Goal: Task Accomplishment & Management: Complete application form

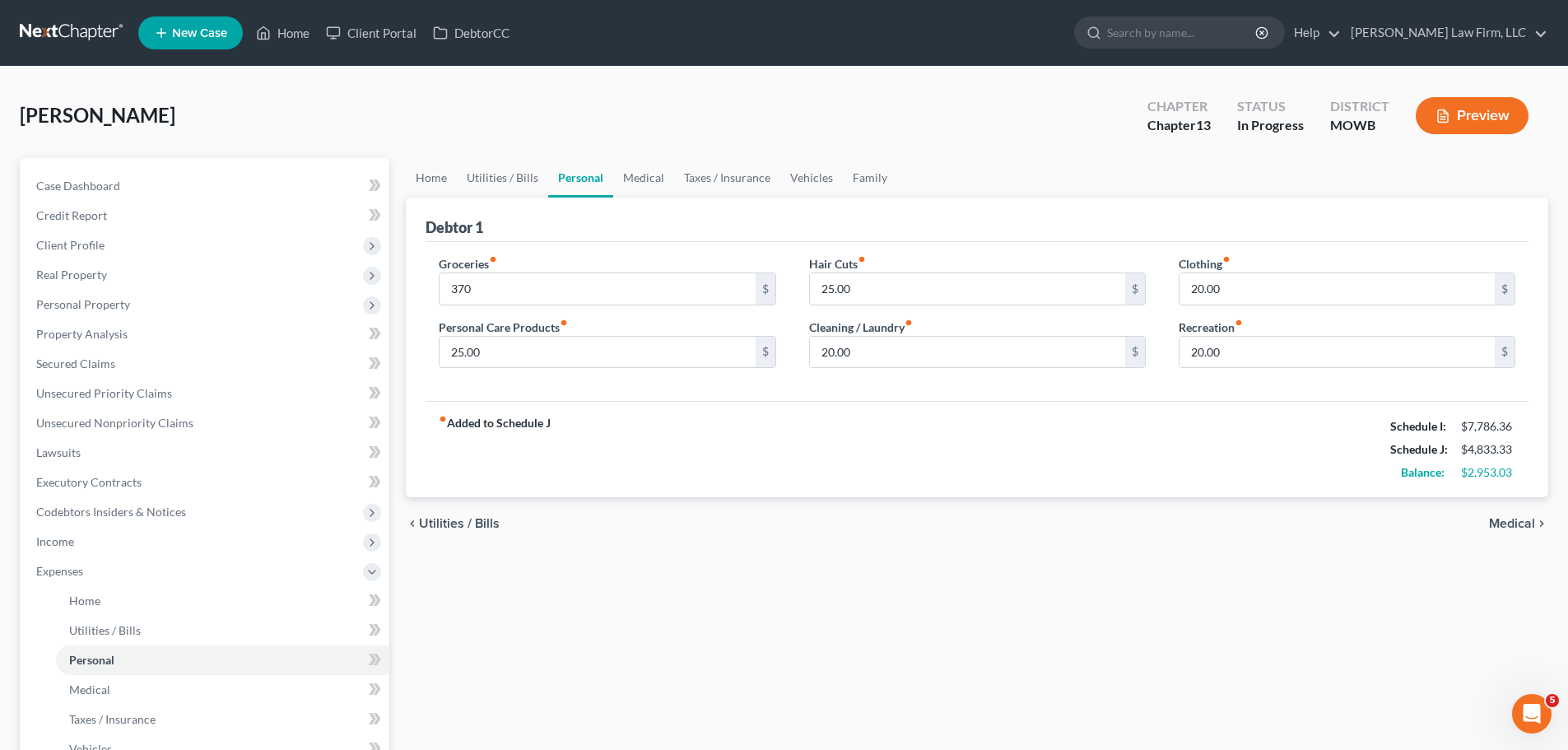
click at [274, 44] on link "Home" at bounding box center [283, 33] width 70 height 29
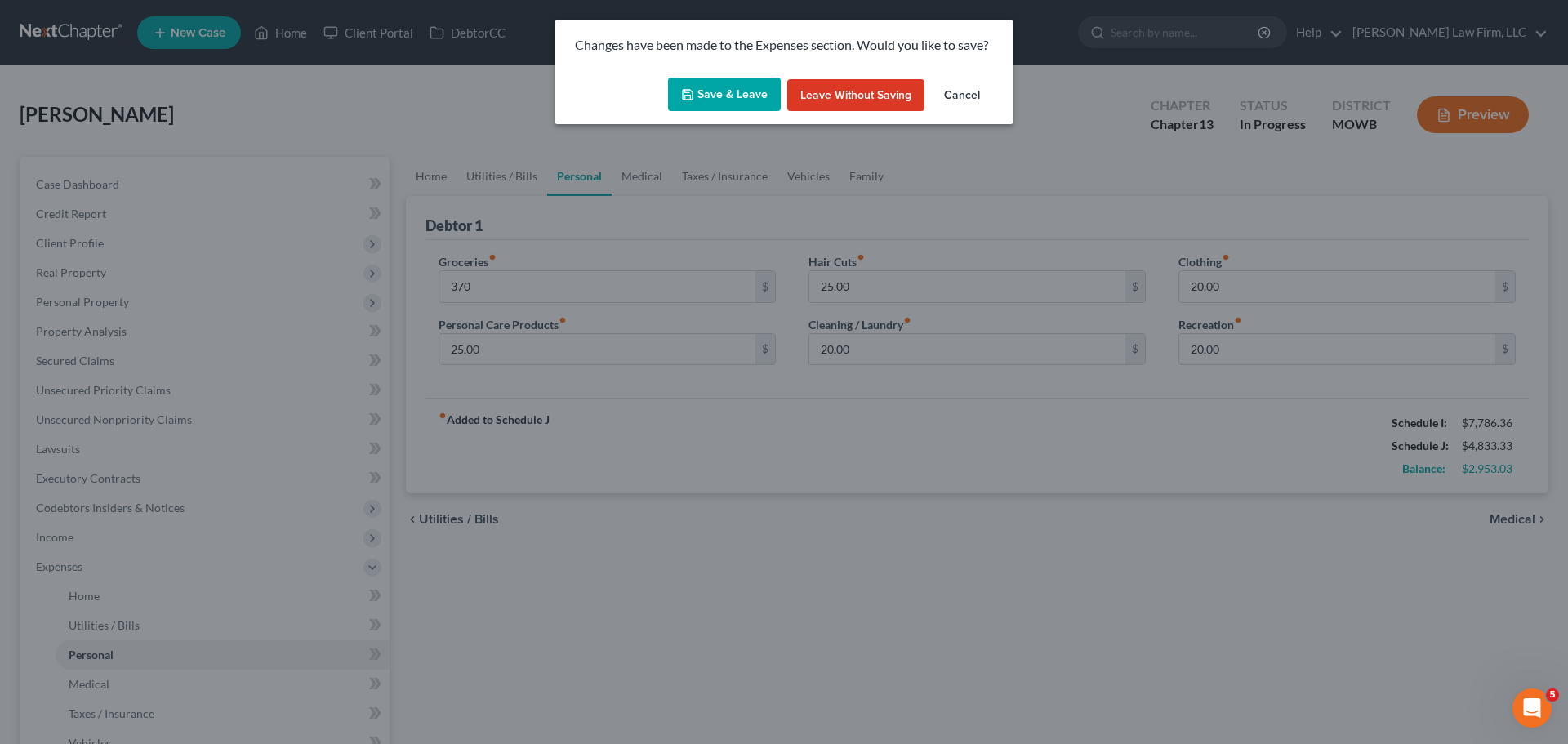
click at [731, 93] on button "Save & Leave" at bounding box center [724, 94] width 112 height 34
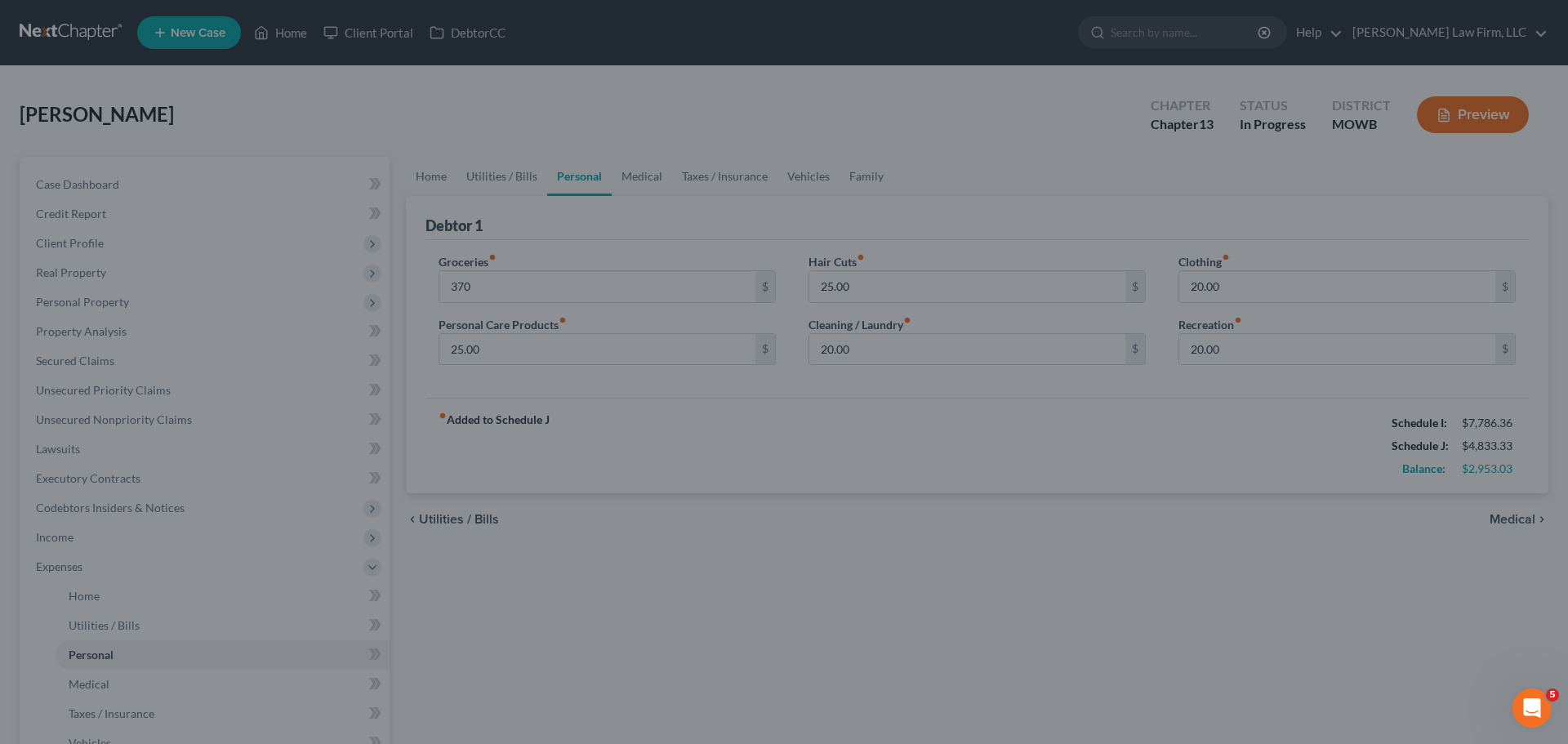
type input "370.00"
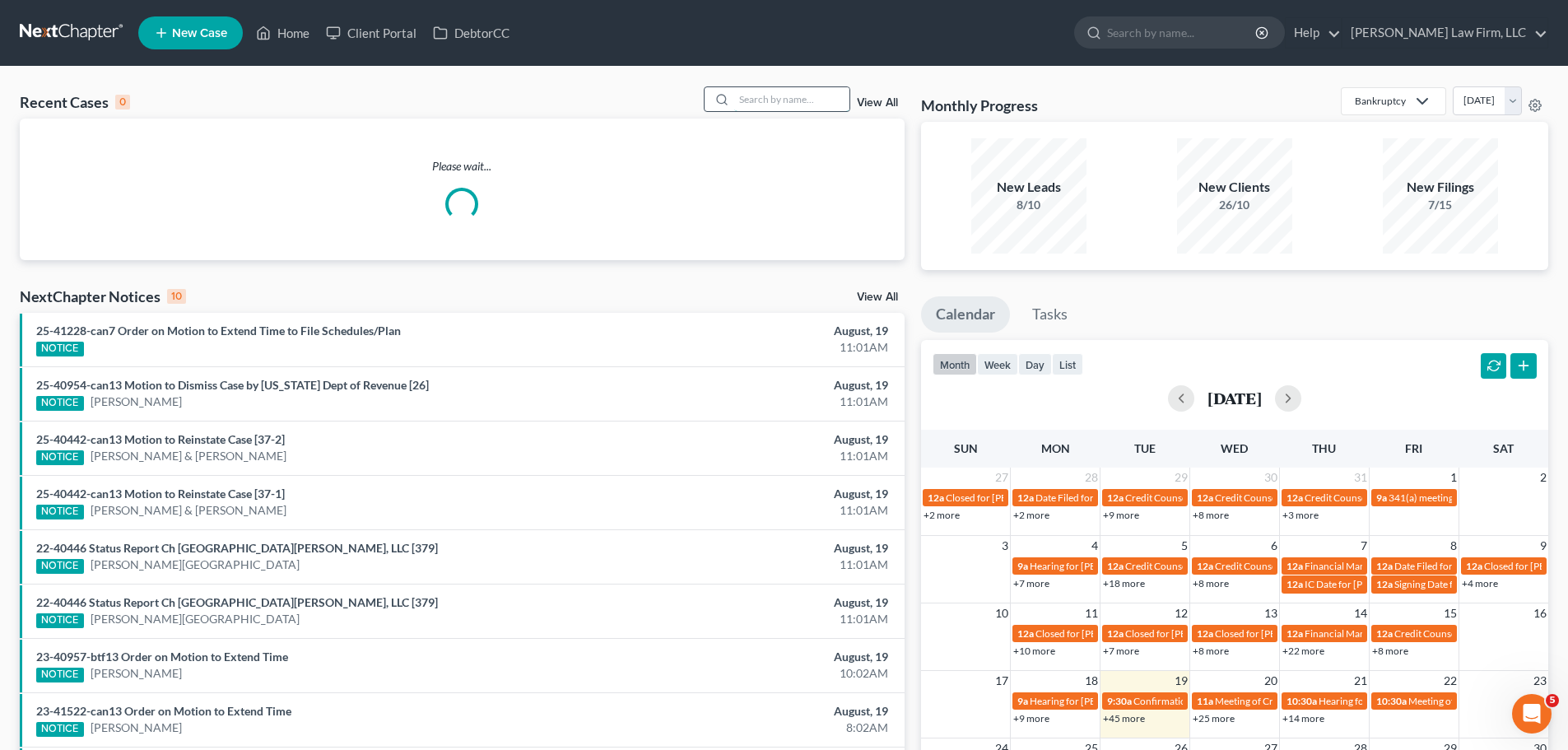
click at [817, 103] on input "search" at bounding box center [792, 99] width 115 height 23
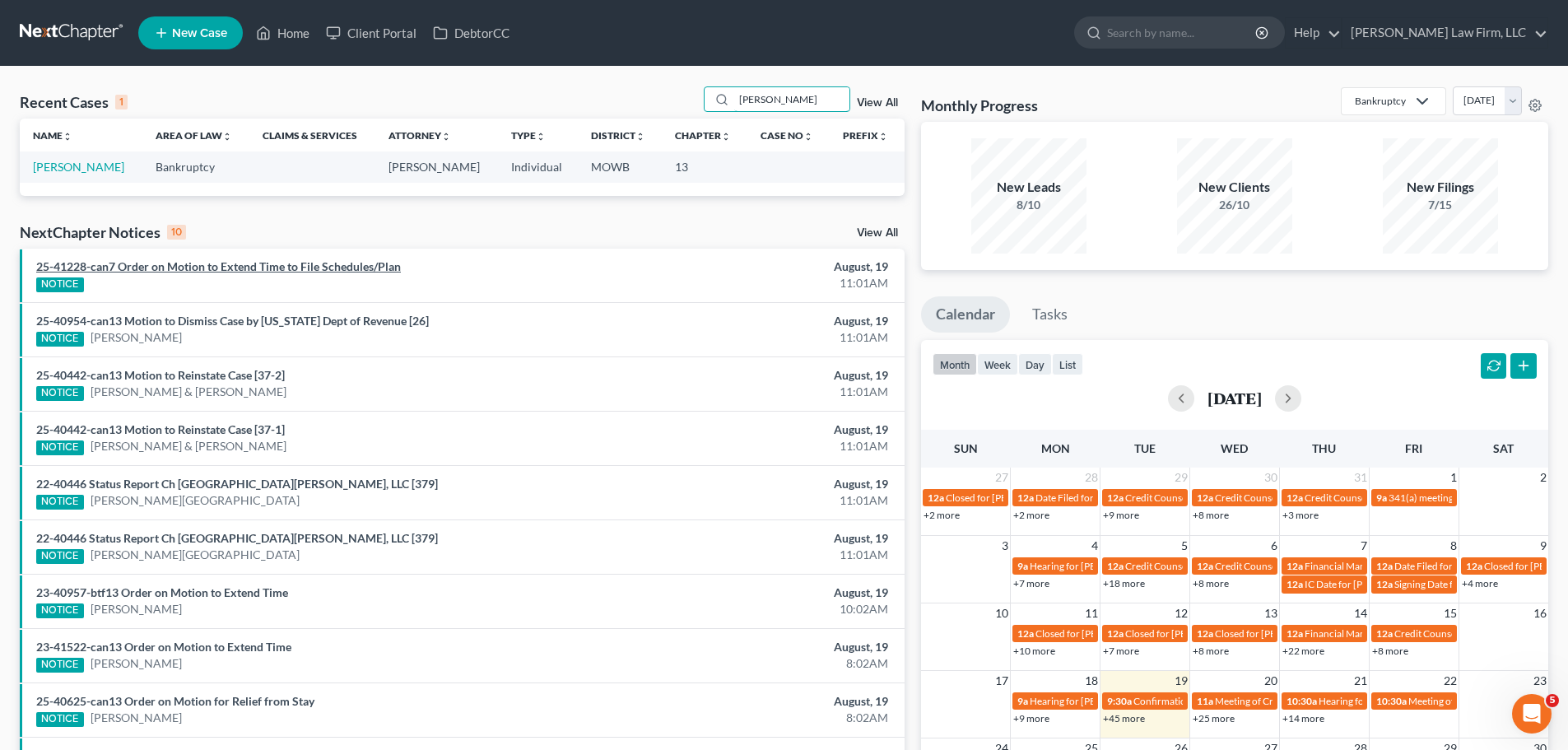
type input "[PERSON_NAME]"
click at [330, 266] on link "25-41228-can7 Order on Motion to Extend Time to File Schedules/Plan" at bounding box center [219, 267] width 365 height 14
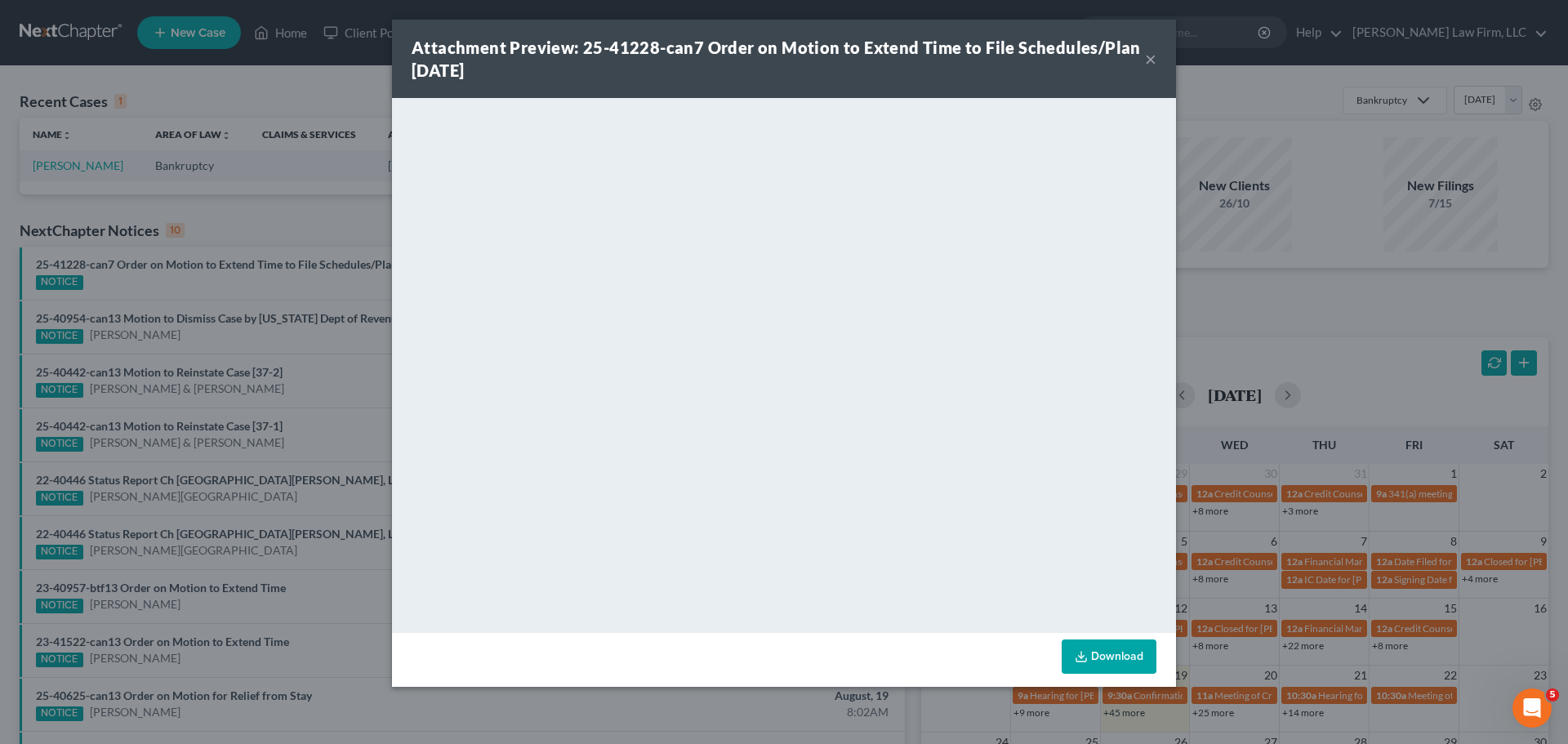
click at [1150, 58] on button "×" at bounding box center [1151, 59] width 12 height 19
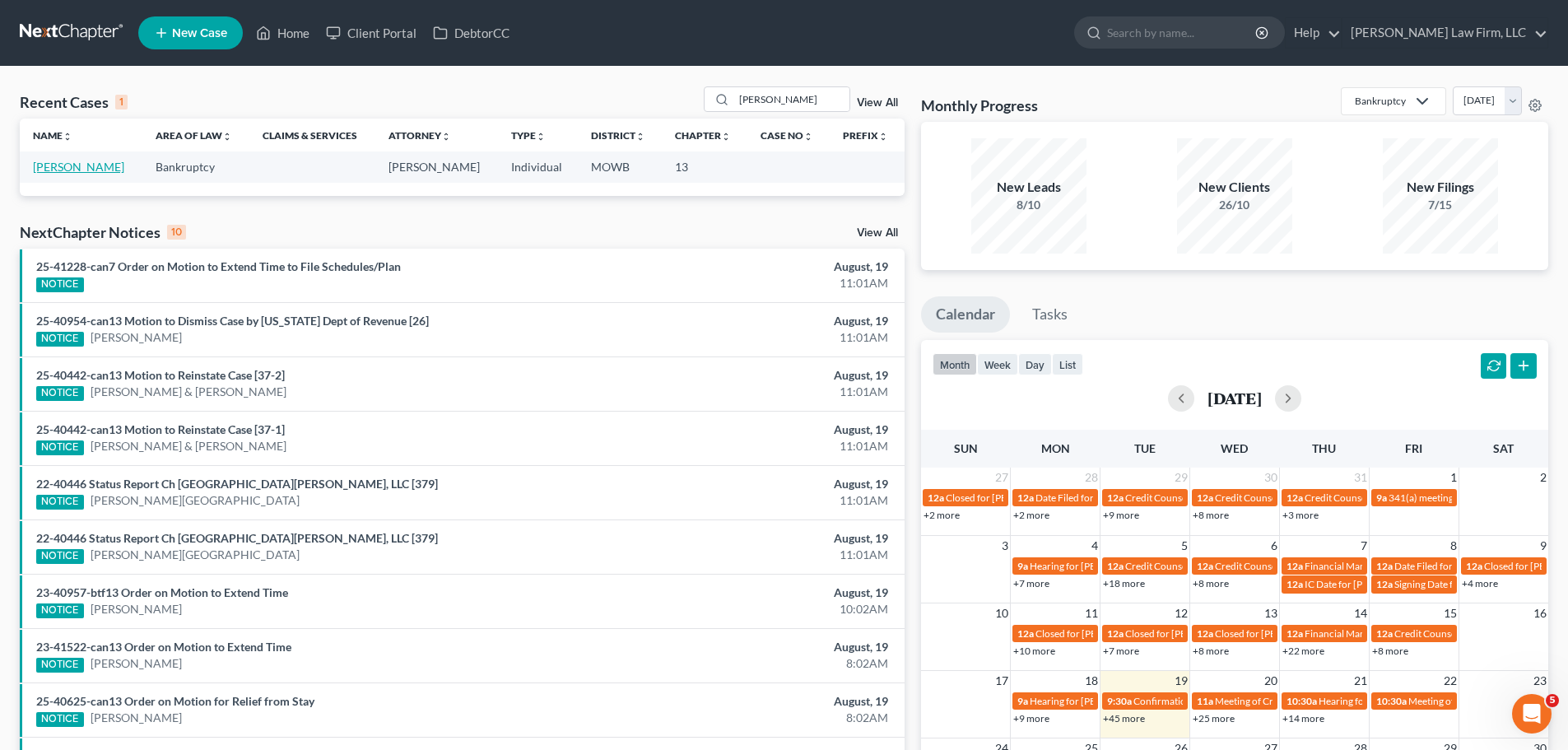
click at [78, 162] on link "[PERSON_NAME]" at bounding box center [79, 167] width 92 height 14
select select "4"
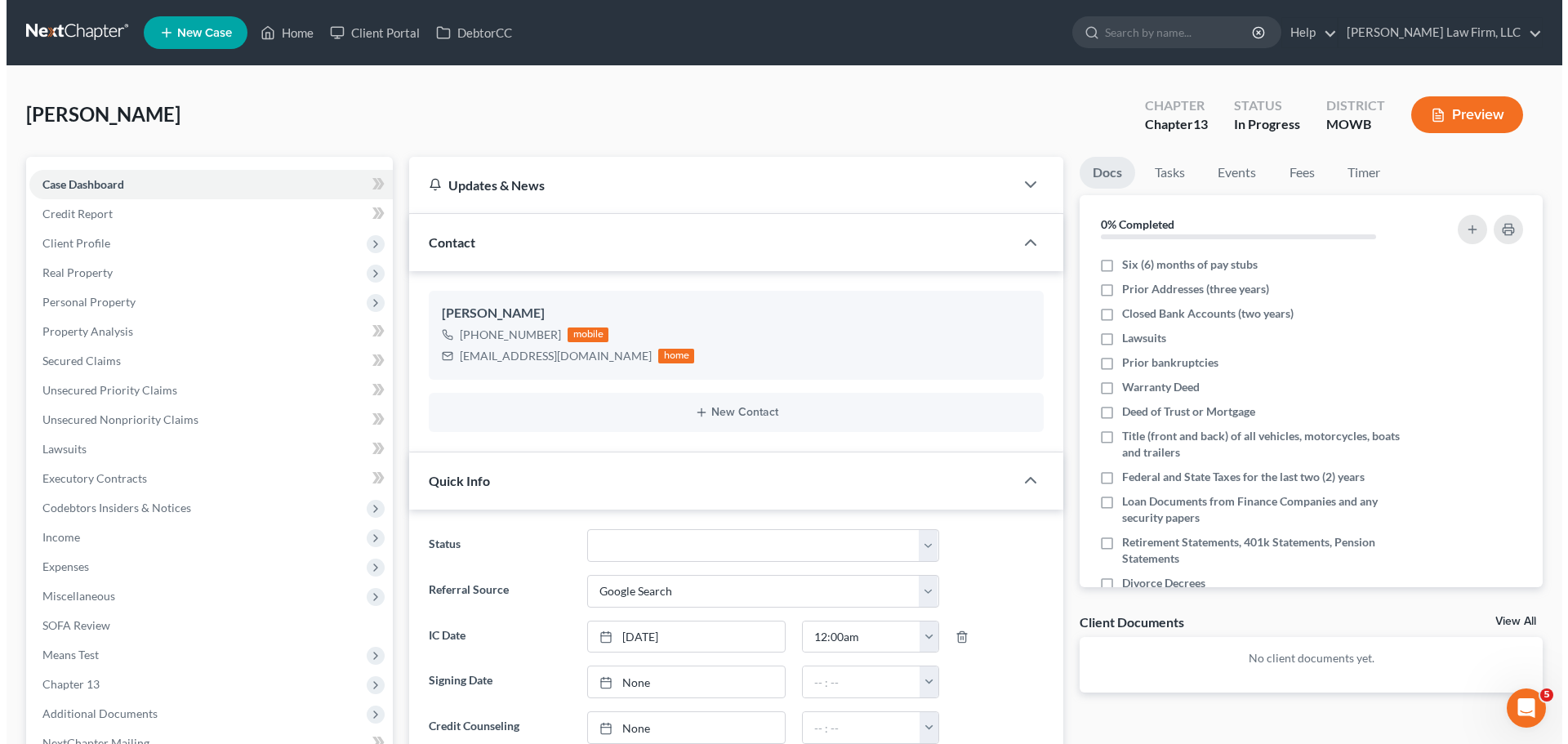
scroll to position [189, 0]
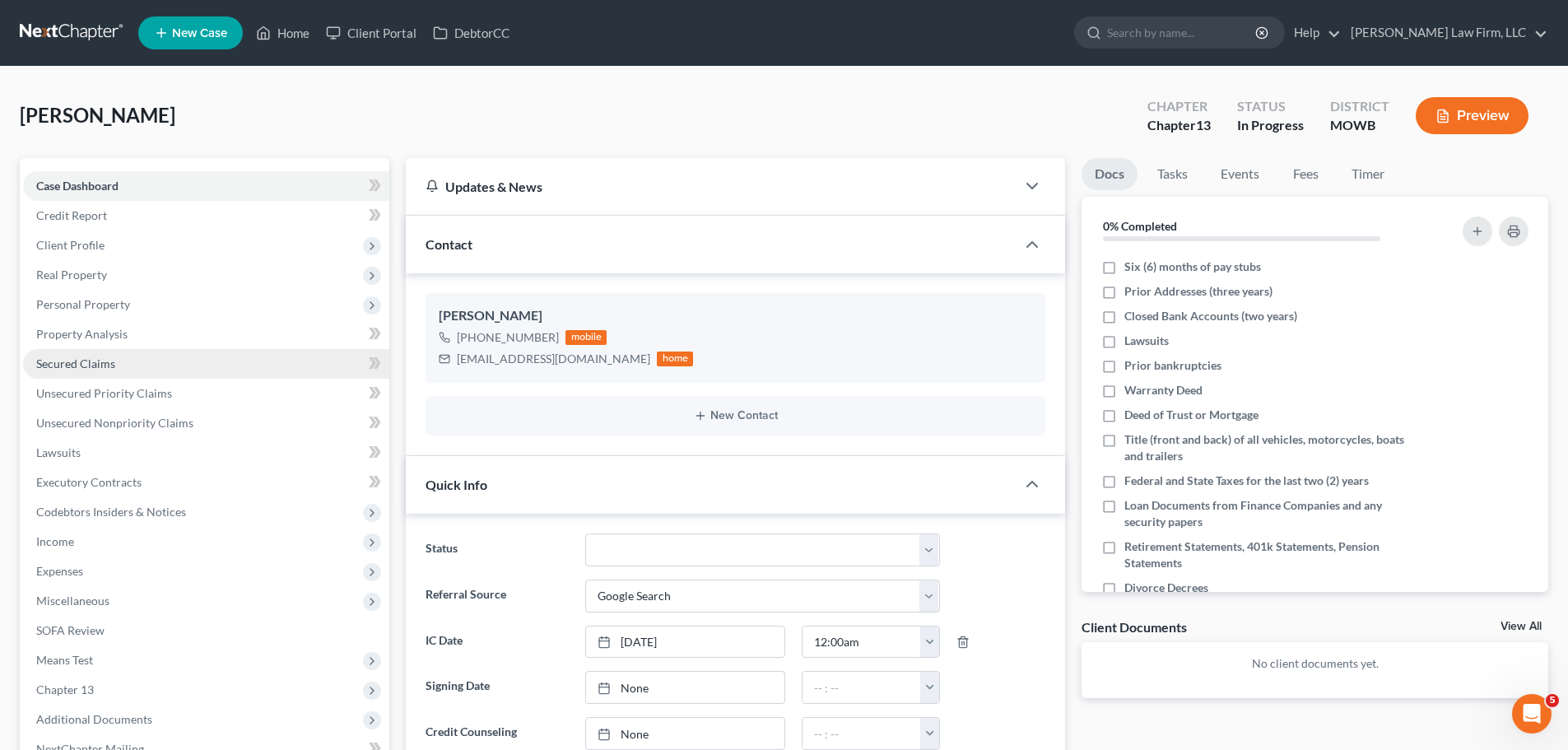
click at [151, 363] on link "Secured Claims" at bounding box center [206, 364] width 366 height 29
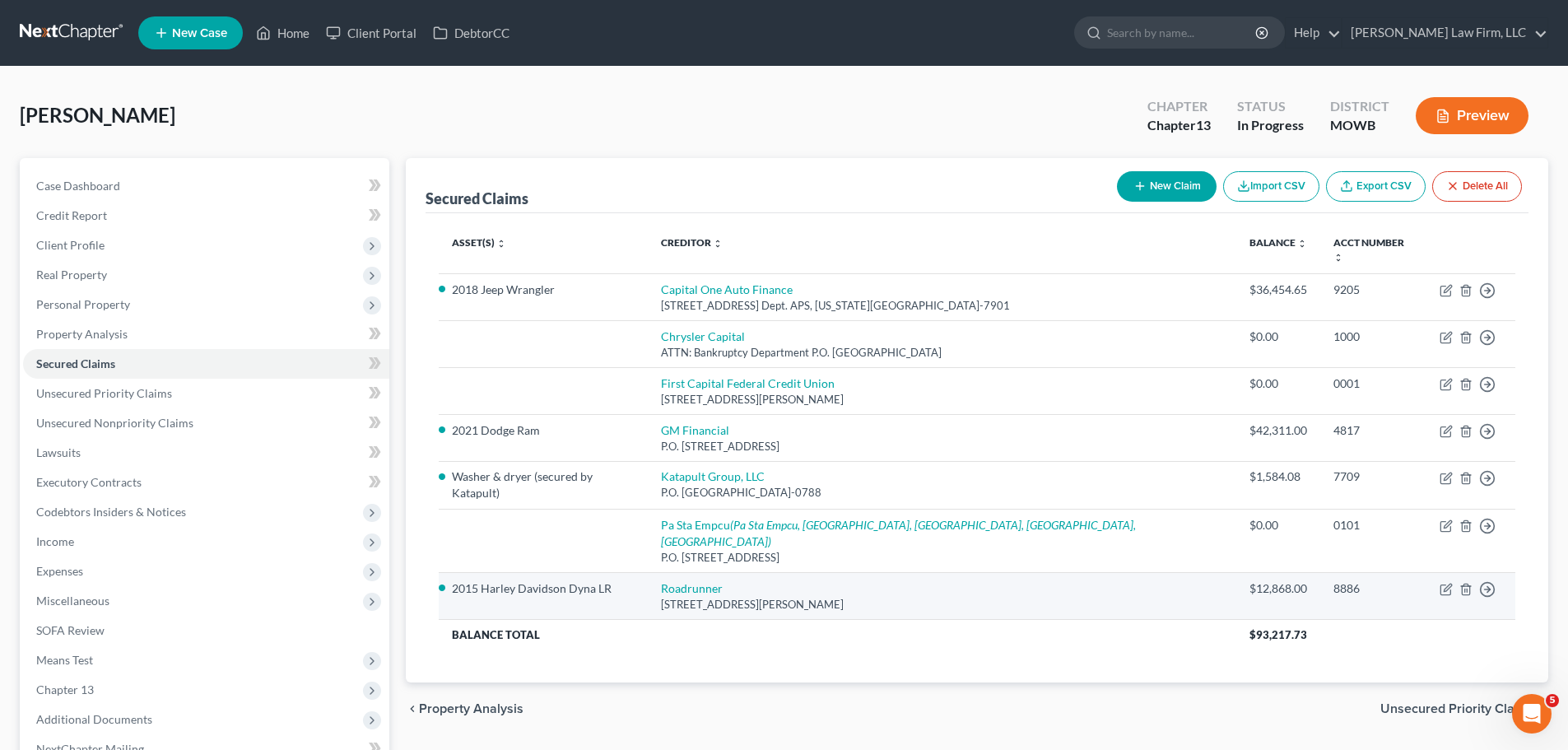
click at [742, 573] on td "Roadrunner [STREET_ADDRESS][PERSON_NAME]" at bounding box center [942, 597] width 589 height 47
click at [722, 581] on link "Roadrunner" at bounding box center [691, 588] width 62 height 14
select select "45"
select select "2"
select select "3"
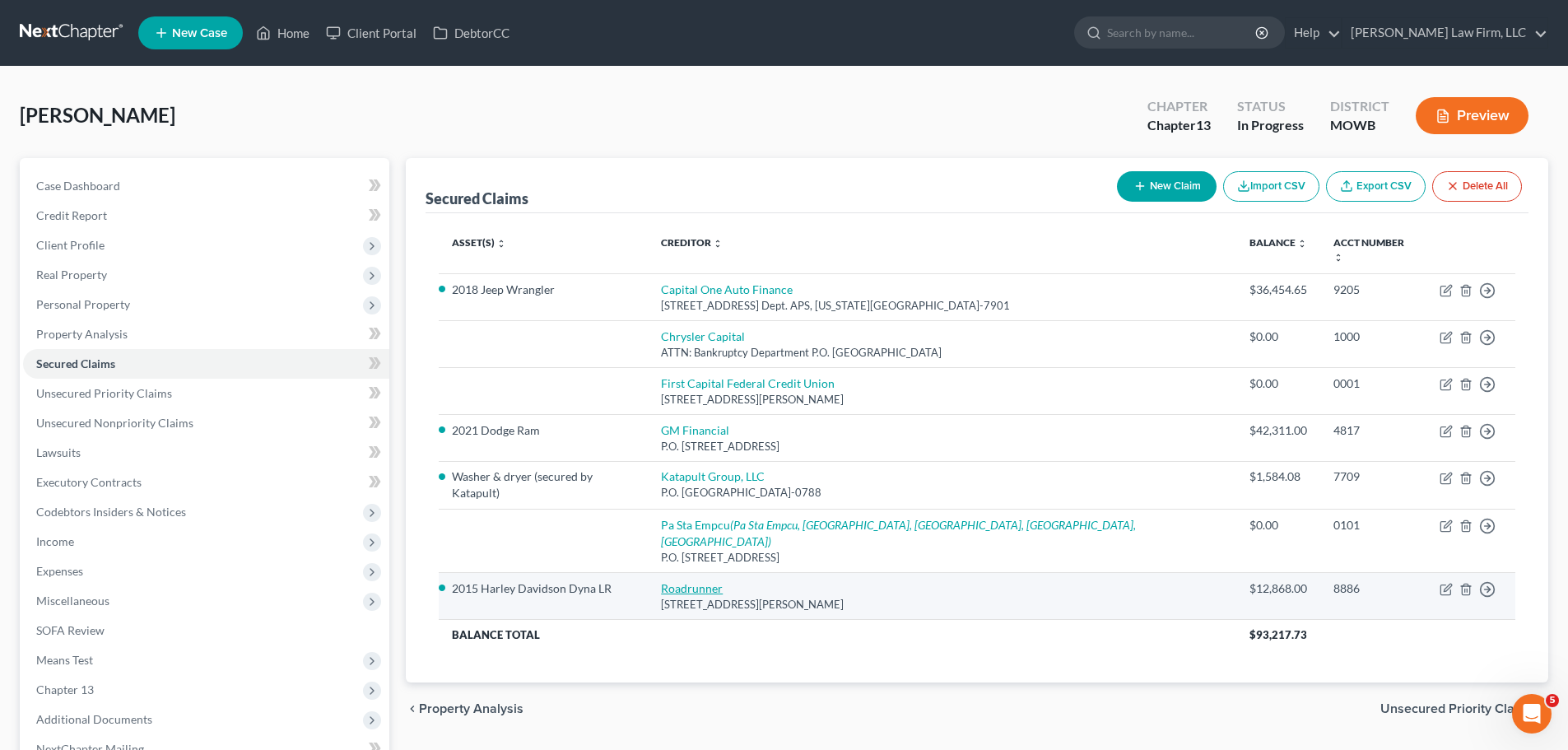
select select "0"
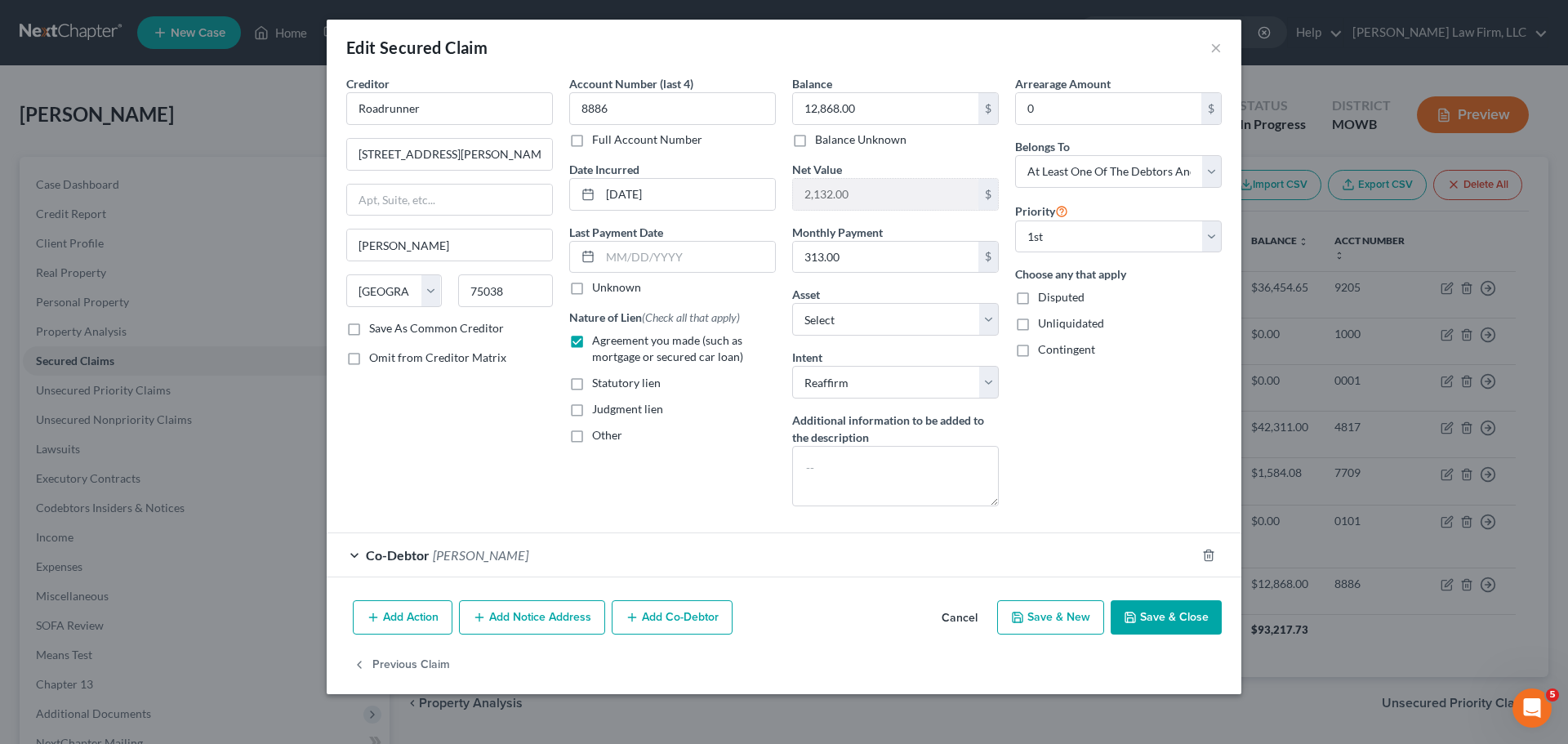
click at [1150, 612] on button "Save & Close" at bounding box center [1166, 617] width 111 height 34
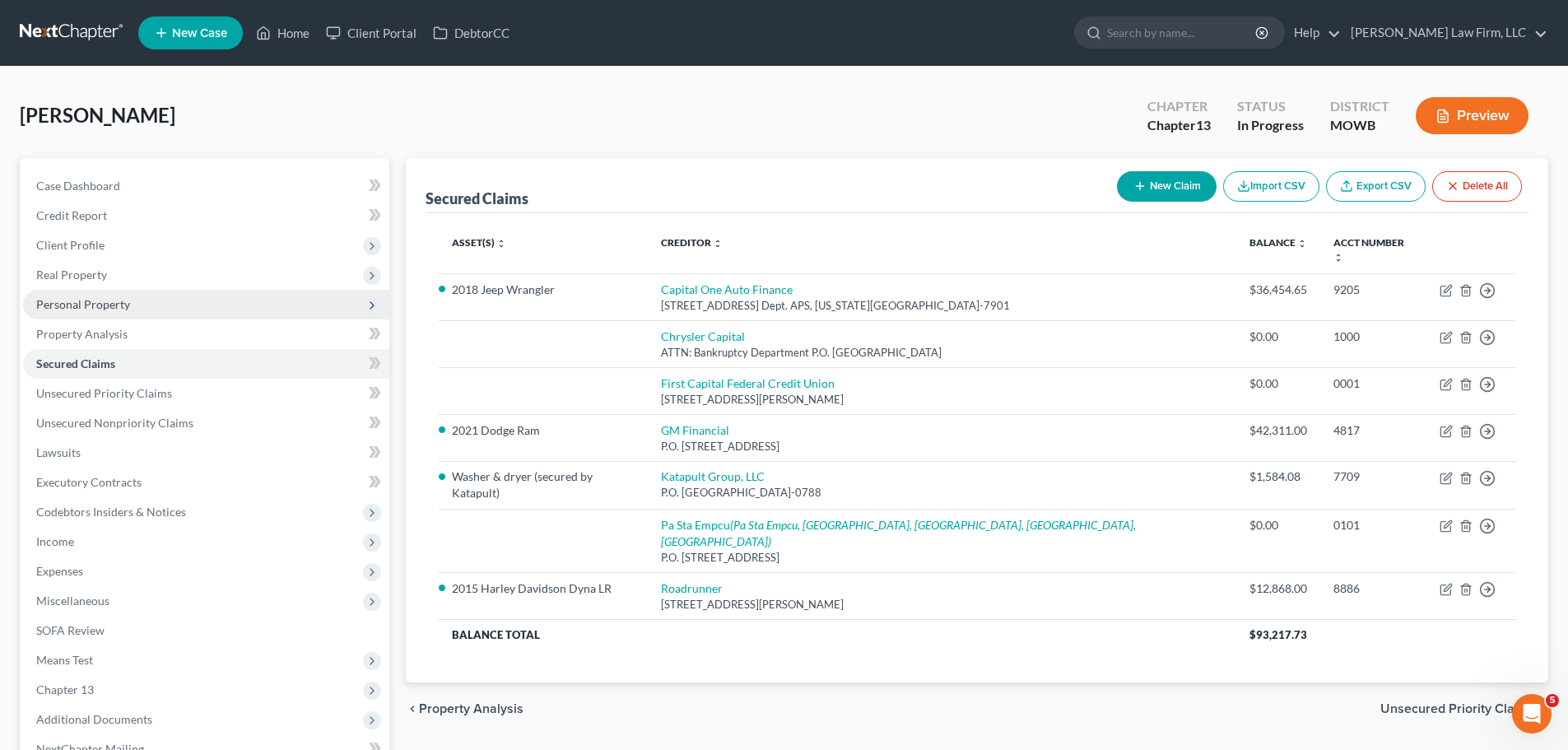
drag, startPoint x: 86, startPoint y: 306, endPoint x: 224, endPoint y: 307, distance: 138.0
click at [86, 306] on span "Personal Property" at bounding box center [83, 304] width 94 height 14
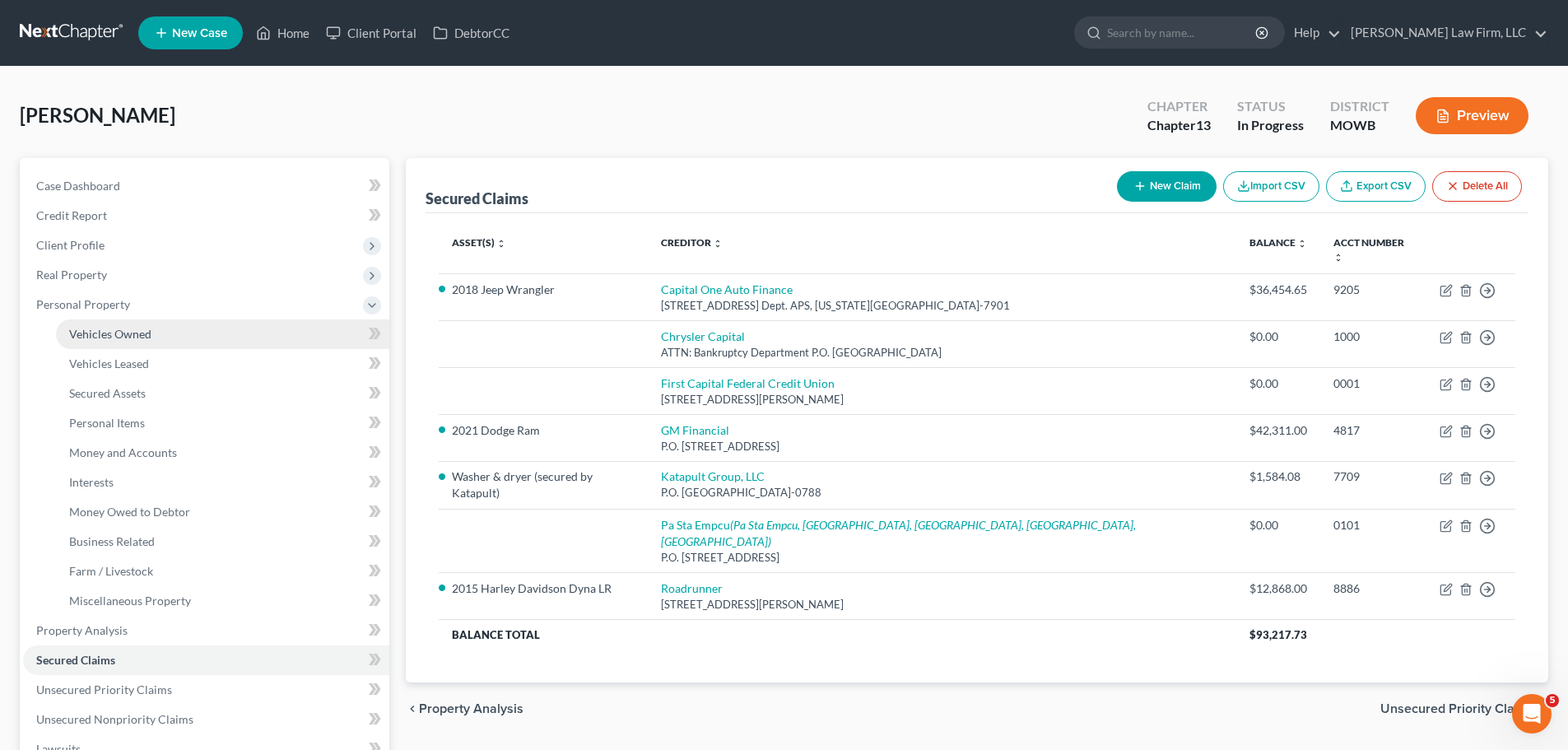
click at [145, 332] on span "Vehicles Owned" at bounding box center [110, 334] width 82 height 14
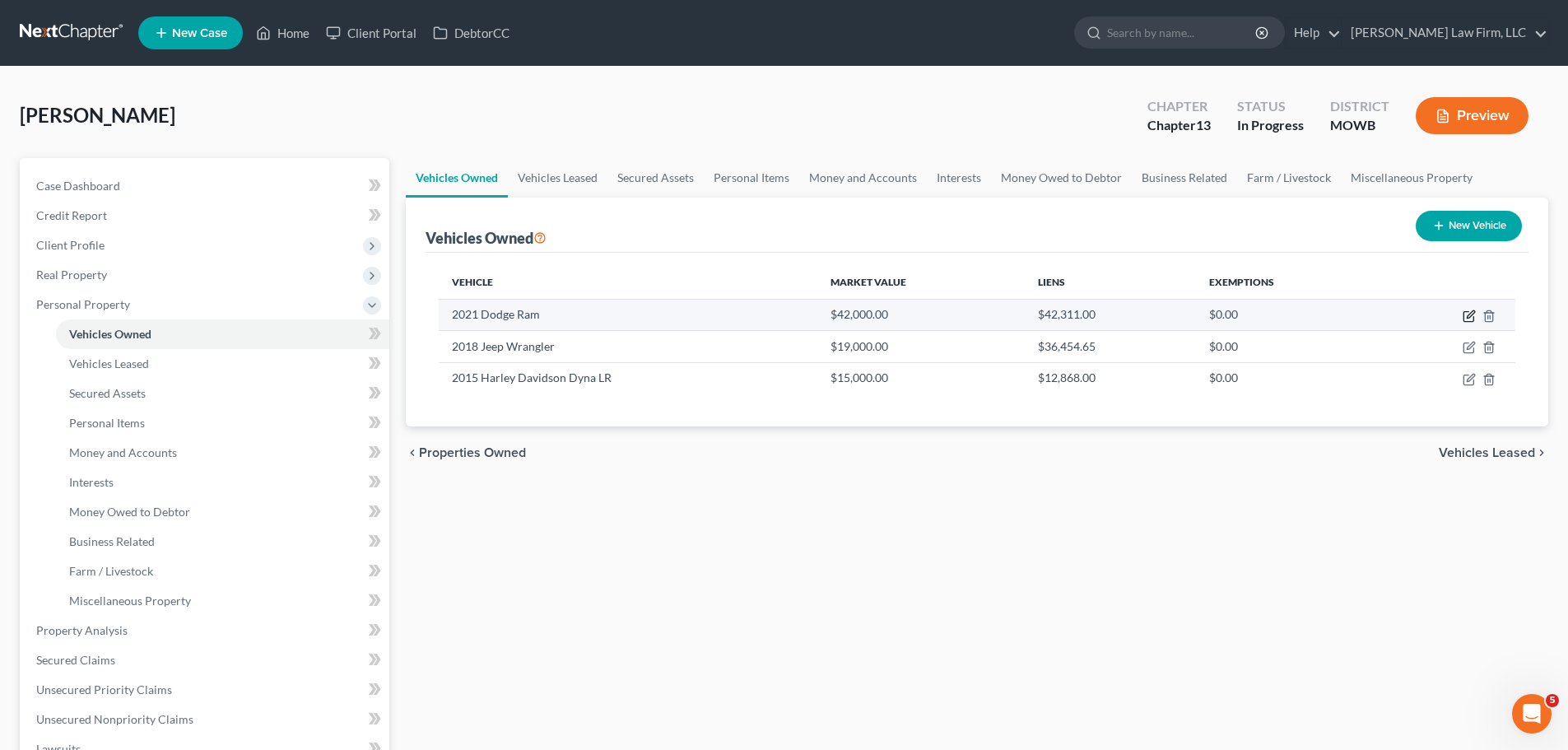
click at [1472, 315] on icon "button" at bounding box center [1471, 314] width 8 height 8
select select "1"
select select "5"
select select "2"
select select "0"
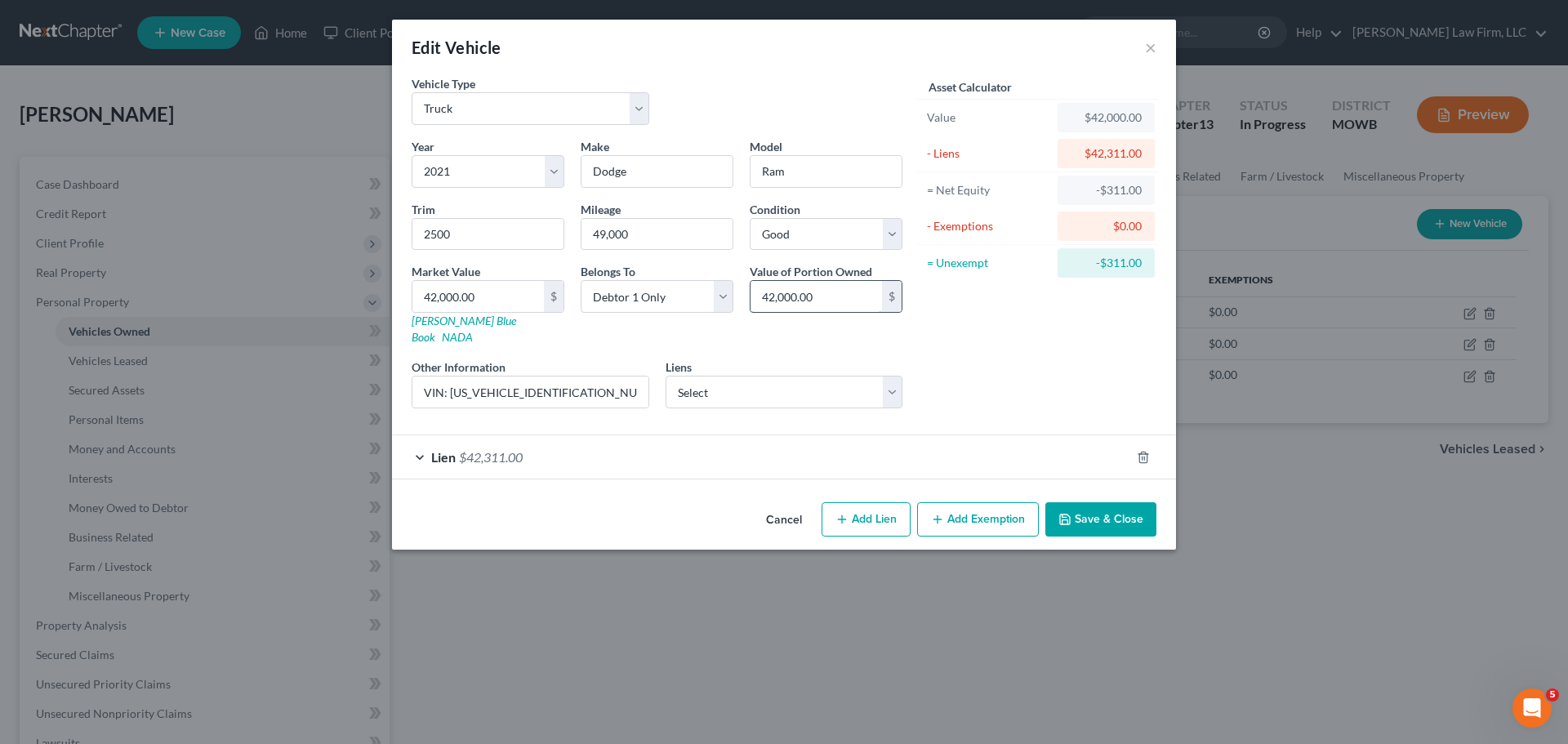
click at [845, 300] on input "42,000.00" at bounding box center [816, 296] width 132 height 31
type input "21,000"
click at [698, 286] on select "Select Debtor 1 Only Debtor 2 Only Debtor 1 And Debtor 2 Only At Least One Of T…" at bounding box center [658, 296] width 153 height 33
select select "3"
click at [581, 280] on select "Select Debtor 1 Only Debtor 2 Only Debtor 1 And Debtor 2 Only At Least One Of T…" at bounding box center [658, 296] width 153 height 33
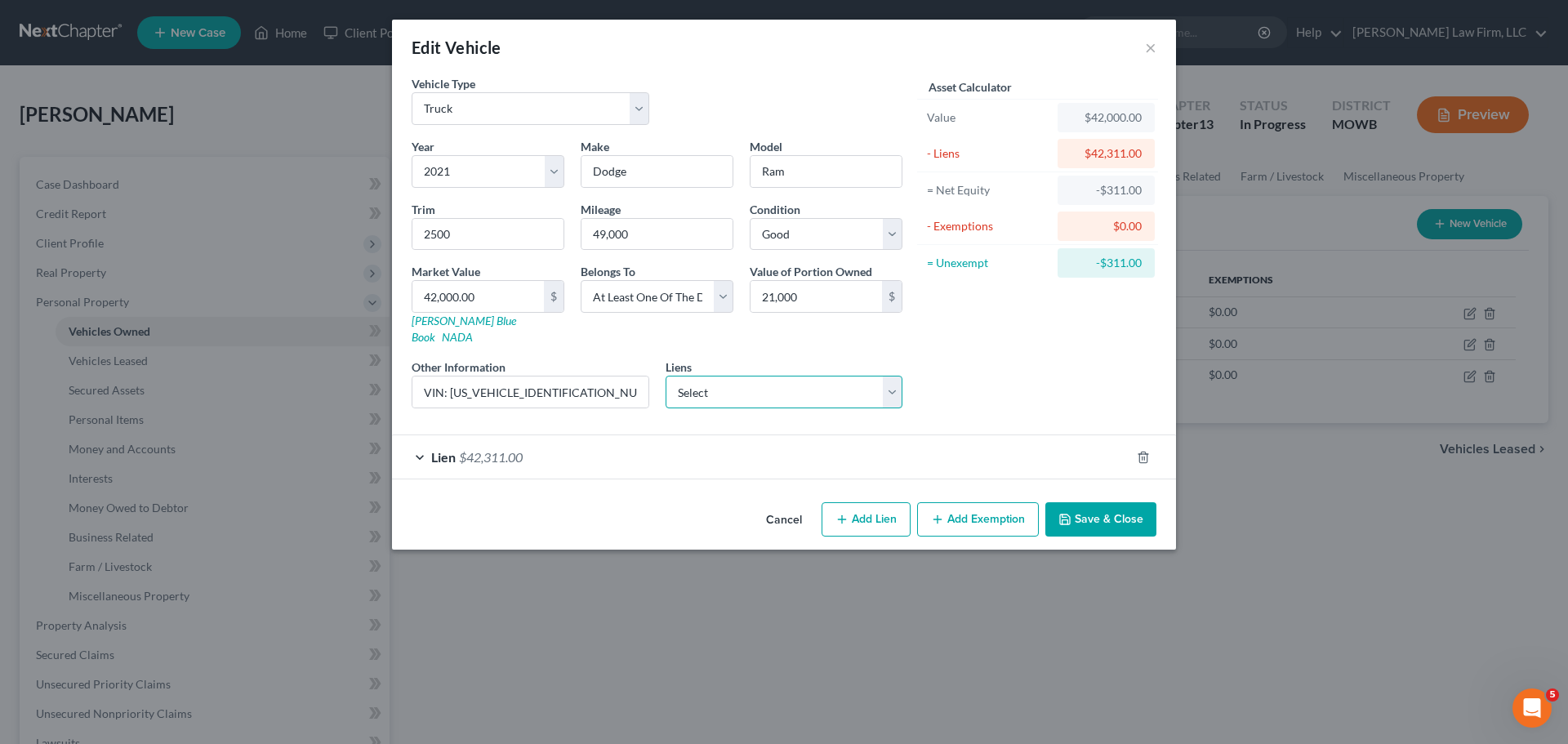
click at [812, 376] on select "Select Chrysler Capital - $0.00 First Capital Federal Credit Union - $0.00 Pa S…" at bounding box center [784, 392] width 237 height 33
click at [988, 356] on div "Asset Calculator Value $42,000.00 - Liens $42,311.00 = Net Equity -$311.00 - Ex…" at bounding box center [1037, 249] width 254 height 347
click at [561, 442] on div "Lien $42,311.00" at bounding box center [761, 456] width 738 height 44
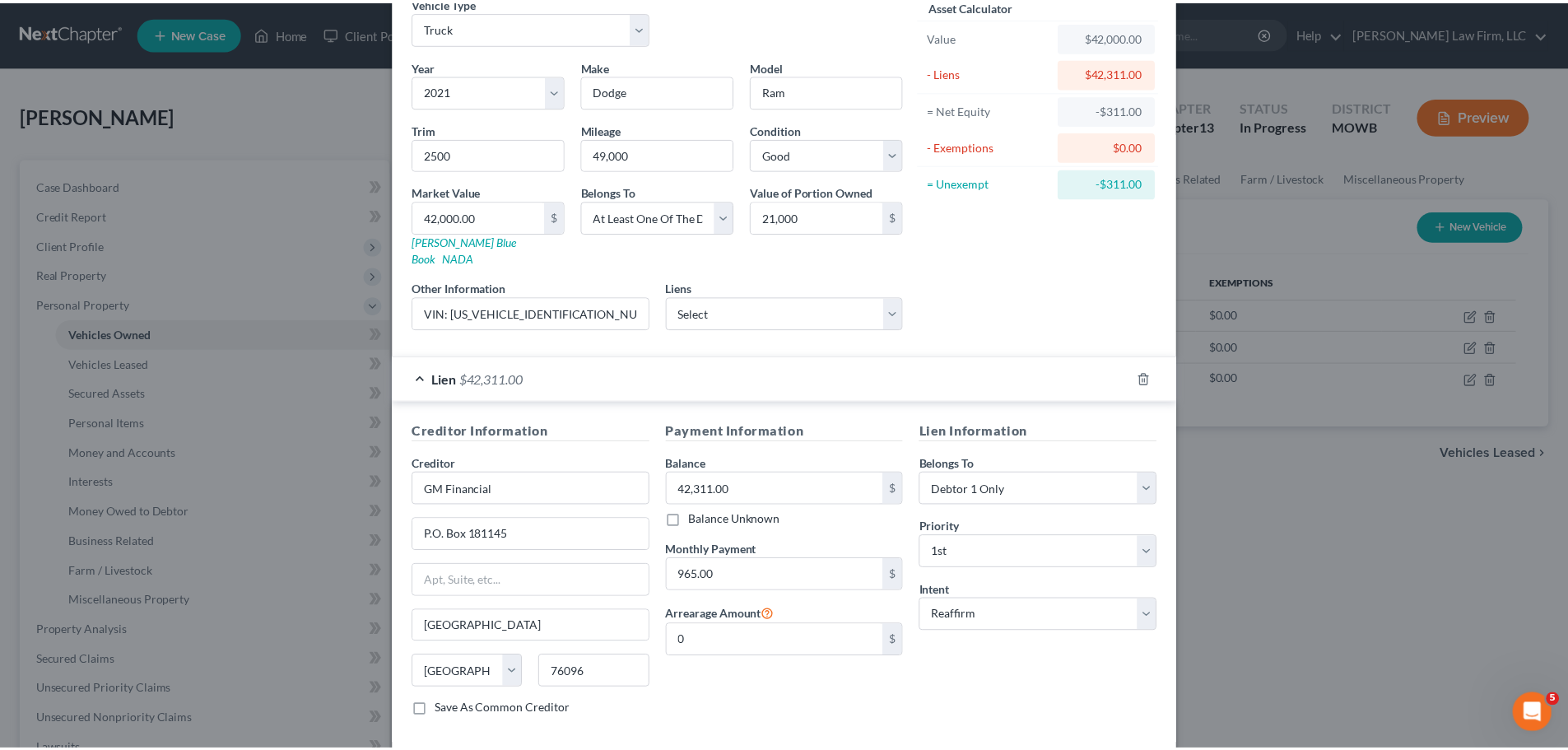
scroll to position [150, 0]
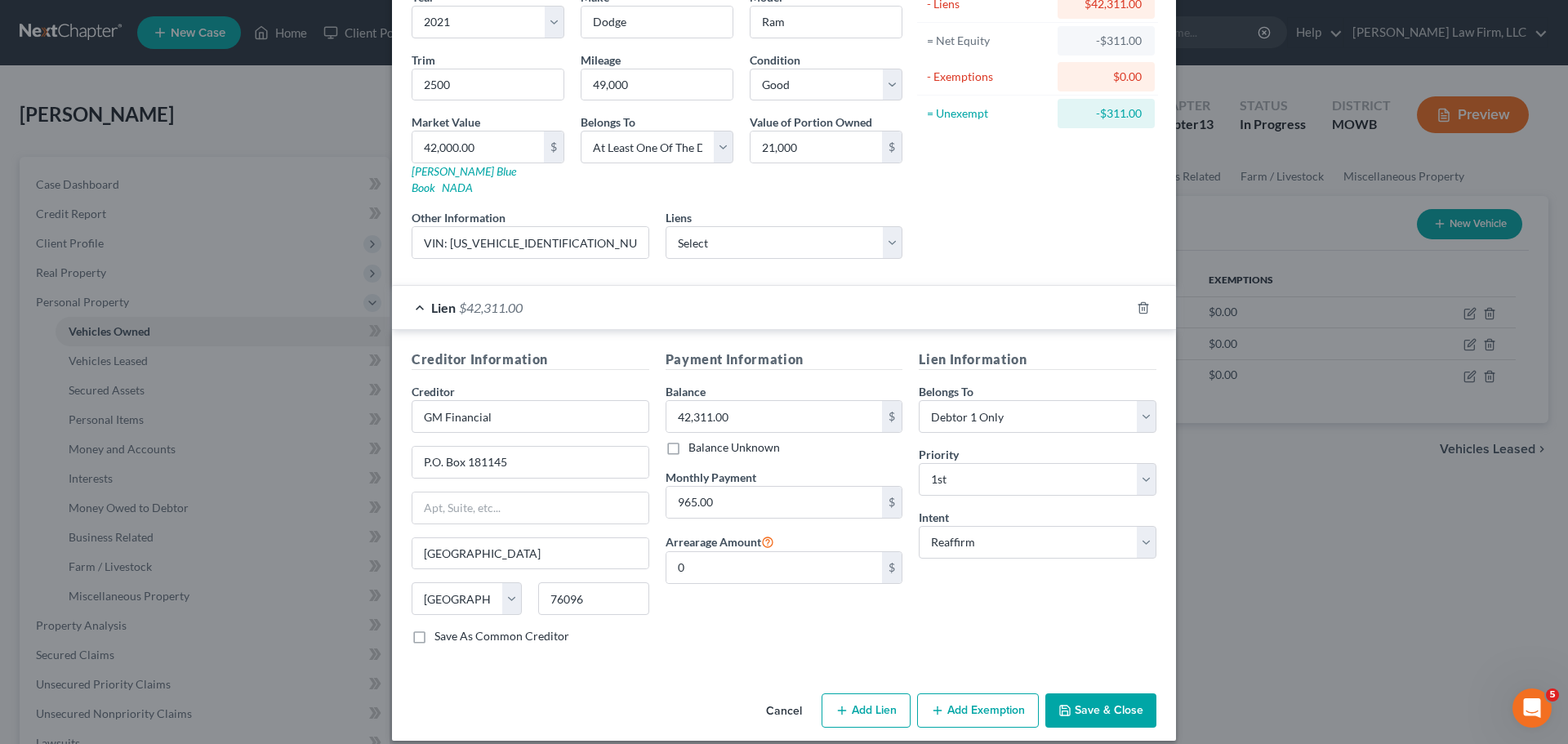
click at [1096, 696] on button "Save & Close" at bounding box center [1100, 710] width 111 height 34
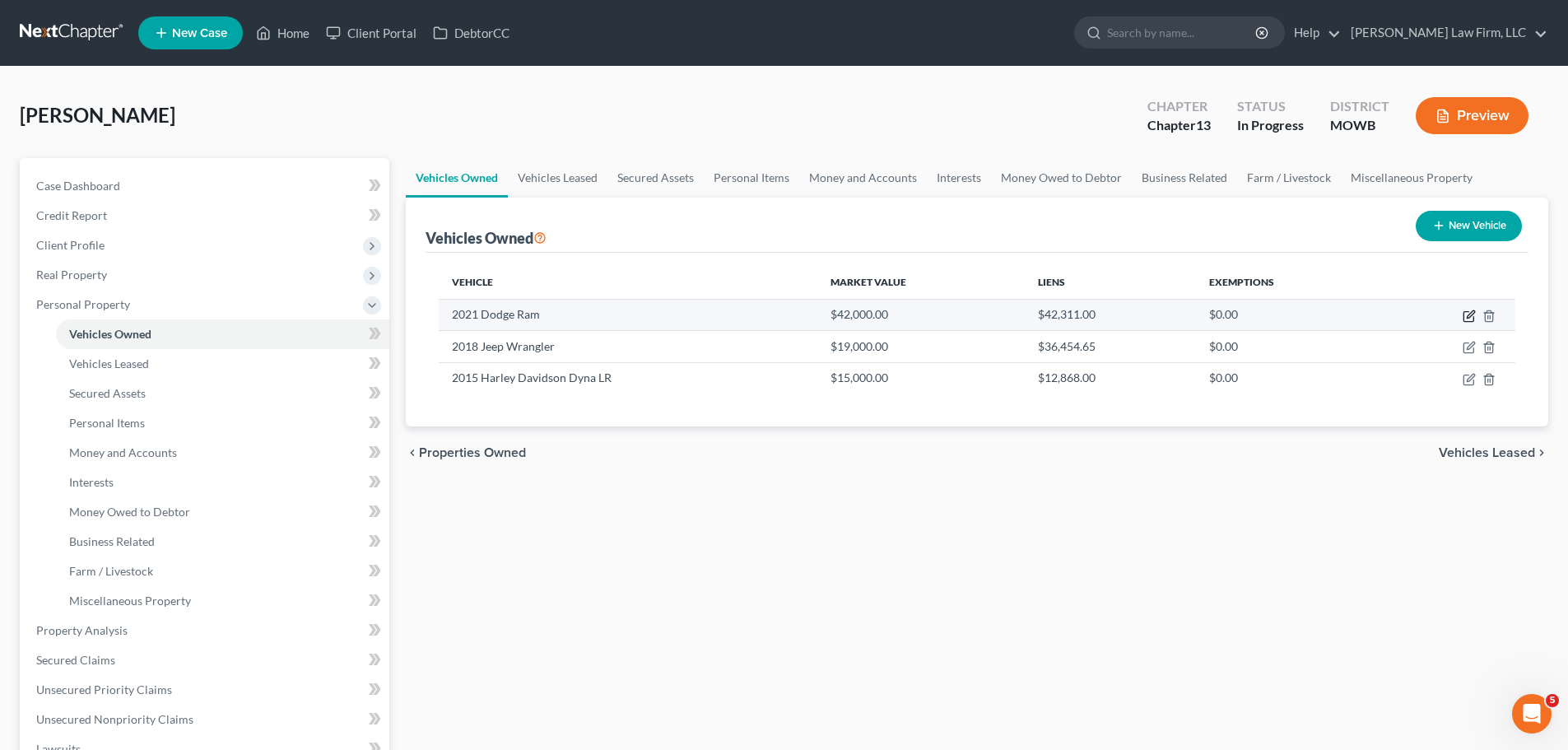
click at [1468, 312] on icon "button" at bounding box center [1469, 315] width 13 height 13
select select "1"
select select "5"
select select "2"
select select "3"
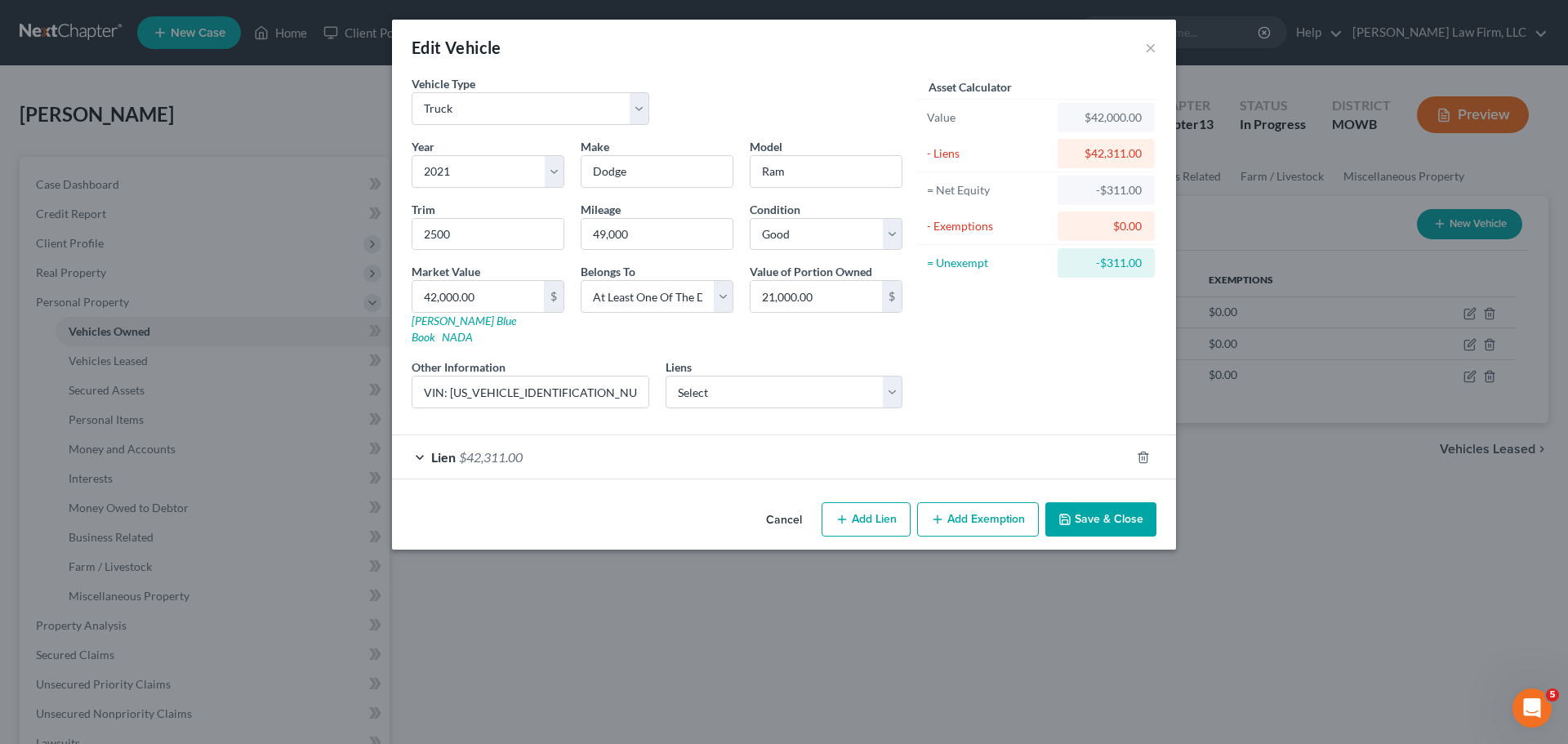
drag, startPoint x: 1176, startPoint y: 512, endPoint x: 1150, endPoint y: 506, distance: 26.7
click at [1172, 511] on div "Edit Vehicle × Vehicle Type Select Automobile Truck Trailer Watercraft Aircraft…" at bounding box center [784, 372] width 1568 height 744
click at [1149, 505] on button "Save & Close" at bounding box center [1100, 519] width 111 height 34
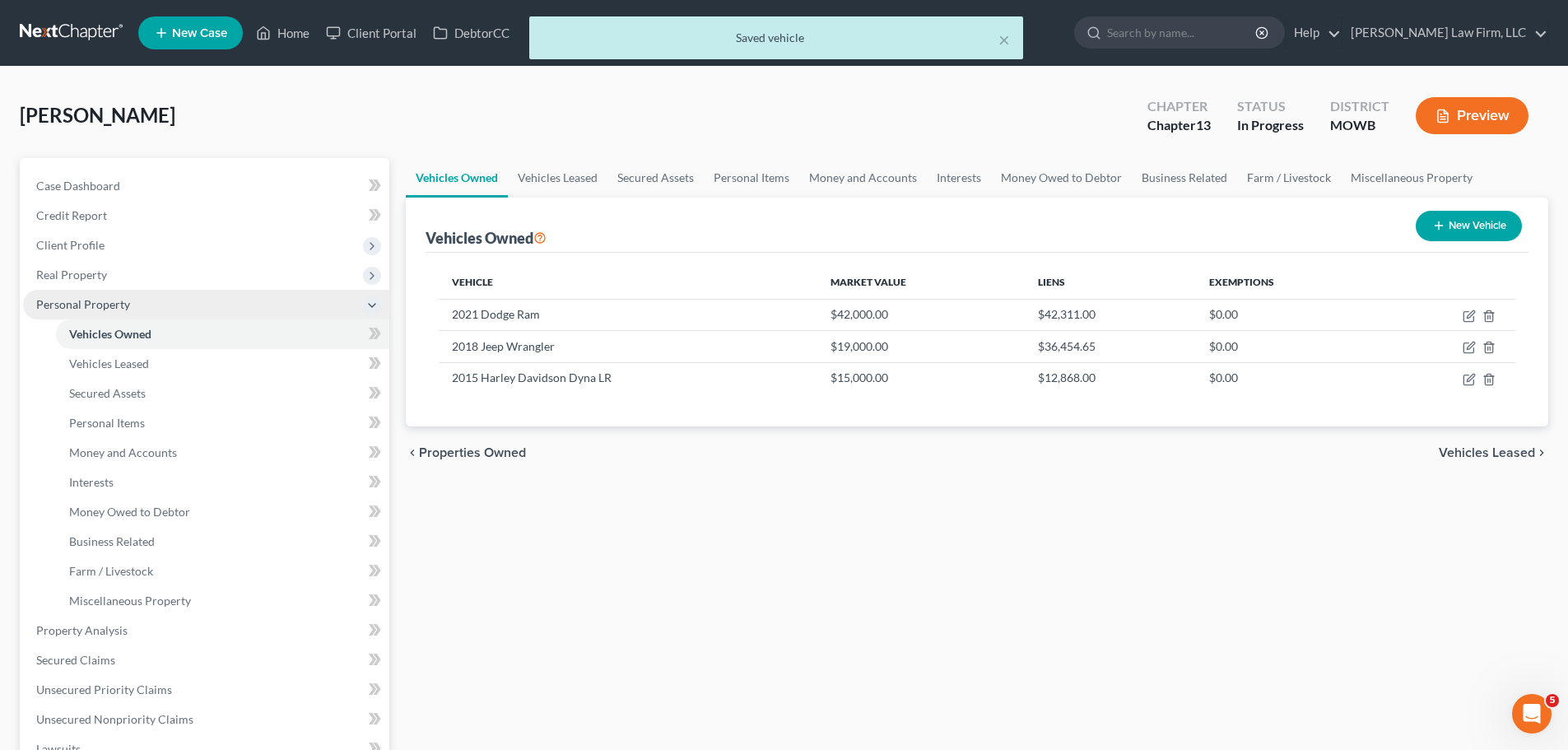
click at [97, 305] on span "Personal Property" at bounding box center [83, 304] width 94 height 14
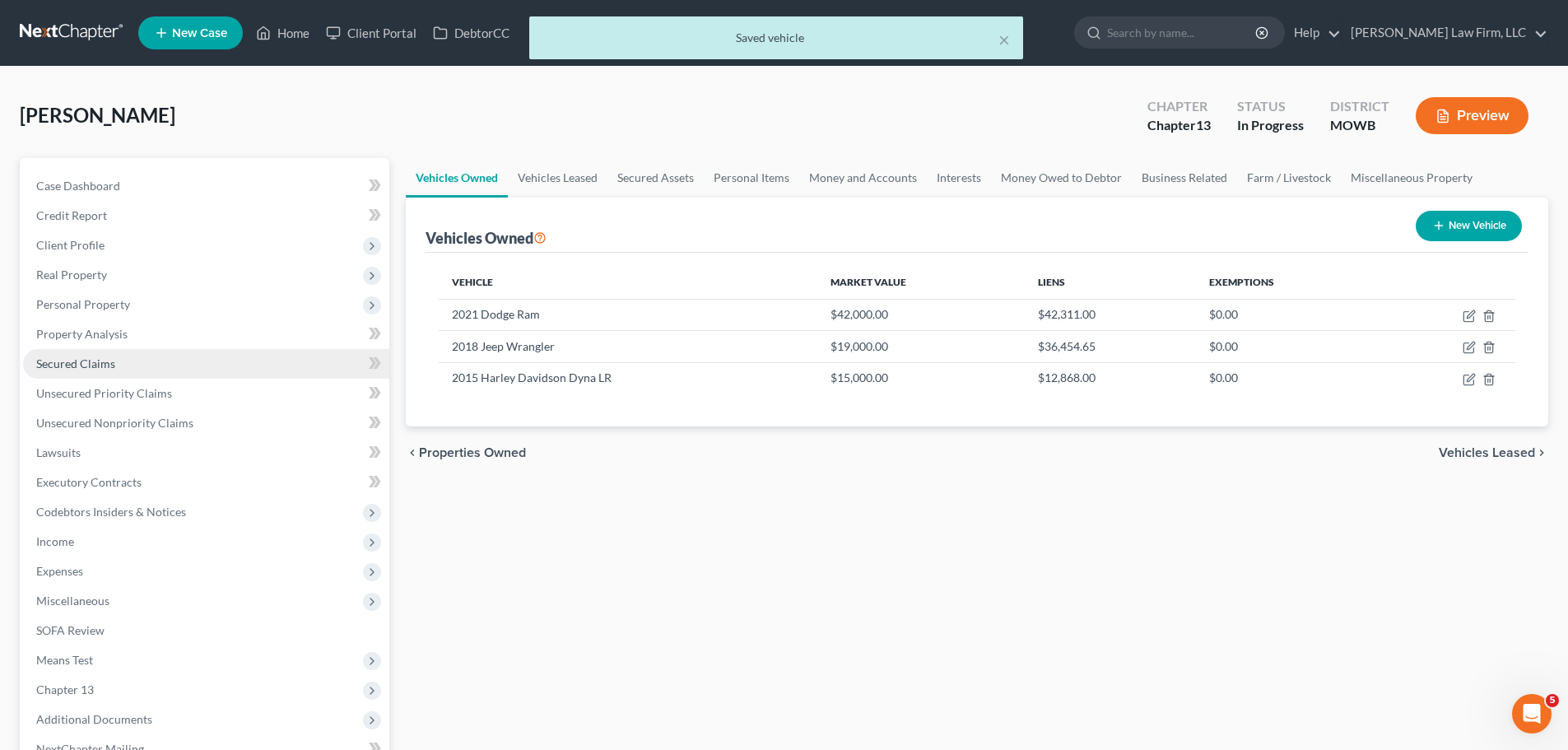
click at [109, 370] on span "Secured Claims" at bounding box center [75, 363] width 79 height 14
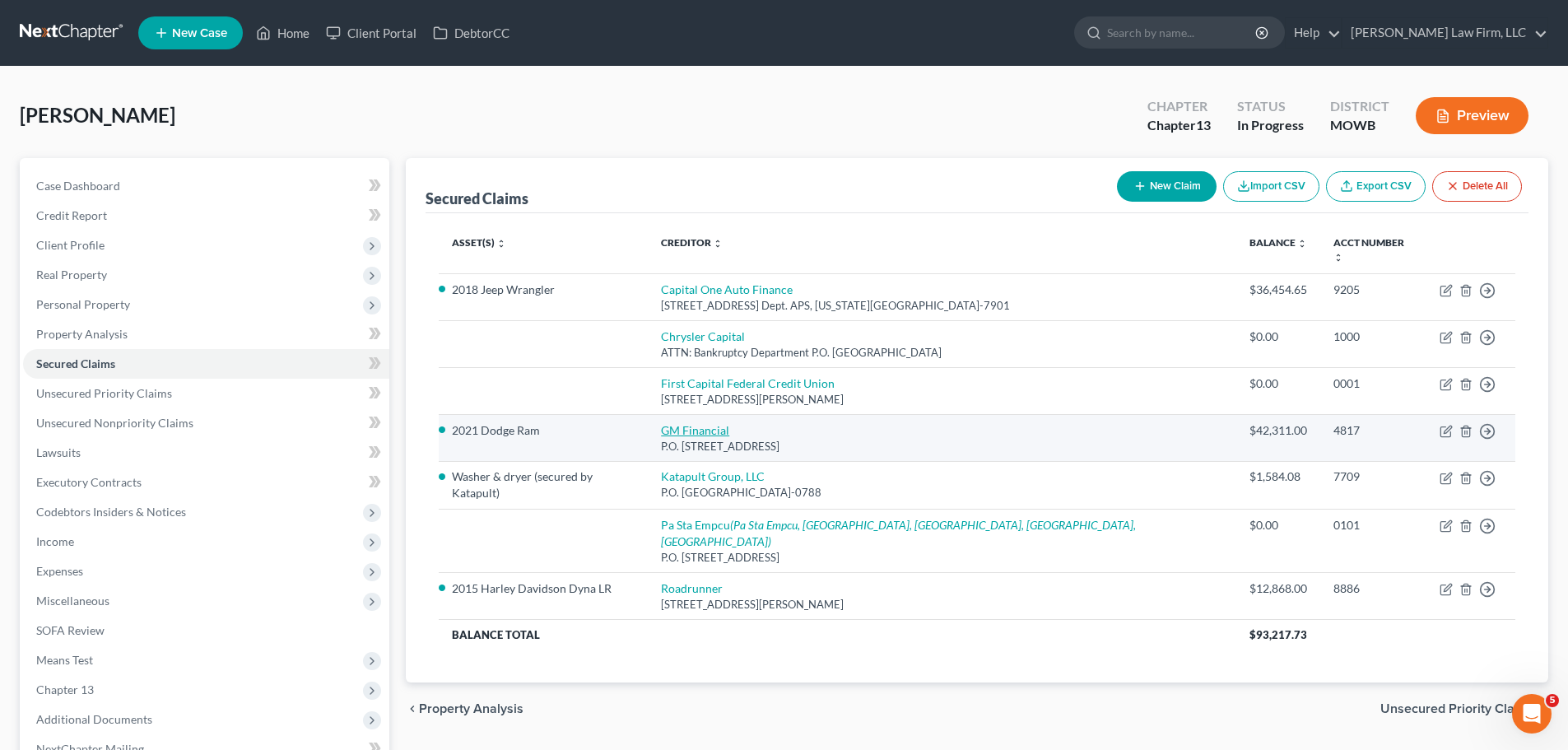
click at [729, 423] on link "GM Financial" at bounding box center [695, 430] width 68 height 14
select select "45"
select select "2"
select select "0"
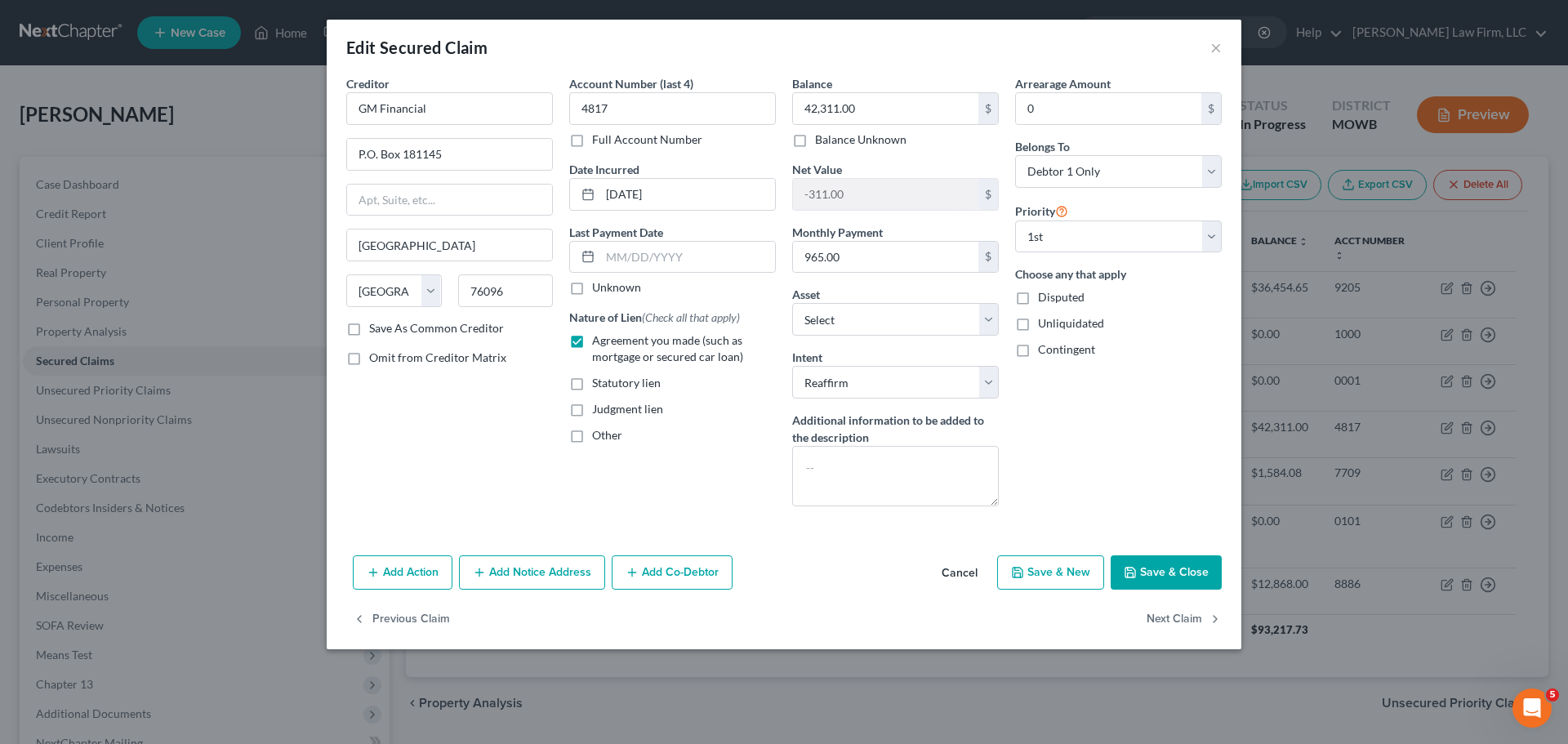
click at [1153, 570] on button "Save & Close" at bounding box center [1166, 572] width 111 height 34
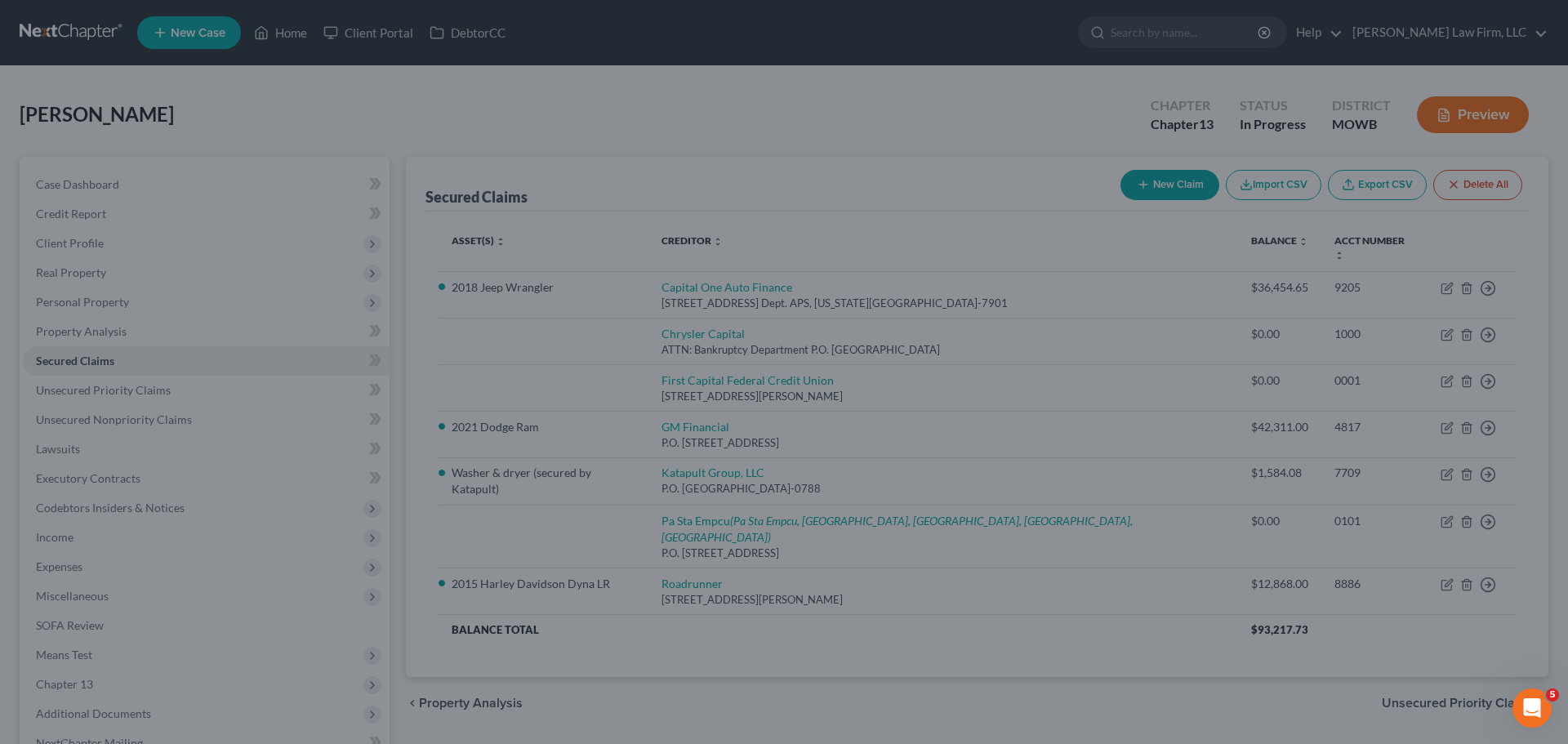
select select "2"
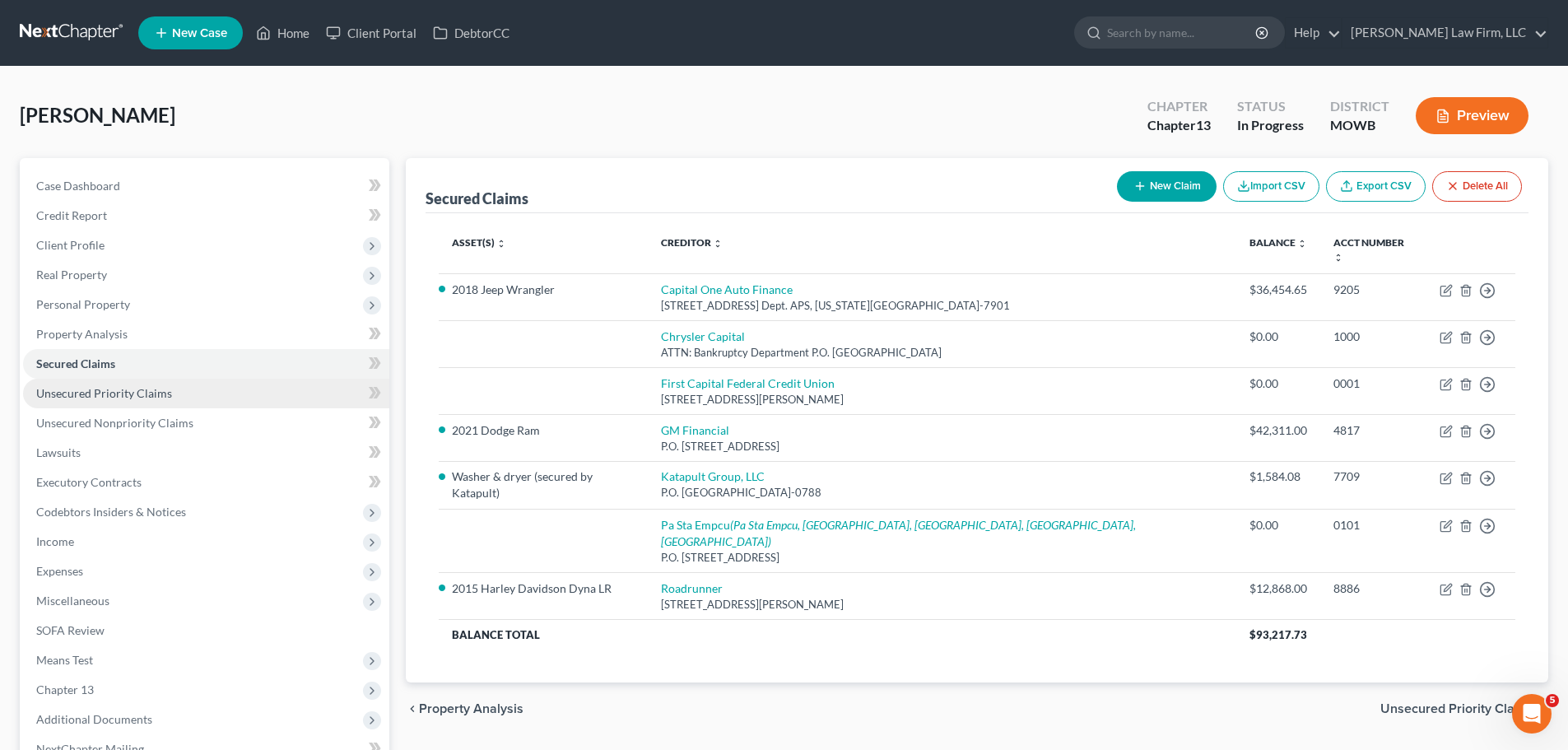
click at [153, 396] on span "Unsecured Priority Claims" at bounding box center [103, 394] width 136 height 14
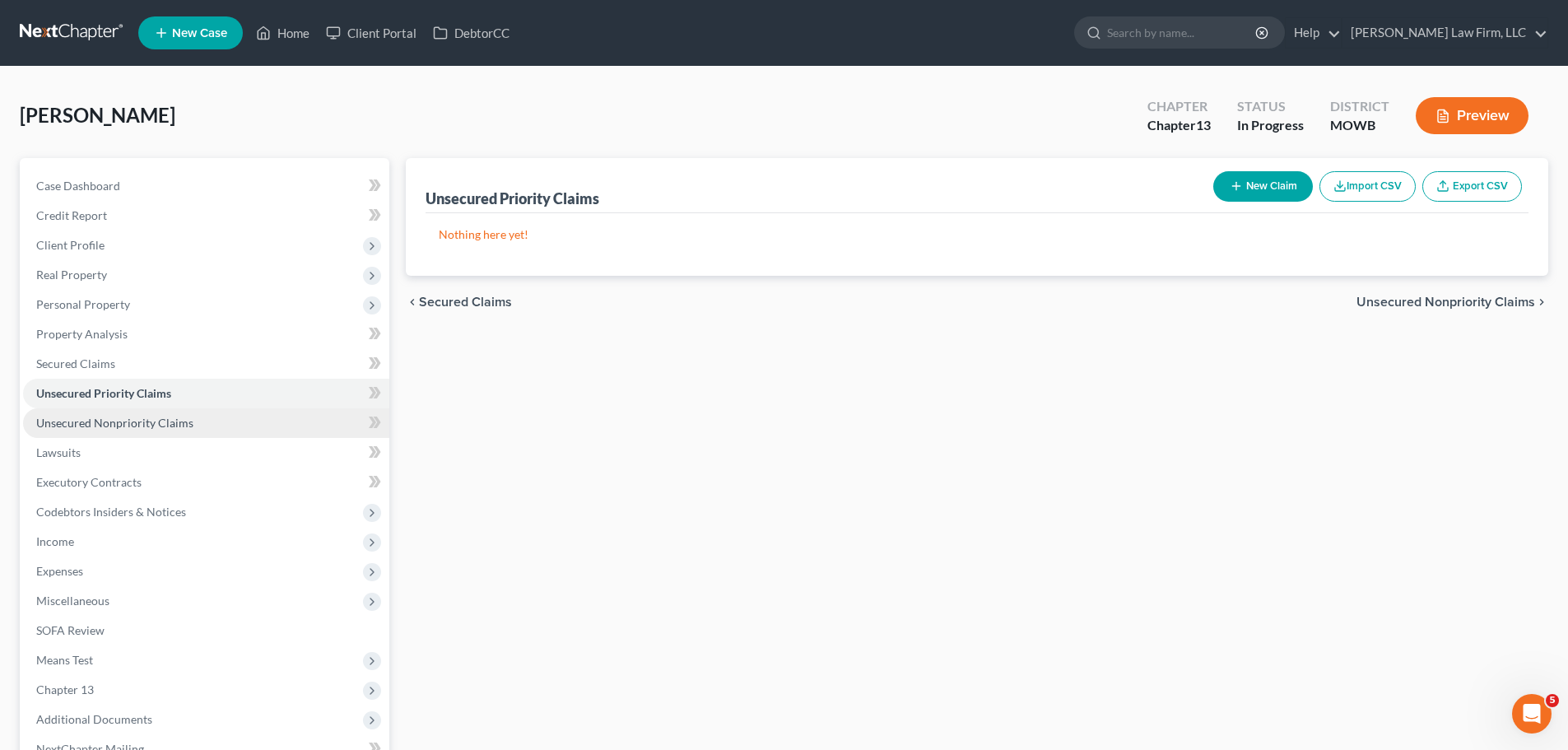
click at [158, 433] on link "Unsecured Nonpriority Claims" at bounding box center [206, 423] width 366 height 29
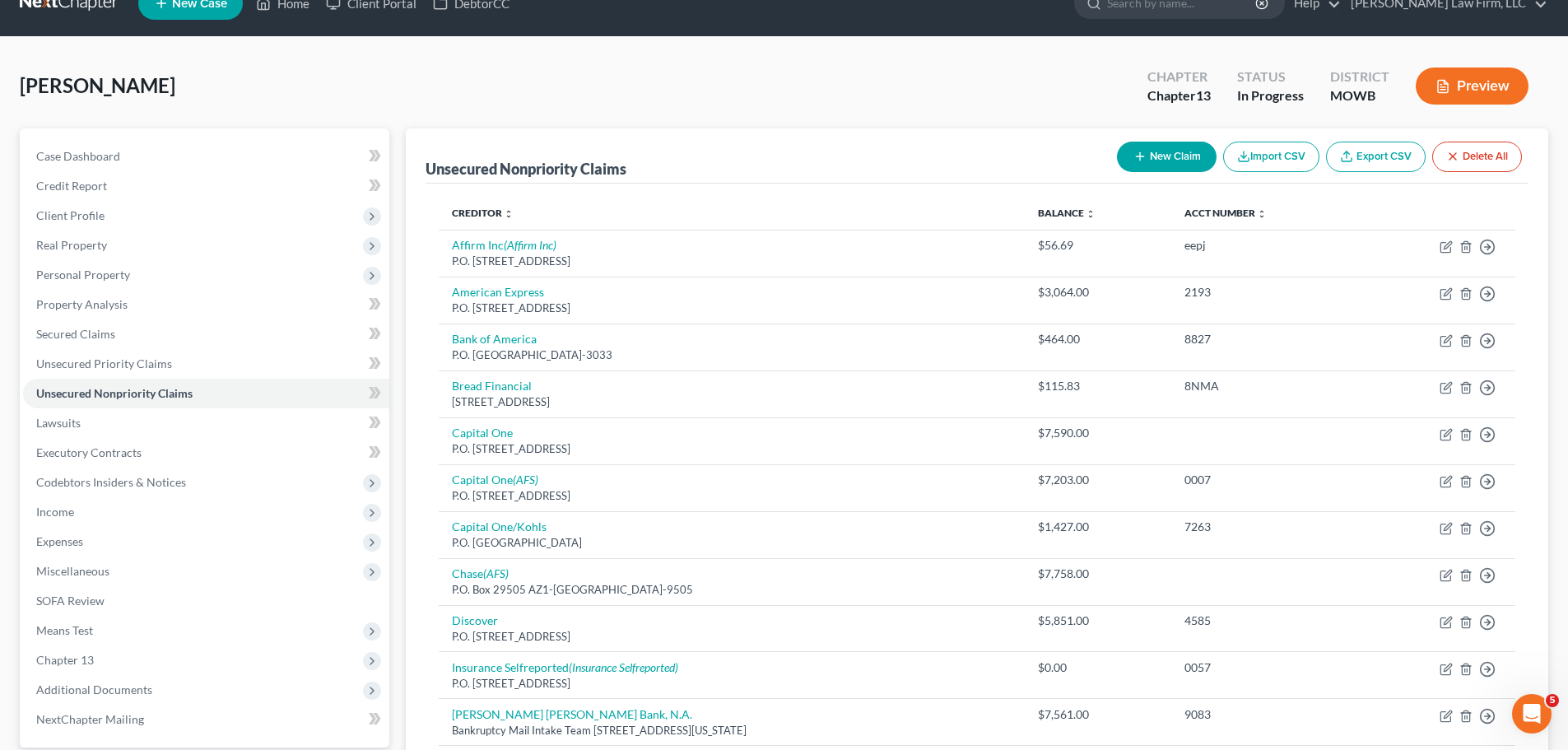
scroll to position [329, 0]
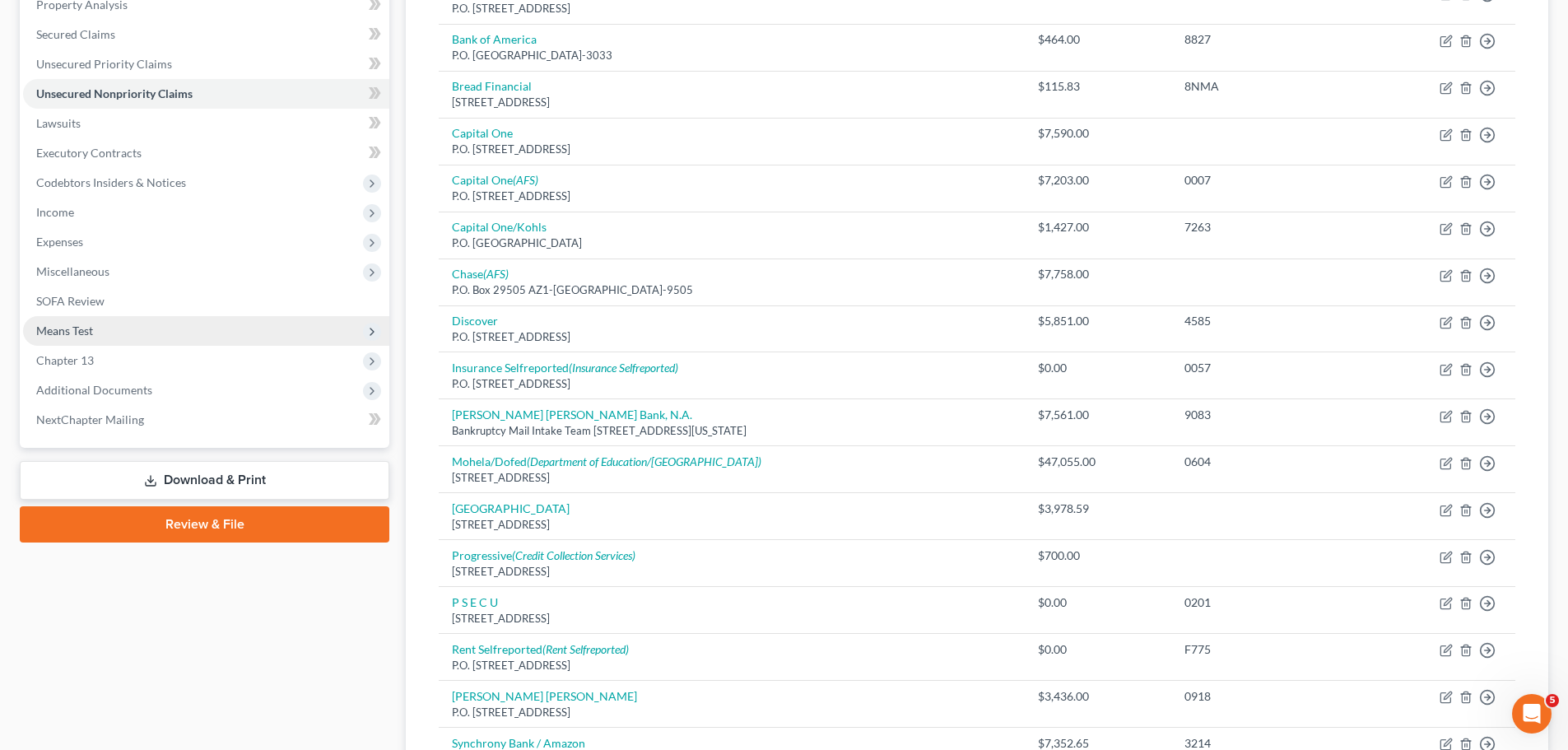
click at [129, 335] on span "Means Test" at bounding box center [206, 331] width 366 height 29
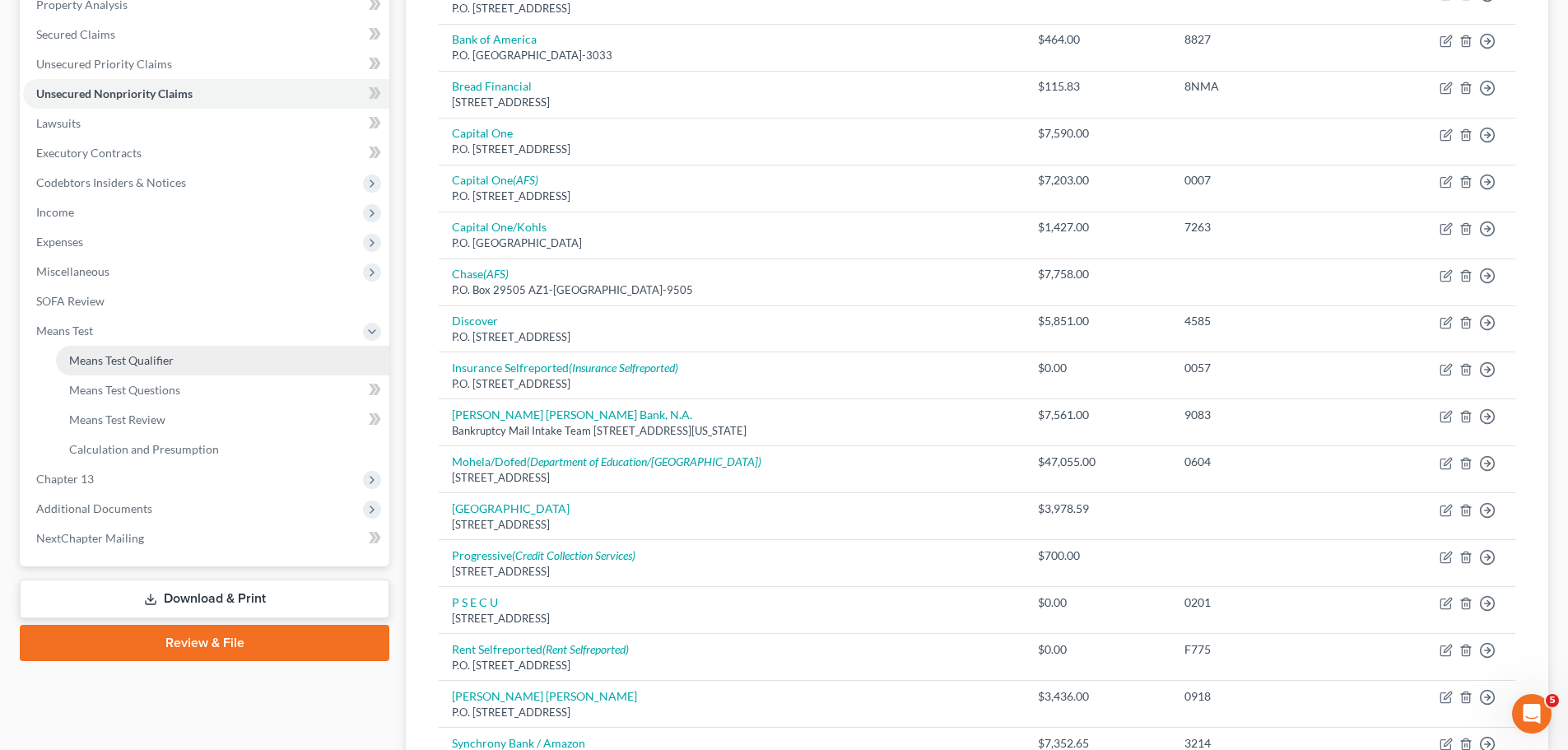
click at [155, 362] on span "Means Test Qualifier" at bounding box center [121, 360] width 104 height 14
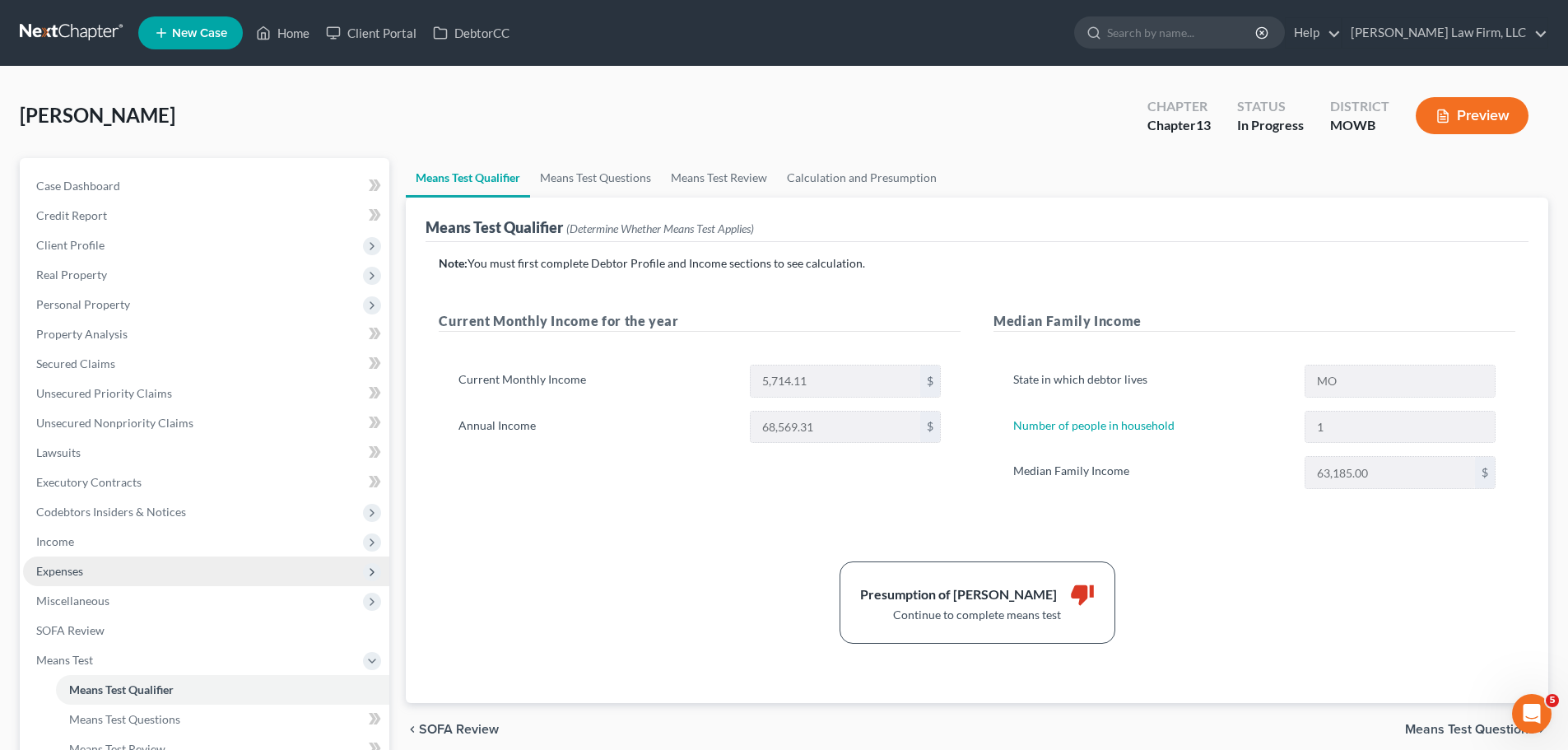
click at [84, 572] on span "Expenses" at bounding box center [206, 571] width 366 height 29
click at [131, 686] on link "Medical" at bounding box center [223, 690] width 334 height 29
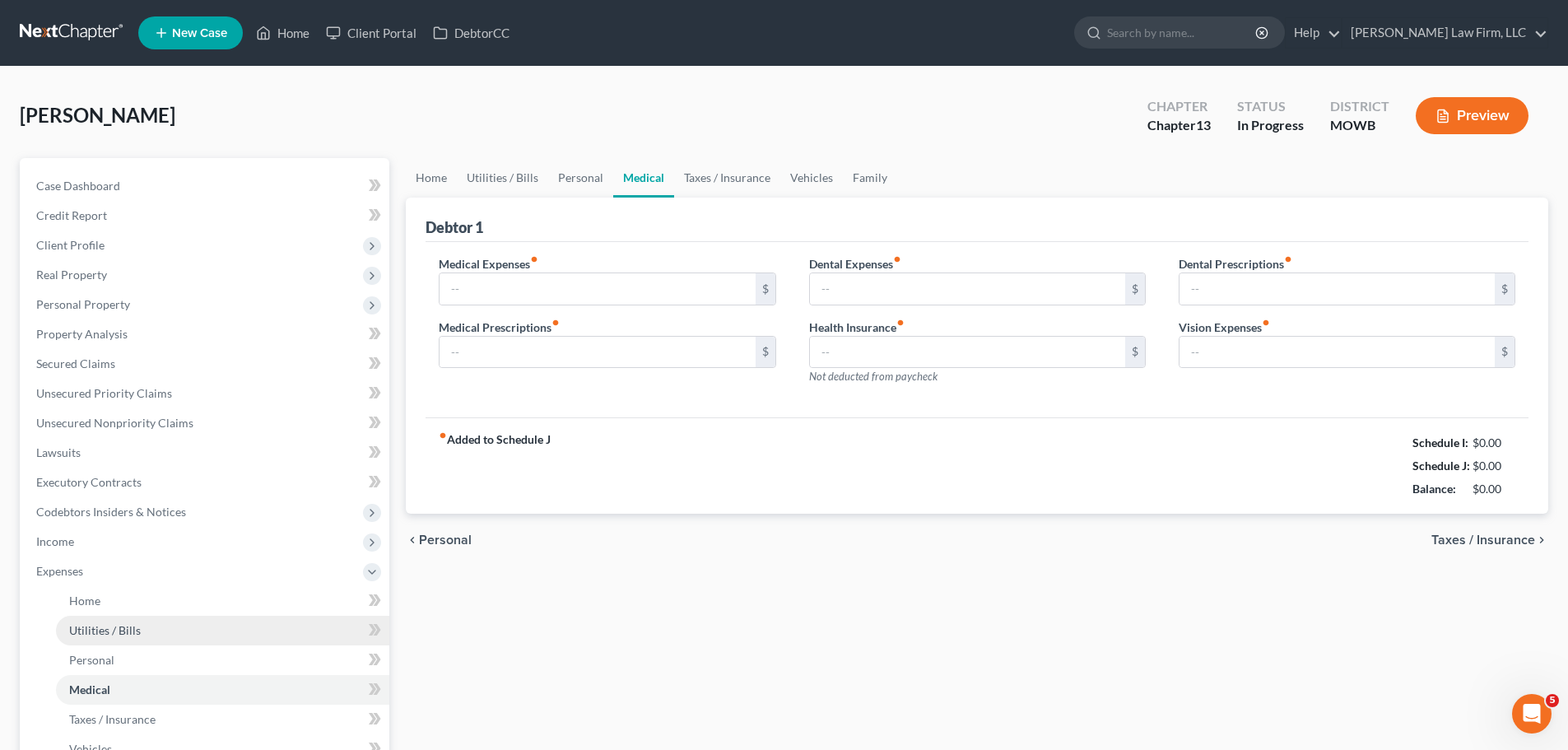
type input "0.00"
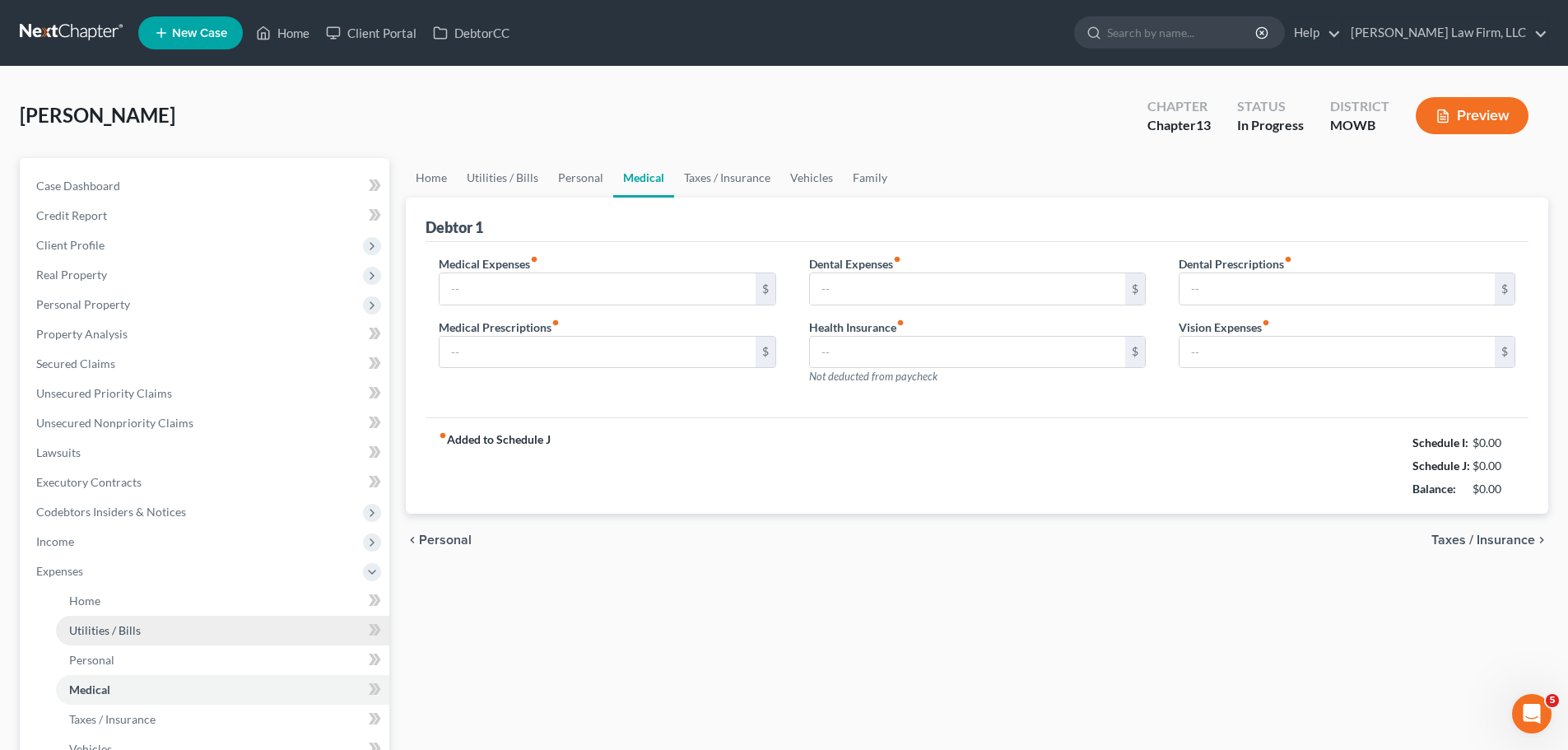
type input "0.00"
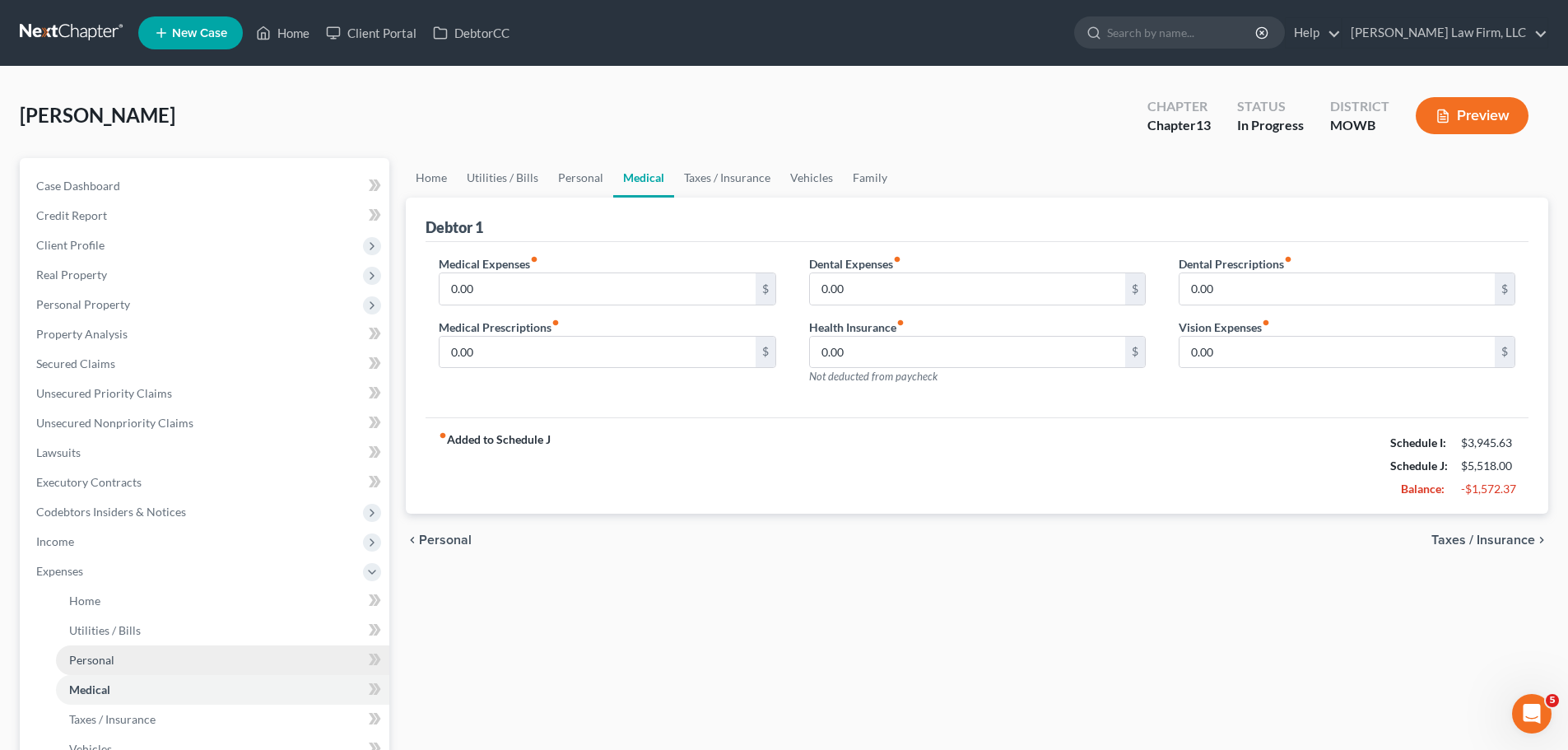
click at [115, 665] on link "Personal" at bounding box center [223, 660] width 334 height 29
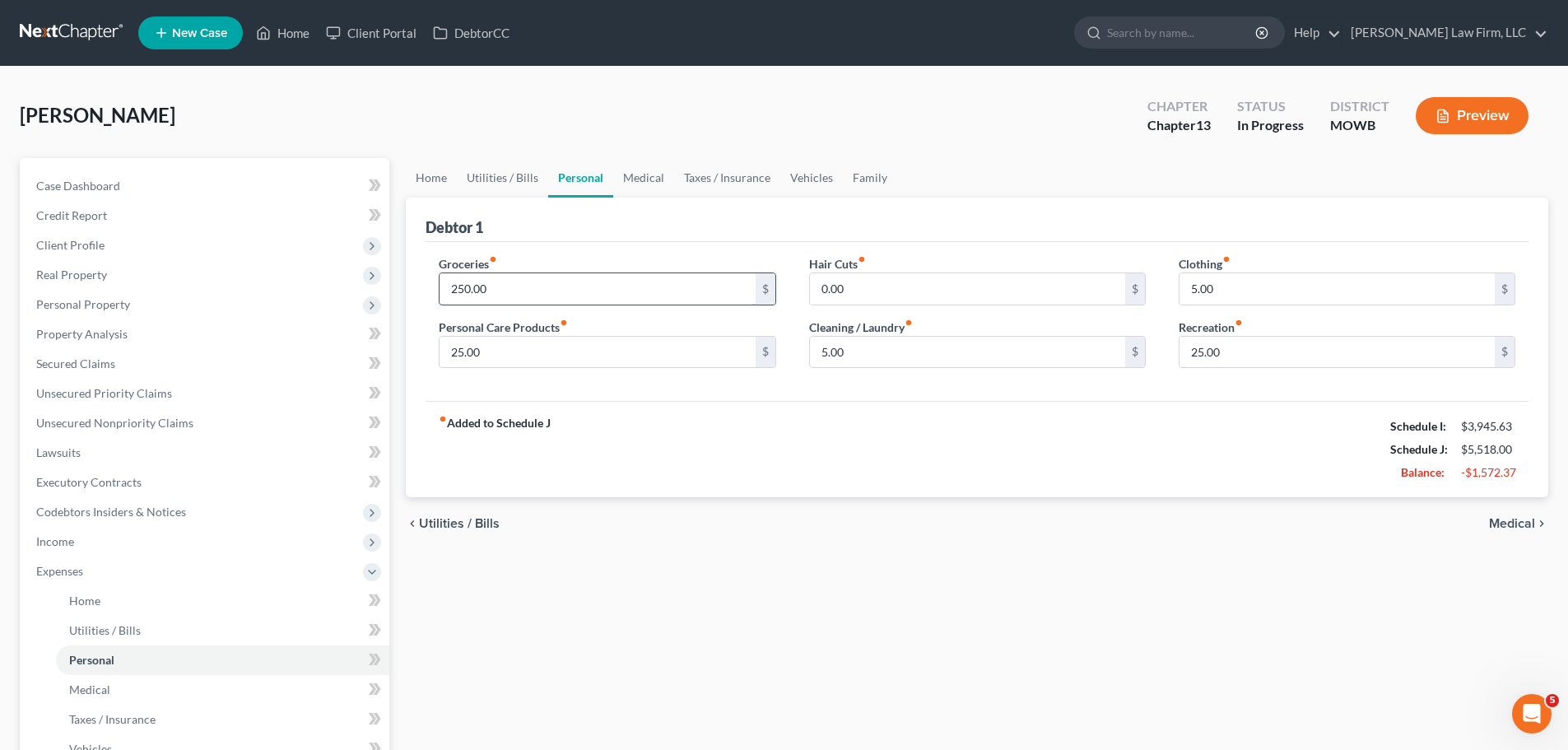
click at [516, 302] on input "250.00" at bounding box center [597, 289] width 315 height 31
type input "650"
click at [650, 178] on link "Medical" at bounding box center [643, 178] width 61 height 39
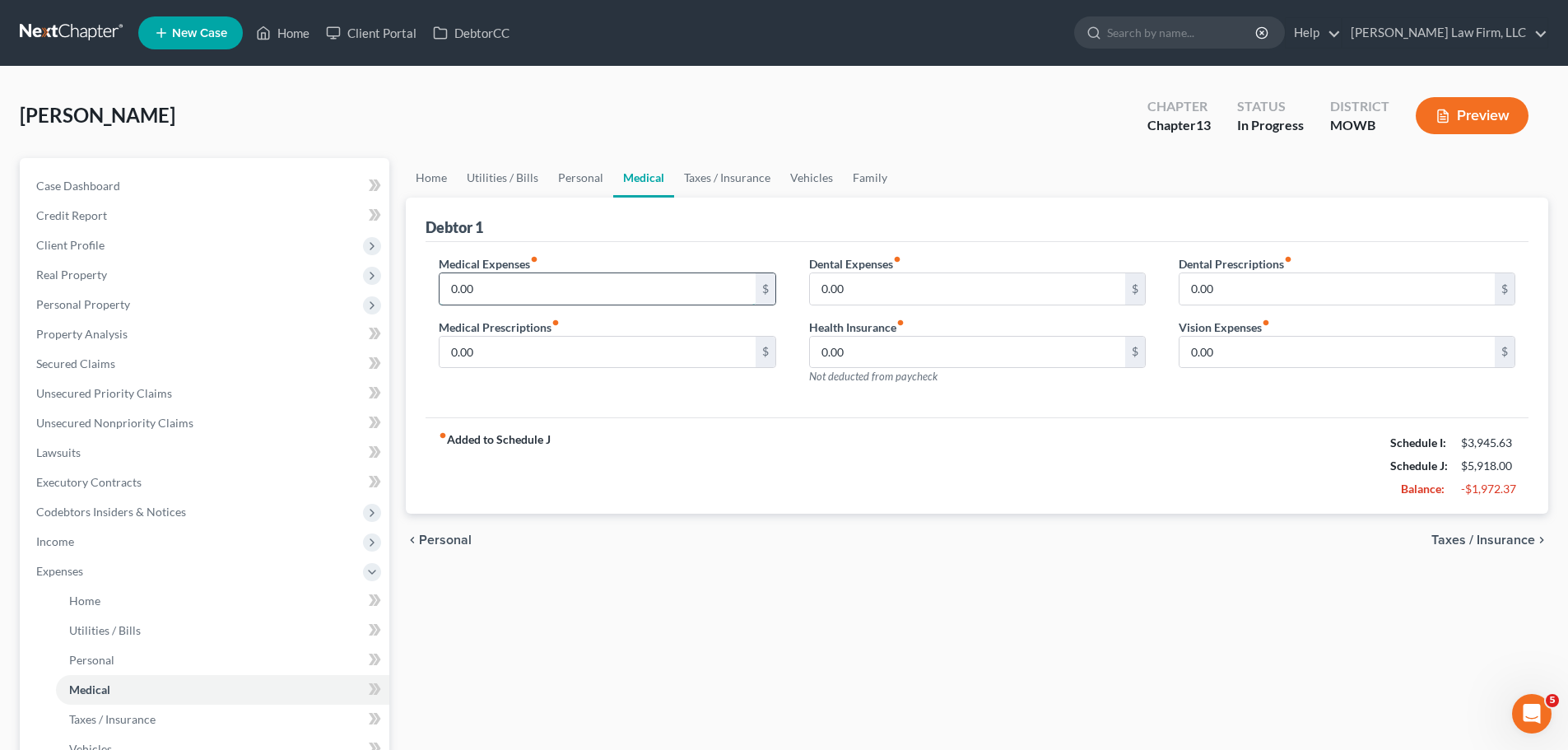
click at [540, 291] on input "0.00" at bounding box center [597, 289] width 315 height 31
type input "55"
click at [721, 182] on link "Taxes / Insurance" at bounding box center [727, 178] width 106 height 39
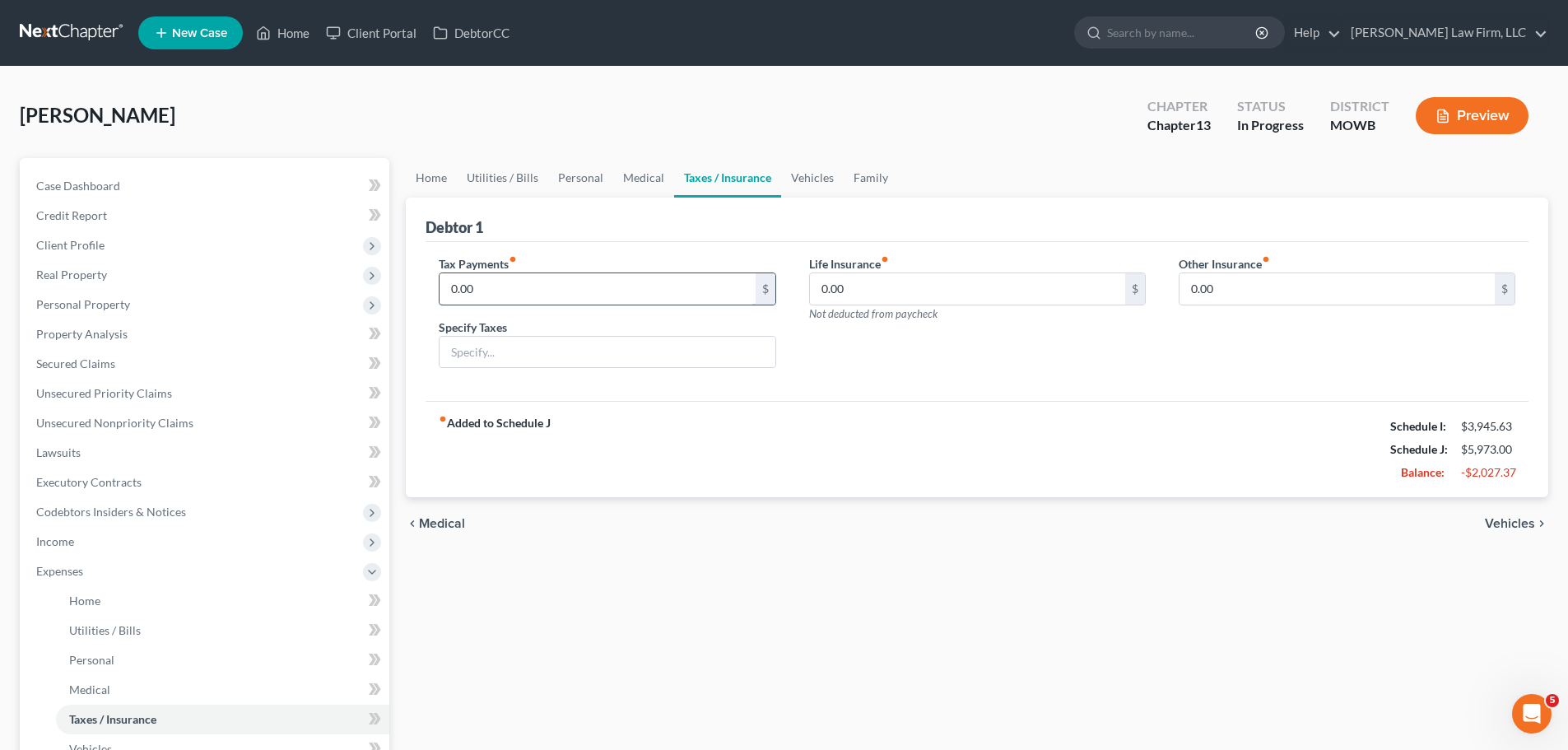
click at [542, 289] on input "0.00" at bounding box center [597, 289] width 315 height 31
type input "60"
type input "Personal property taxes"
click at [801, 178] on link "Vehicles" at bounding box center [812, 178] width 62 height 39
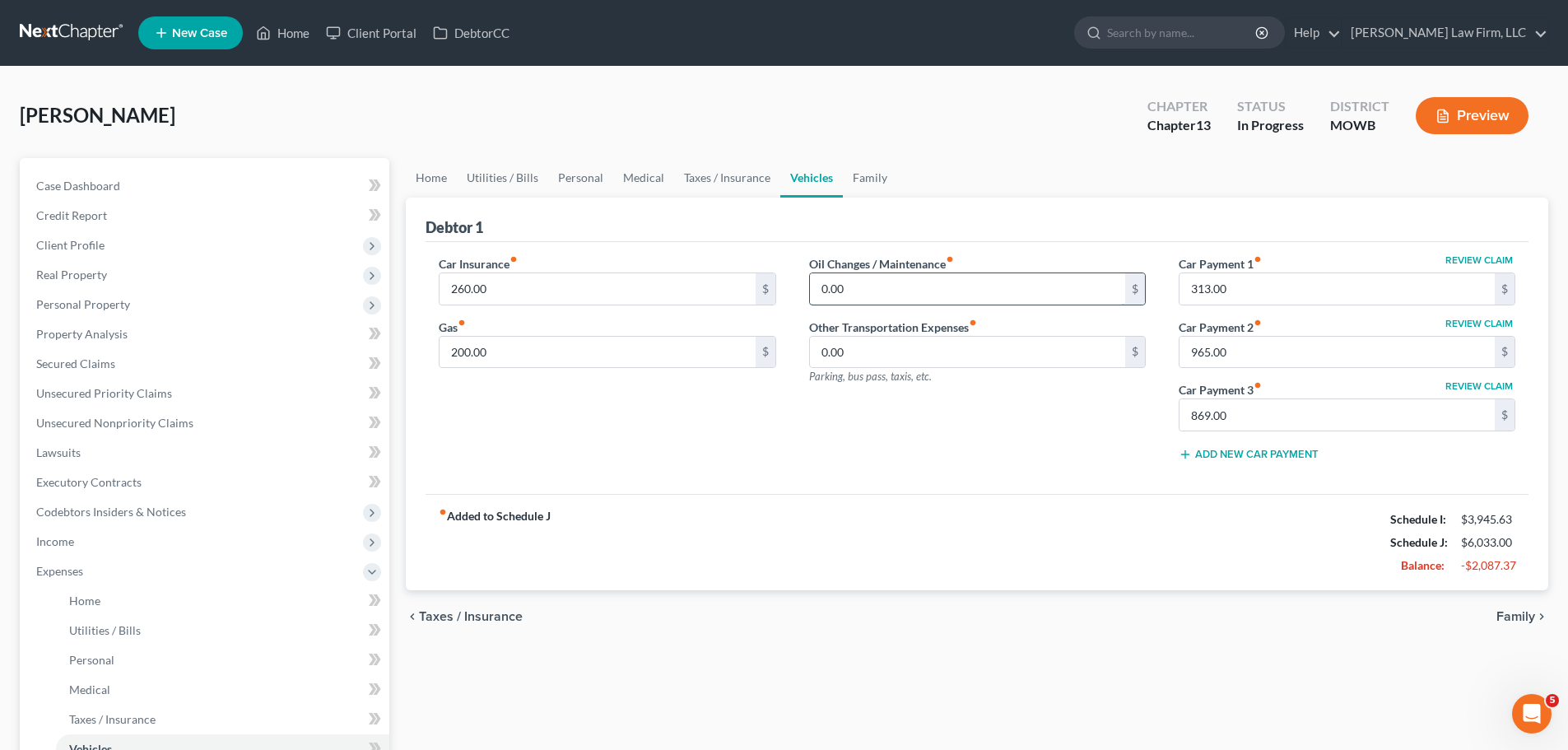
click at [905, 289] on input "0.00" at bounding box center [968, 289] width 315 height 31
type input "100"
click at [1322, 302] on input "313.00" at bounding box center [1337, 289] width 315 height 31
click at [1304, 354] on input "965.00" at bounding box center [1337, 353] width 315 height 31
click at [1279, 421] on input "869.00" at bounding box center [1337, 415] width 315 height 31
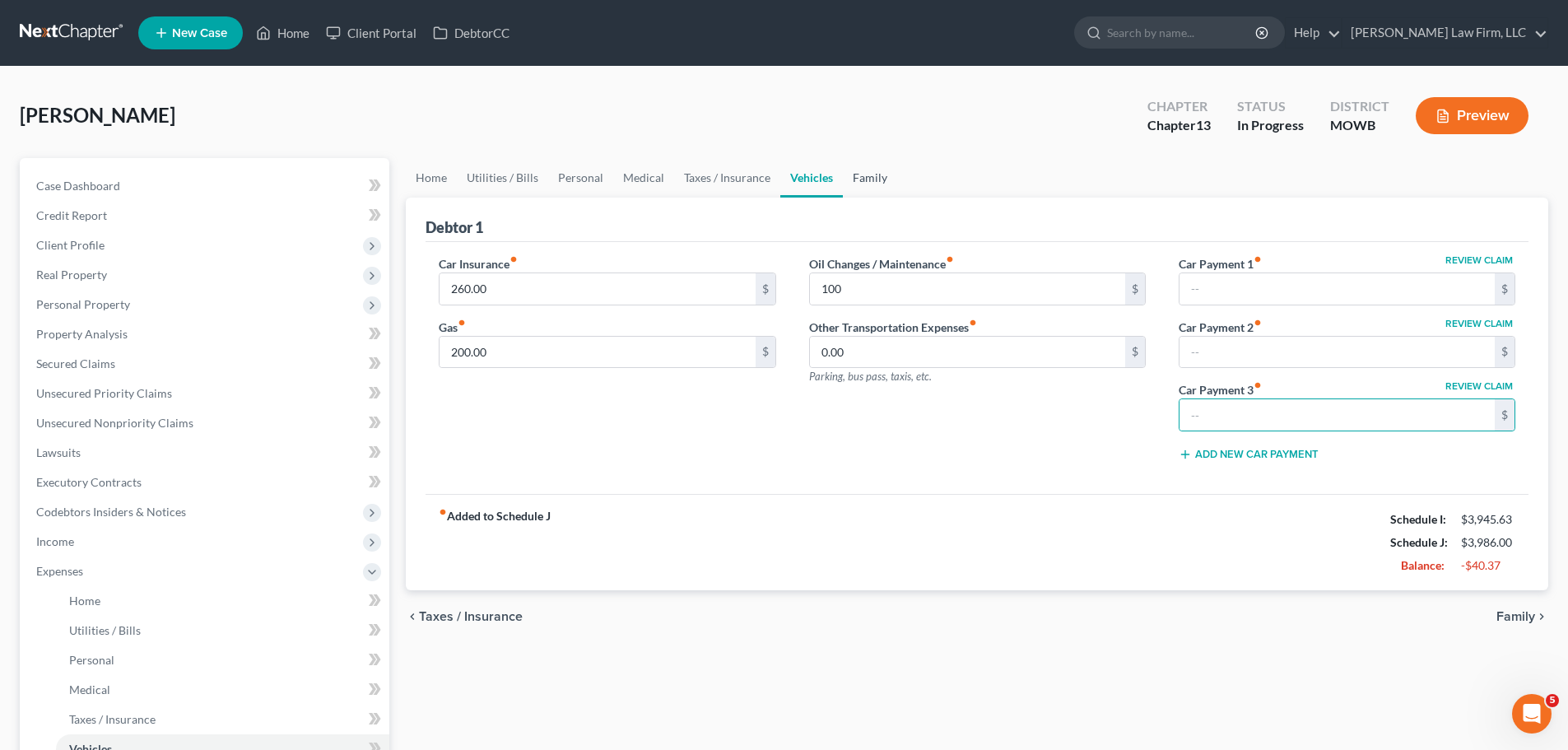
click at [848, 167] on link "Family" at bounding box center [871, 178] width 55 height 39
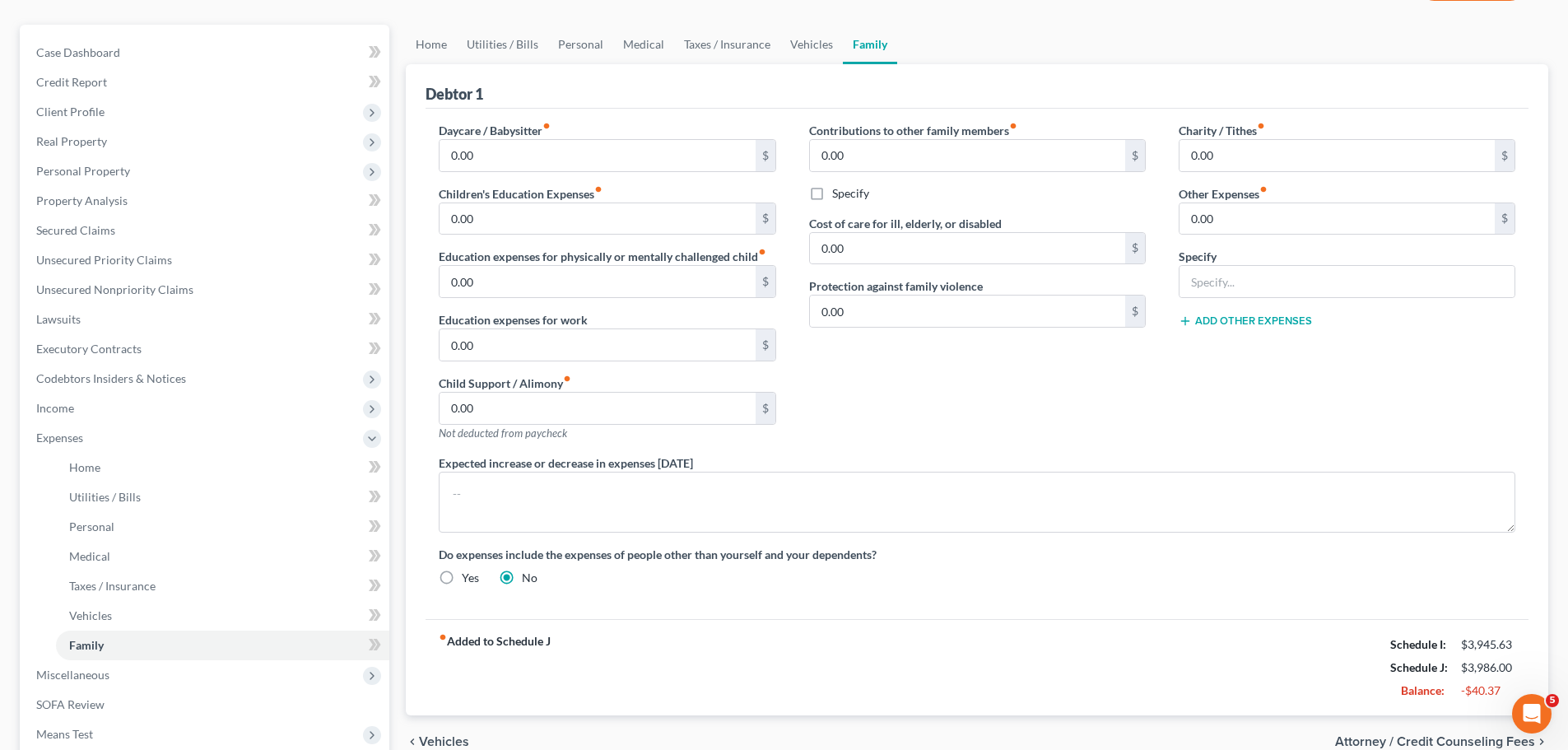
scroll to position [62, 0]
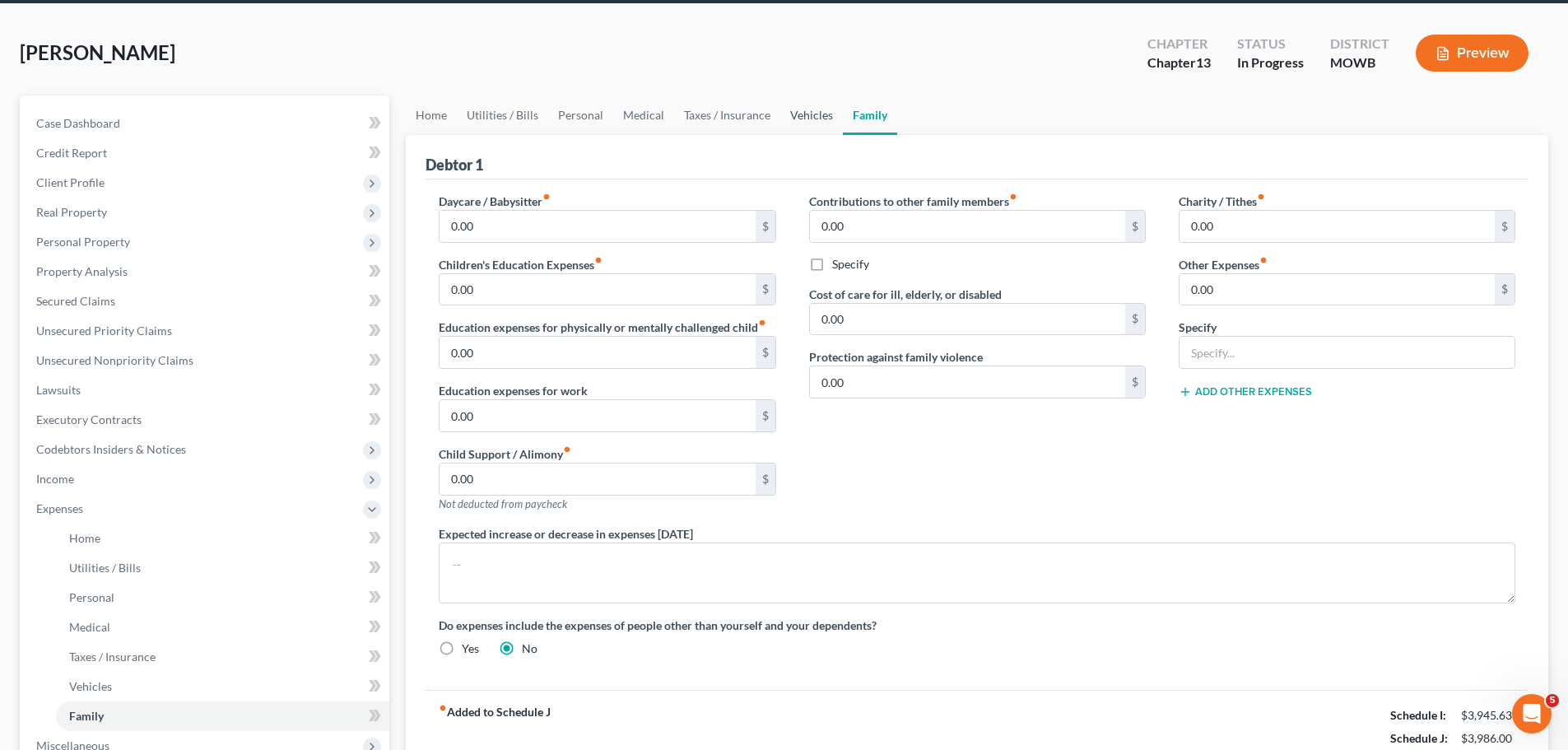
click at [811, 122] on link "Vehicles" at bounding box center [811, 115] width 62 height 39
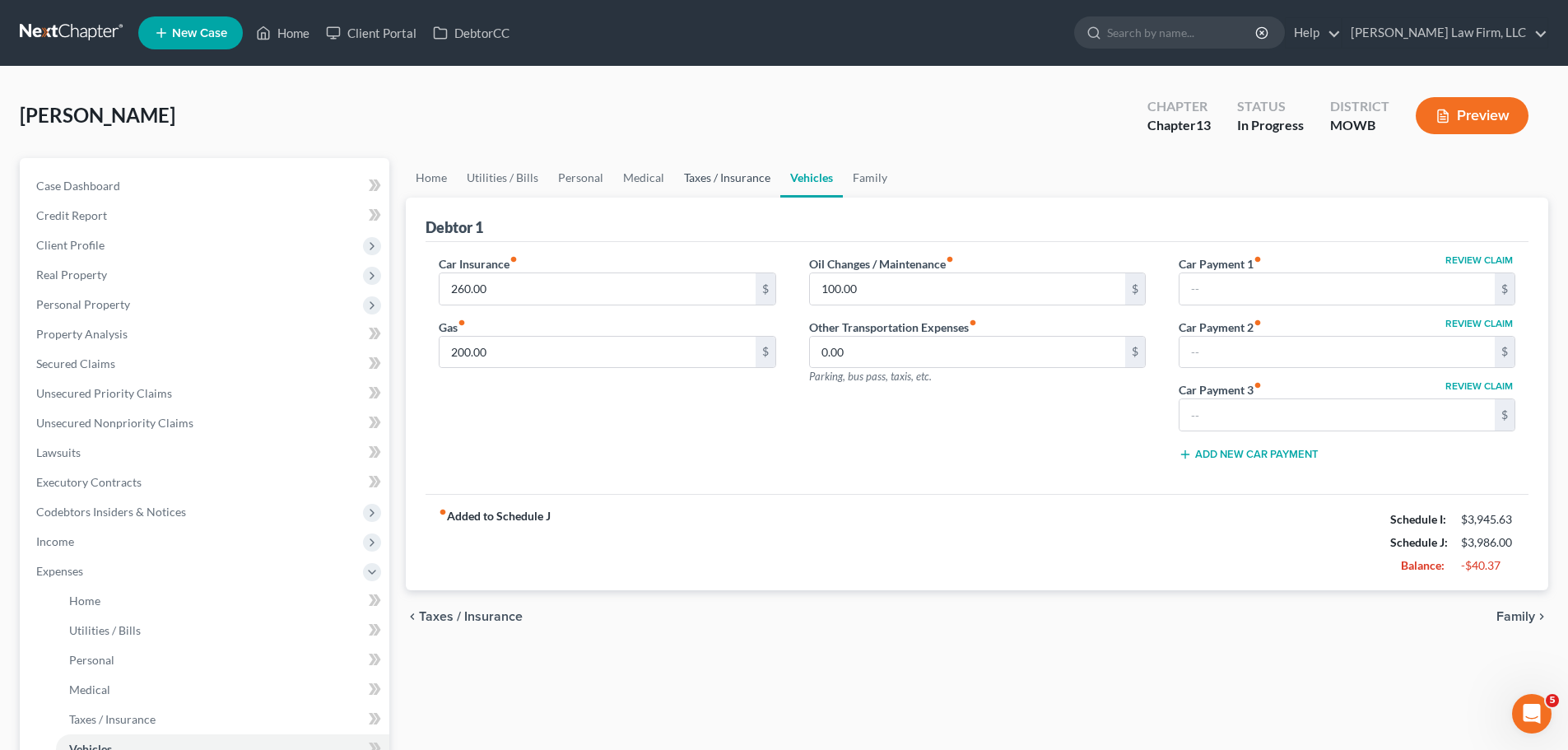
click at [724, 179] on link "Taxes / Insurance" at bounding box center [727, 178] width 106 height 39
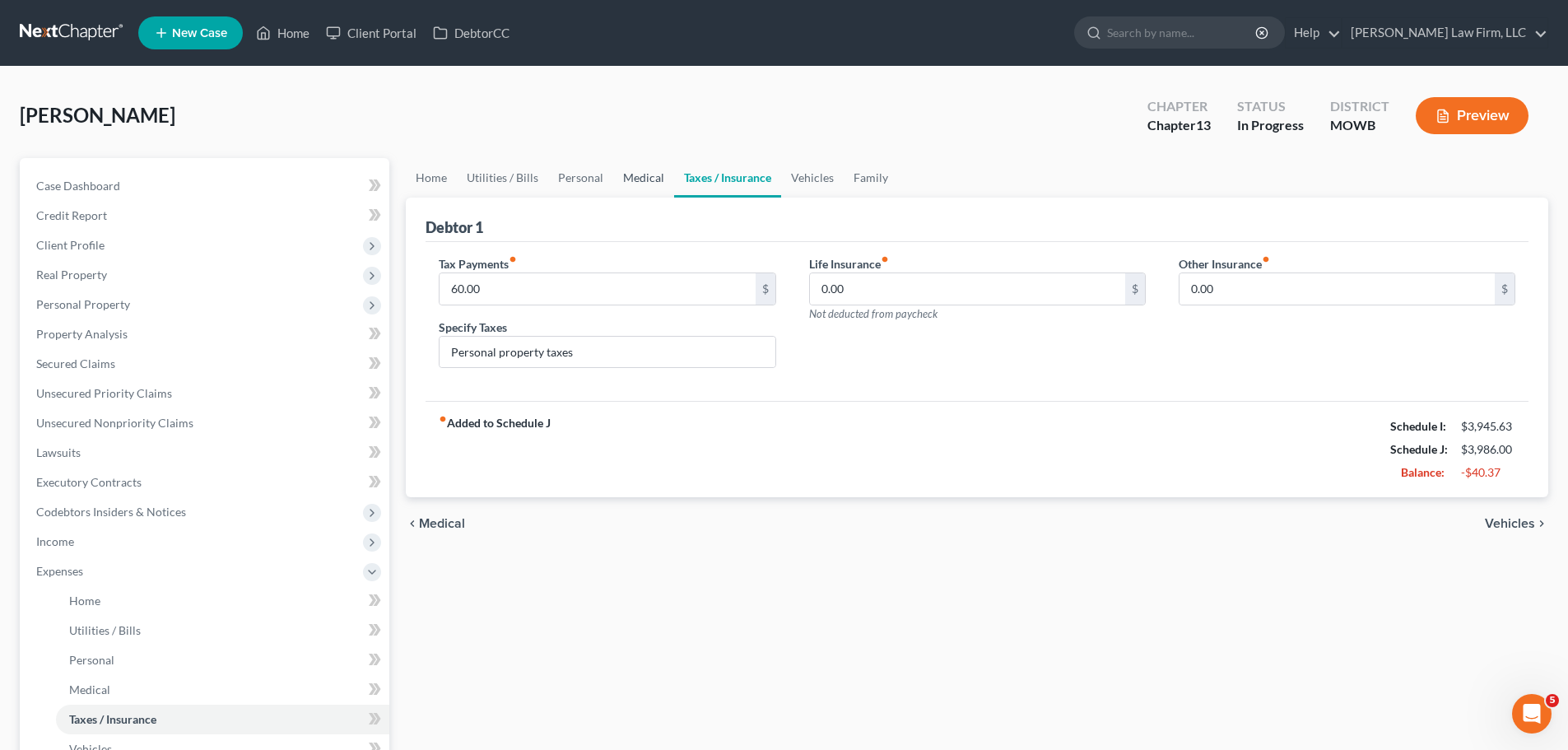
click at [643, 179] on link "Medical" at bounding box center [643, 178] width 61 height 39
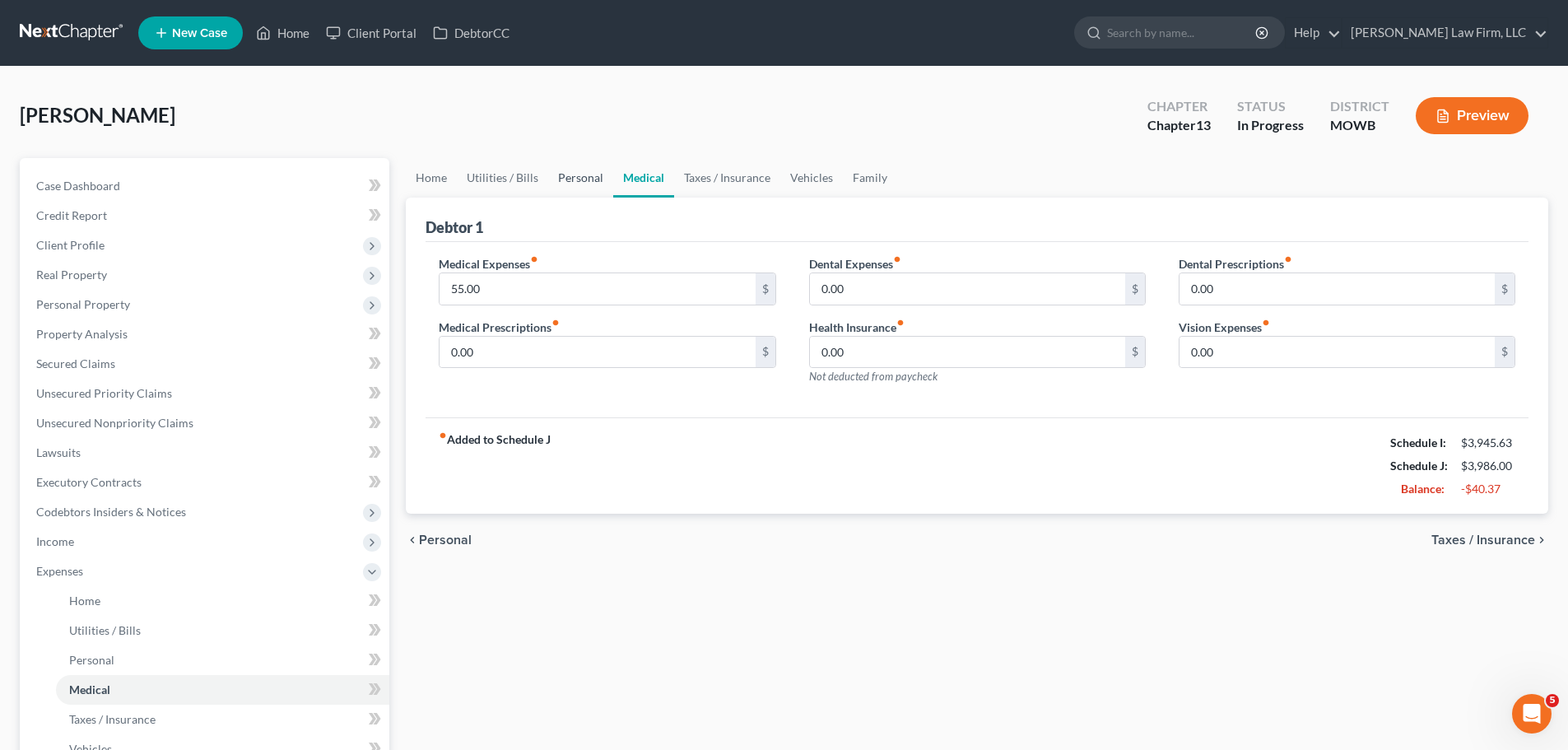
click at [578, 171] on link "Personal" at bounding box center [581, 178] width 65 height 39
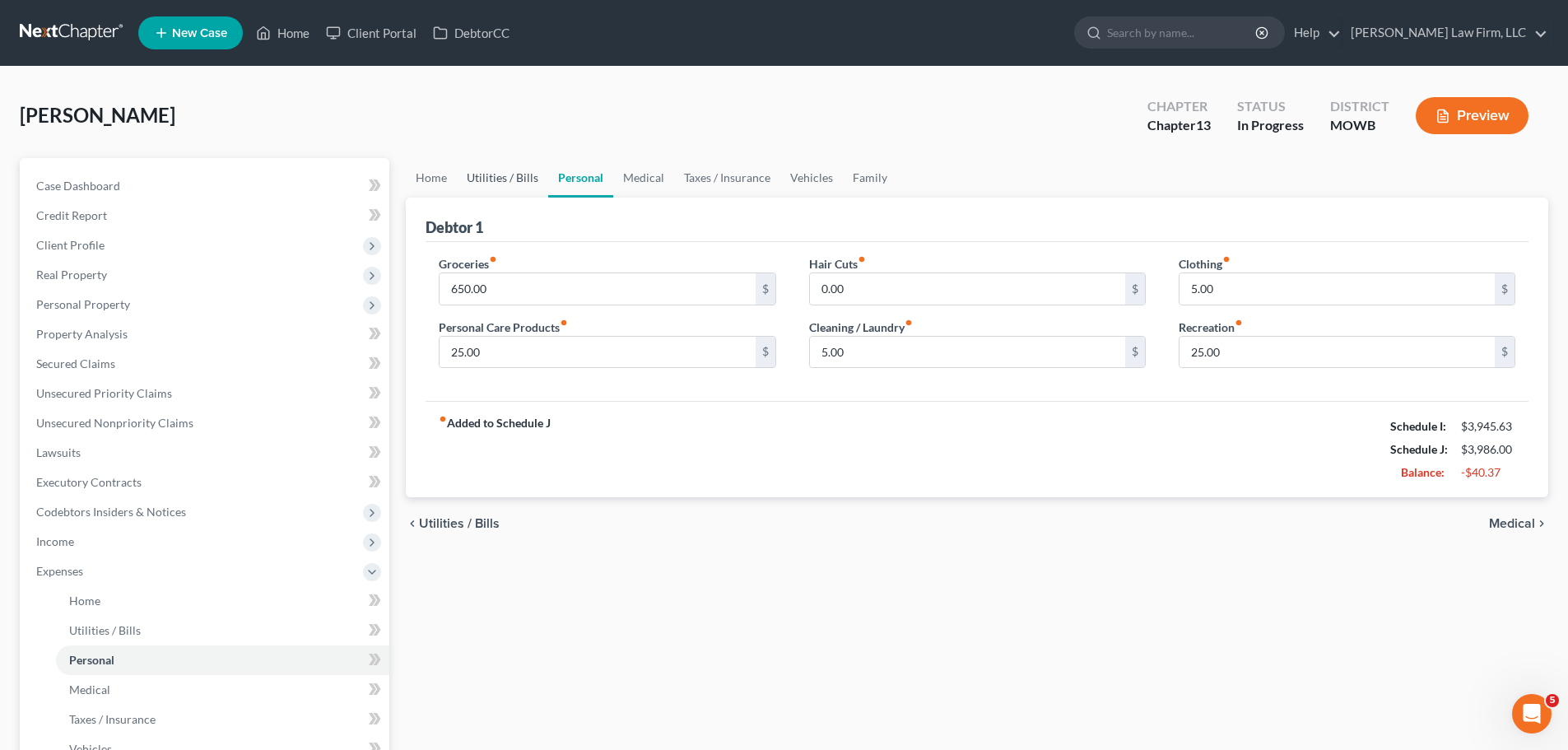
click at [501, 184] on link "Utilities / Bills" at bounding box center [503, 178] width 92 height 39
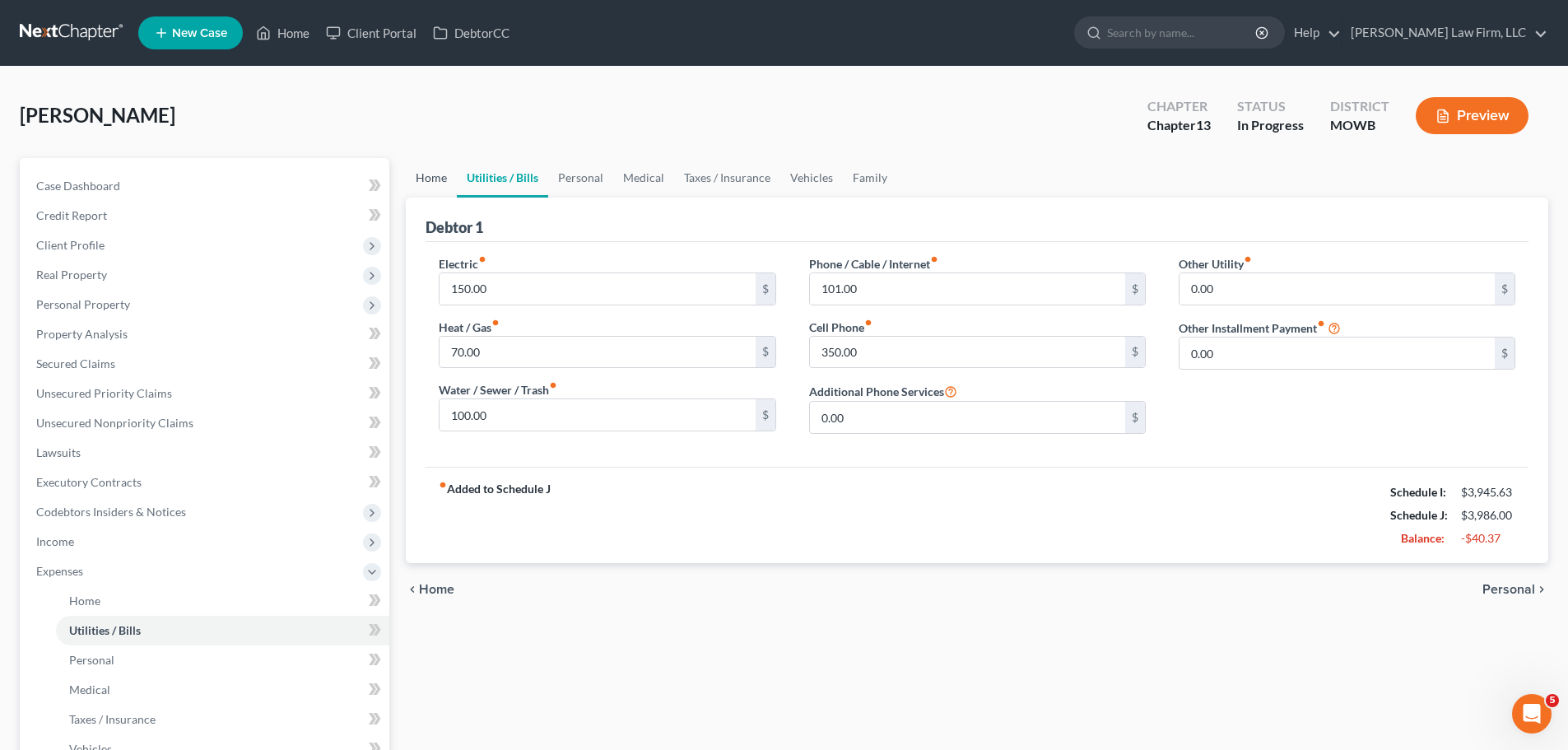
click at [429, 175] on link "Home" at bounding box center [432, 178] width 51 height 39
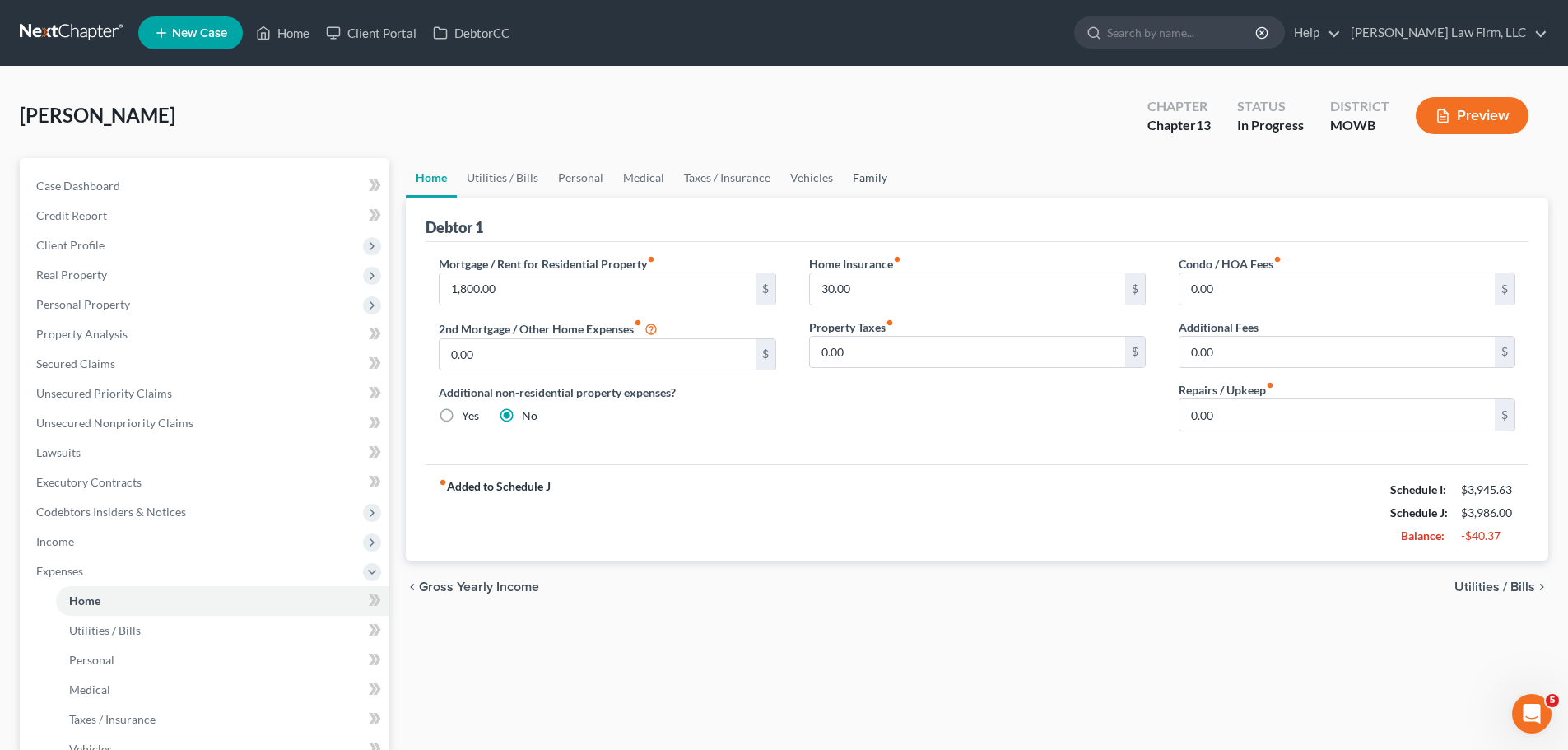
click at [849, 188] on link "Family" at bounding box center [871, 178] width 55 height 39
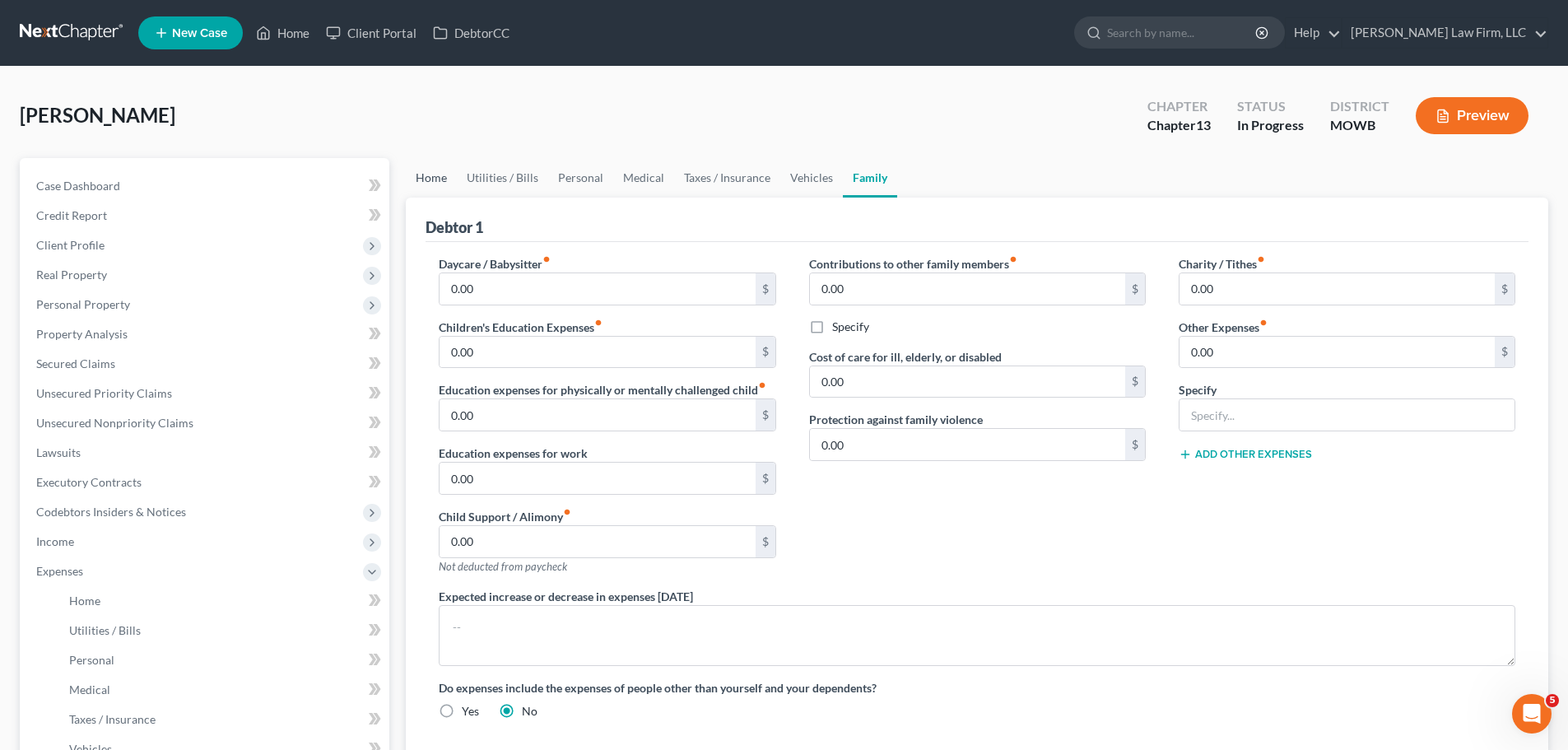
click at [429, 176] on link "Home" at bounding box center [432, 178] width 51 height 39
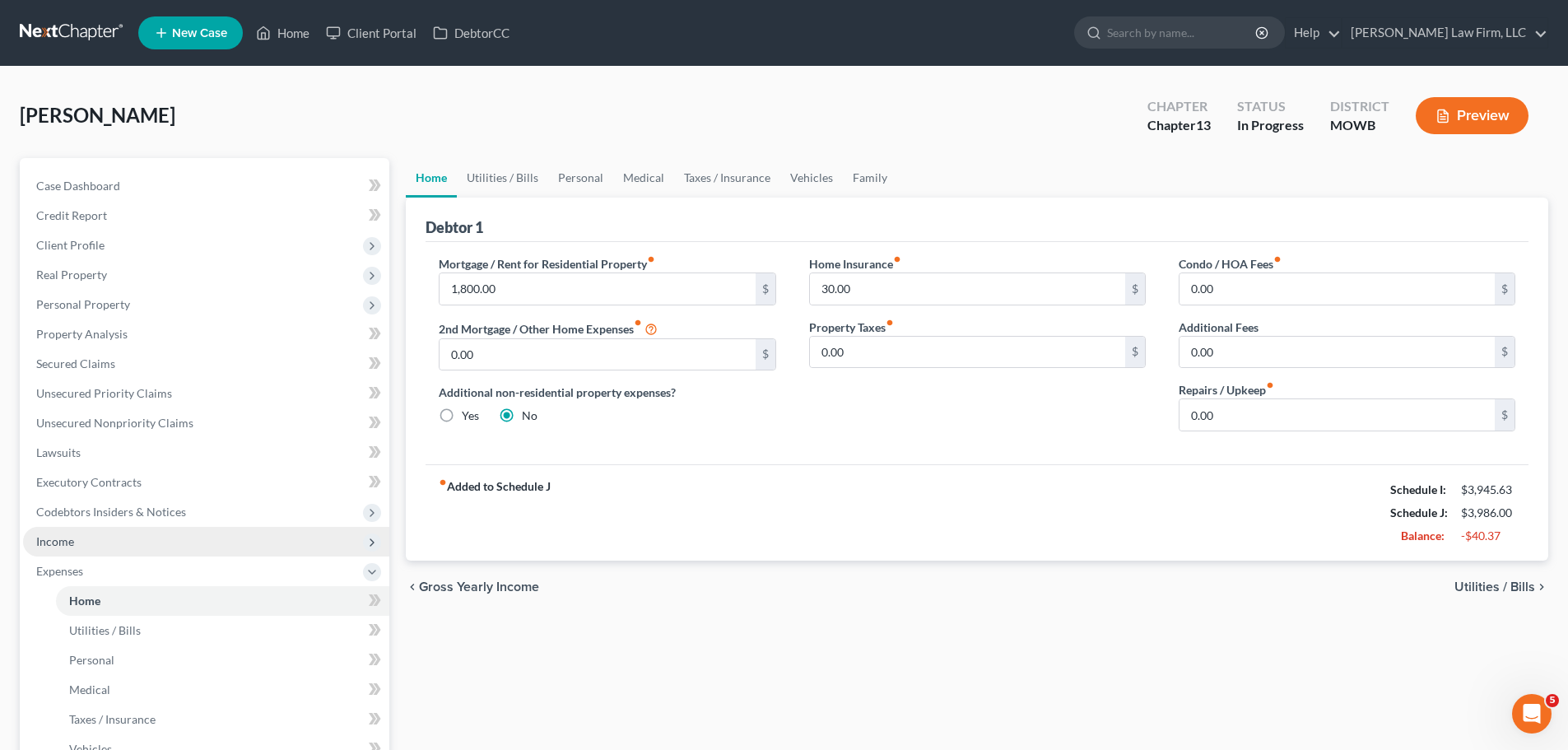
click at [82, 545] on span "Income" at bounding box center [206, 542] width 366 height 29
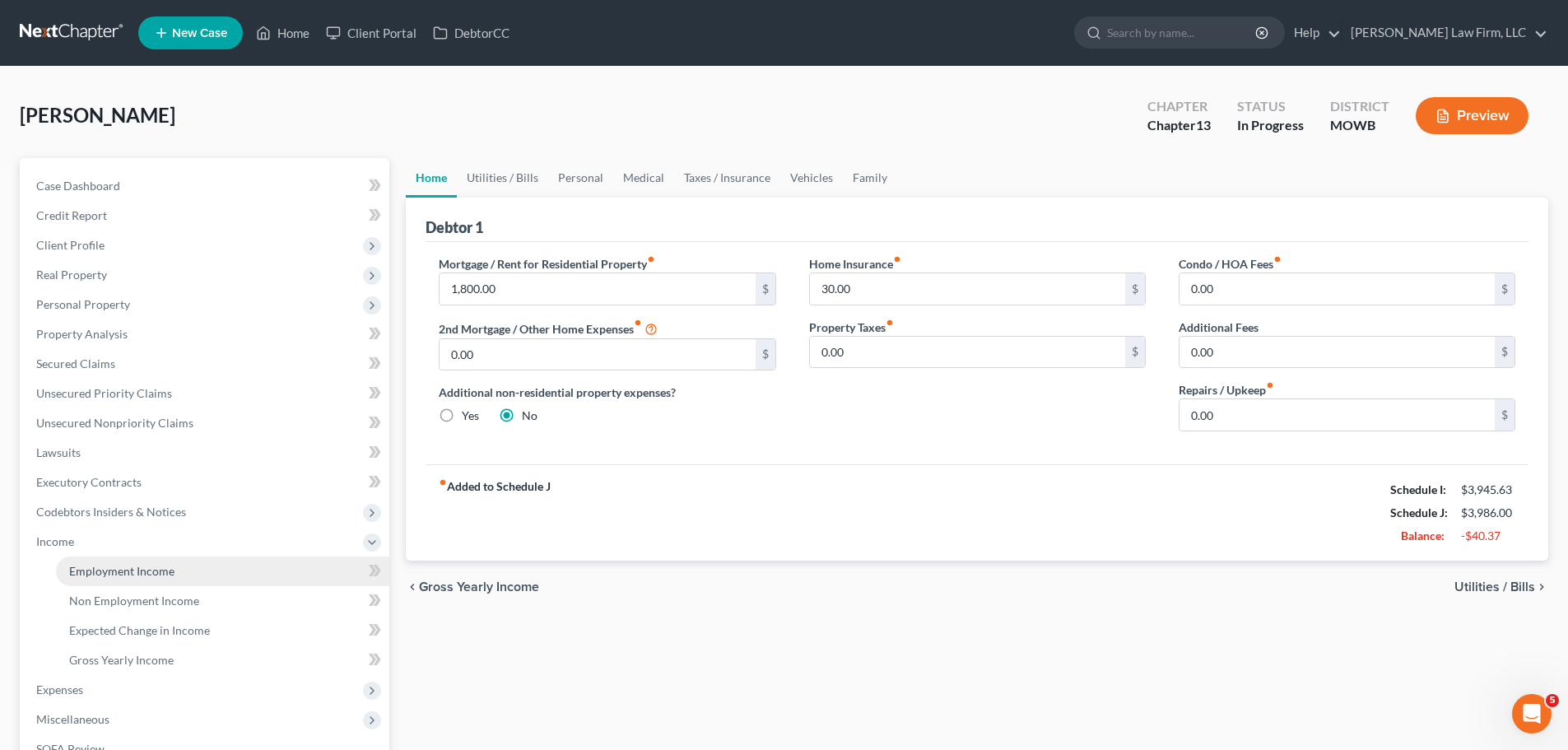
click at [118, 569] on span "Employment Income" at bounding box center [122, 571] width 105 height 14
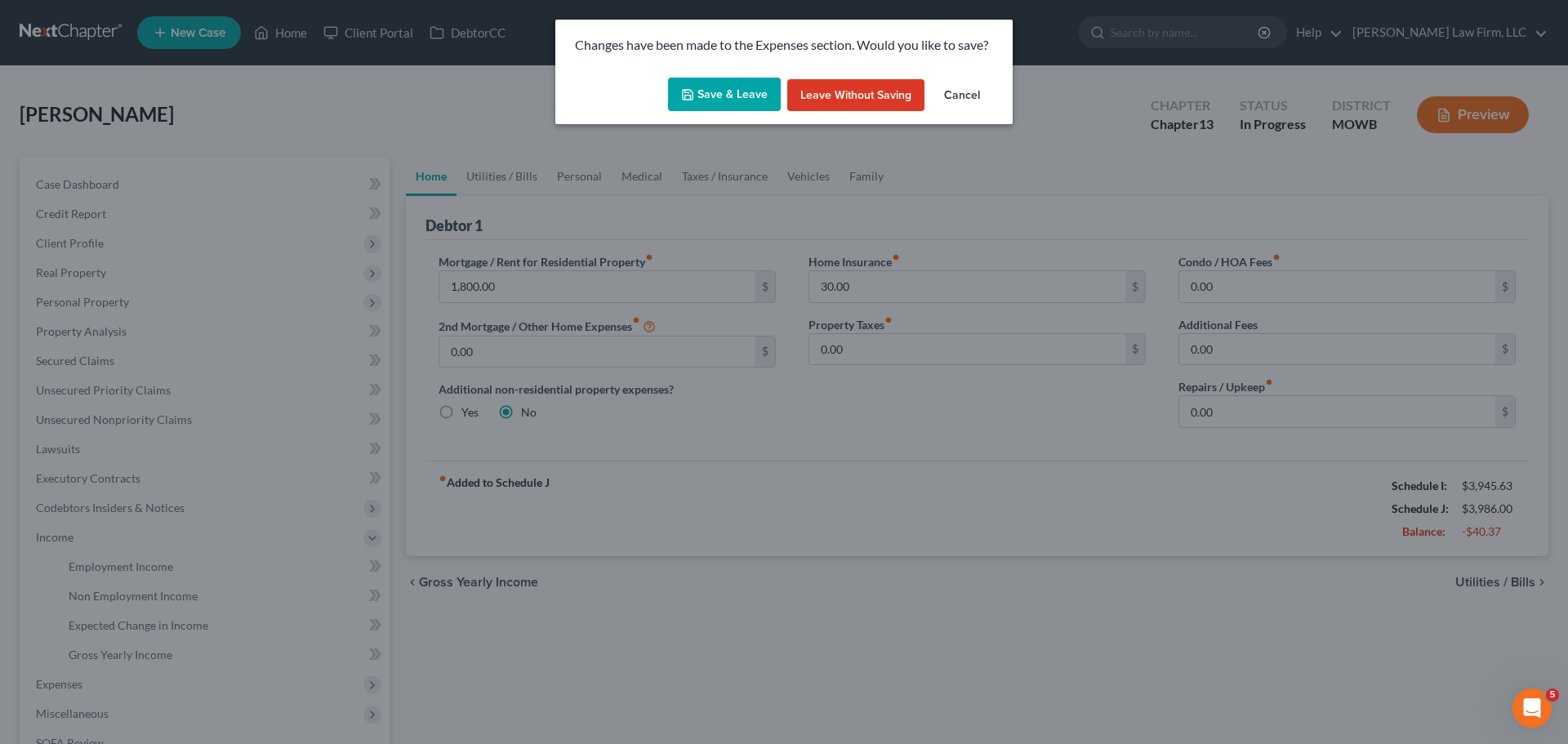
click at [730, 92] on button "Save & Leave" at bounding box center [724, 94] width 112 height 34
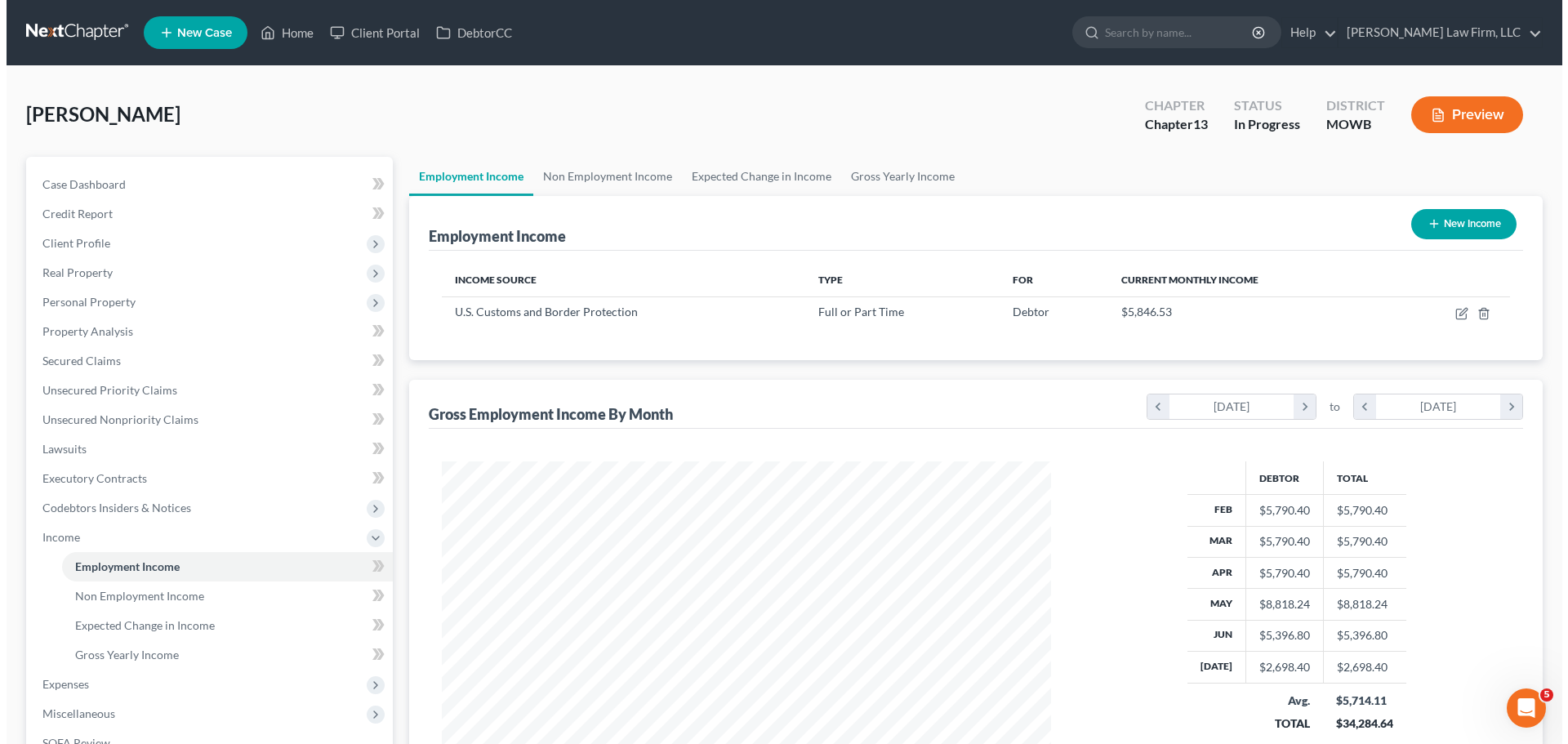
scroll to position [305, 642]
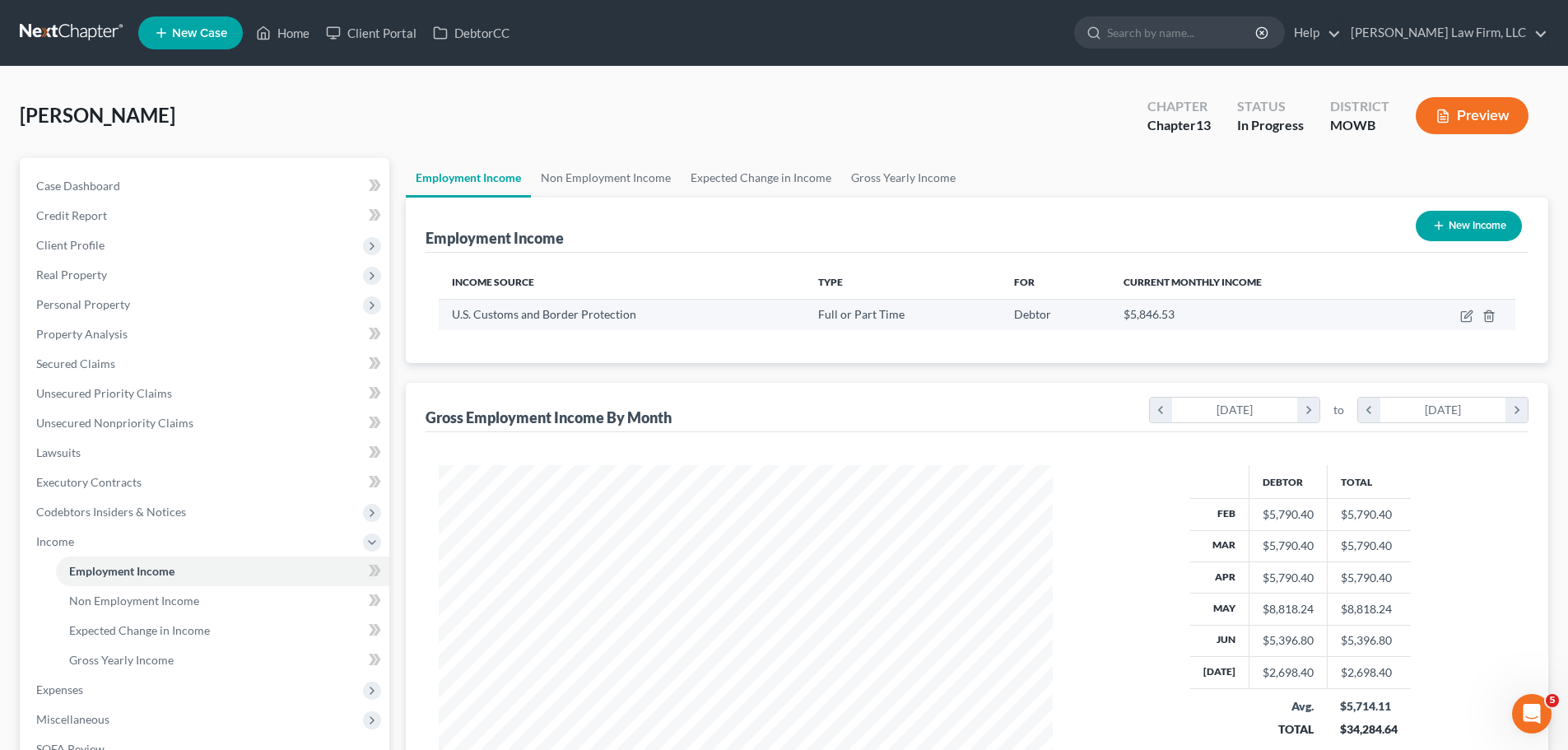
click at [1474, 311] on td at bounding box center [1456, 314] width 118 height 31
click at [1473, 318] on icon "button" at bounding box center [1466, 315] width 13 height 13
select select "0"
select select "2"
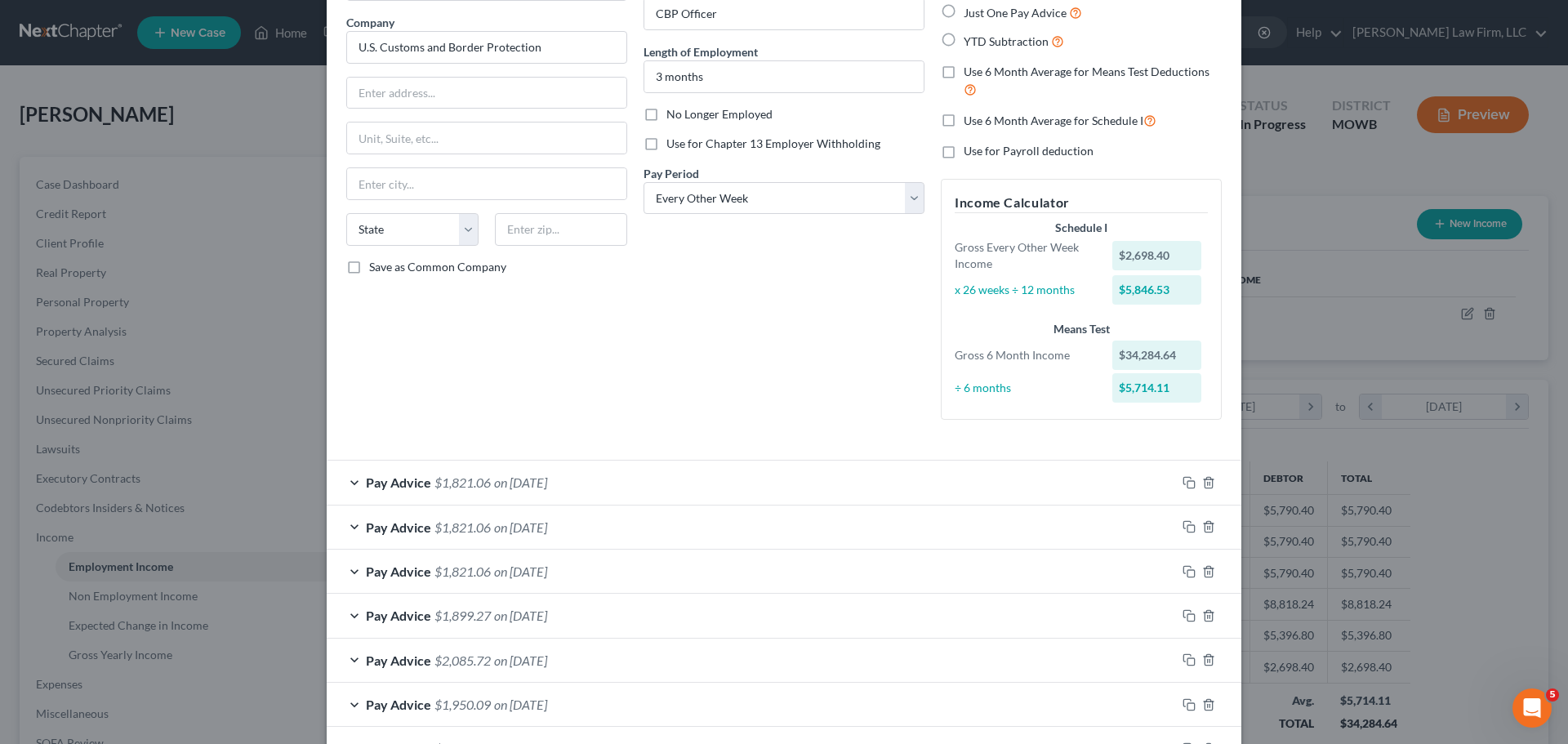
scroll to position [0, 0]
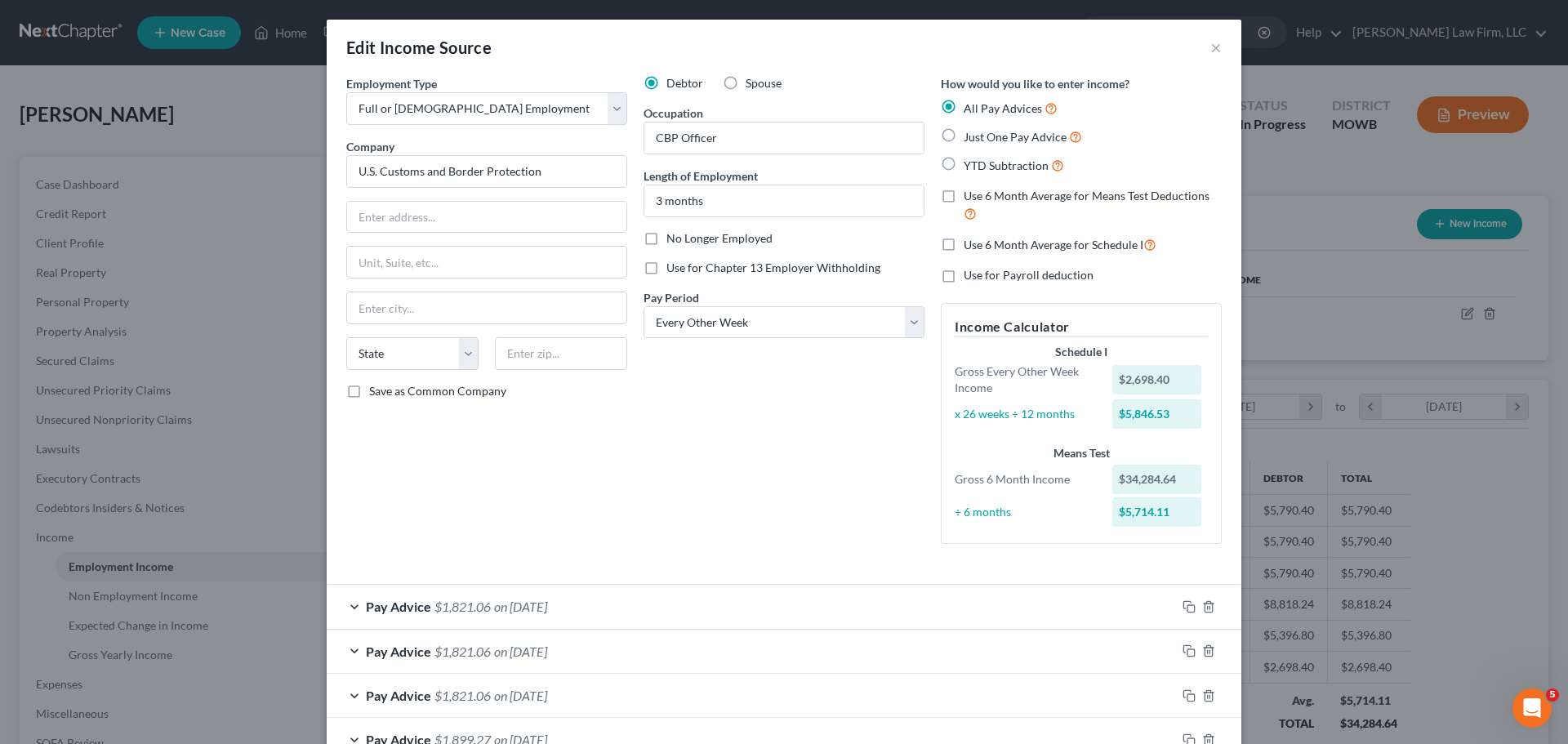
click at [964, 241] on label "Use 6 Month Average for Schedule I" at bounding box center [1060, 244] width 193 height 18
click at [970, 241] on input "Use 6 Month Average for Schedule I" at bounding box center [975, 240] width 11 height 11
checkbox input "true"
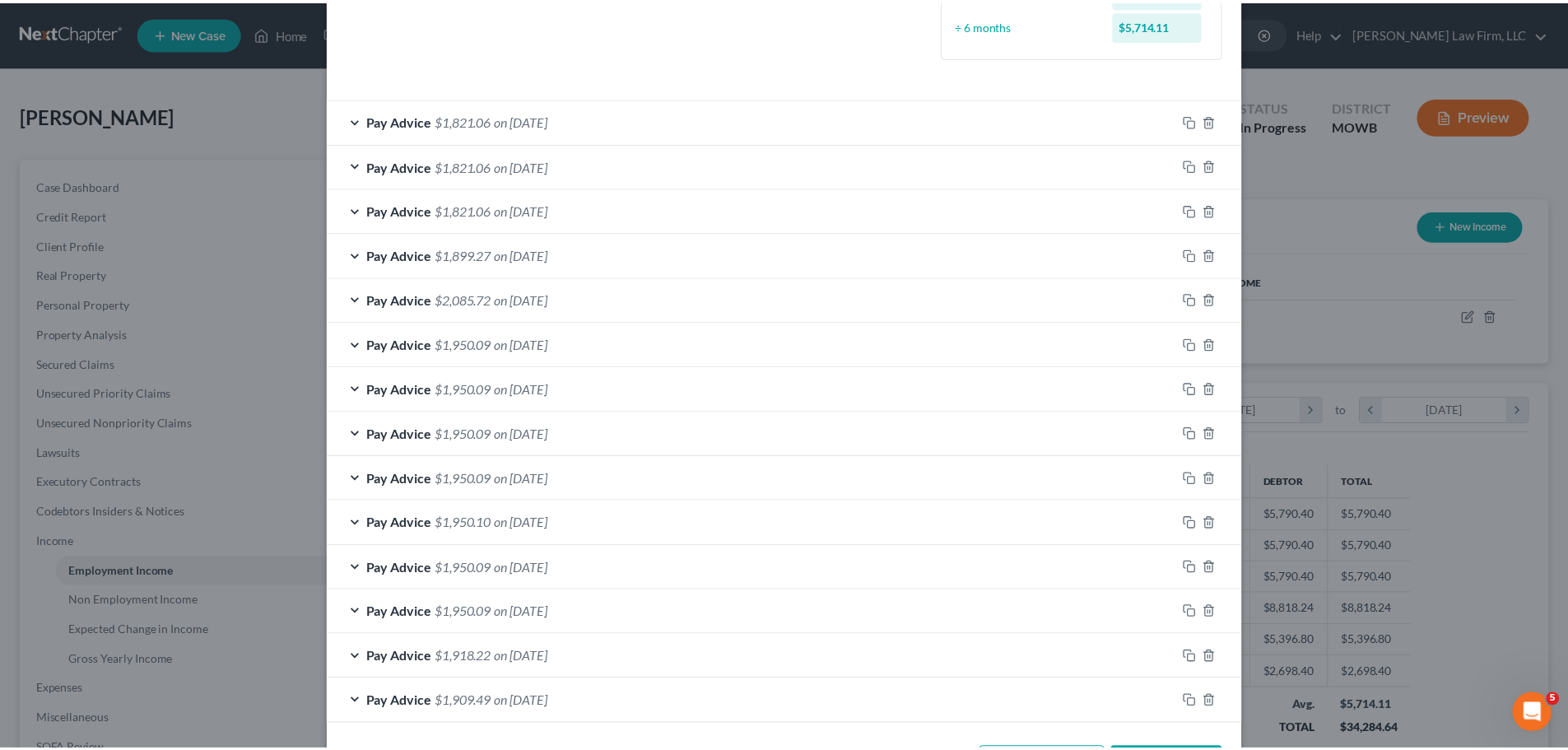
scroll to position [556, 0]
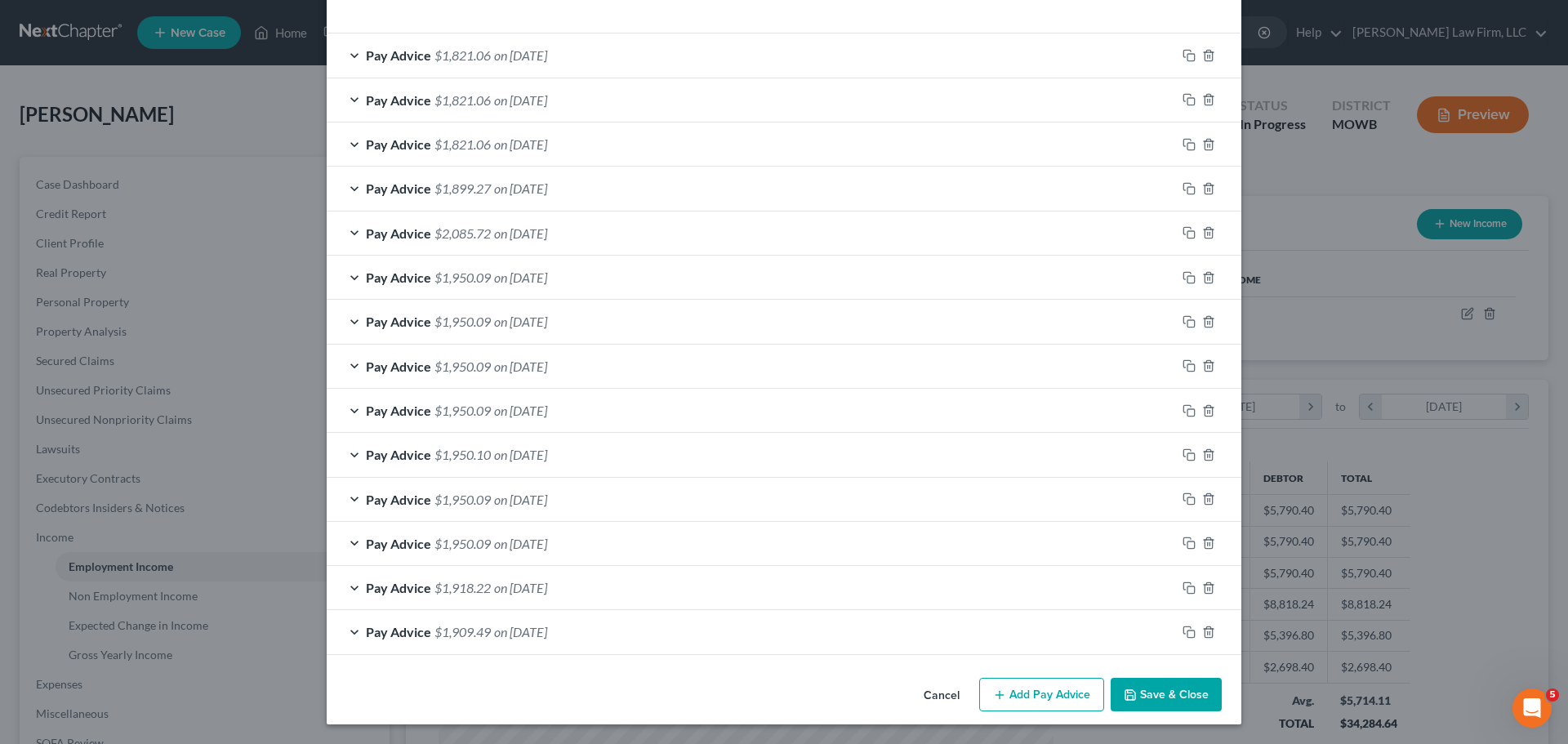
click at [1161, 692] on button "Save & Close" at bounding box center [1166, 695] width 111 height 34
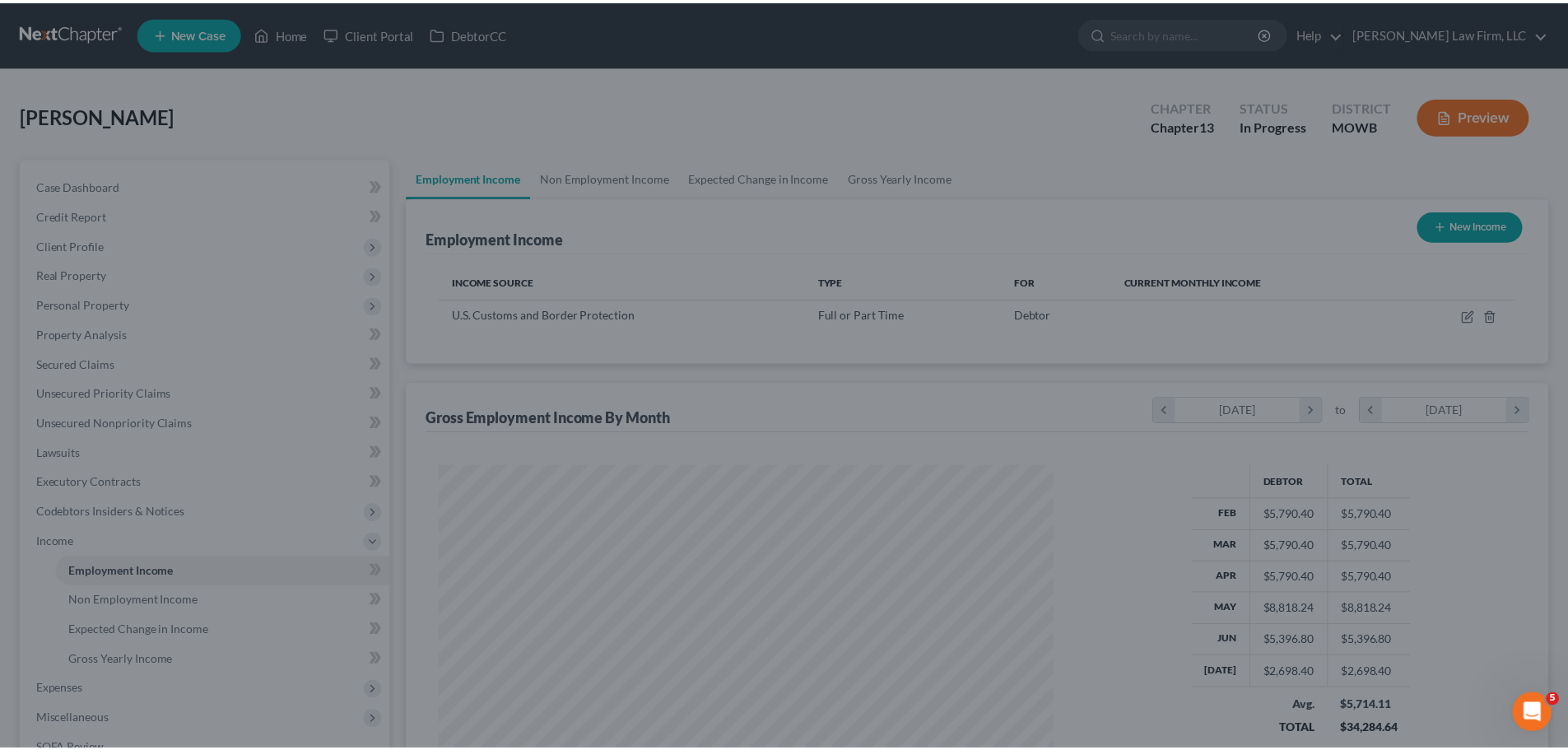
scroll to position [823225, 822695]
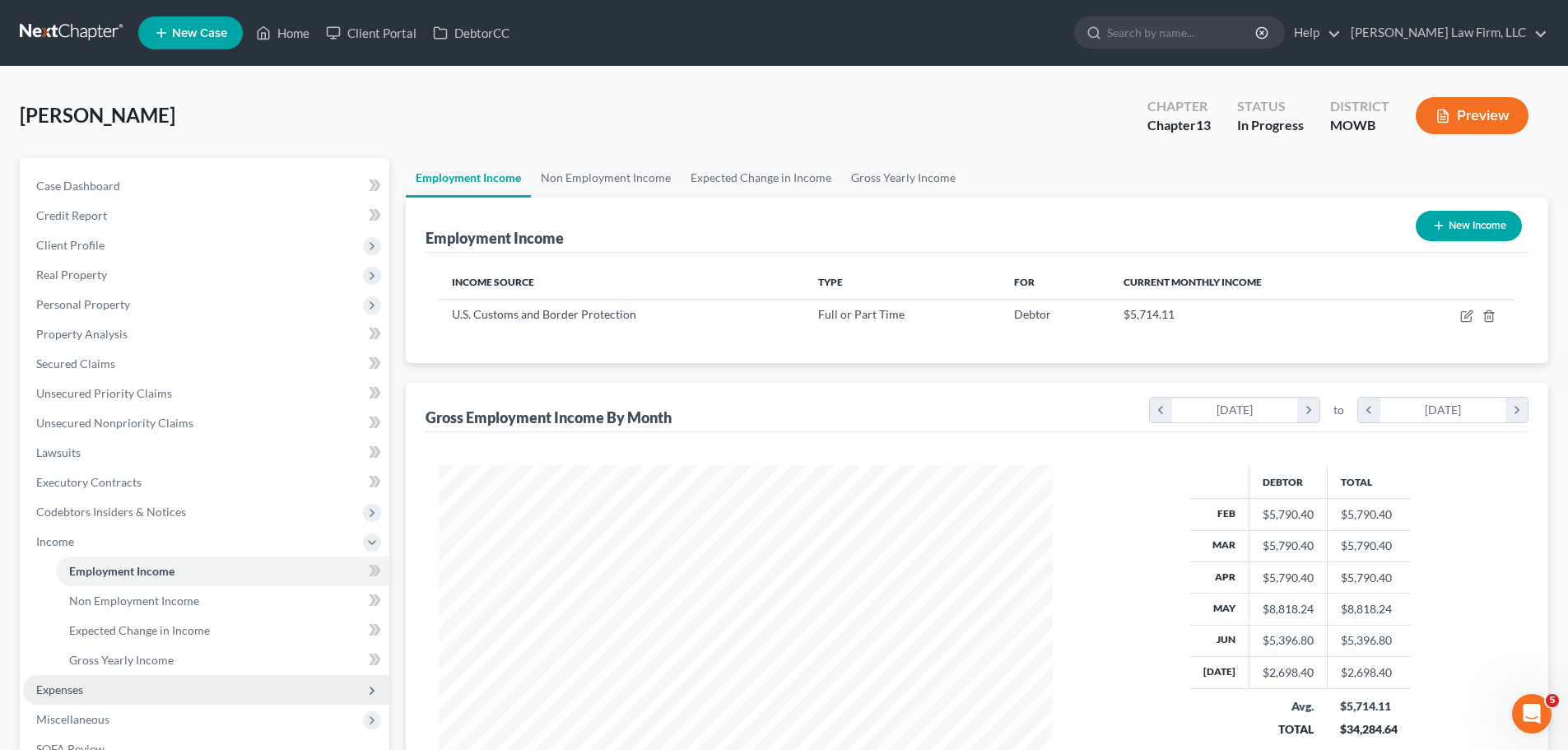
drag, startPoint x: 60, startPoint y: 688, endPoint x: 69, endPoint y: 686, distance: 9.2
click at [60, 688] on span "Expenses" at bounding box center [60, 689] width 47 height 14
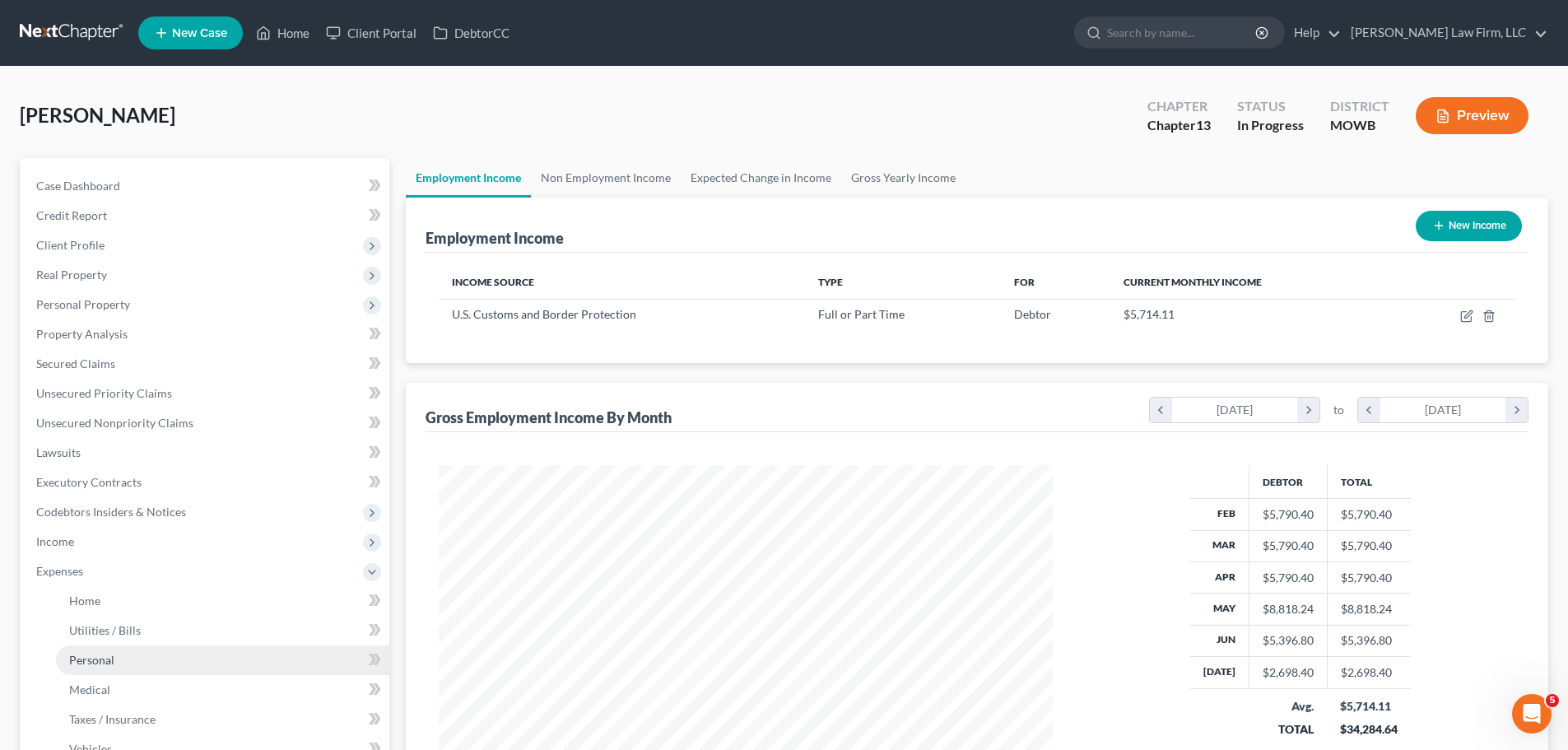
click at [103, 653] on span "Personal" at bounding box center [92, 660] width 45 height 14
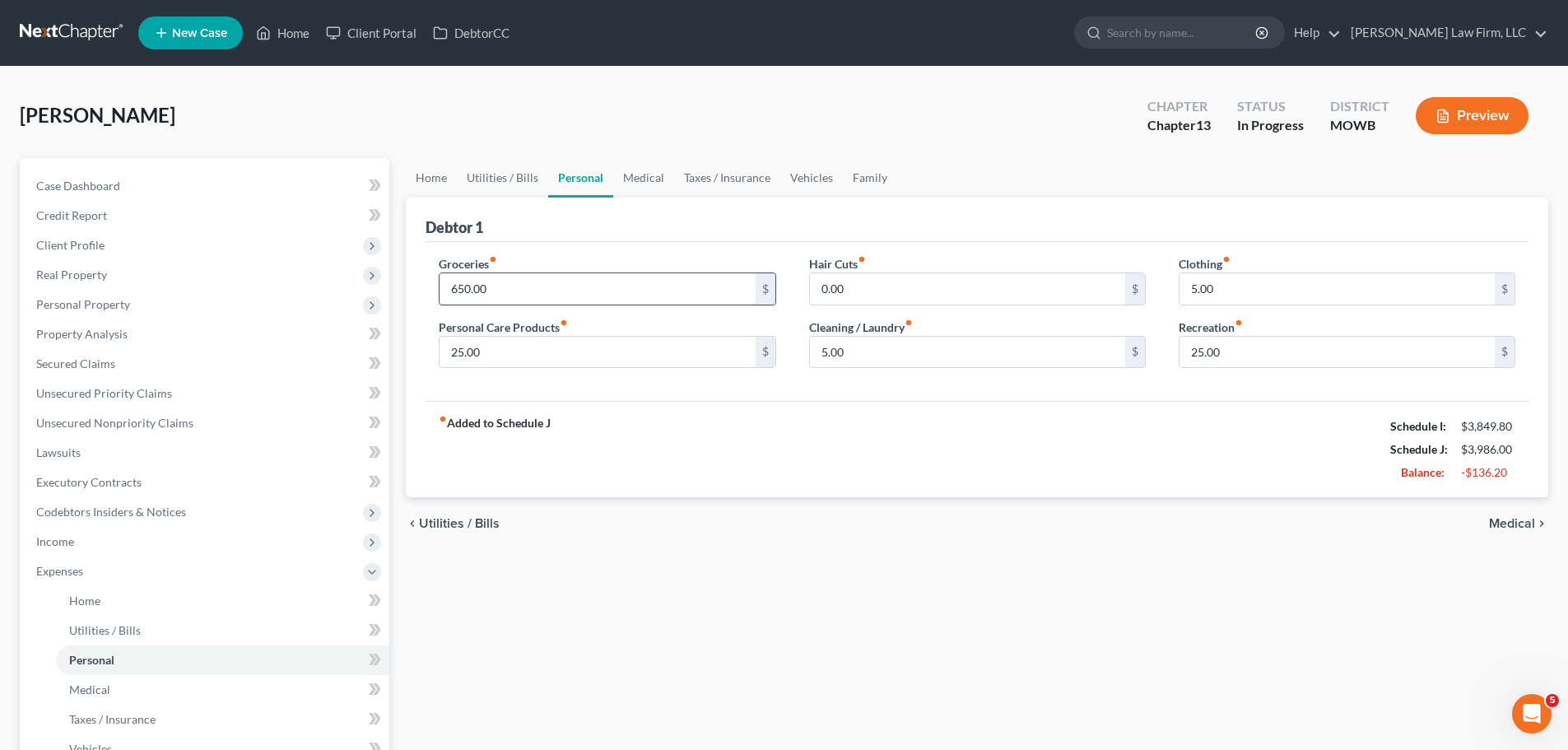
click at [519, 291] on input "650.00" at bounding box center [597, 289] width 315 height 31
type input "500"
click at [450, 173] on link "Home" at bounding box center [432, 178] width 51 height 39
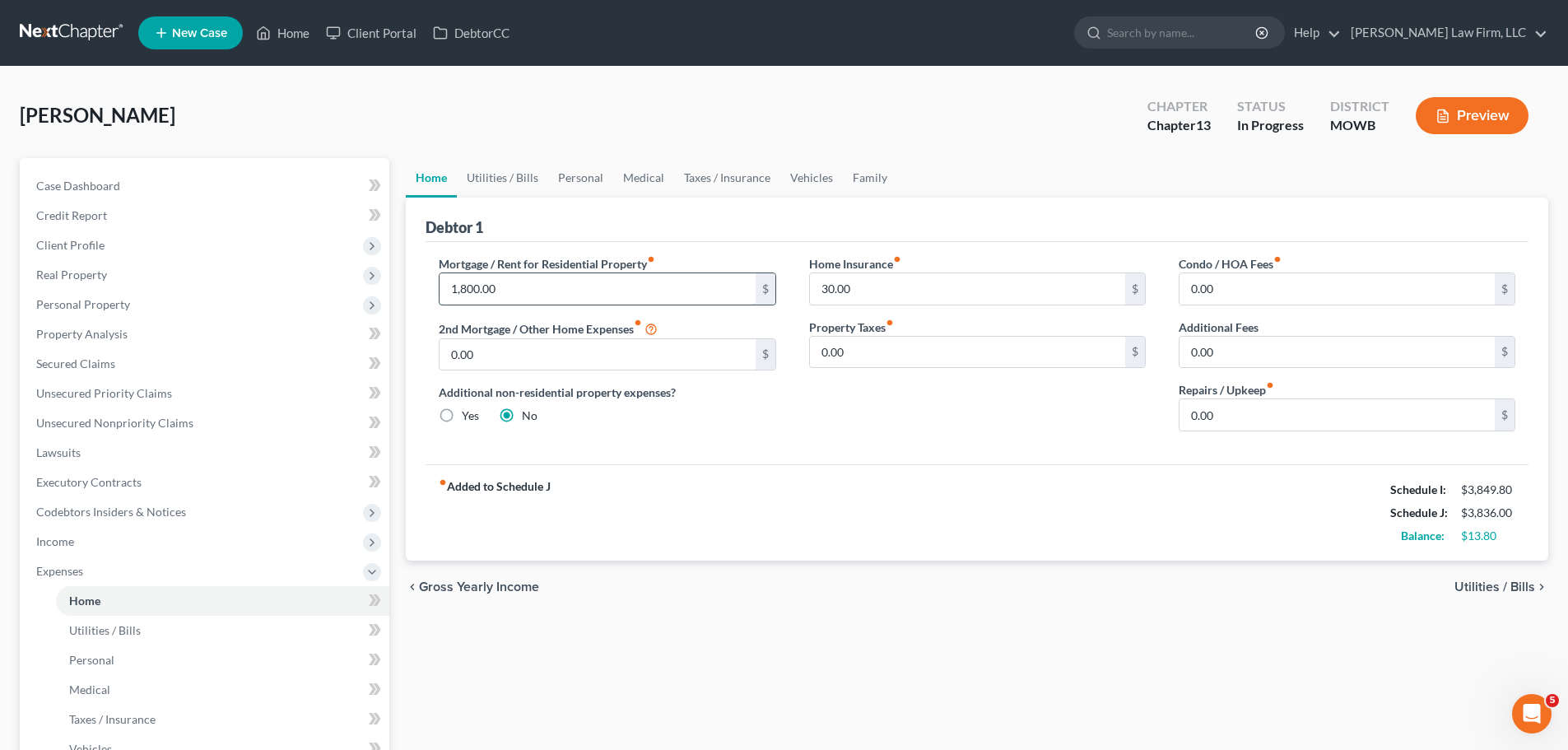
click at [511, 289] on input "1,800.00" at bounding box center [597, 289] width 315 height 31
type input "8"
click at [956, 355] on input "0.00" at bounding box center [968, 353] width 315 height 31
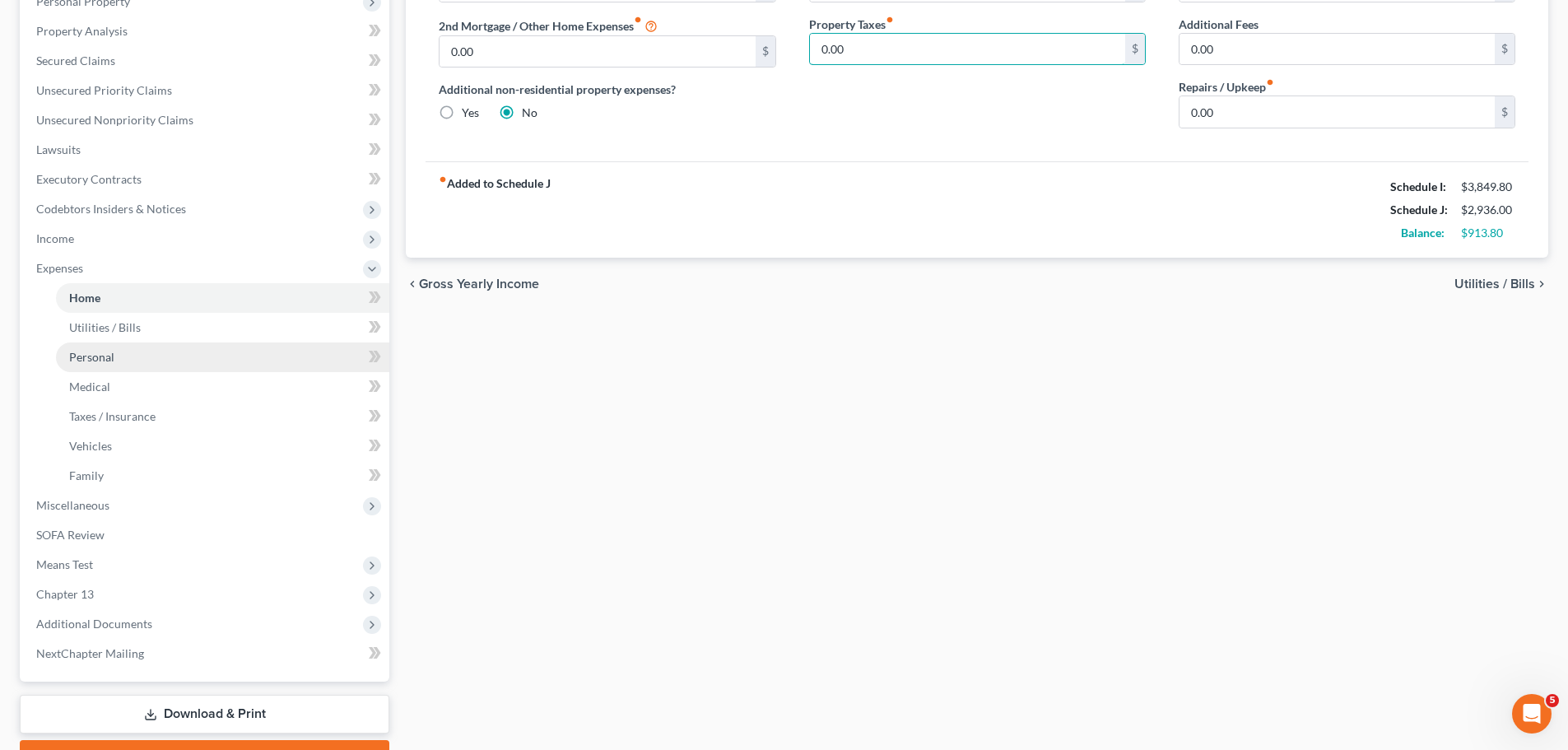
scroll to position [392, 0]
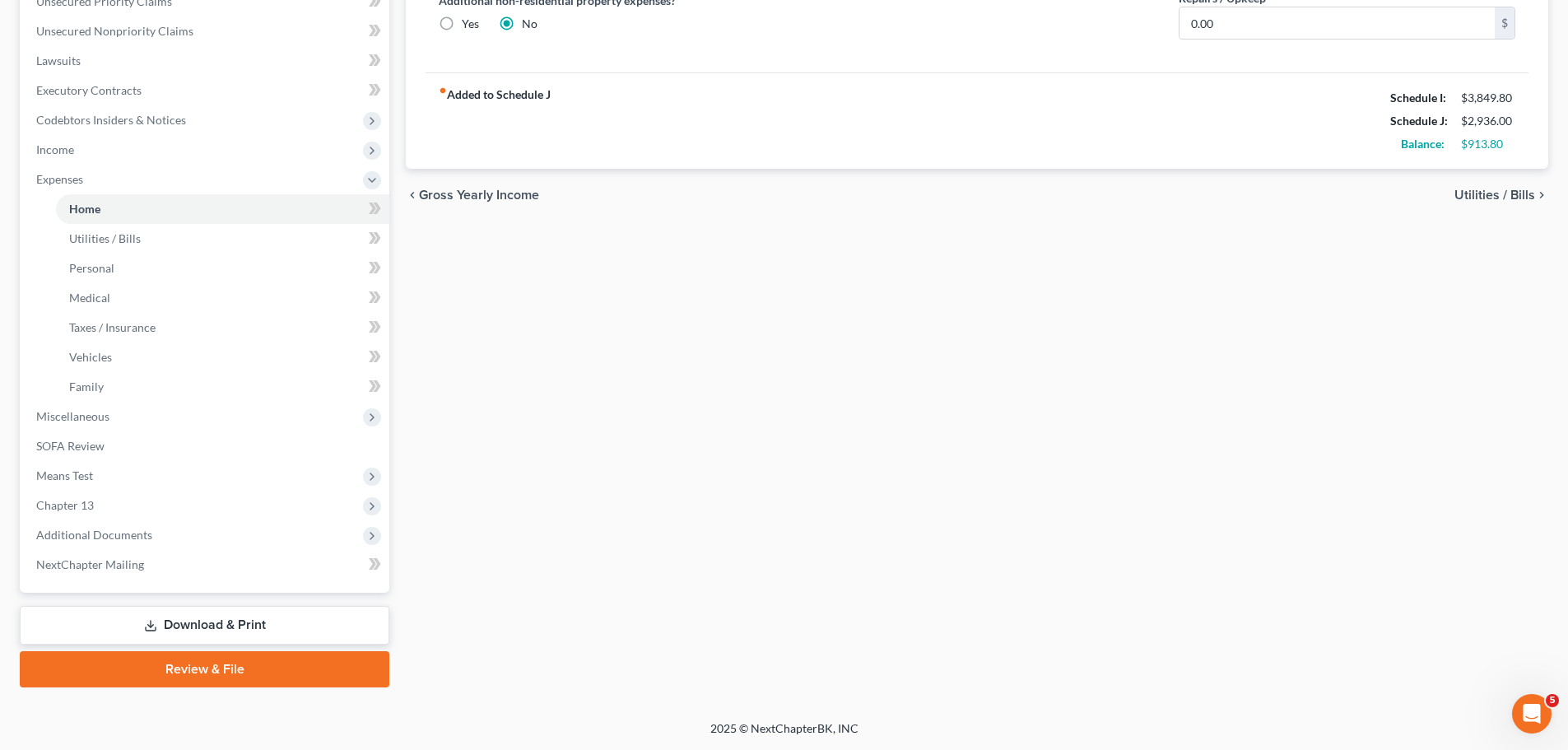
click at [213, 617] on link "Download & Print" at bounding box center [204, 626] width 370 height 39
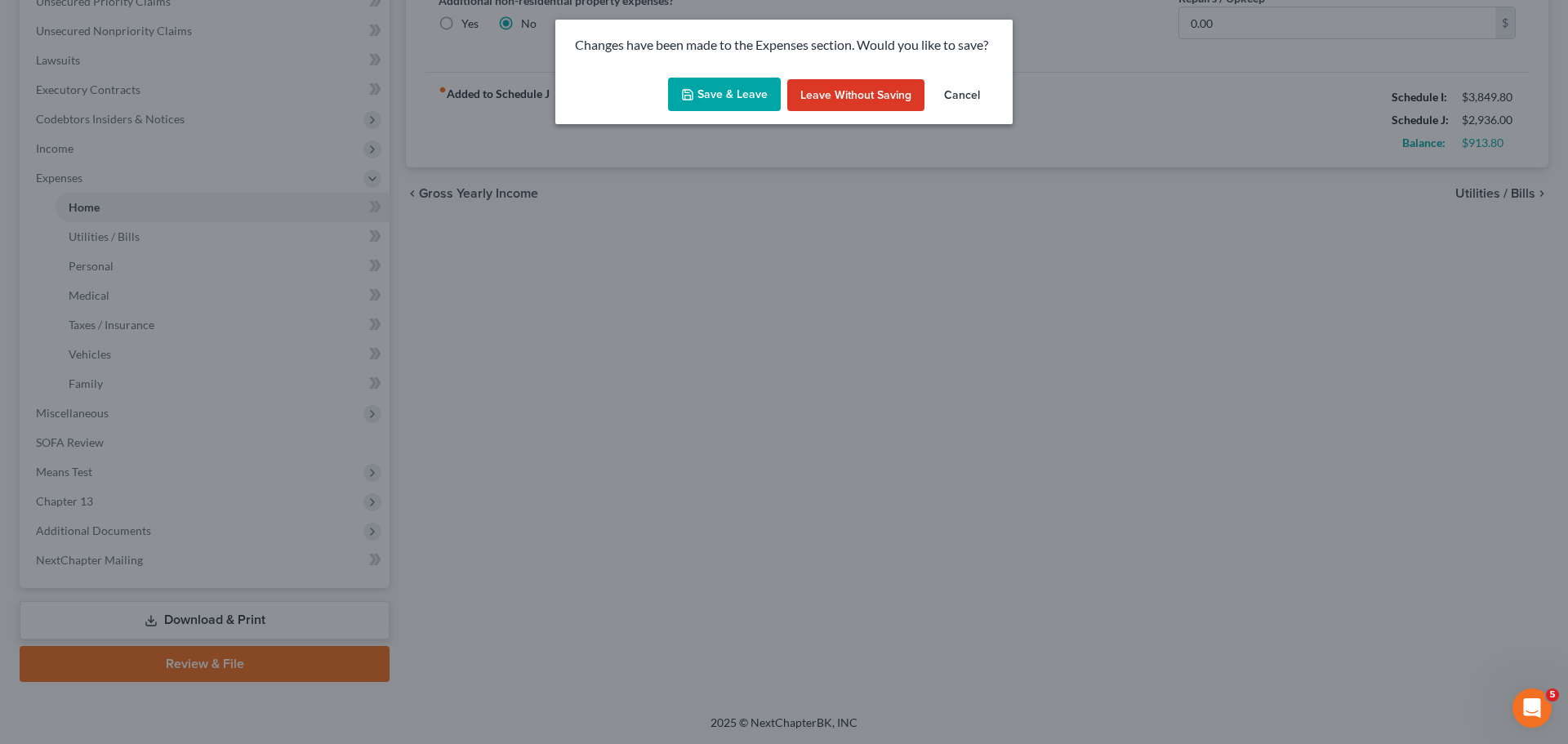
click at [727, 94] on button "Save & Leave" at bounding box center [724, 94] width 112 height 34
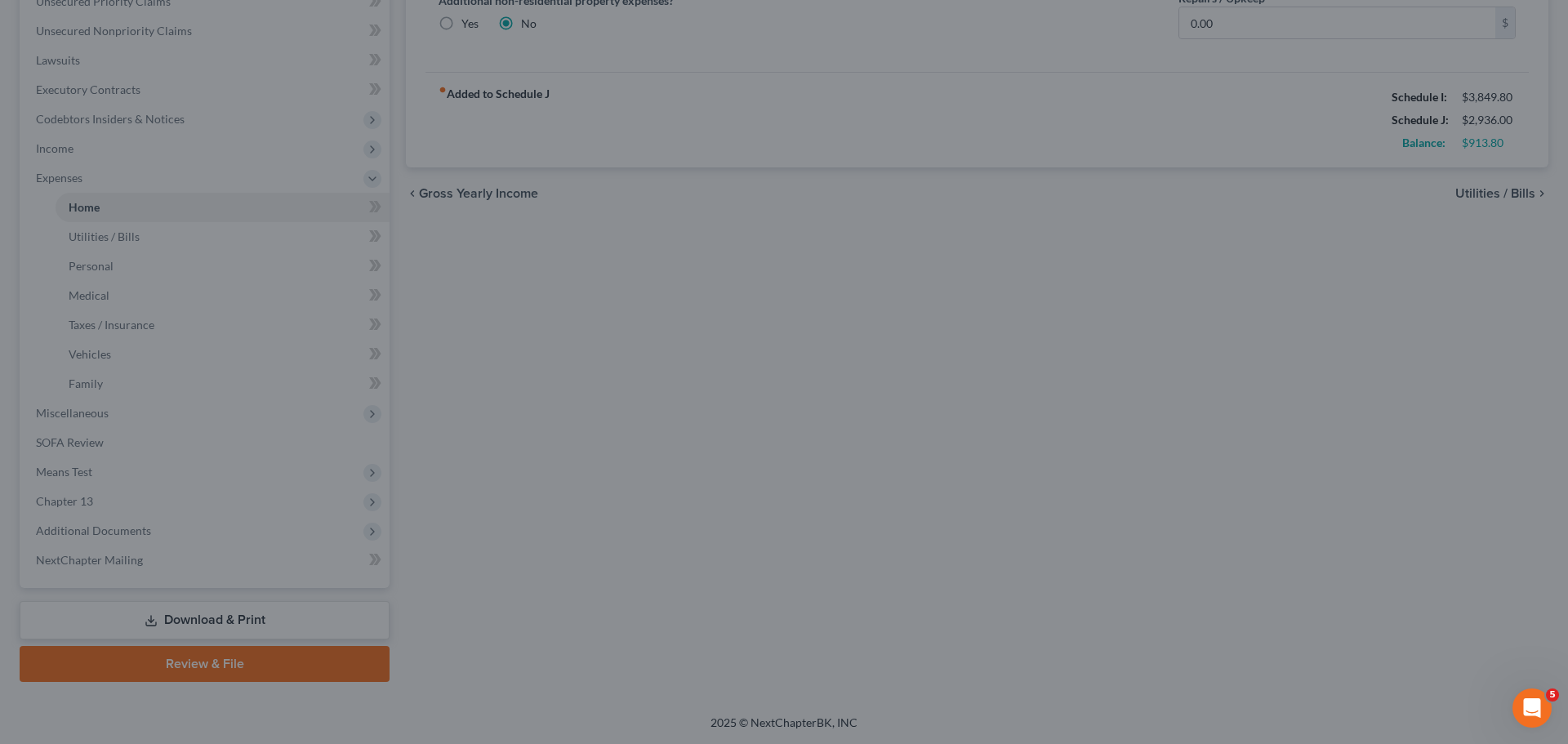
type input "900.00"
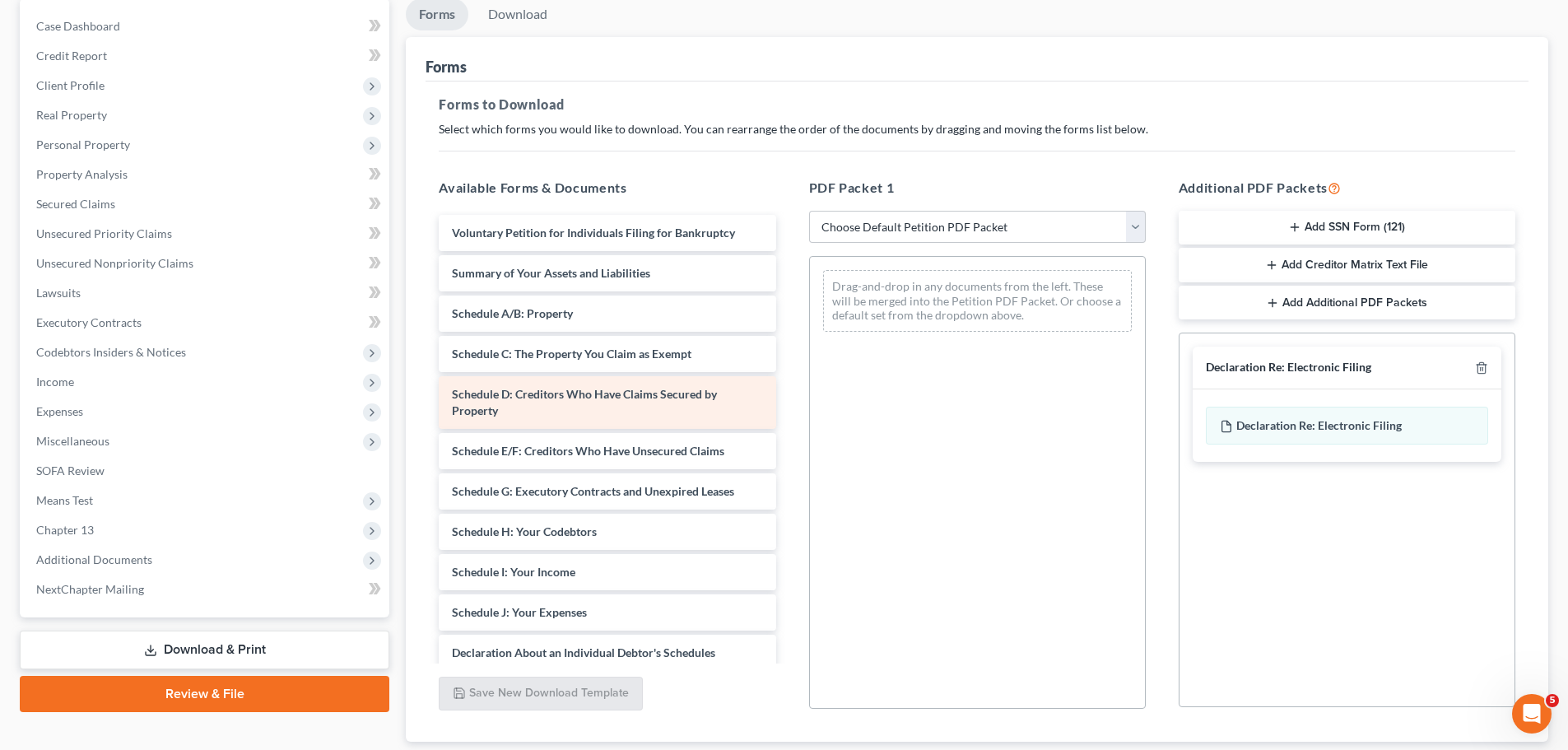
scroll to position [165, 0]
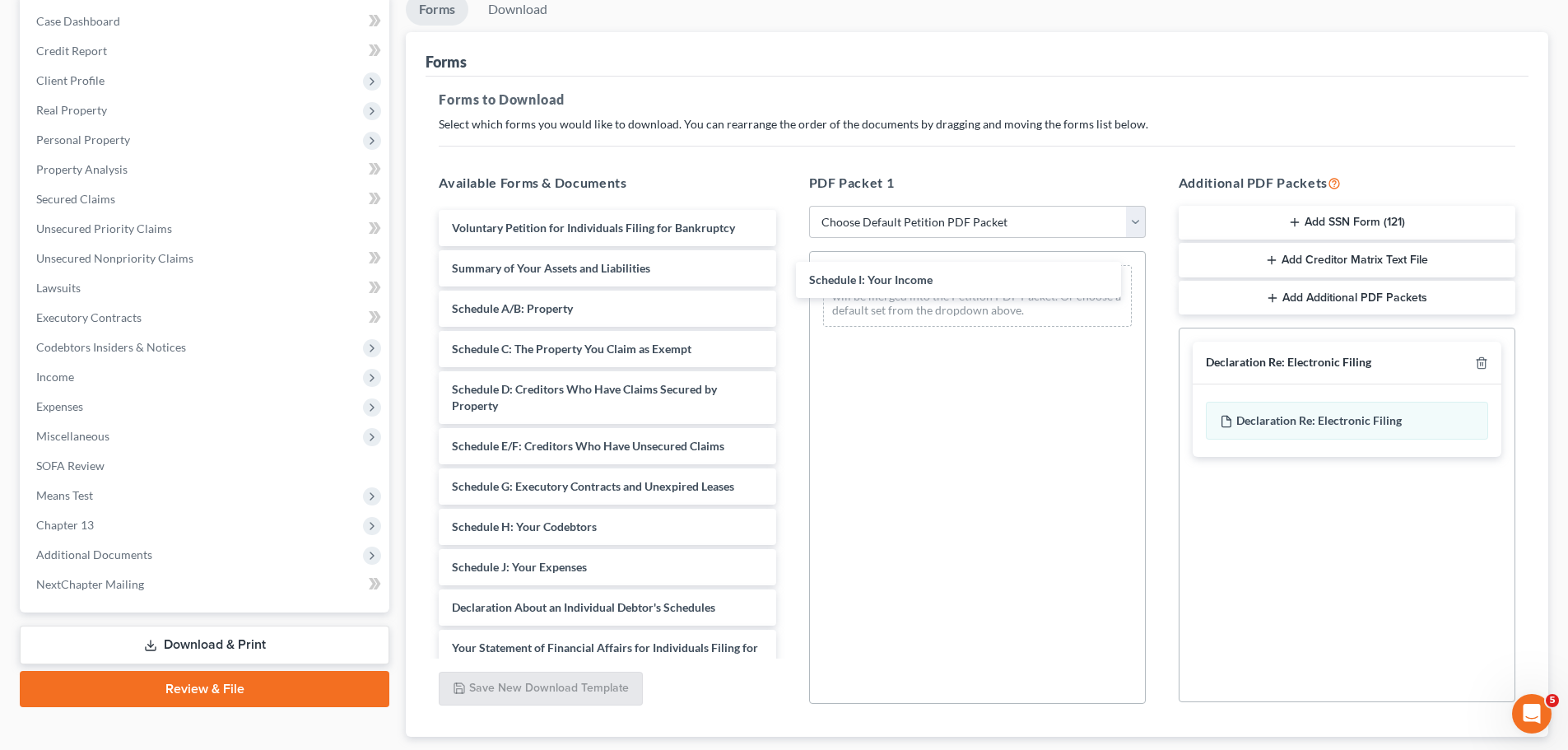
drag, startPoint x: 550, startPoint y: 563, endPoint x: 856, endPoint y: 308, distance: 398.3
click at [789, 276] on div "Schedule I: Your Income Voluntary Petition for Individuals Filing for Bankruptc…" at bounding box center [607, 575] width 363 height 731
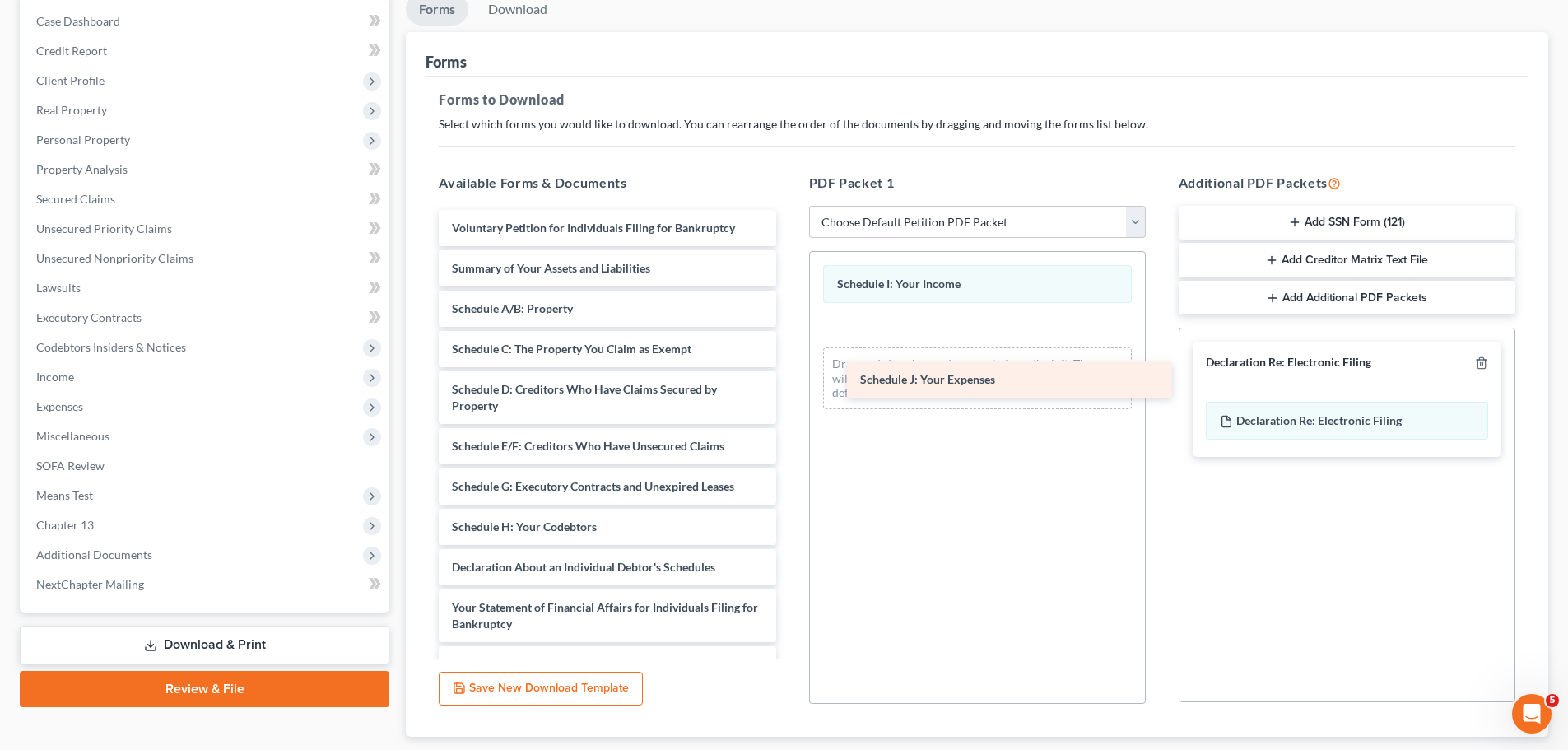
drag, startPoint x: 520, startPoint y: 573, endPoint x: 943, endPoint y: 368, distance: 470.1
click at [789, 368] on div "Schedule J: Your Expenses Voluntary Petition for Individuals Filing for Bankrup…" at bounding box center [607, 556] width 363 height 691
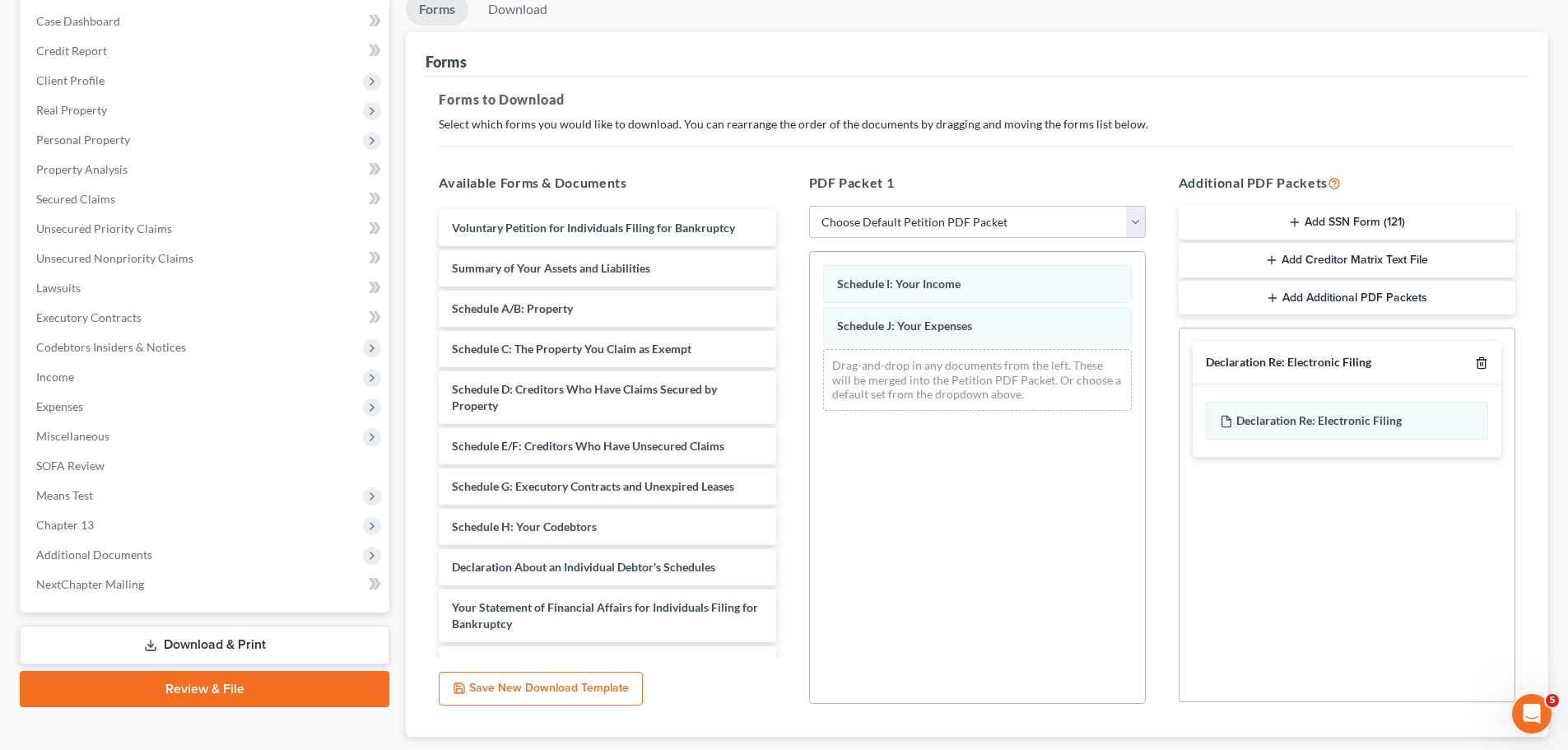
click at [1481, 359] on icon "button" at bounding box center [1481, 362] width 13 height 13
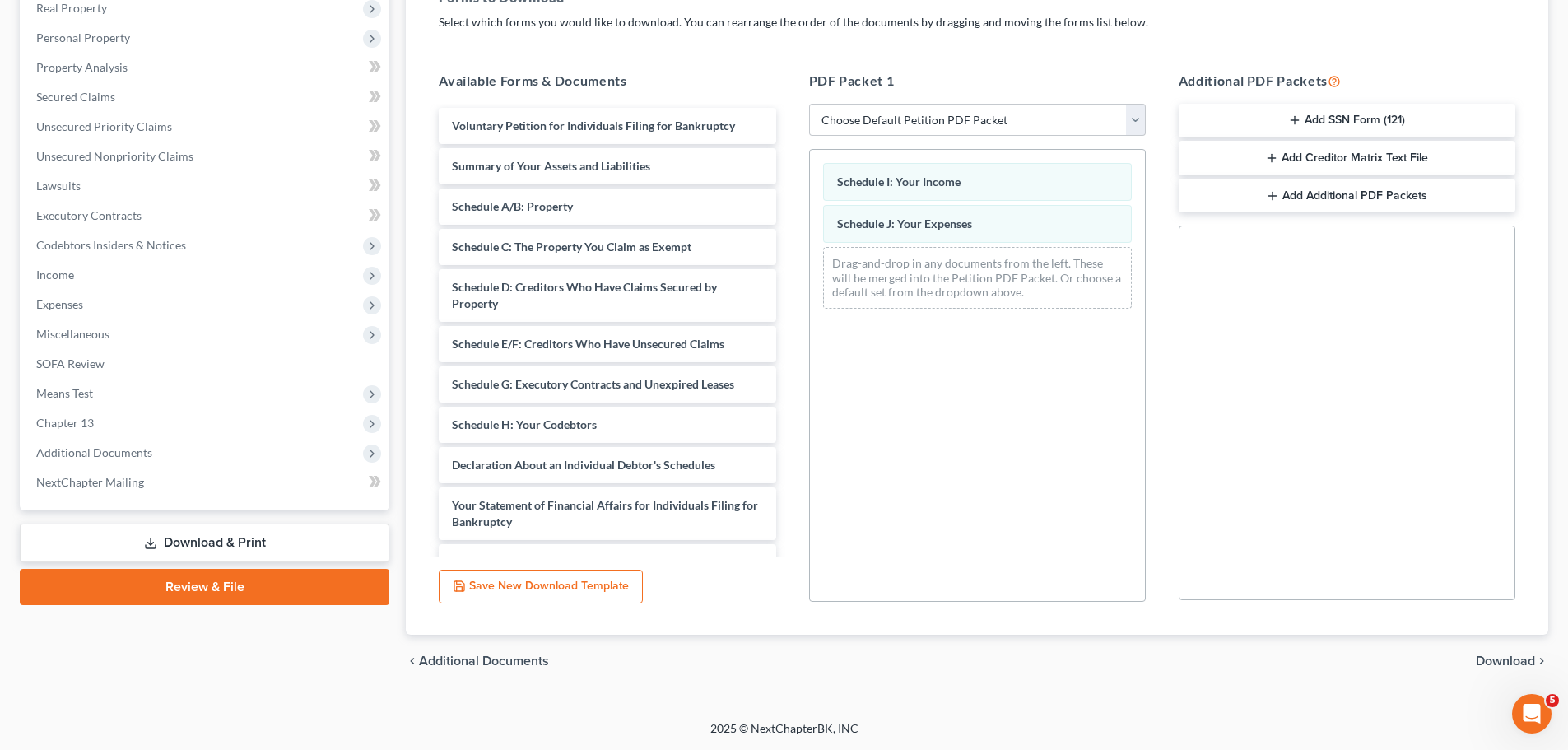
click at [1495, 654] on span "Download" at bounding box center [1506, 660] width 60 height 13
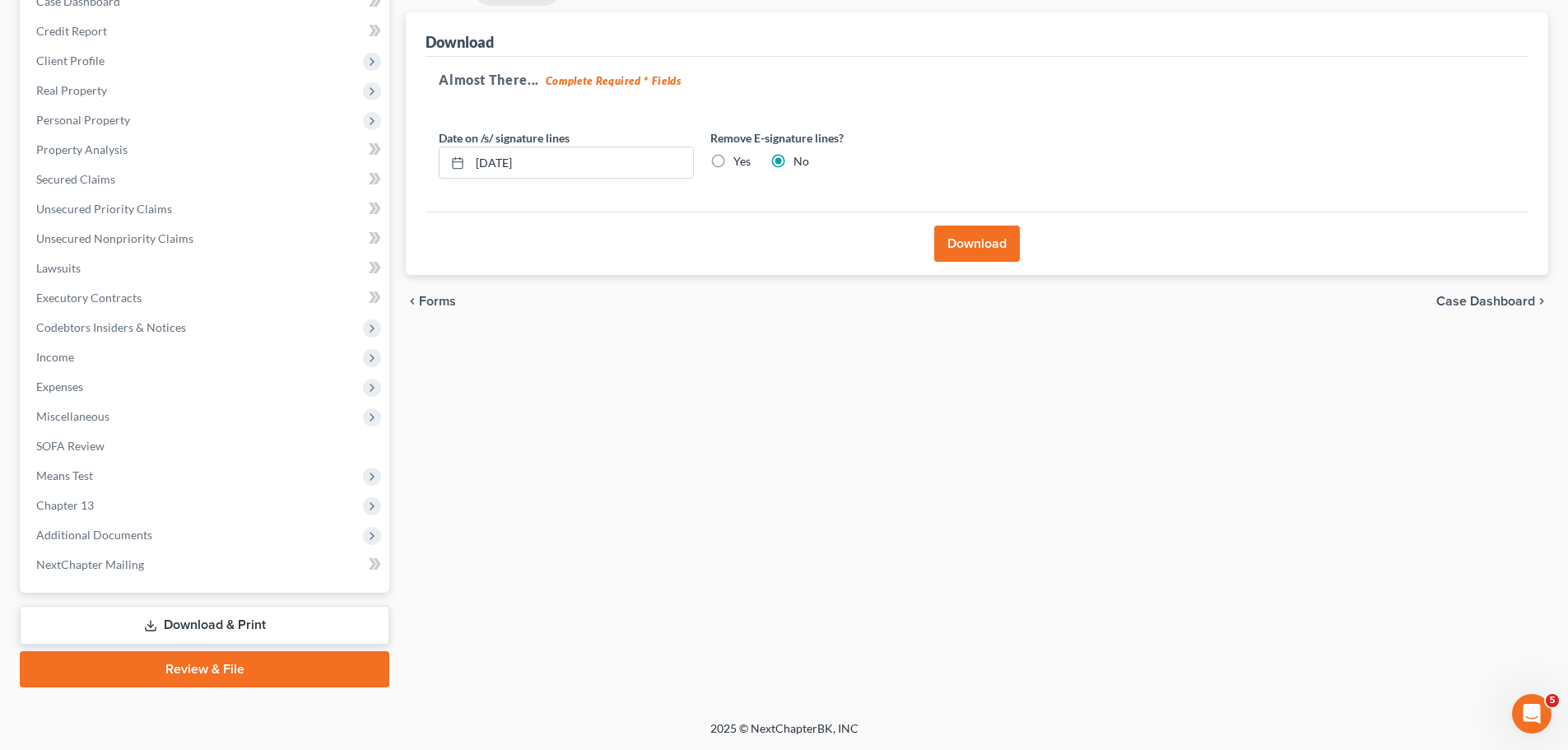
click at [733, 159] on label "Yes" at bounding box center [742, 161] width 18 height 17
click at [740, 159] on input "Yes" at bounding box center [745, 158] width 11 height 11
radio input "true"
radio input "false"
click at [565, 162] on input "[DATE]" at bounding box center [582, 163] width 224 height 31
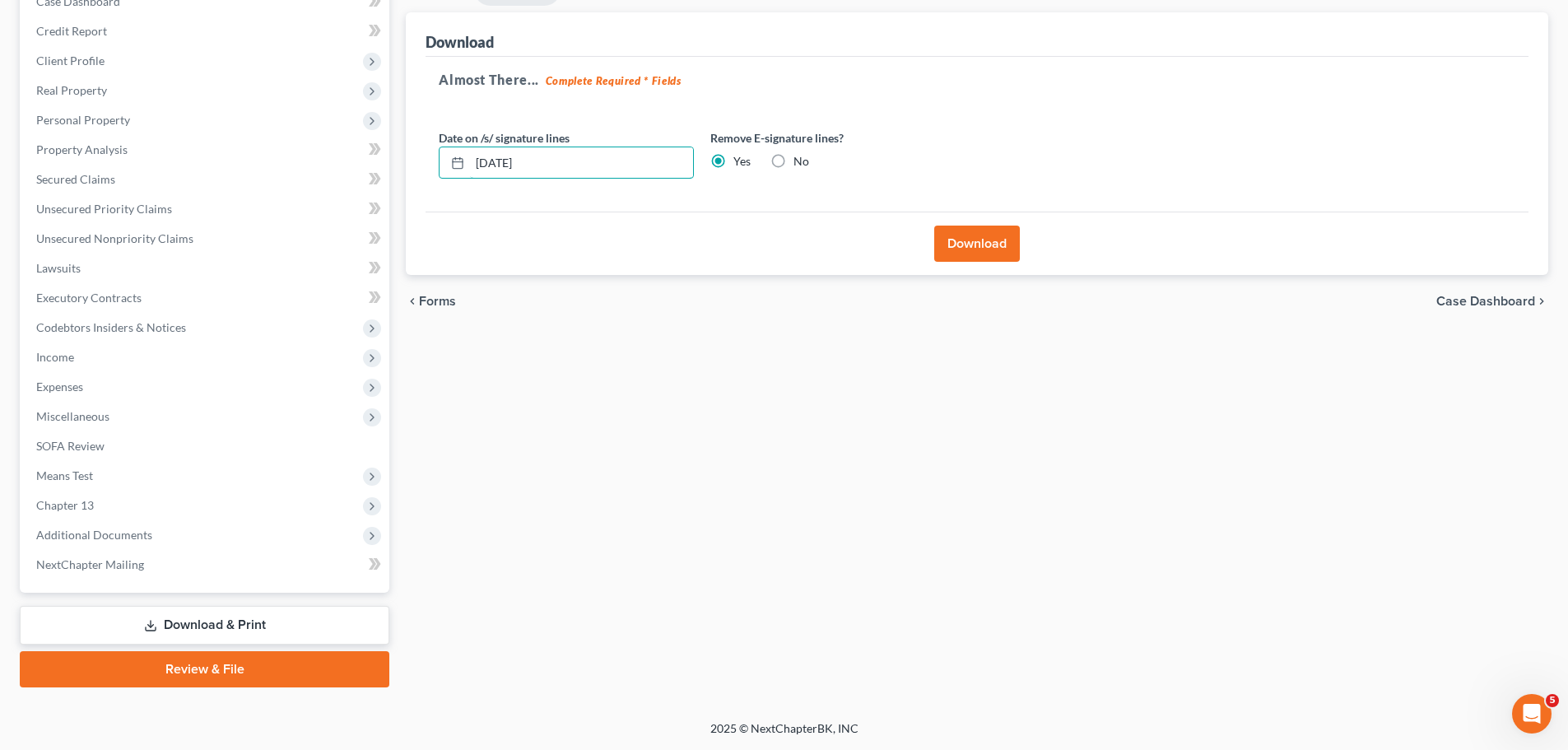
drag, startPoint x: 565, startPoint y: 162, endPoint x: 416, endPoint y: 162, distance: 149.0
click at [416, 162] on div "Download Almost There... Complete Required * Fields Date on /s/ signature lines…" at bounding box center [977, 145] width 1142 height 264
click at [977, 234] on button "Download" at bounding box center [977, 243] width 86 height 36
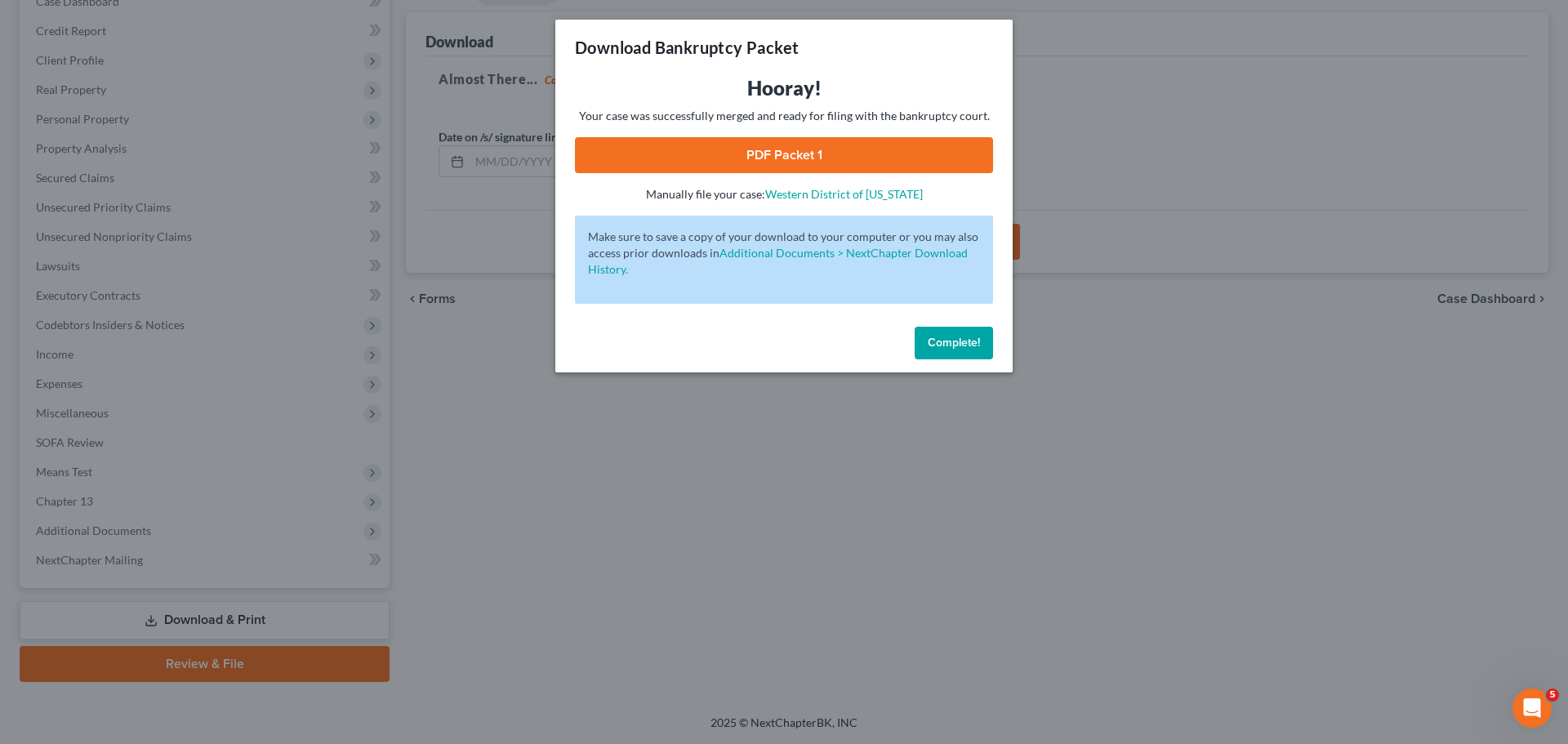
click at [792, 156] on link "PDF Packet 1" at bounding box center [784, 155] width 418 height 36
click at [953, 350] on button "Complete!" at bounding box center [953, 343] width 78 height 33
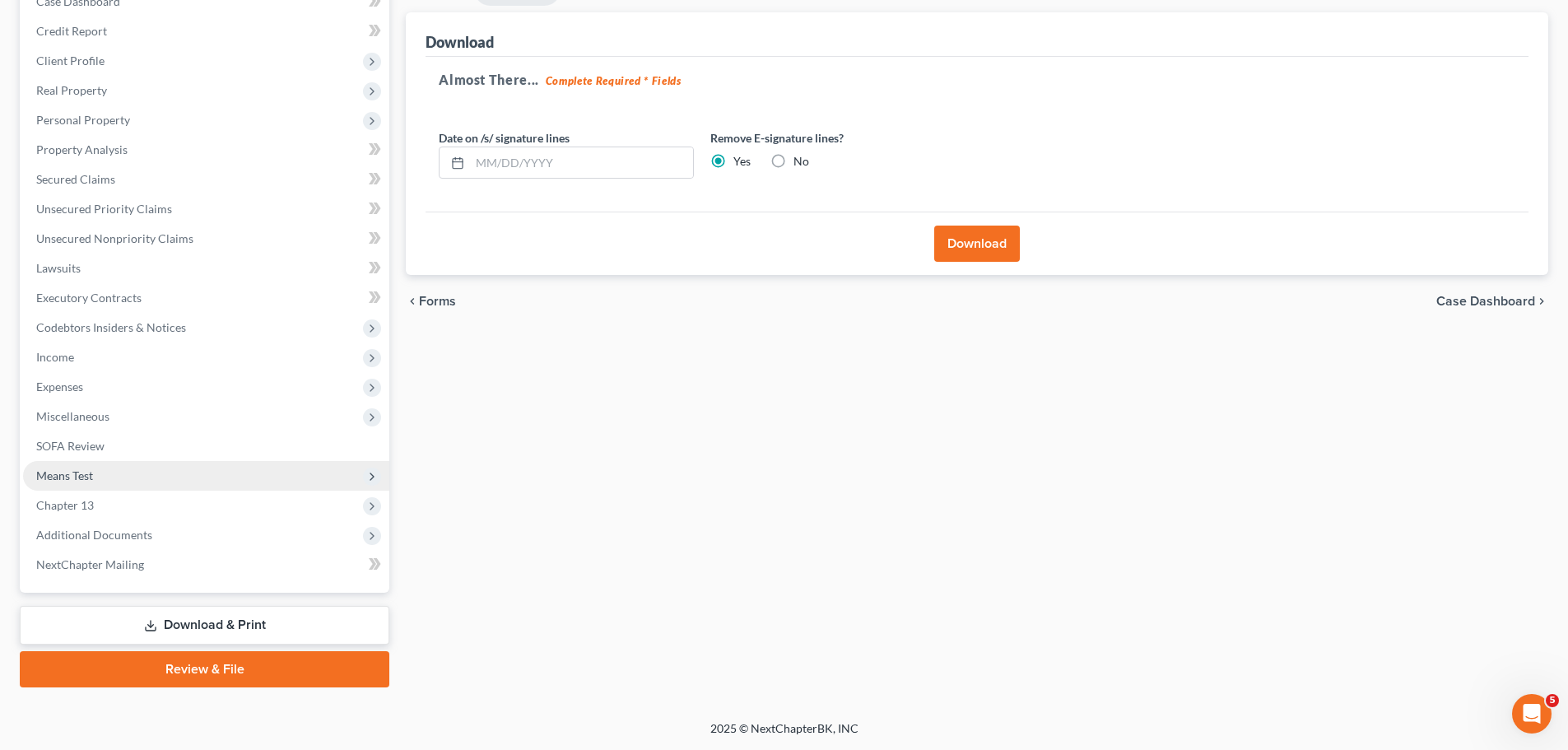
click at [119, 465] on span "Means Test" at bounding box center [206, 476] width 366 height 29
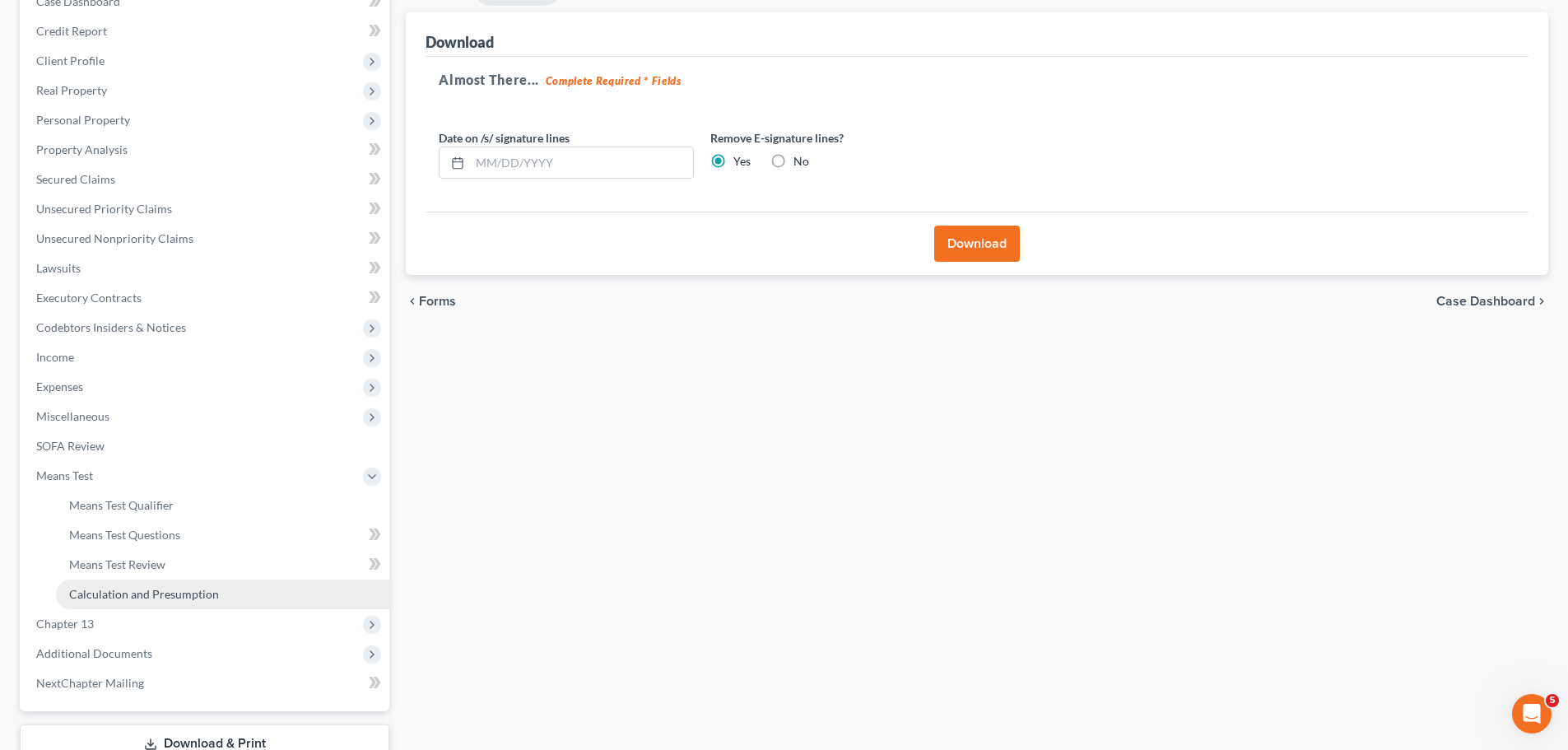
click at [165, 591] on span "Calculation and Presumption" at bounding box center [144, 594] width 149 height 14
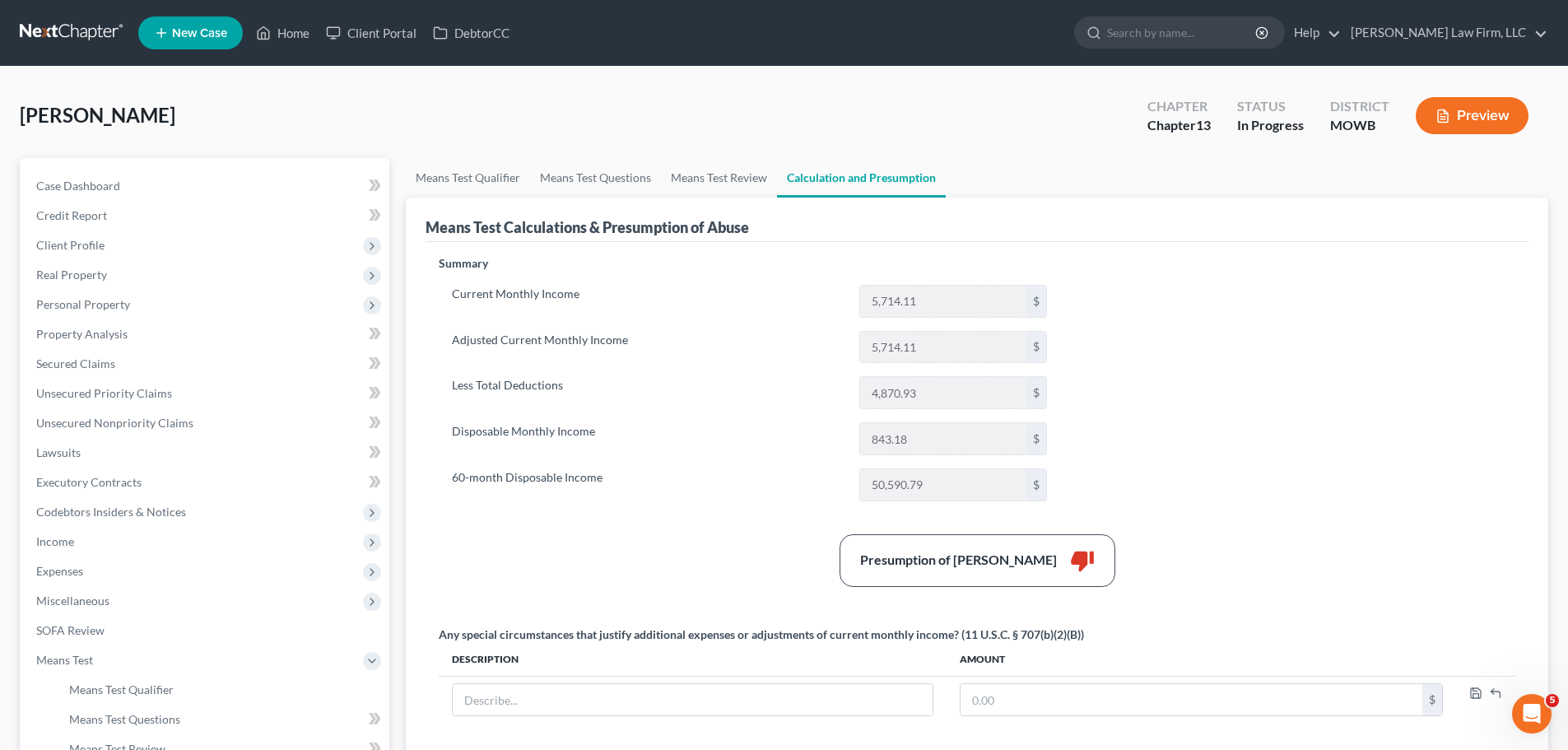
click at [1495, 110] on button "Preview" at bounding box center [1472, 116] width 113 height 37
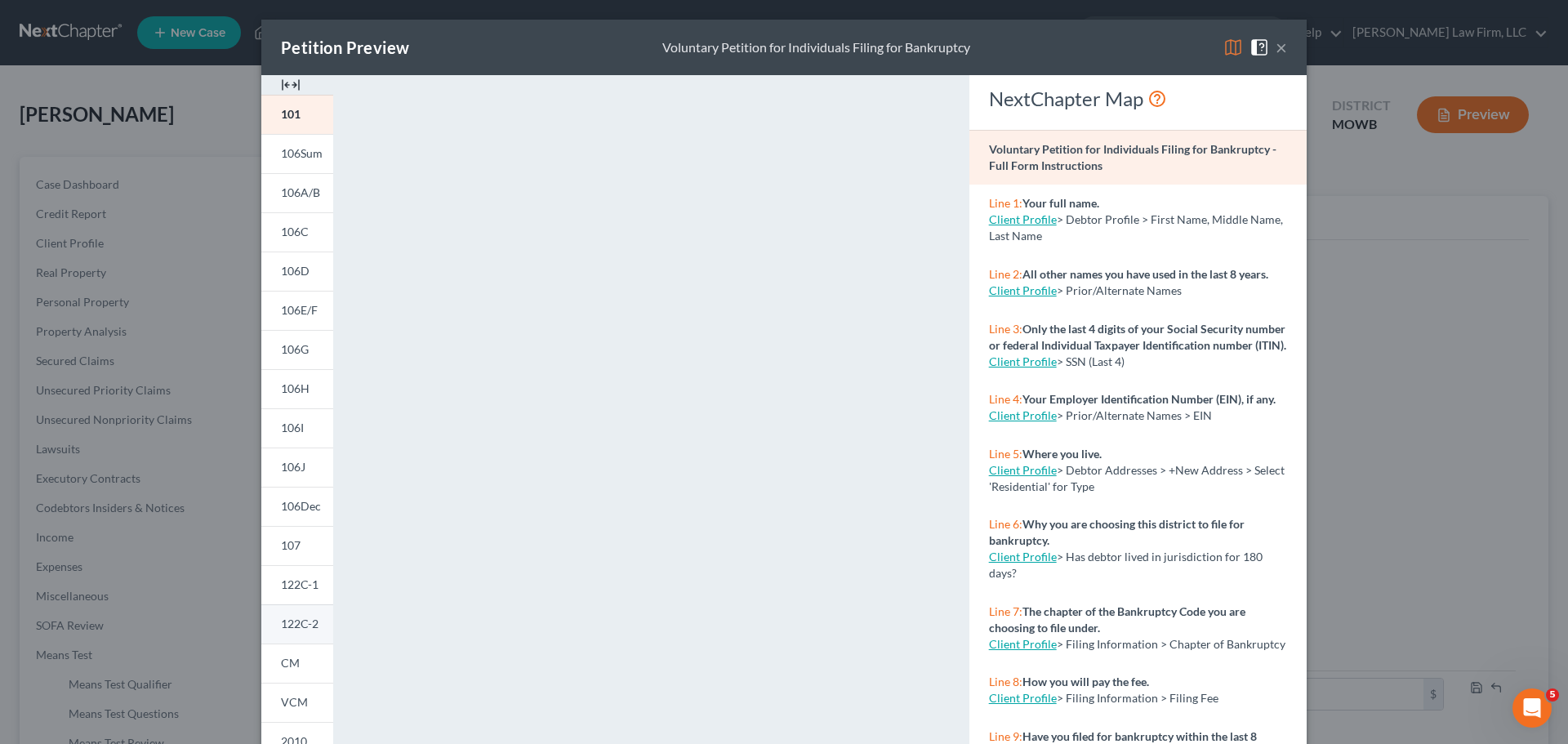
click at [286, 632] on link "122C-2" at bounding box center [297, 624] width 72 height 39
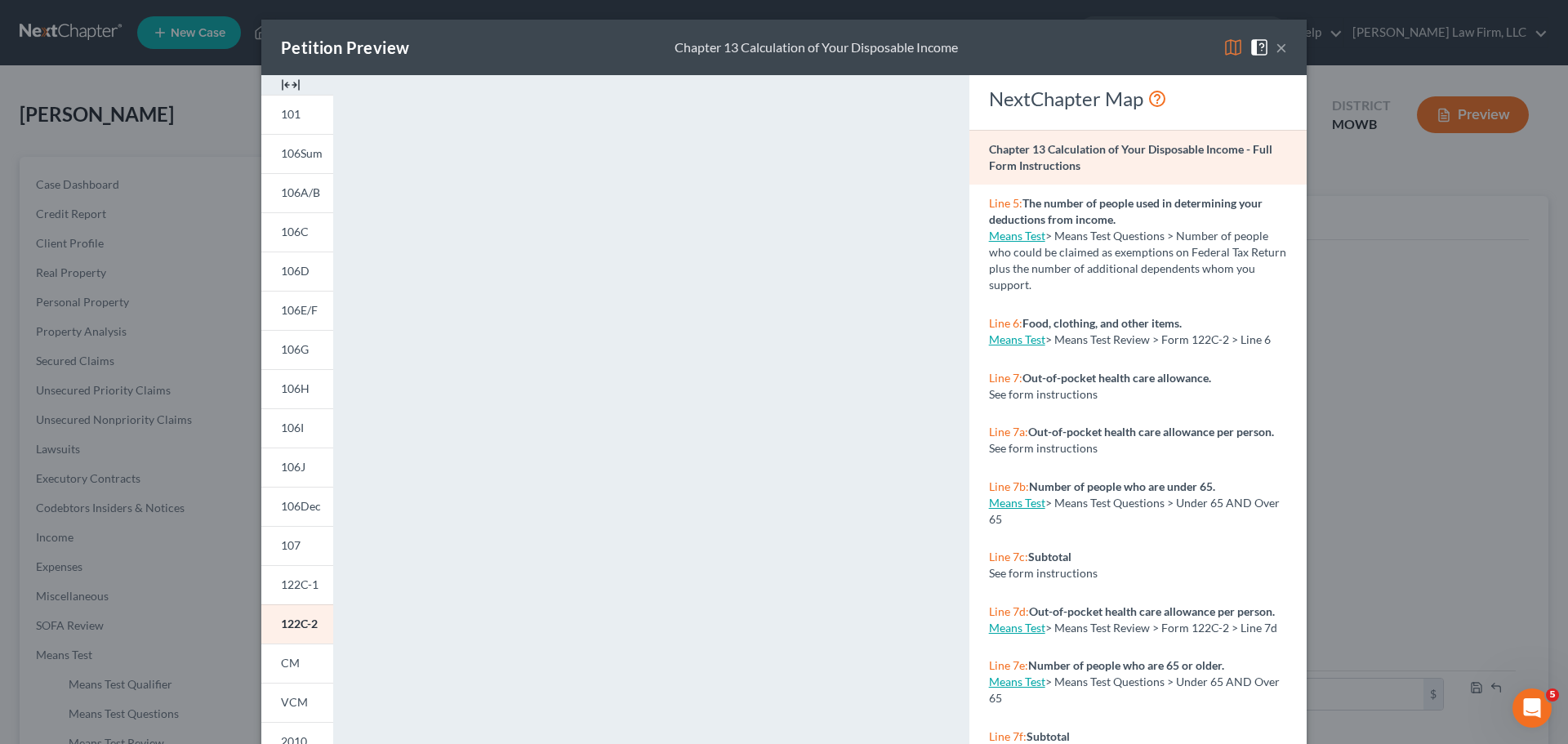
click at [1278, 51] on button "×" at bounding box center [1281, 47] width 12 height 19
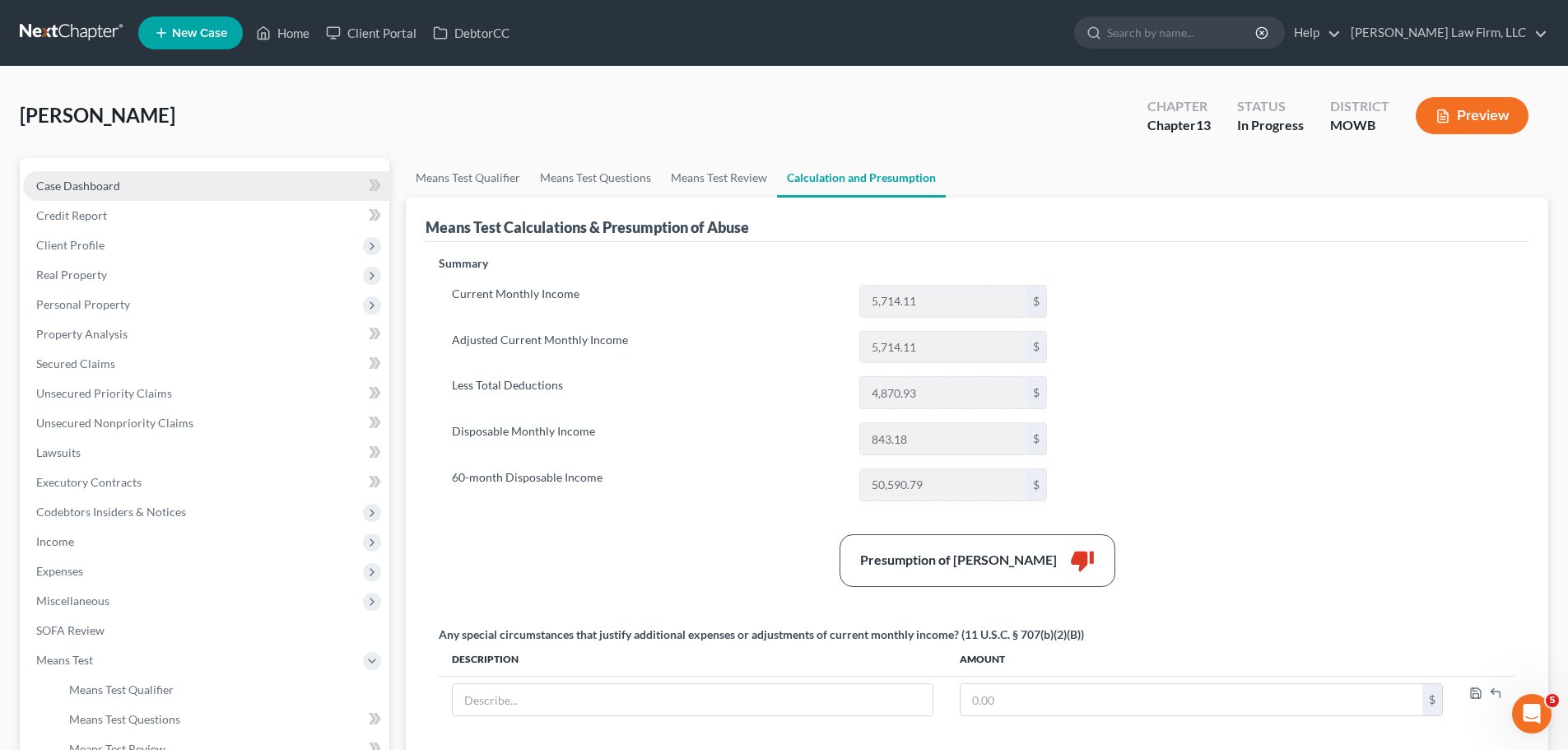
click at [144, 188] on link "Case Dashboard" at bounding box center [206, 186] width 366 height 29
select select "4"
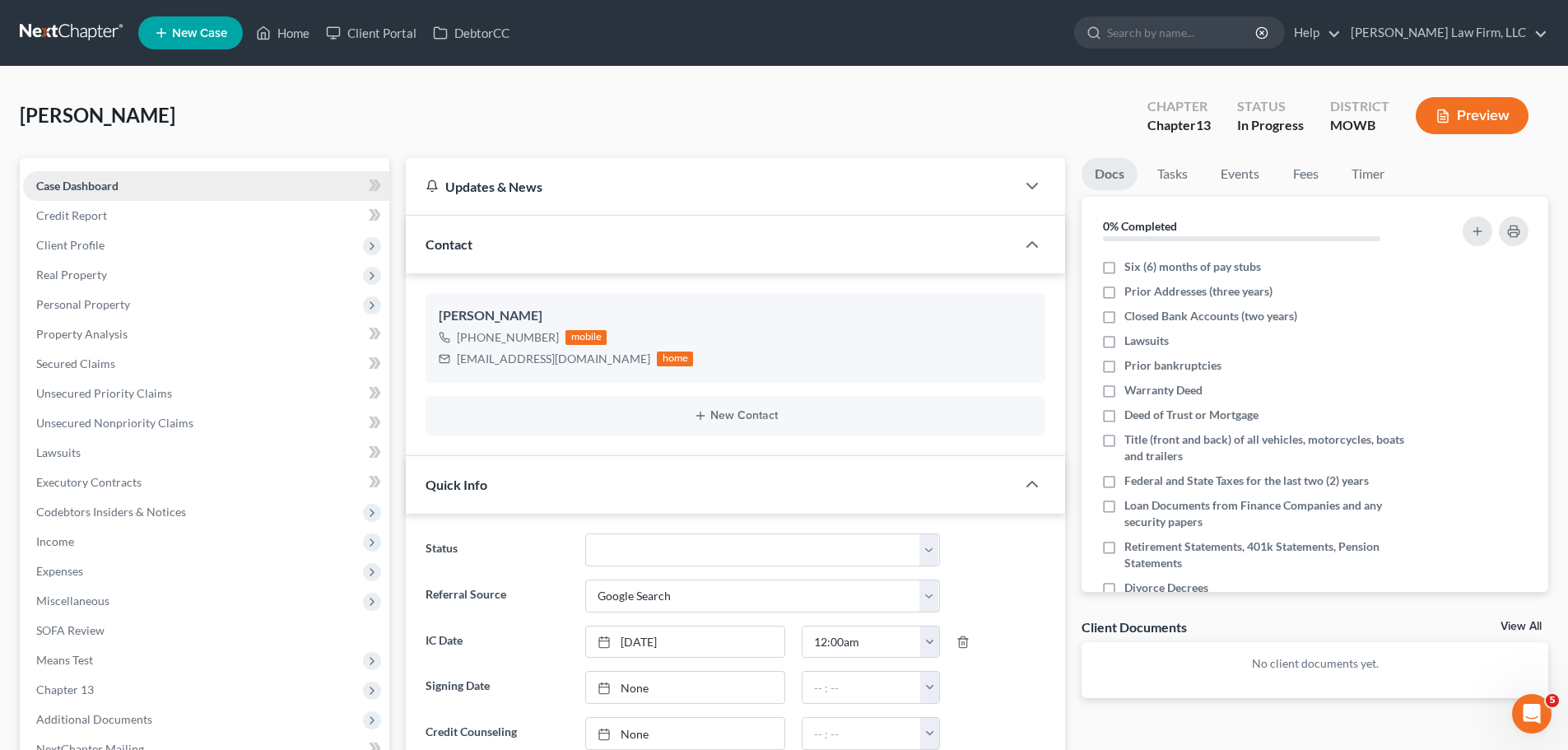
scroll to position [190, 0]
click at [134, 248] on span "Client Profile" at bounding box center [206, 245] width 366 height 29
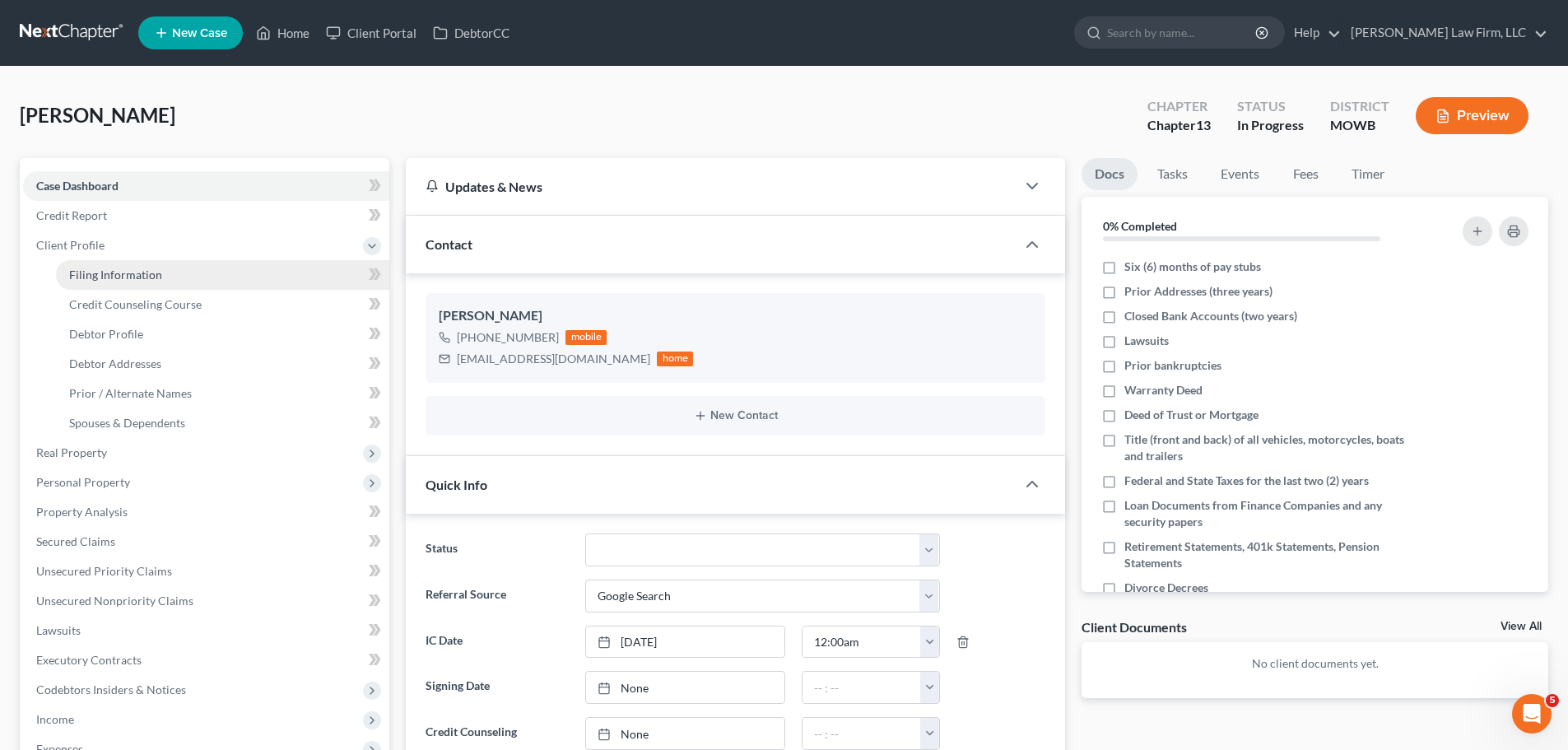
click at [176, 272] on link "Filing Information" at bounding box center [223, 274] width 334 height 29
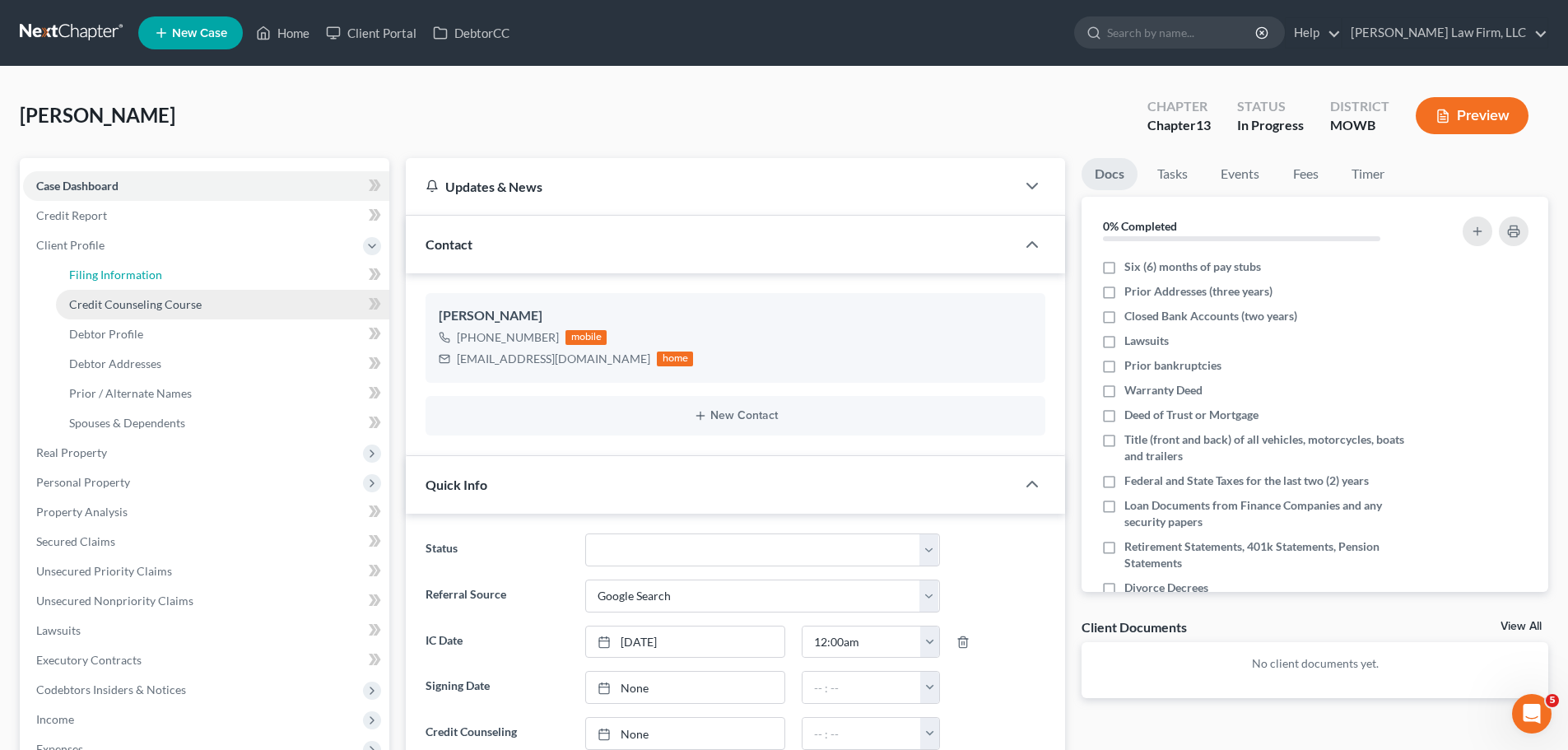
select select "1"
select select "0"
select select "3"
select select "26"
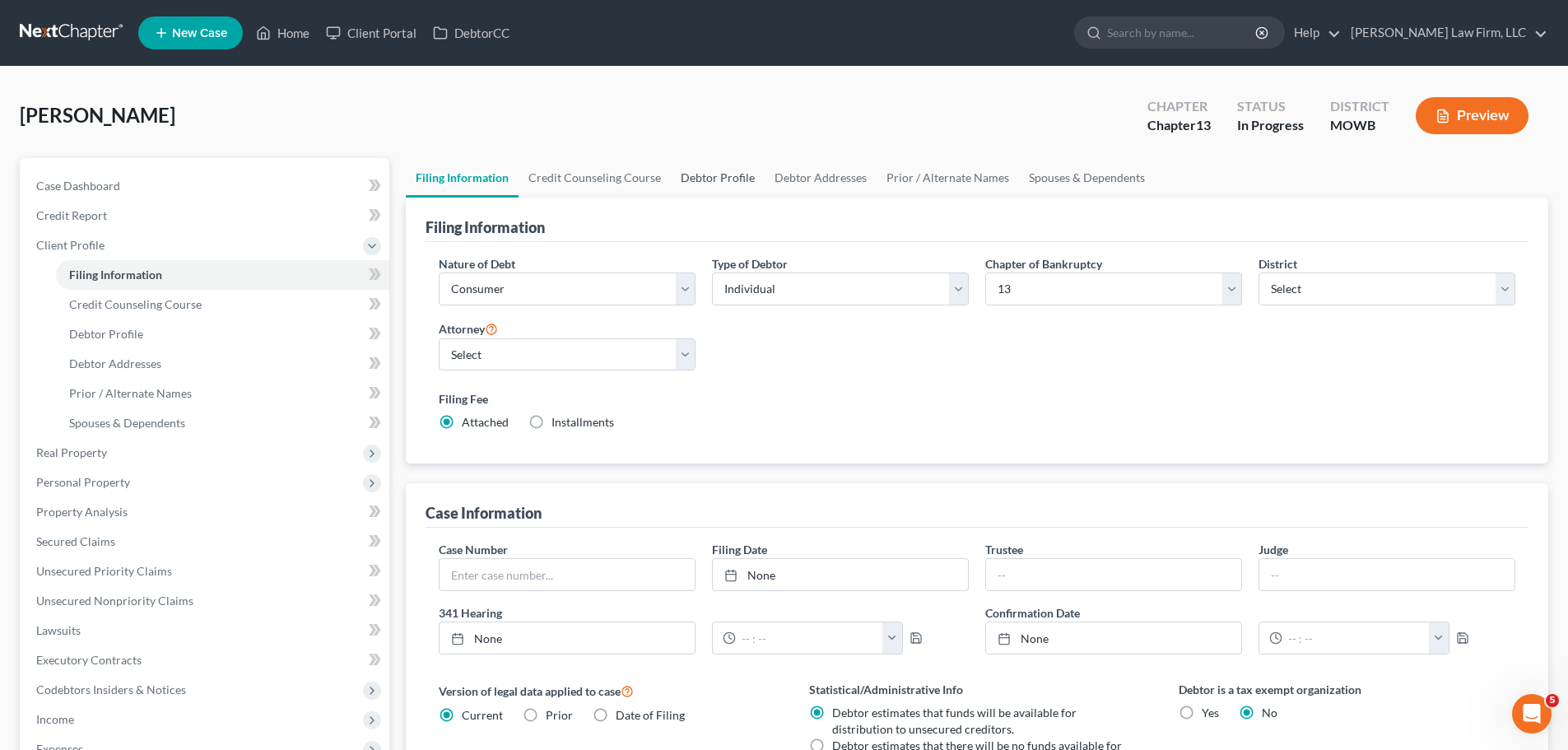
click at [740, 175] on link "Debtor Profile" at bounding box center [718, 178] width 94 height 39
select select "0"
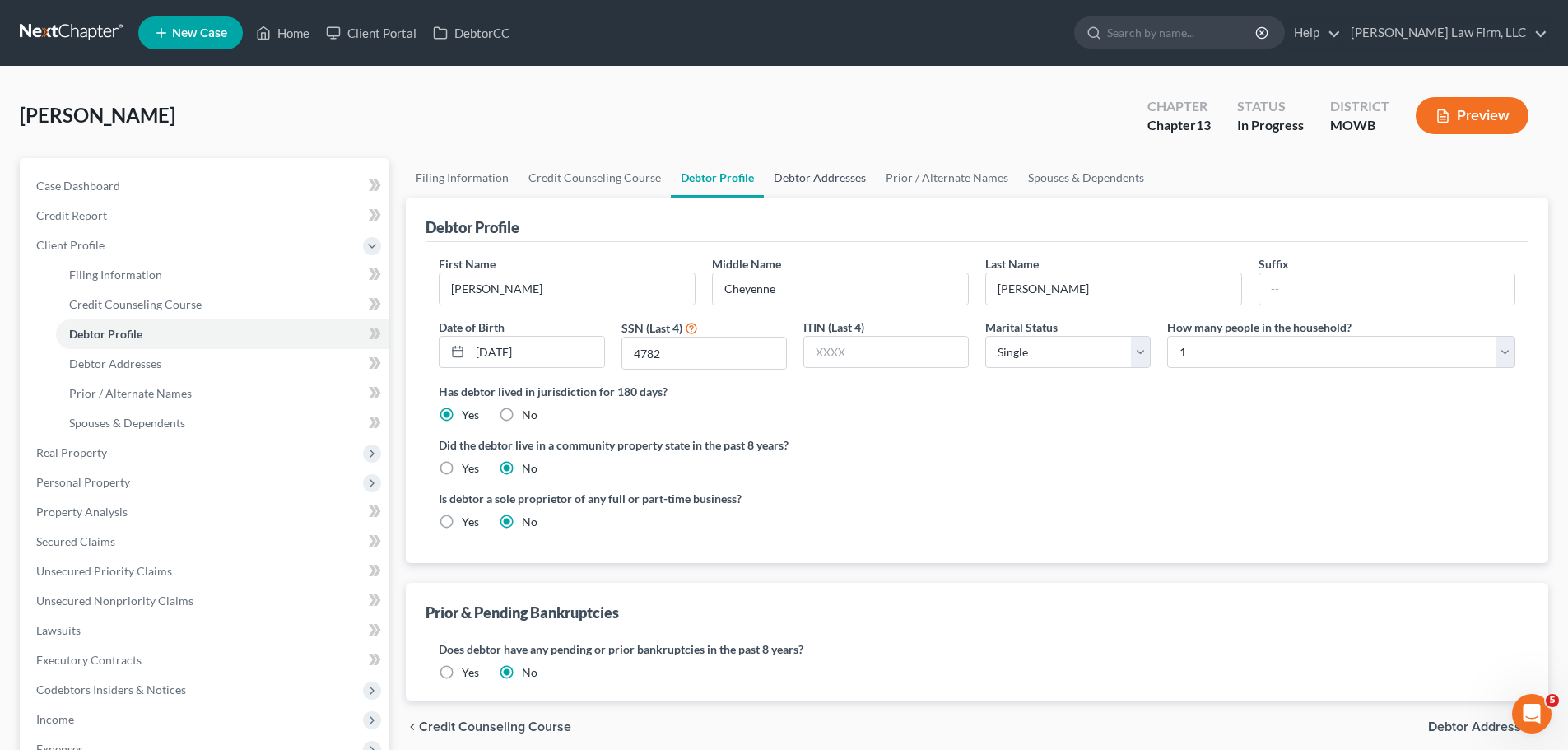
click at [786, 183] on link "Debtor Addresses" at bounding box center [820, 178] width 112 height 39
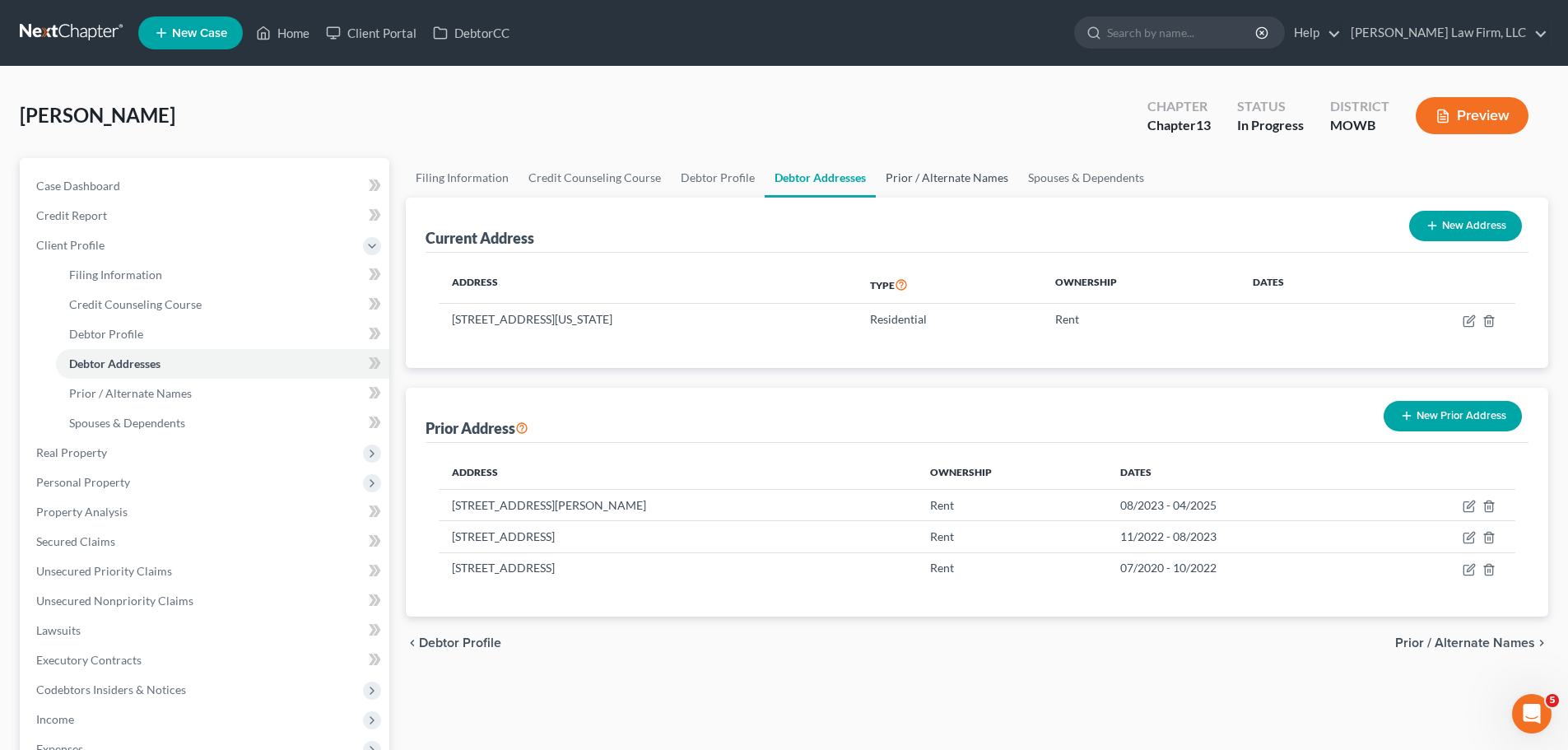
click at [939, 181] on link "Prior / Alternate Names" at bounding box center [947, 178] width 143 height 39
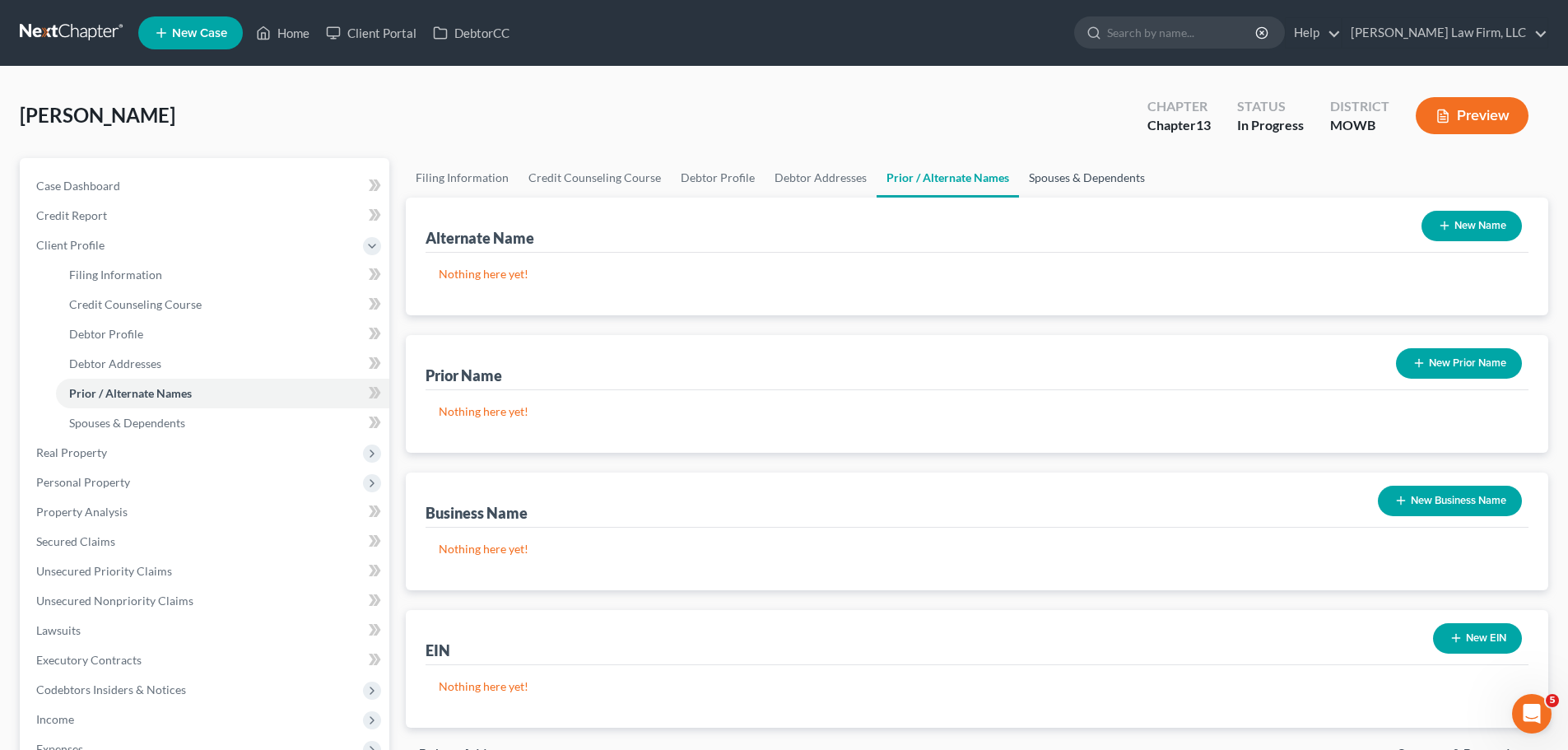
click at [1049, 179] on link "Spouses & Dependents" at bounding box center [1087, 178] width 136 height 39
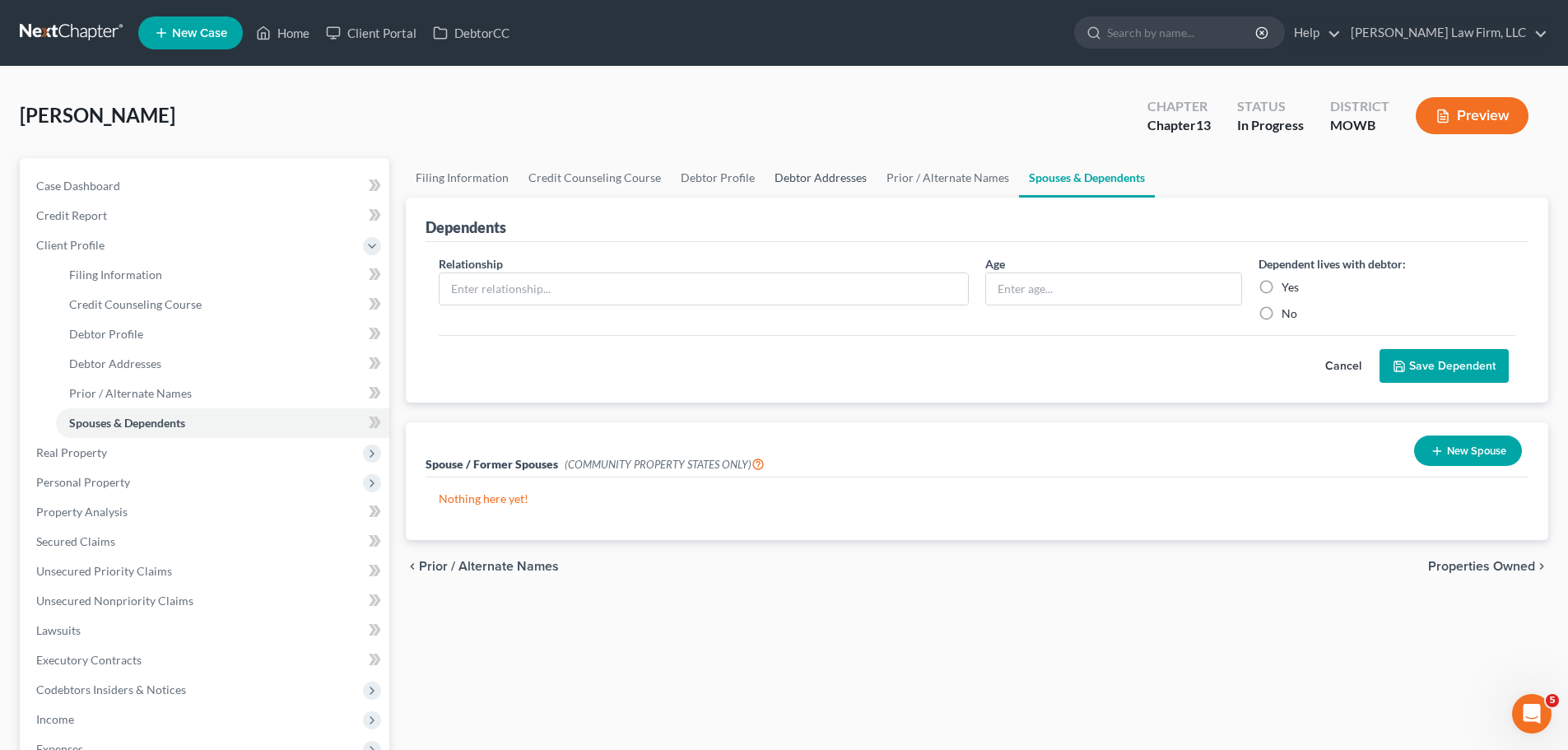
click at [820, 184] on link "Debtor Addresses" at bounding box center [820, 178] width 112 height 39
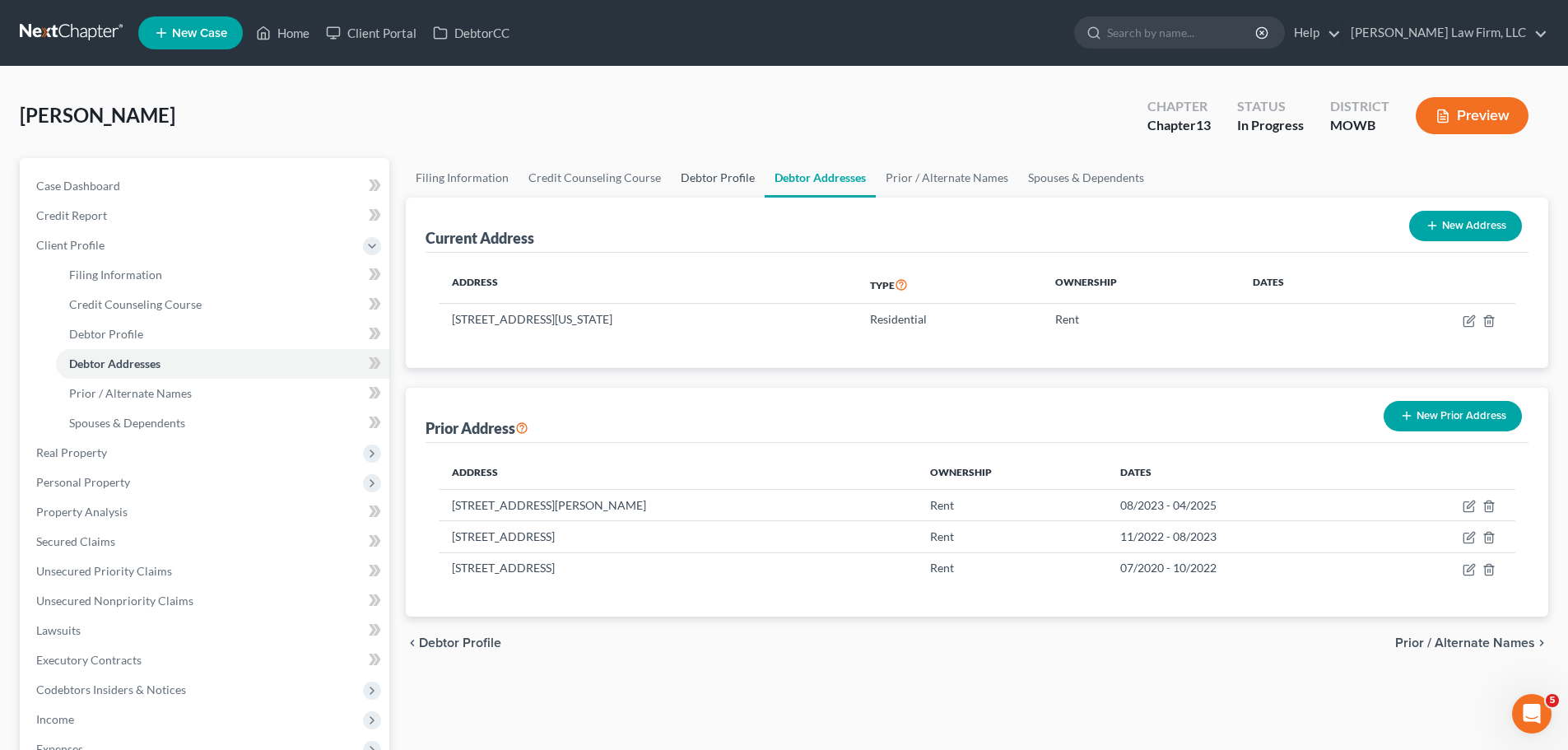
click at [698, 174] on link "Debtor Profile" at bounding box center [718, 178] width 94 height 39
select select "0"
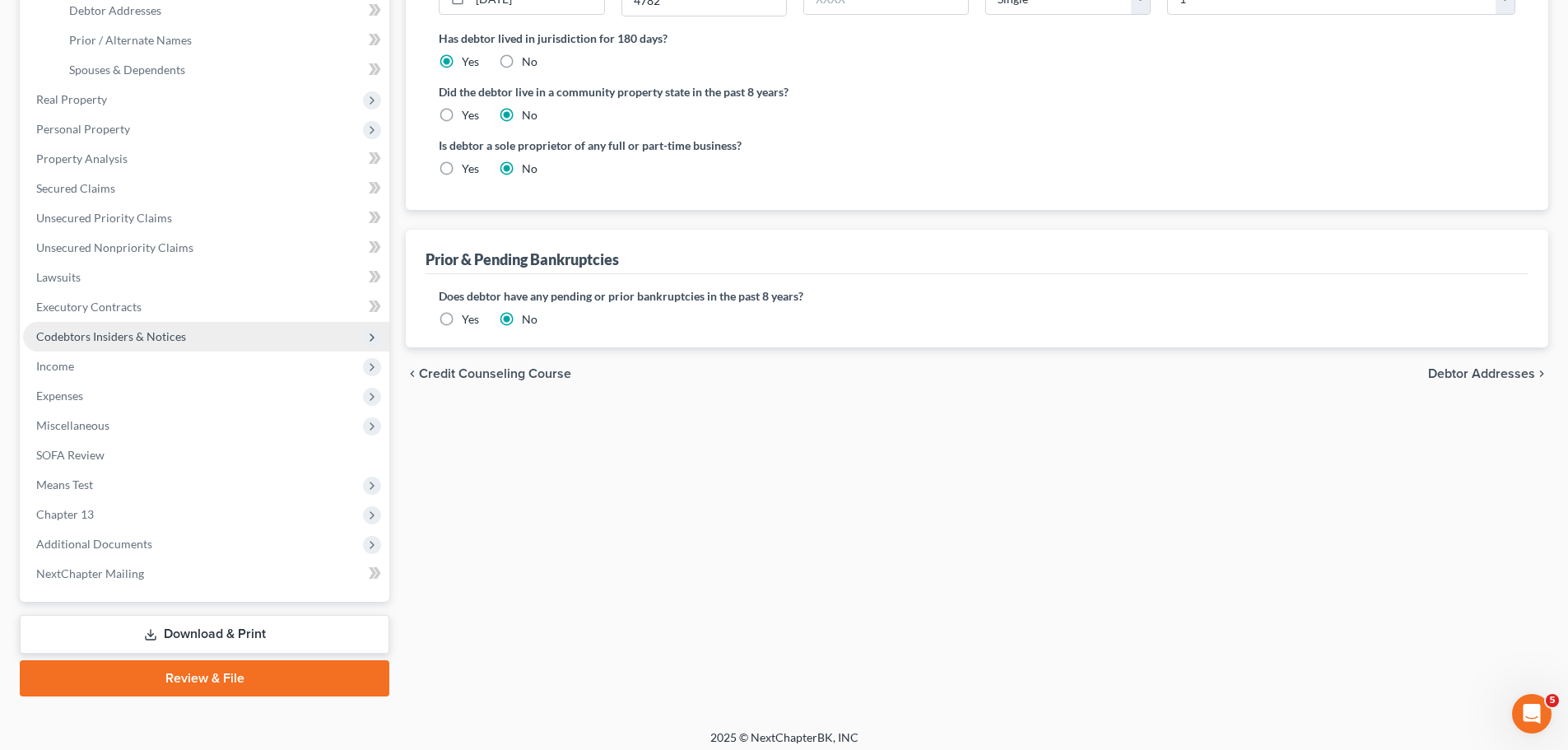
scroll to position [362, 0]
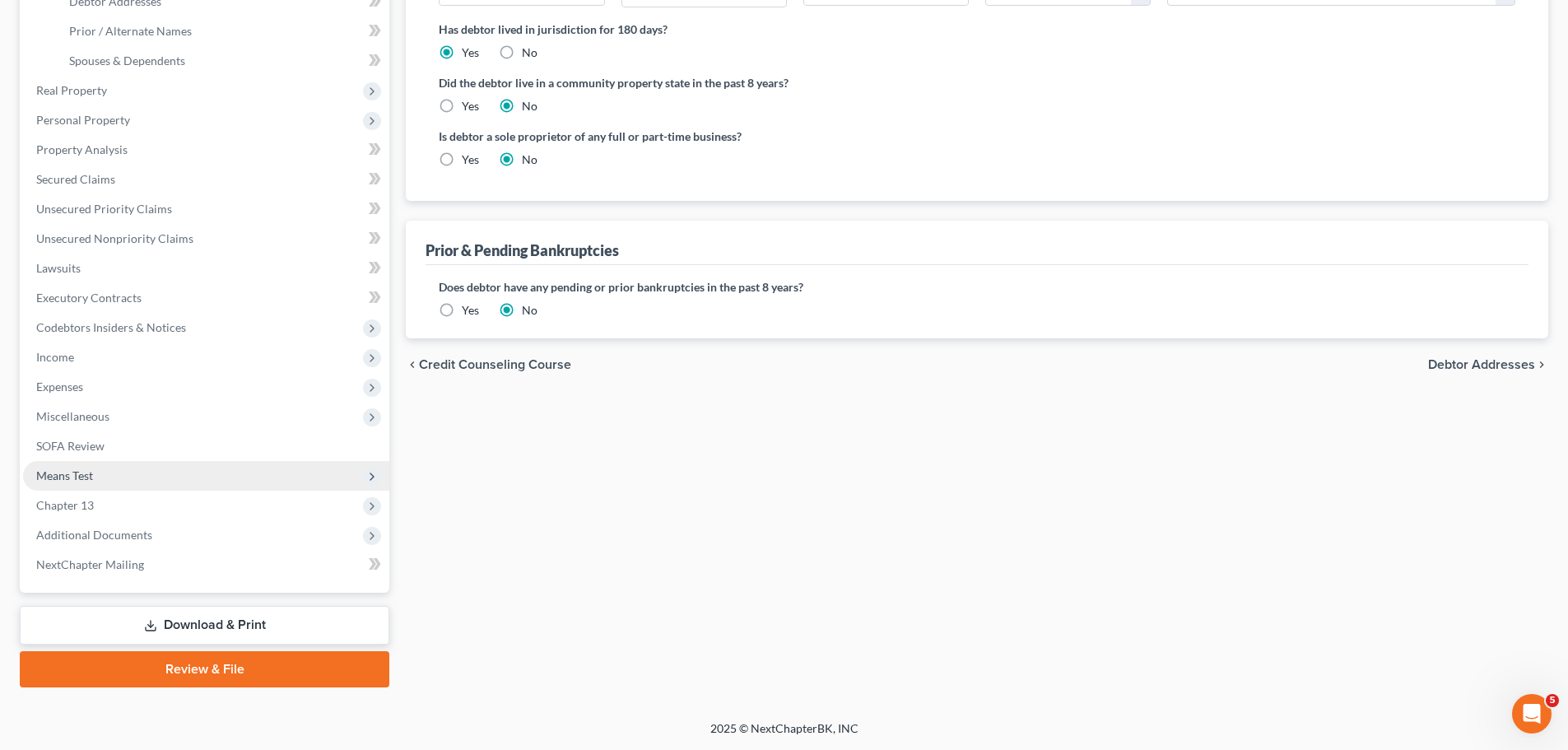
click at [125, 479] on span "Means Test" at bounding box center [206, 476] width 366 height 29
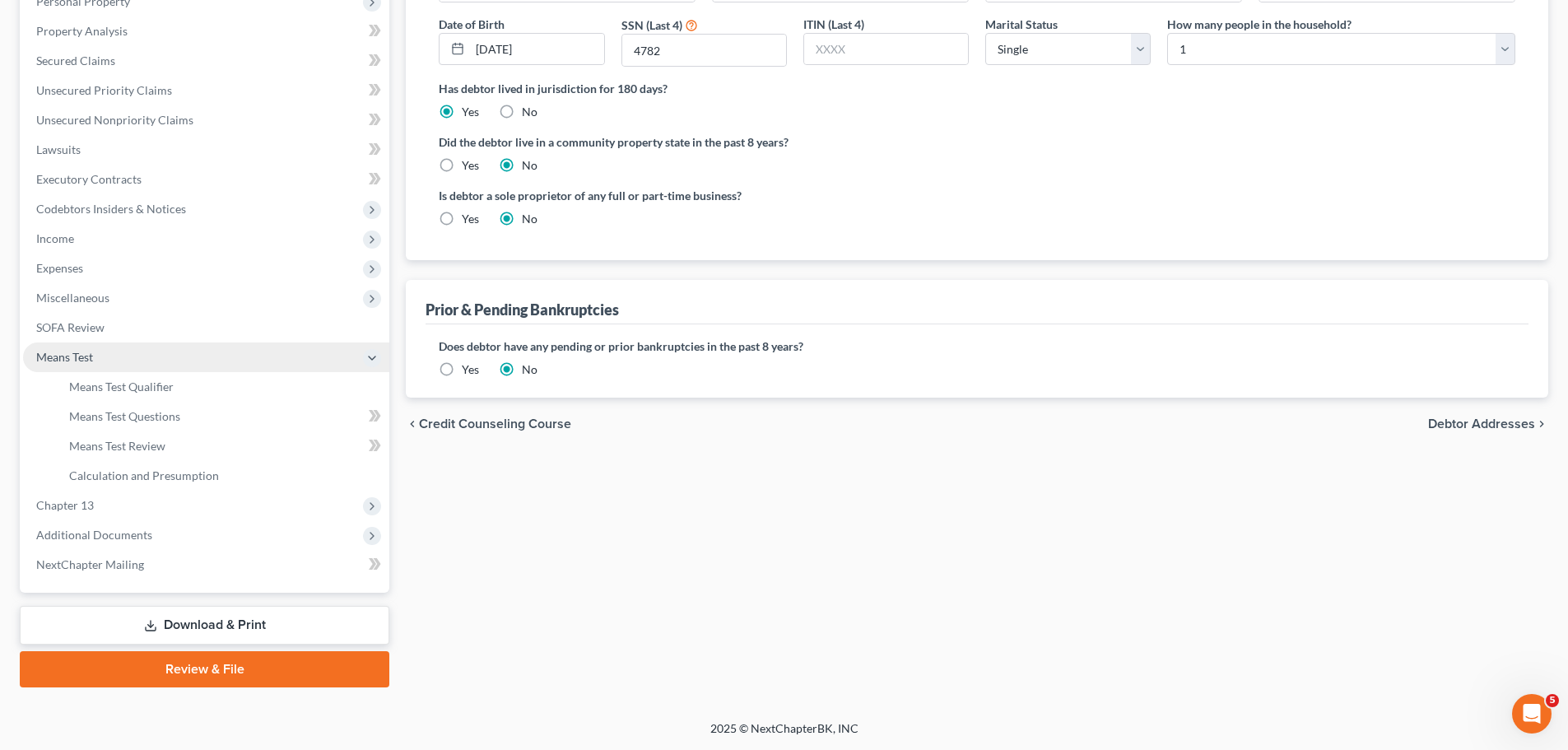
scroll to position [303, 0]
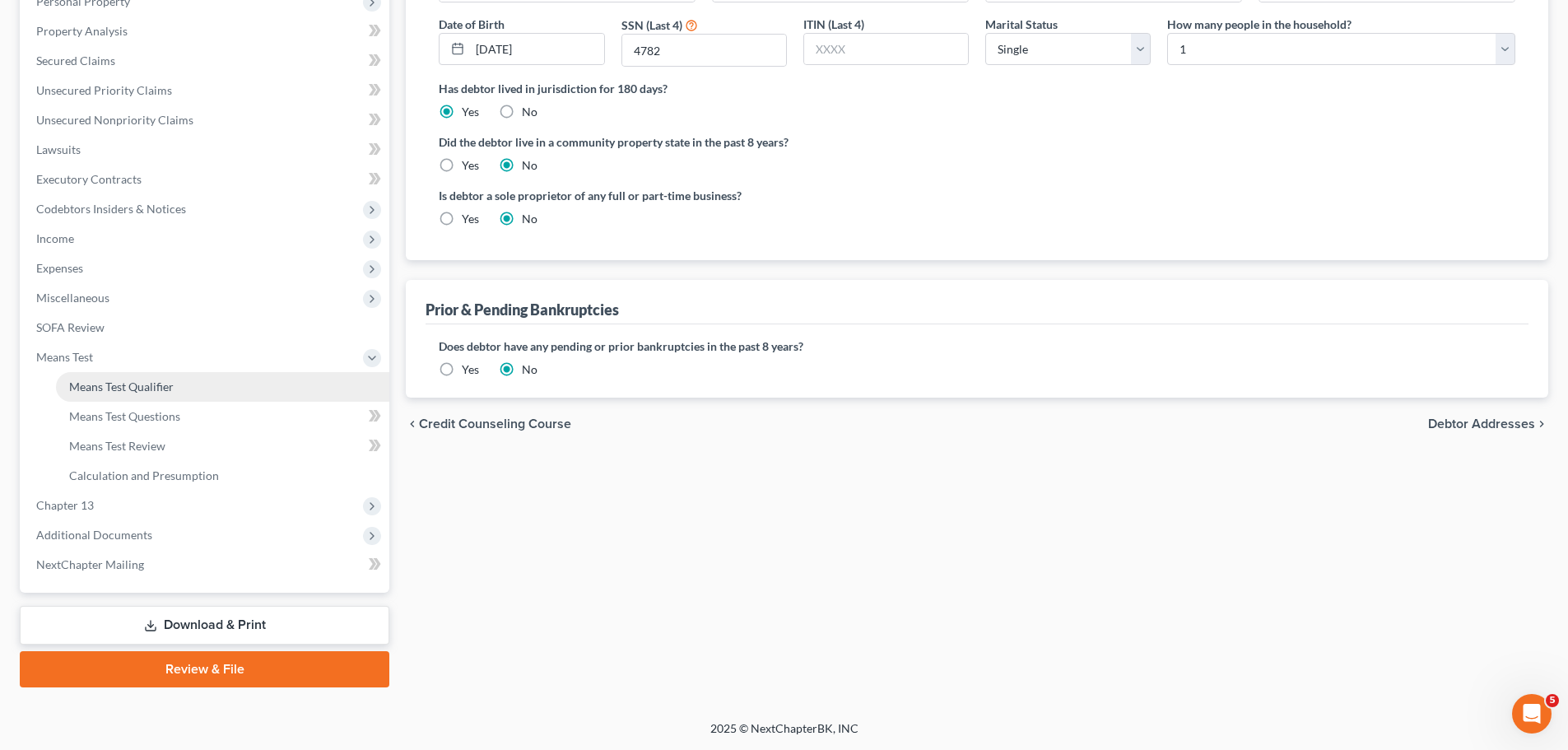
click at [148, 382] on span "Means Test Qualifier" at bounding box center [121, 387] width 104 height 14
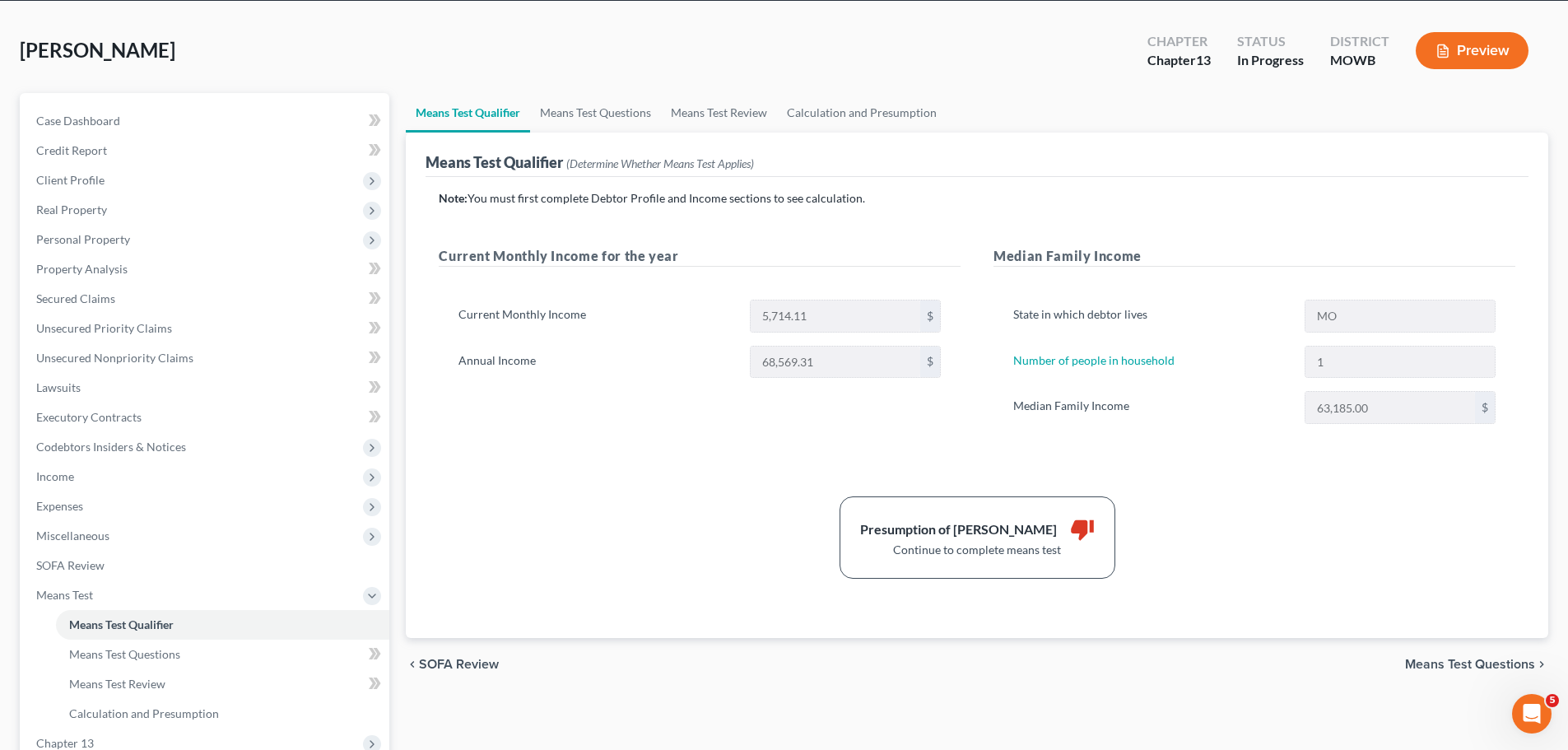
scroll to position [56, 0]
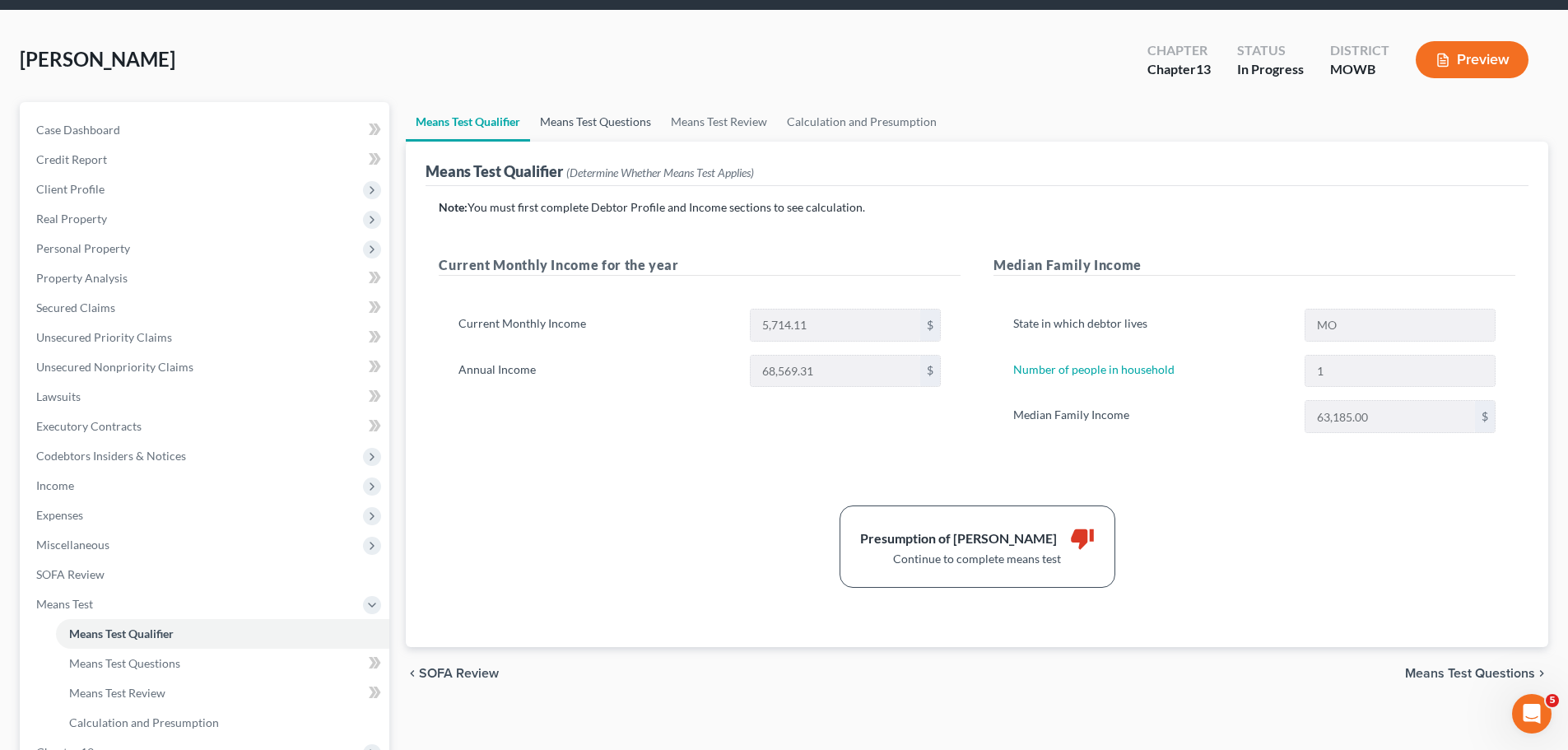
click at [617, 120] on link "Means Test Questions" at bounding box center [596, 122] width 131 height 39
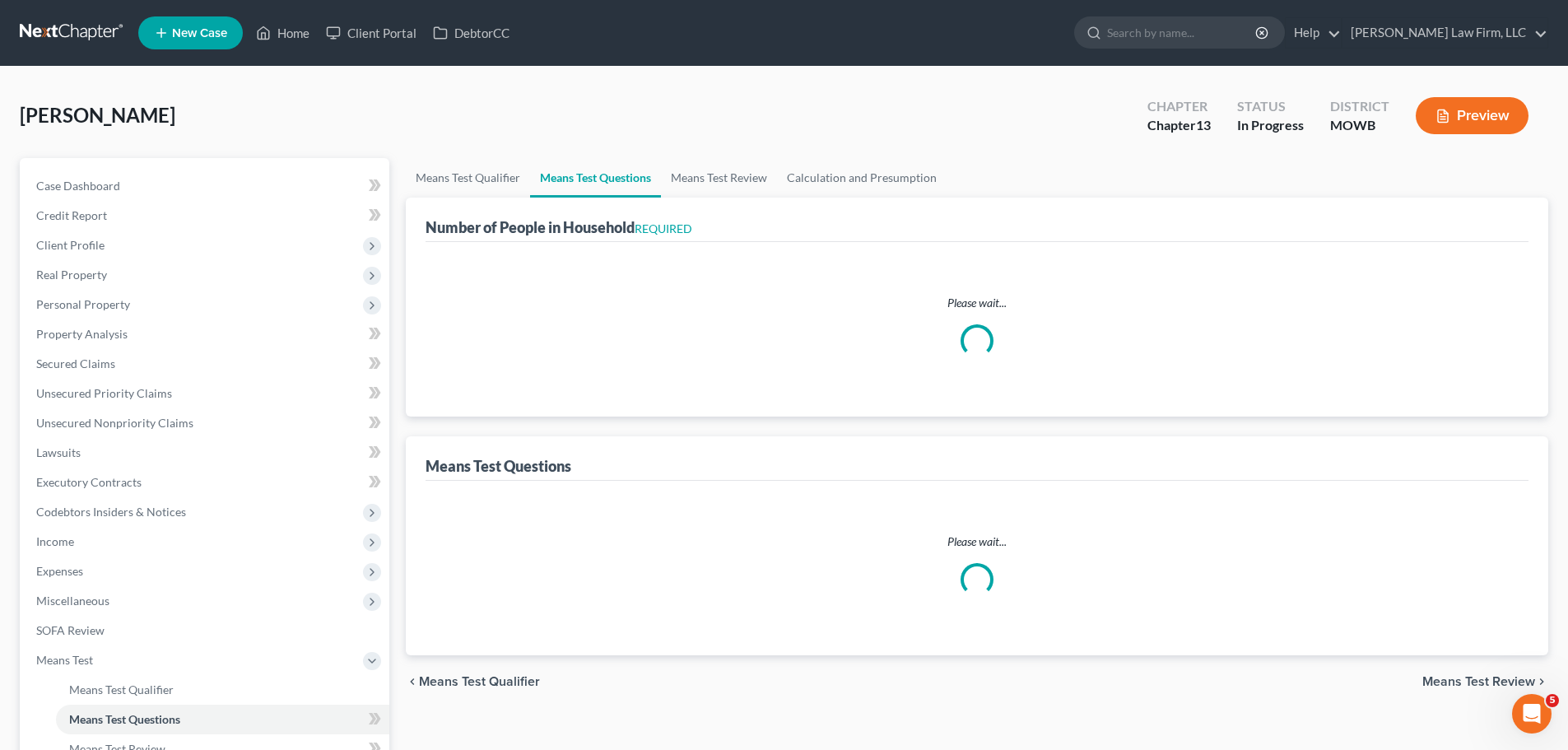
select select "1"
select select "60"
select select "1"
select select "60"
select select "1"
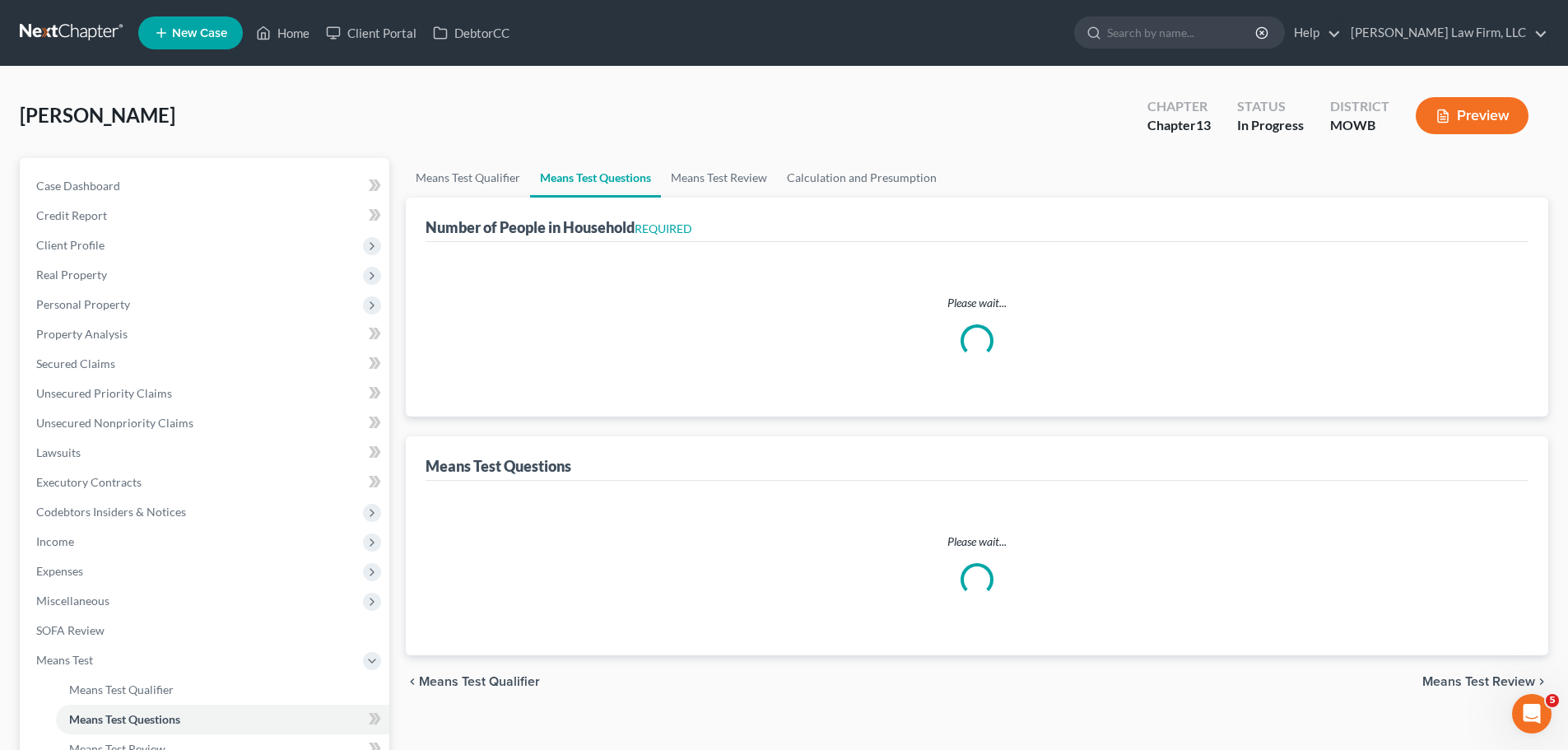
select select "60"
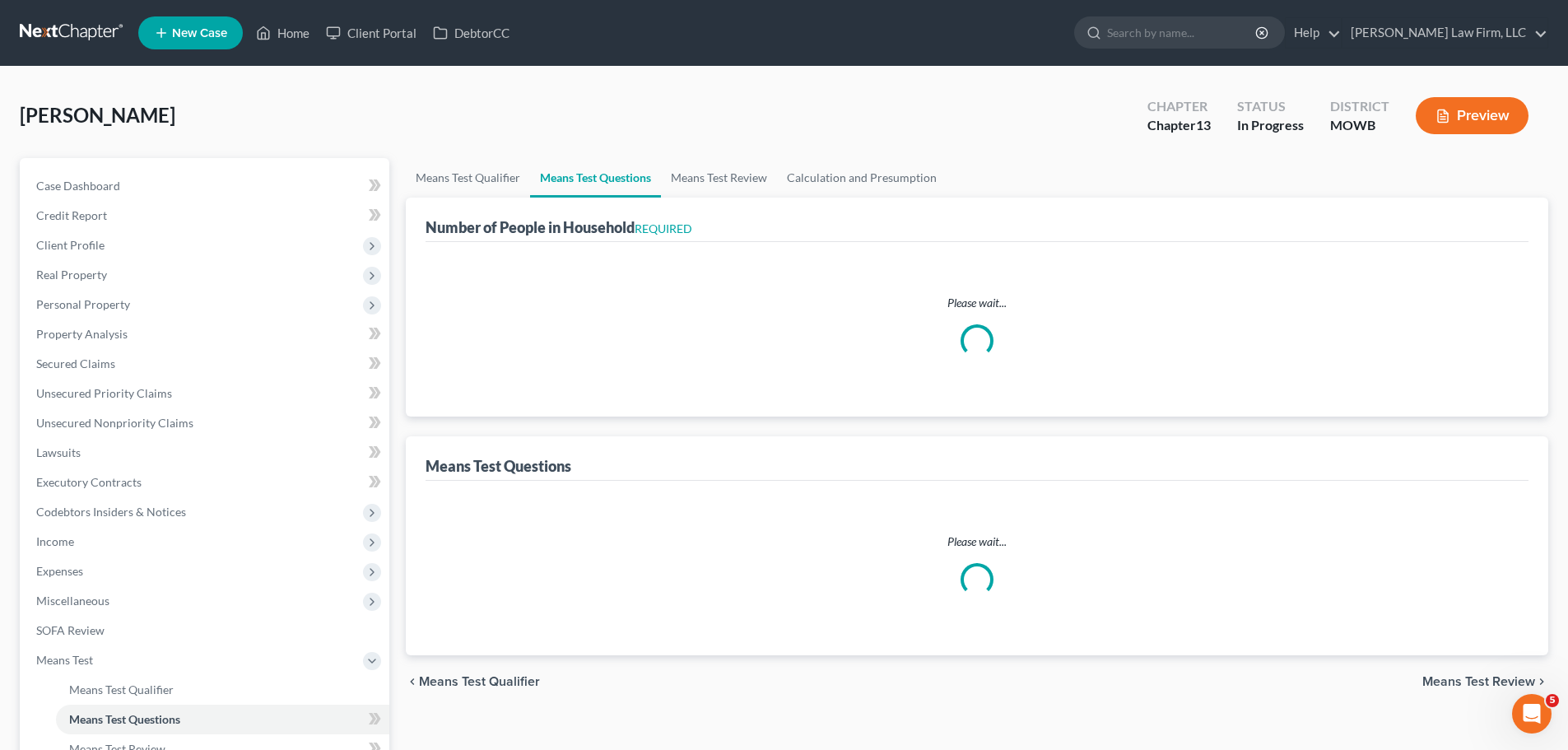
select select "3"
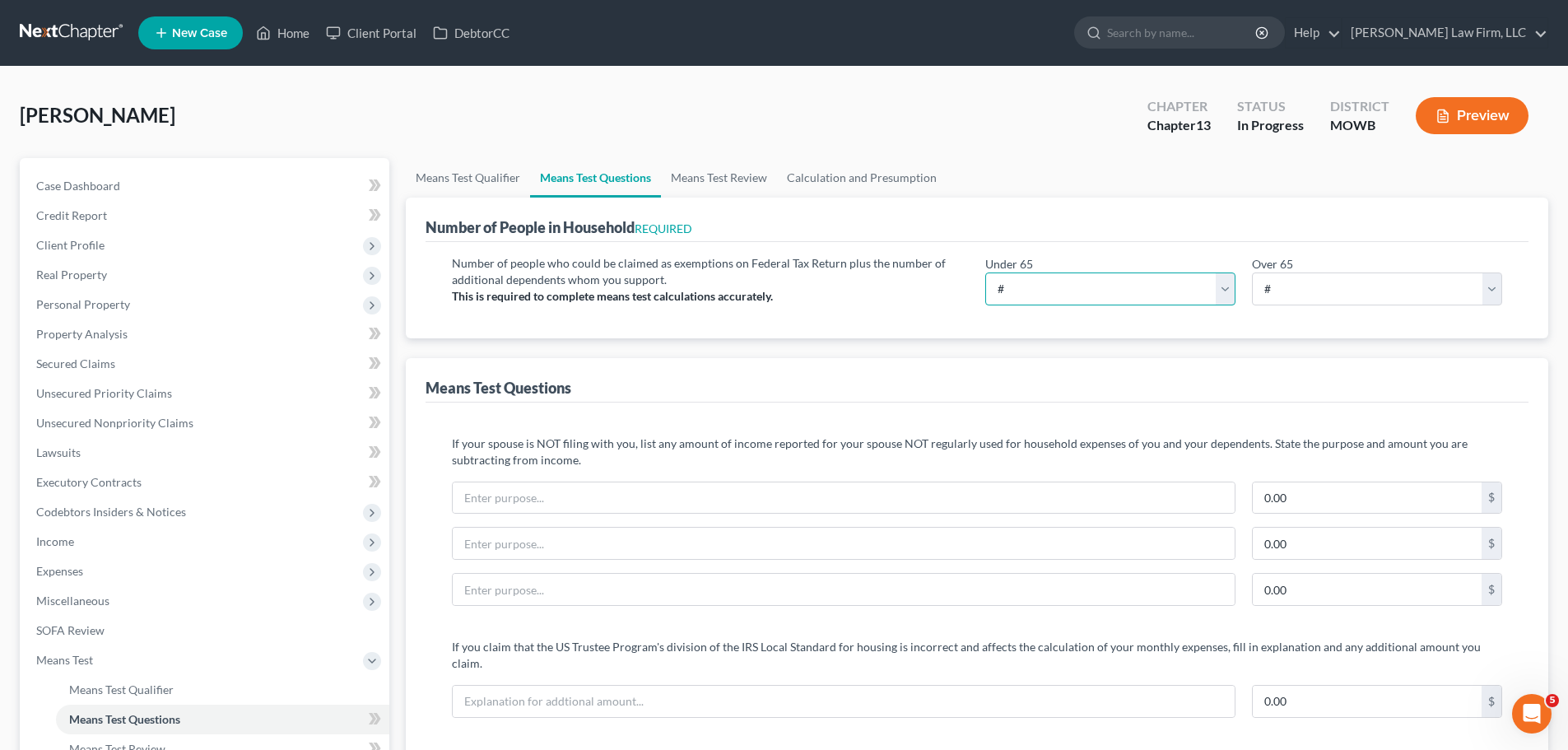
click at [1231, 281] on select "# 0 1 2 3 4 5 6 7 8 9 10" at bounding box center [1110, 289] width 250 height 33
select select "1"
click at [985, 272] on select "# 0 1 2 3 4 5 6 7 8 9 10" at bounding box center [1110, 289] width 250 height 33
click at [906, 298] on div "Number of people who could be claimed as exemptions on Federal Tax Return plus …" at bounding box center [711, 286] width 533 height 63
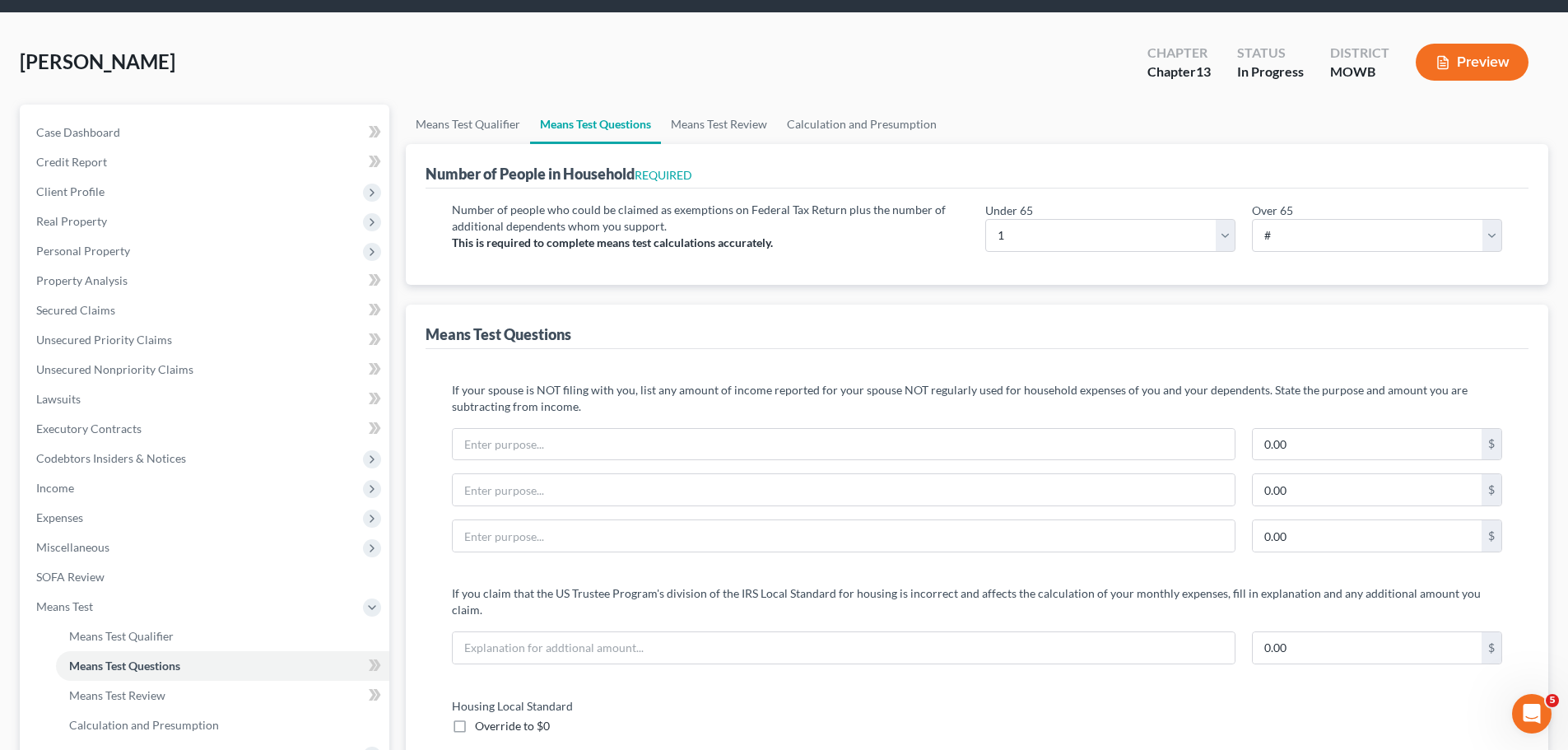
scroll to position [82, 0]
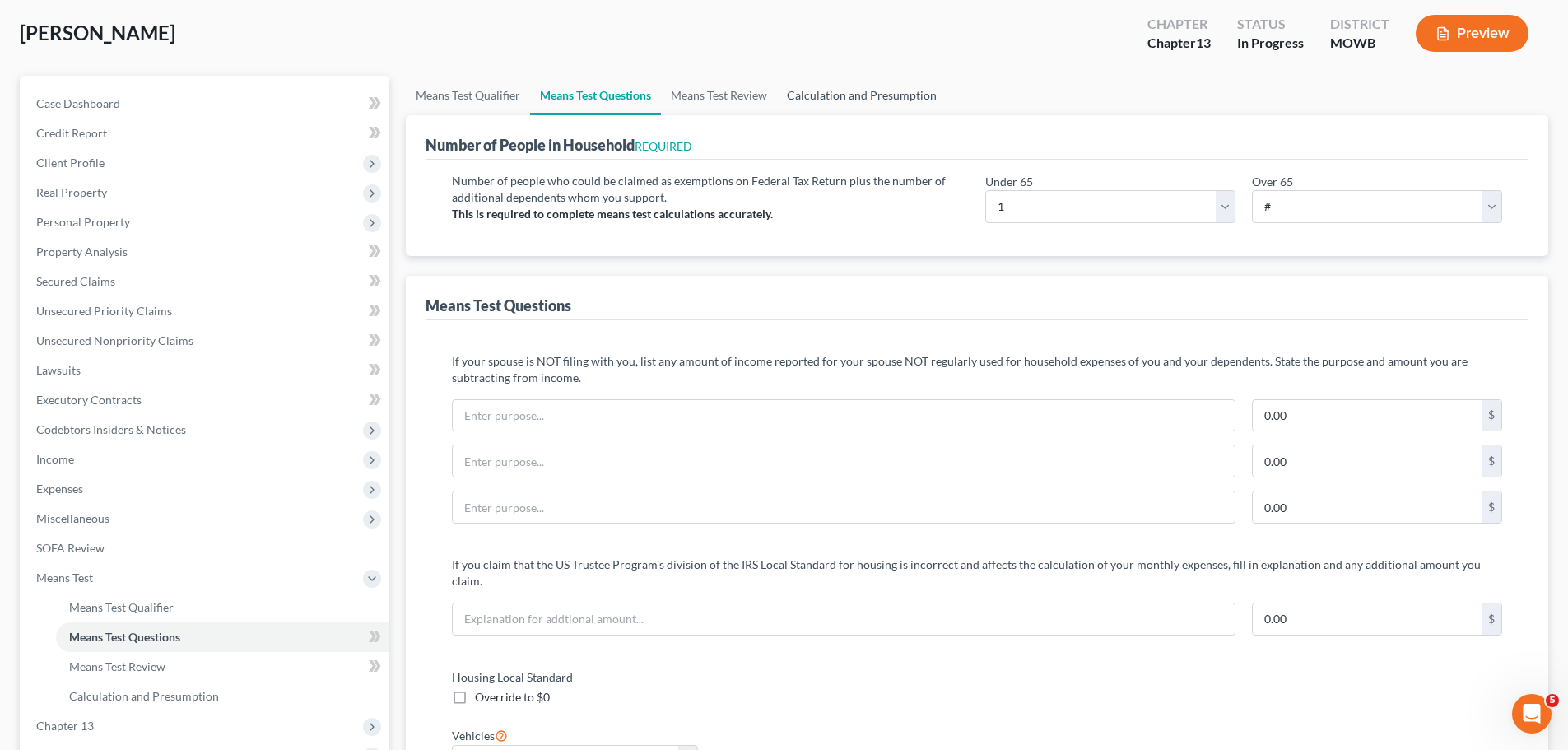
click at [830, 99] on link "Calculation and Presumption" at bounding box center [862, 96] width 170 height 39
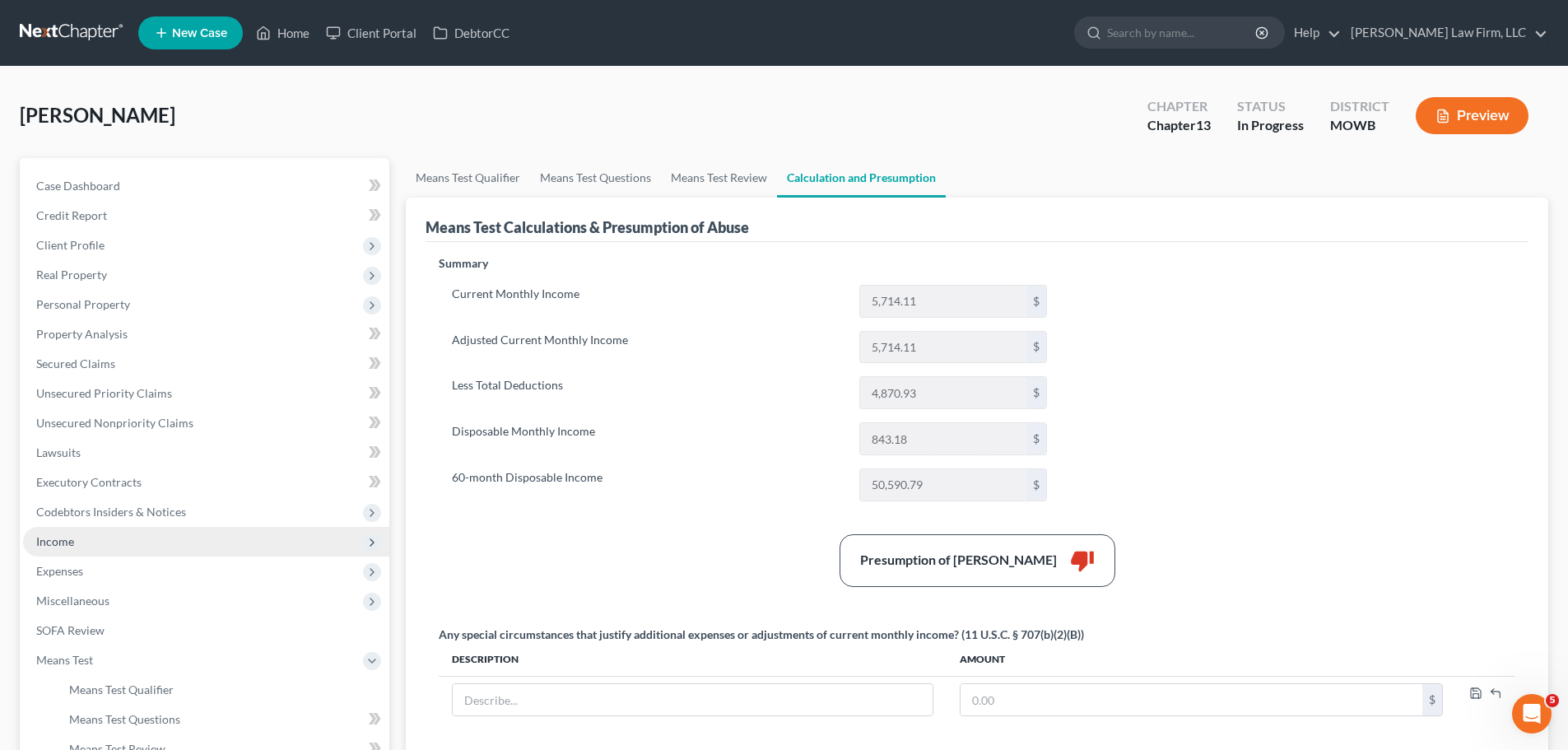
click at [151, 555] on span "Income" at bounding box center [206, 542] width 366 height 29
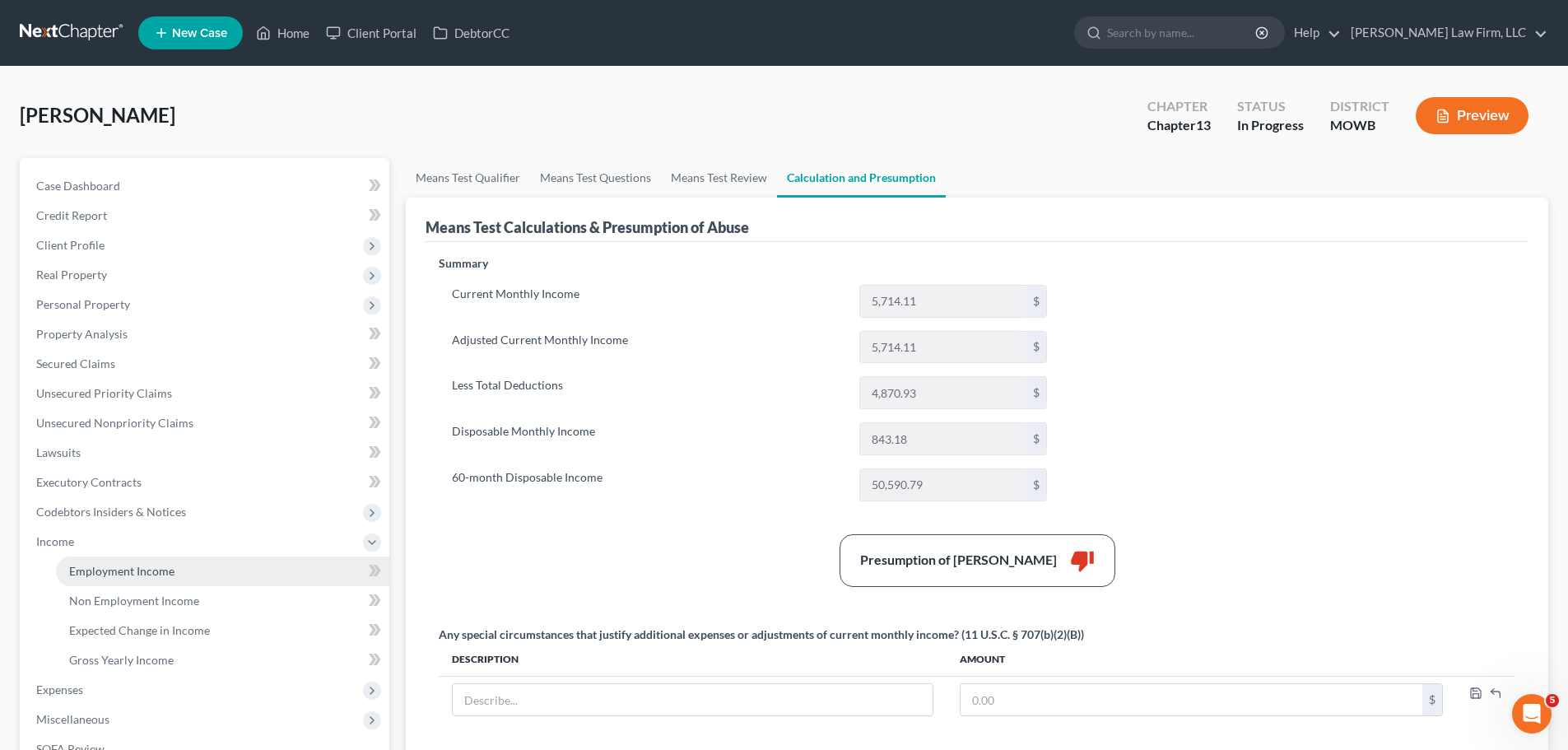
click at [160, 570] on span "Employment Income" at bounding box center [122, 571] width 105 height 14
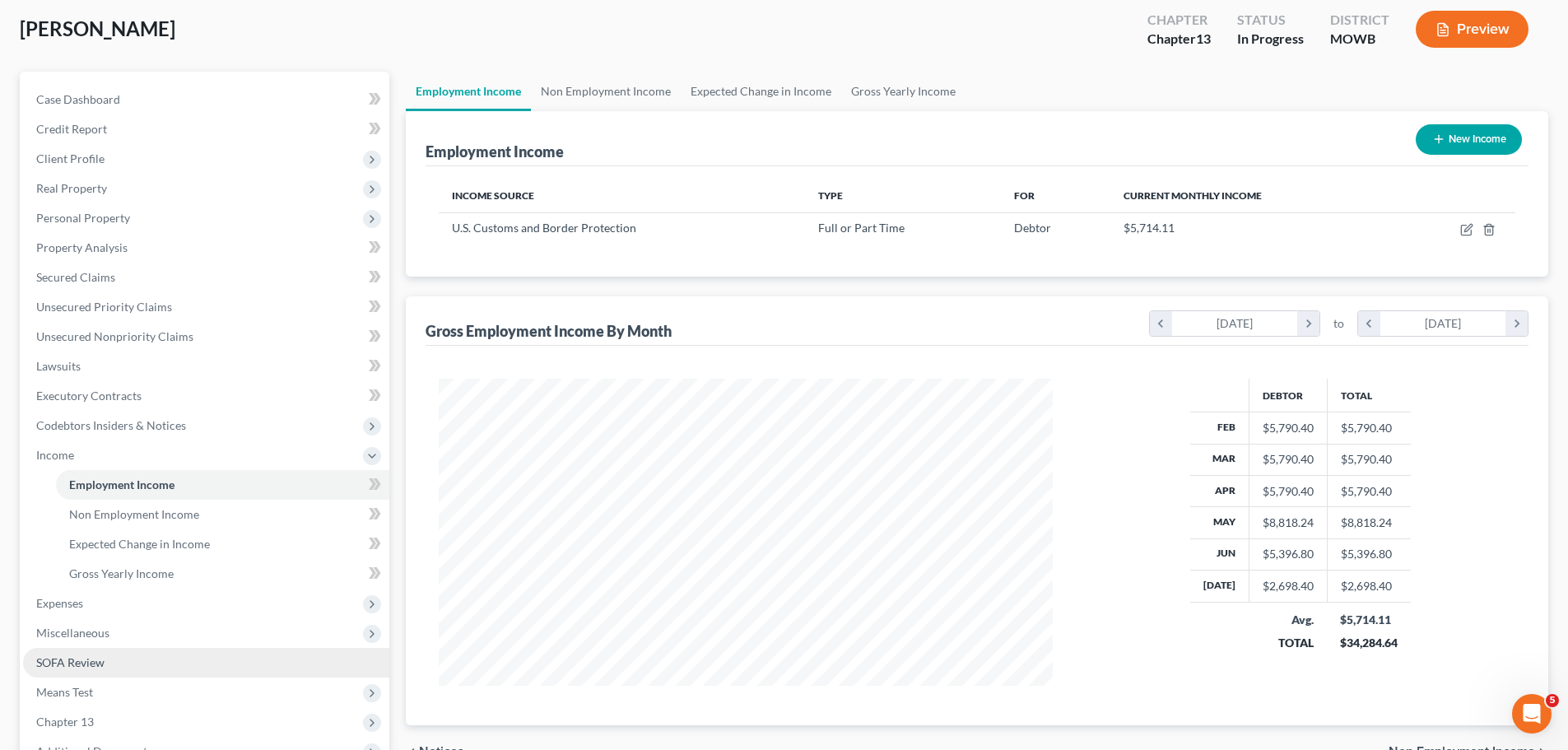
scroll to position [165, 0]
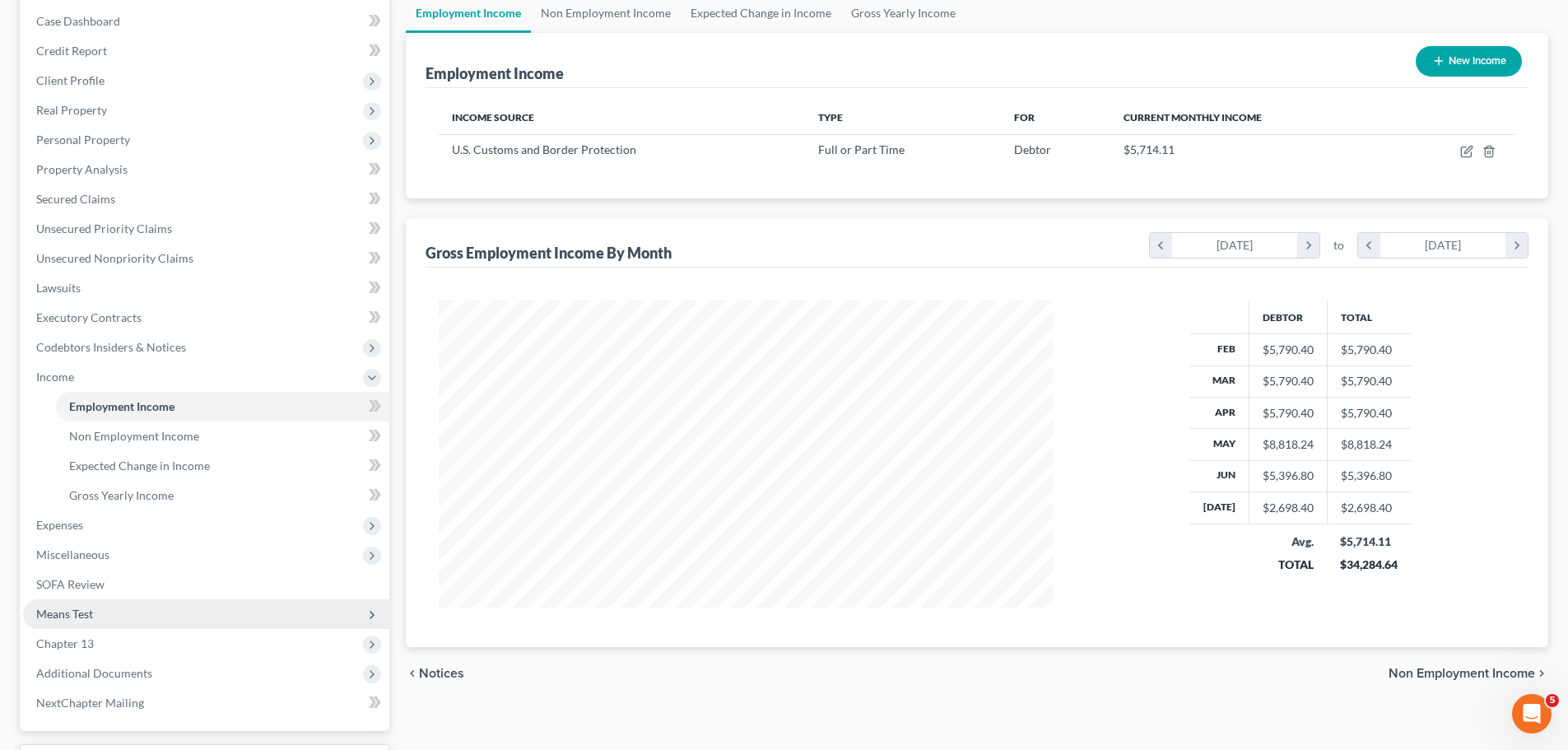
click at [140, 606] on span "Means Test" at bounding box center [206, 614] width 366 height 29
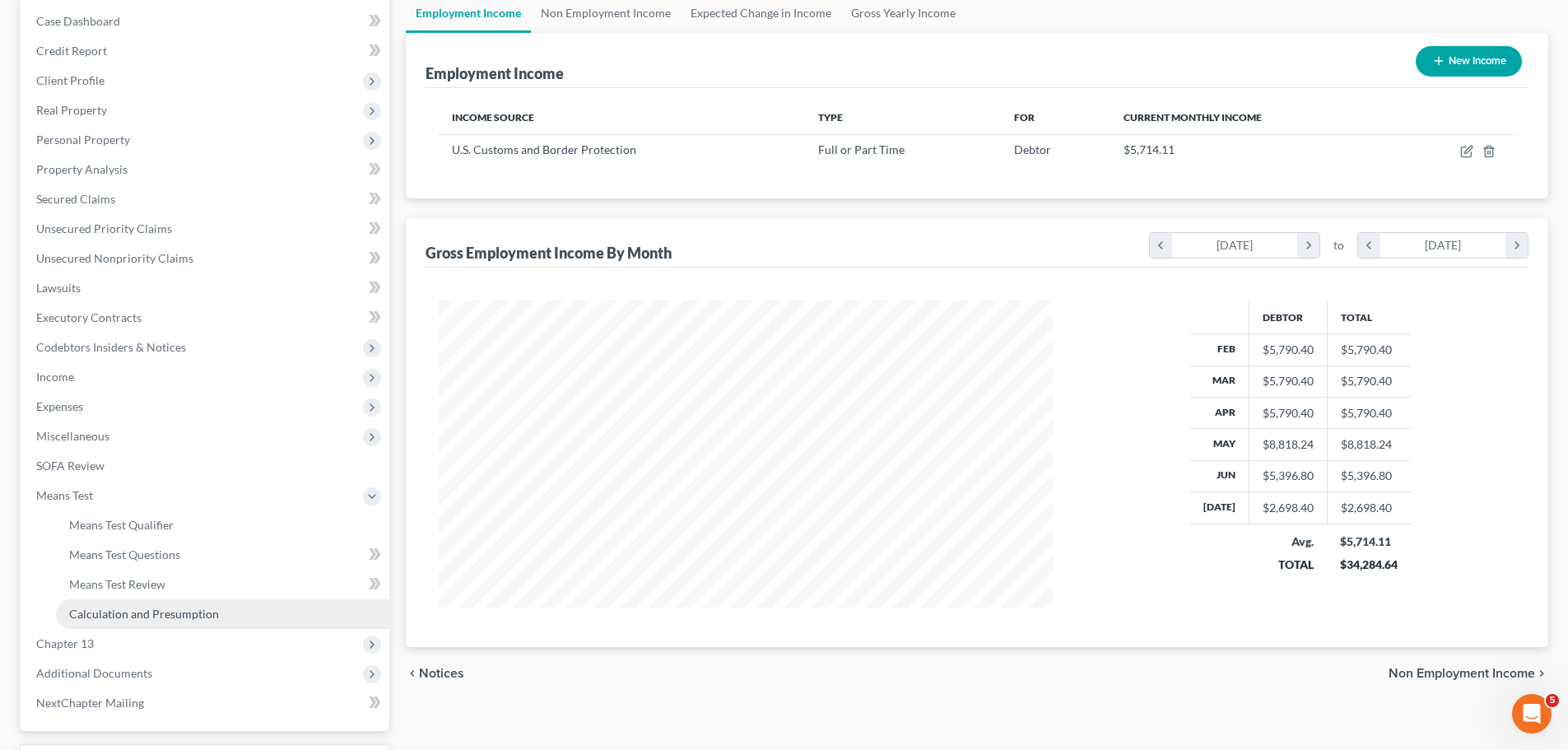
click at [159, 607] on span "Calculation and Presumption" at bounding box center [144, 614] width 149 height 14
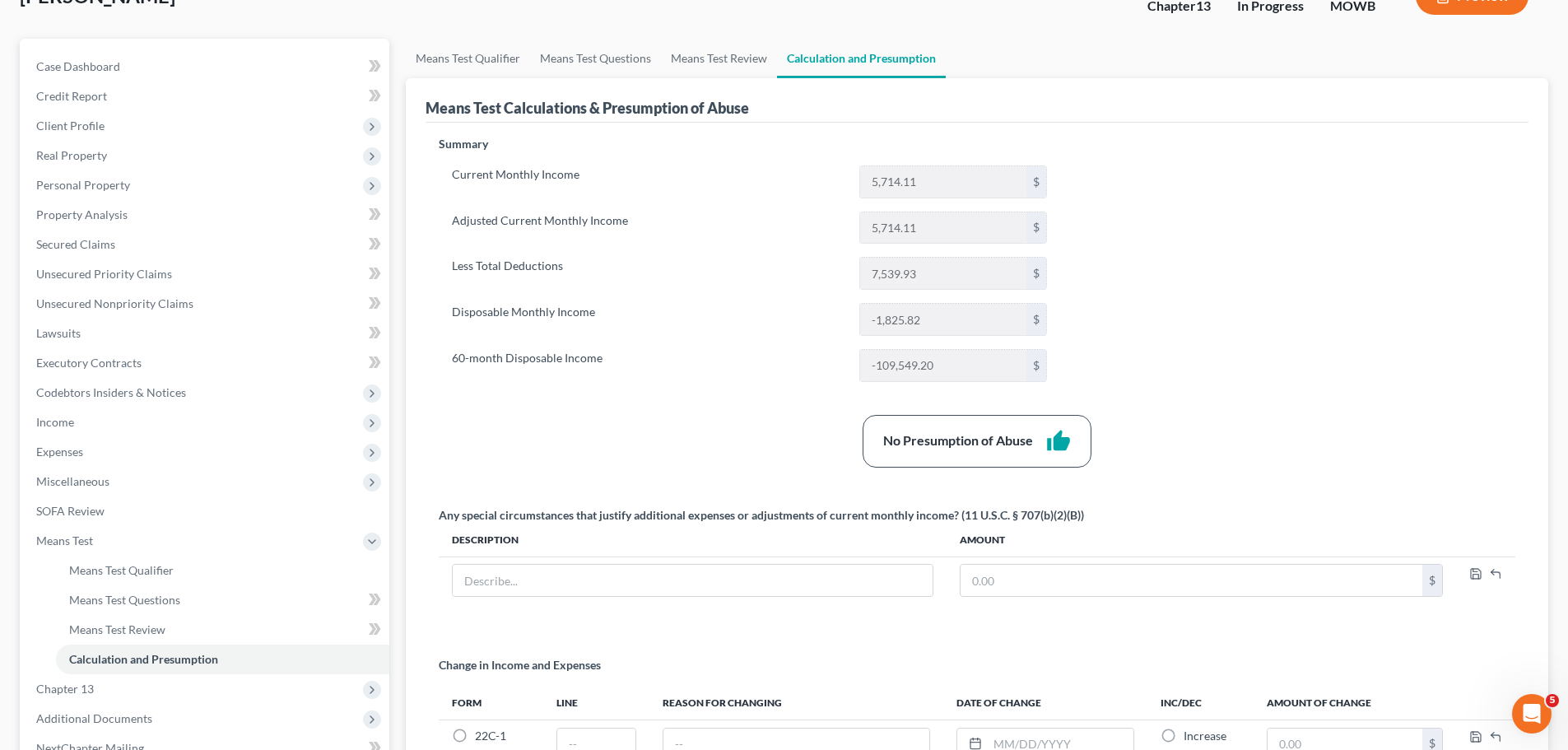
scroll to position [67, 0]
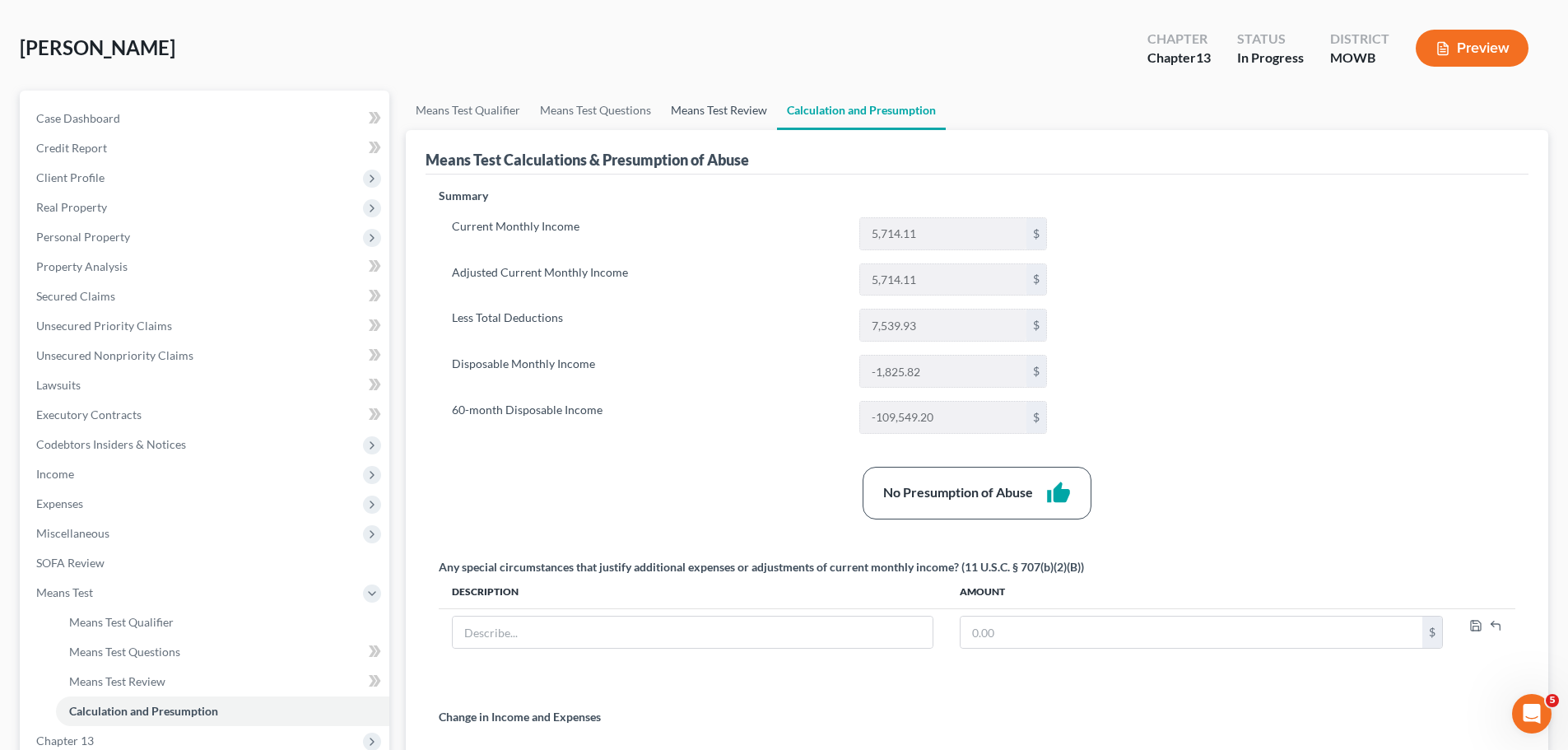
click at [758, 120] on link "Means Test Review" at bounding box center [719, 110] width 116 height 39
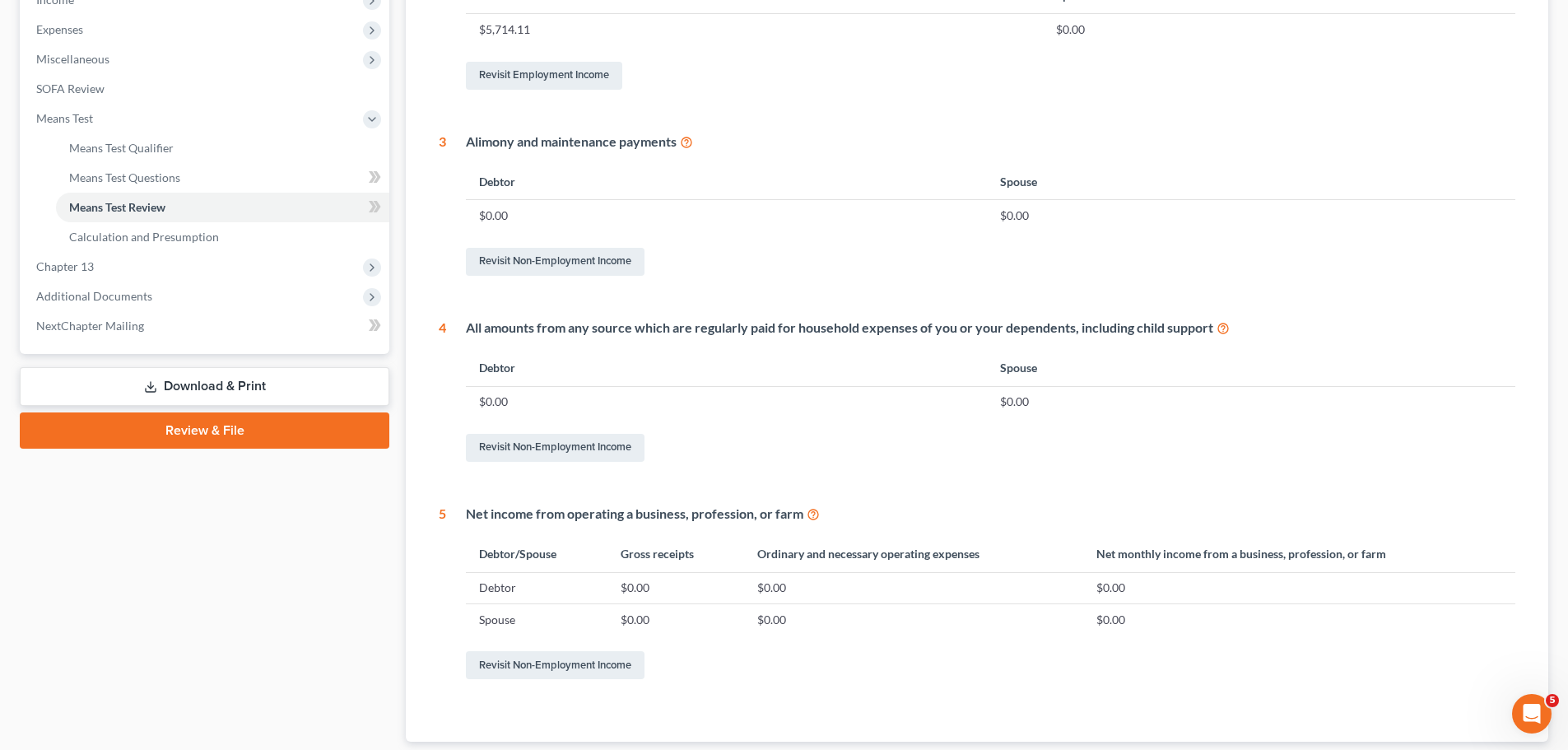
scroll to position [319, 0]
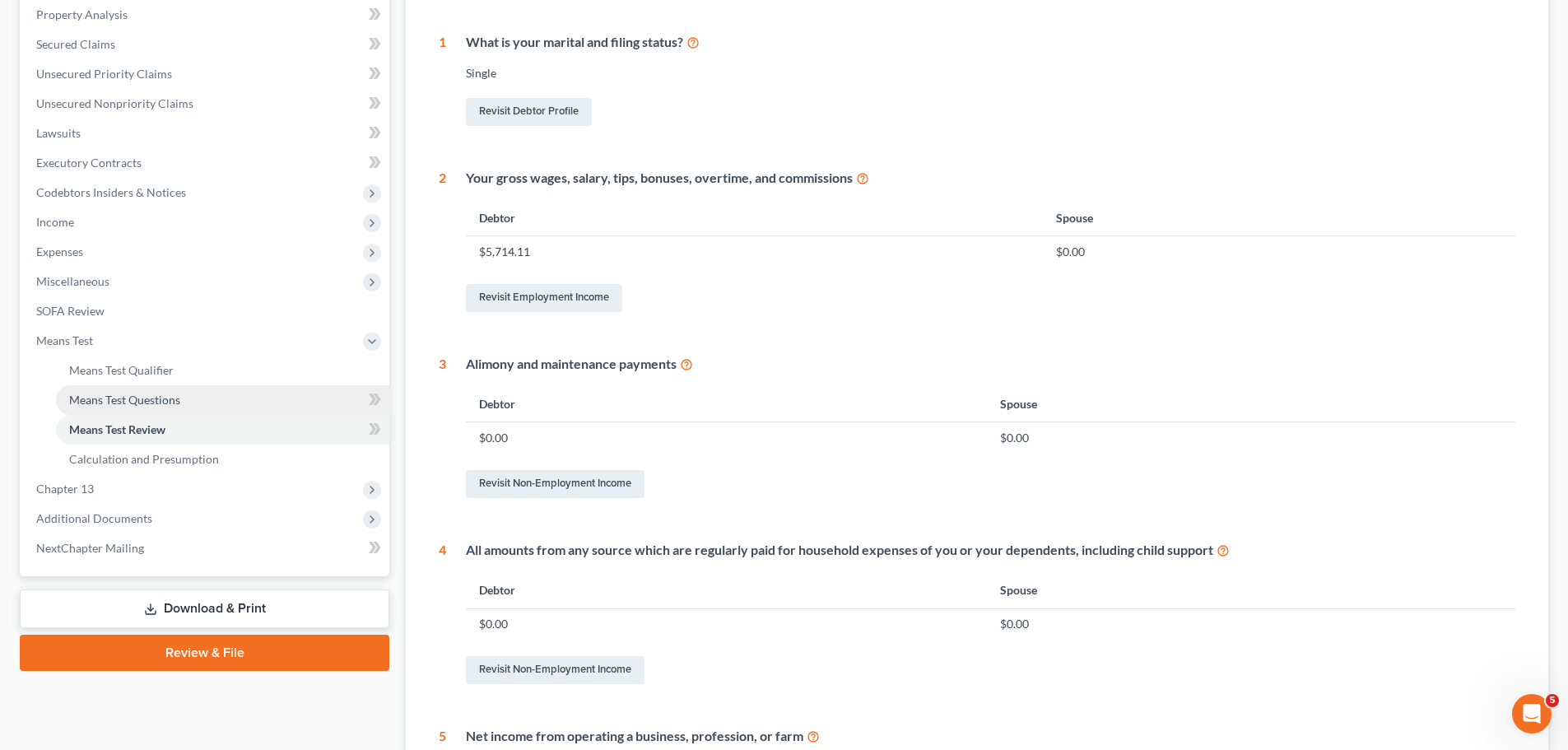
click at [176, 393] on span "Means Test Questions" at bounding box center [125, 399] width 111 height 14
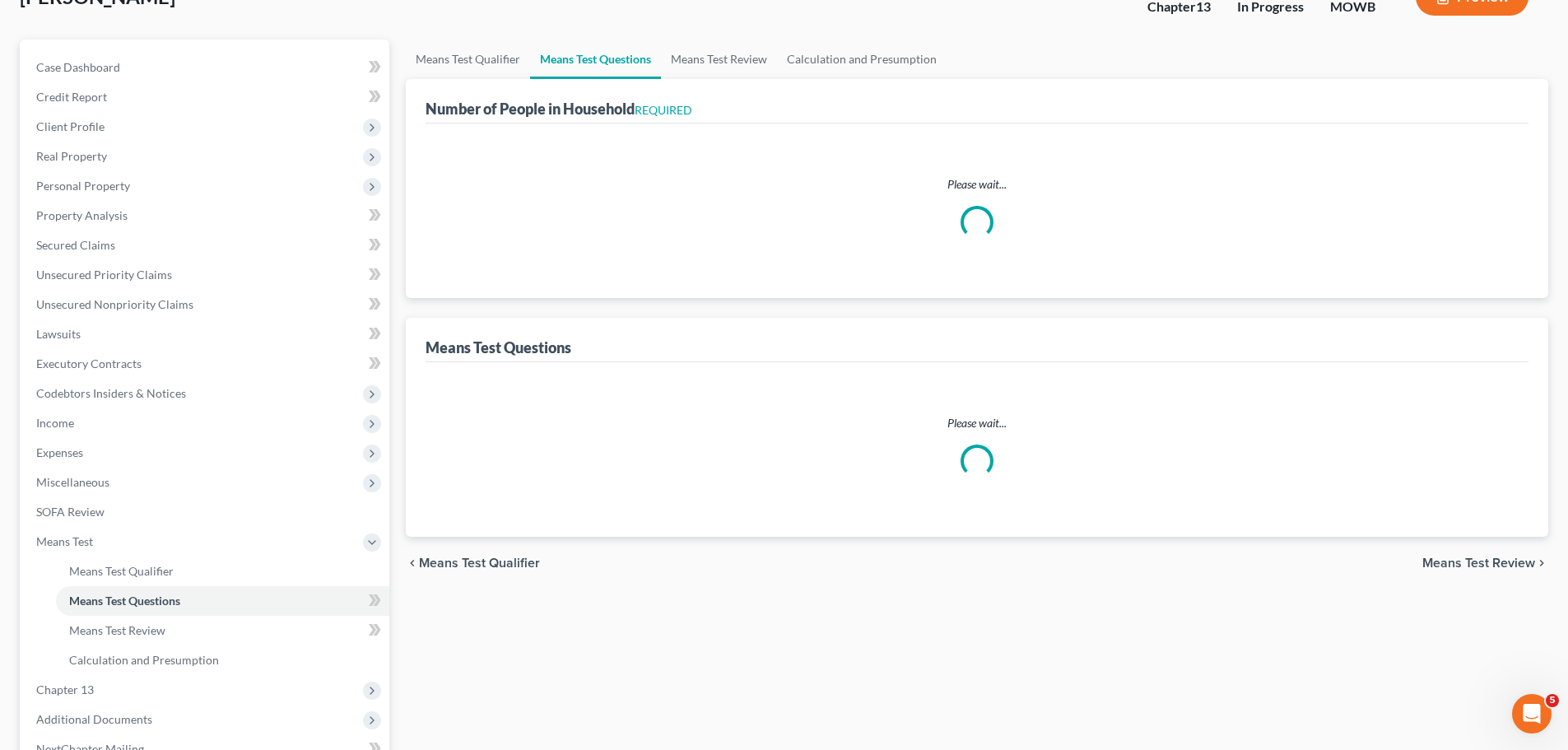
scroll to position [37, 0]
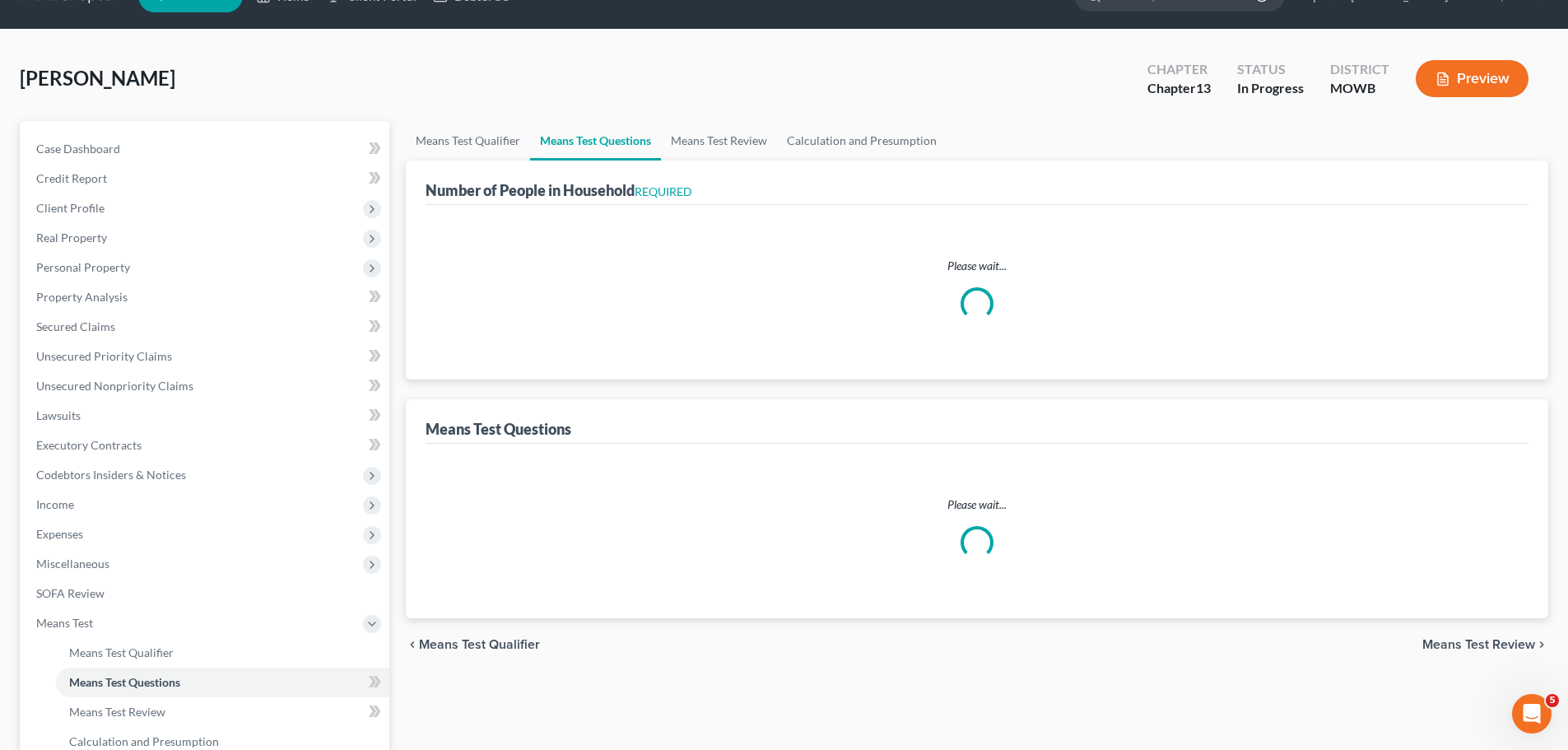
select select "1"
select select "60"
select select "1"
select select "60"
select select "1"
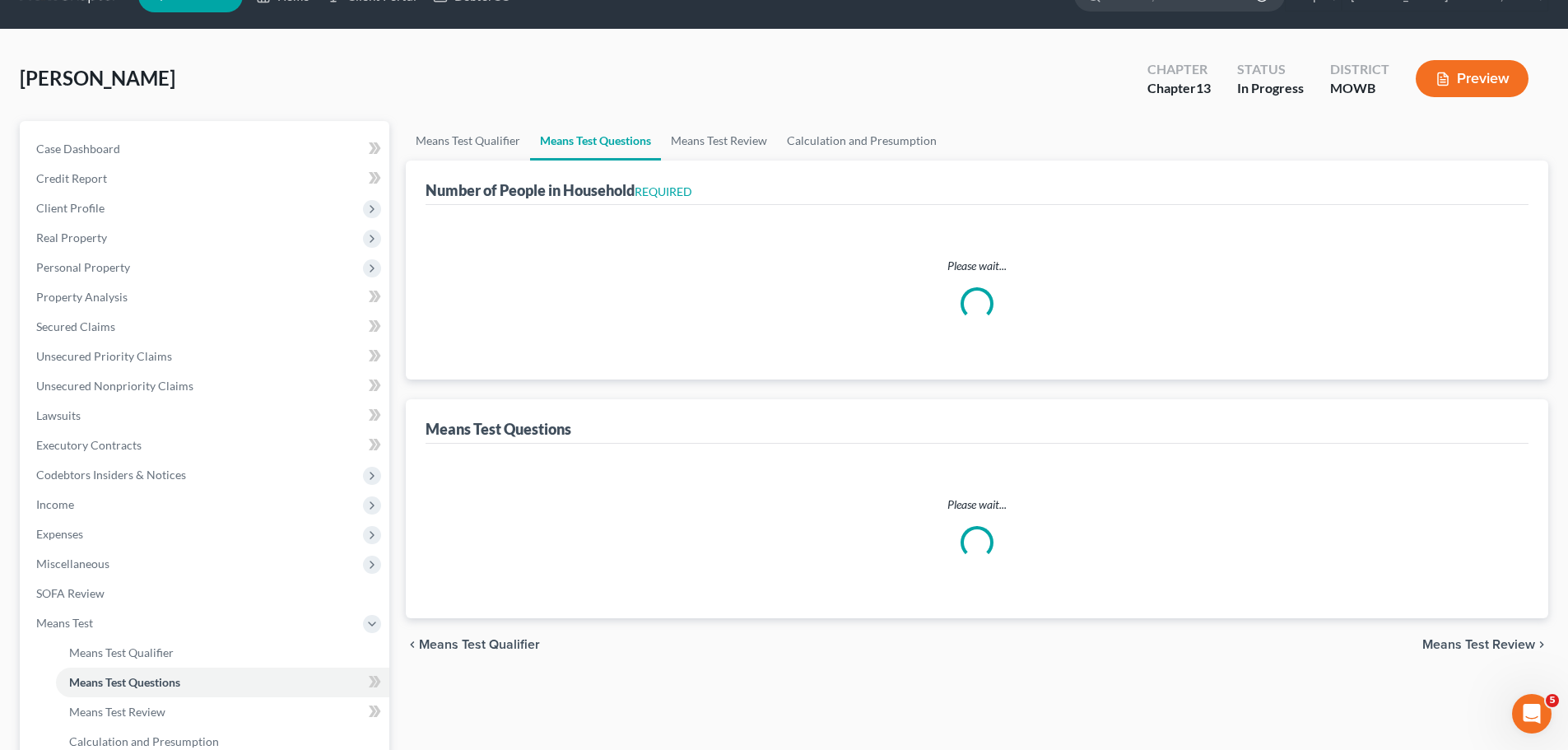
select select "60"
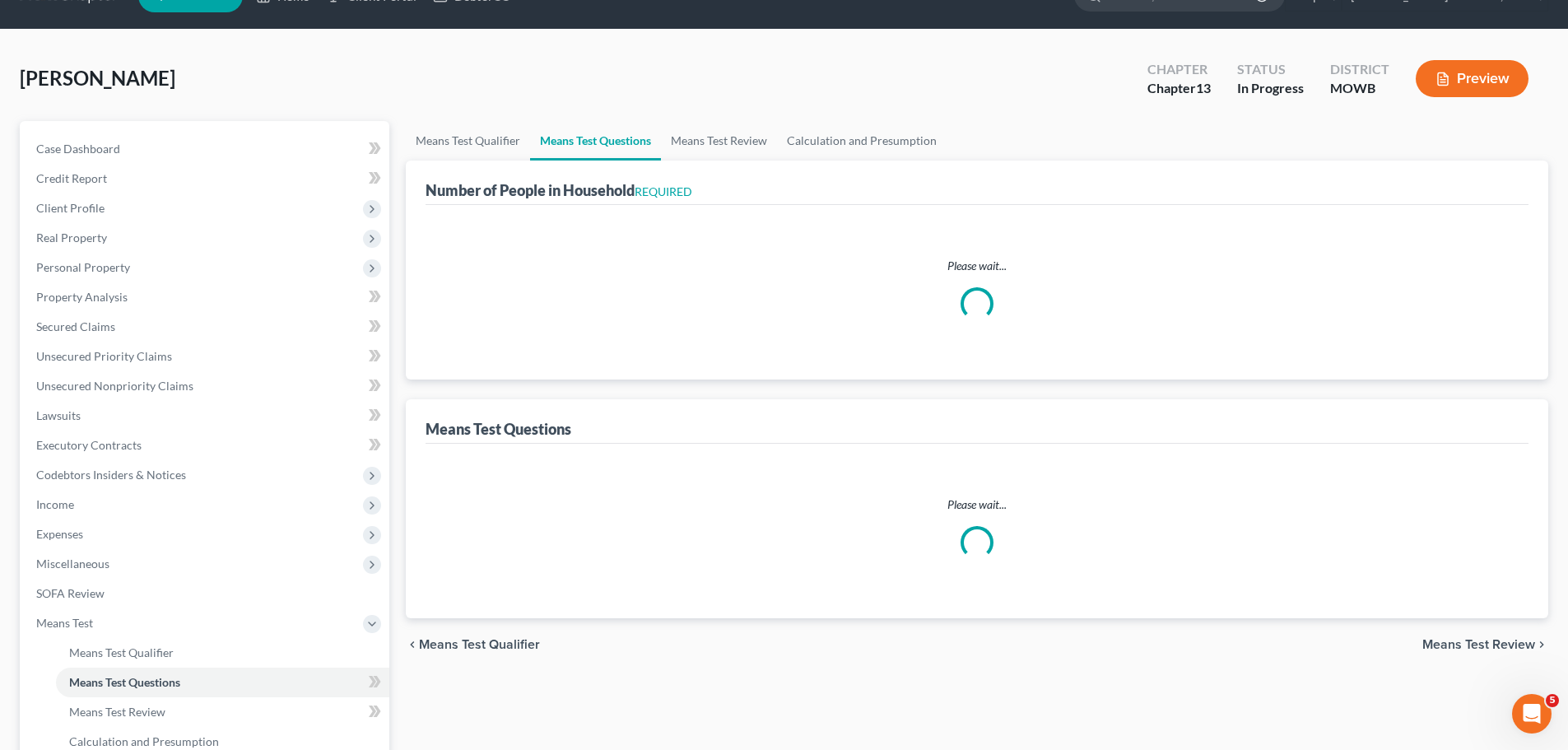
select select "1"
select select "3"
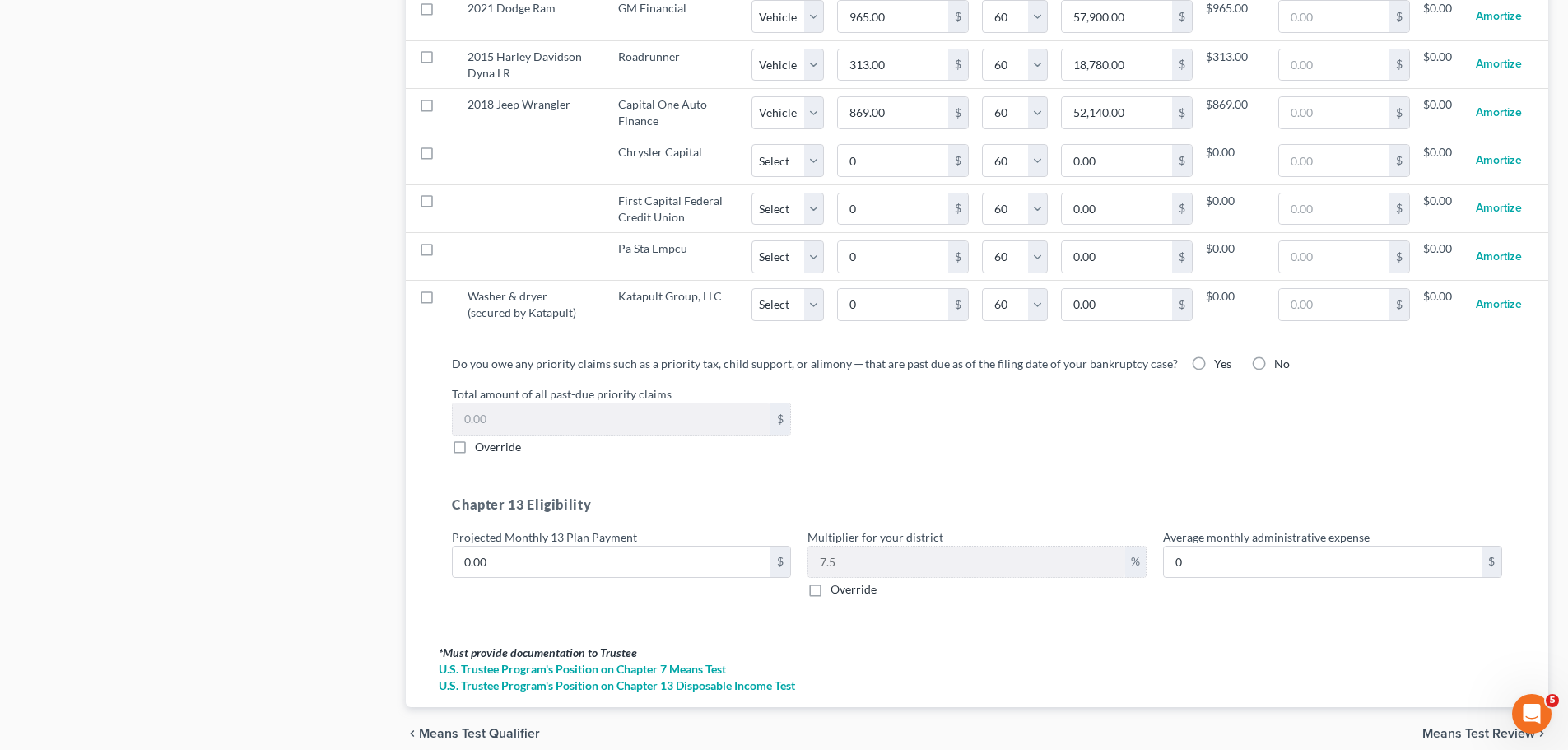
scroll to position [1812, 0]
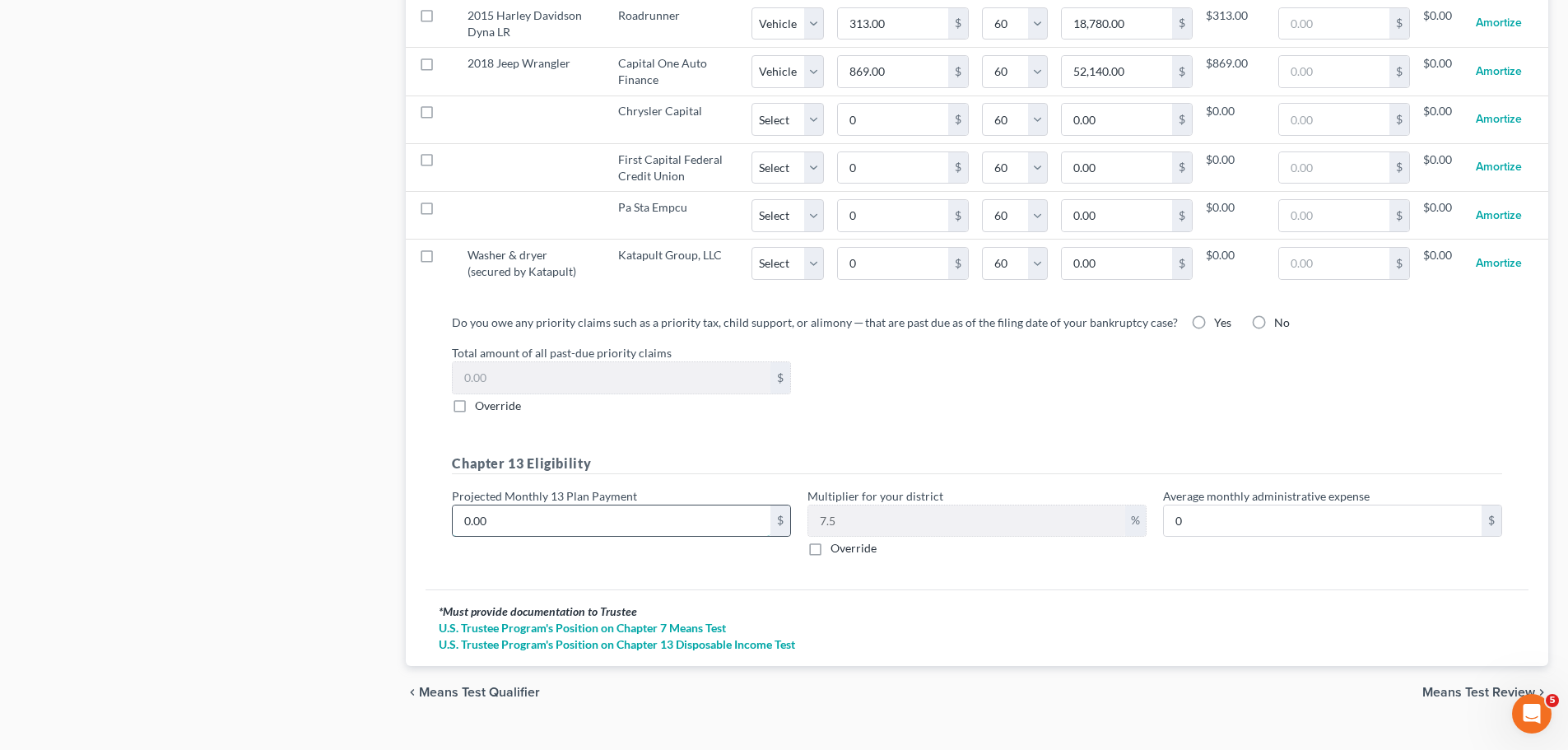
click at [522, 506] on input "0.00" at bounding box center [612, 521] width 318 height 31
type input "9"
type input "0.67"
type input "90"
type input "6.75"
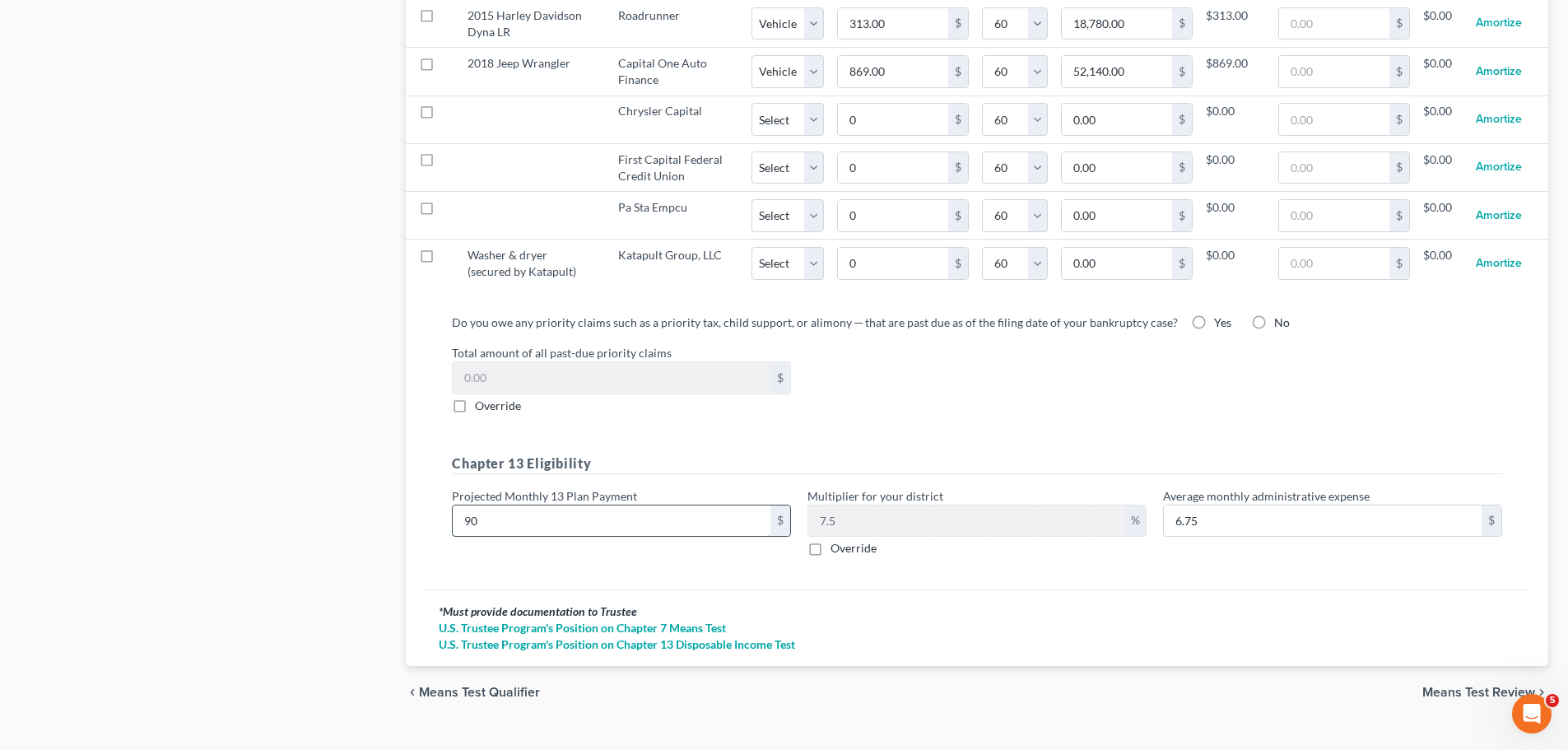
type input "900"
type input "67.50"
type input "900"
click at [906, 400] on div "Do you owe any priority claims such as a priority tax, child support, or alimon…" at bounding box center [976, 441] width 1077 height 257
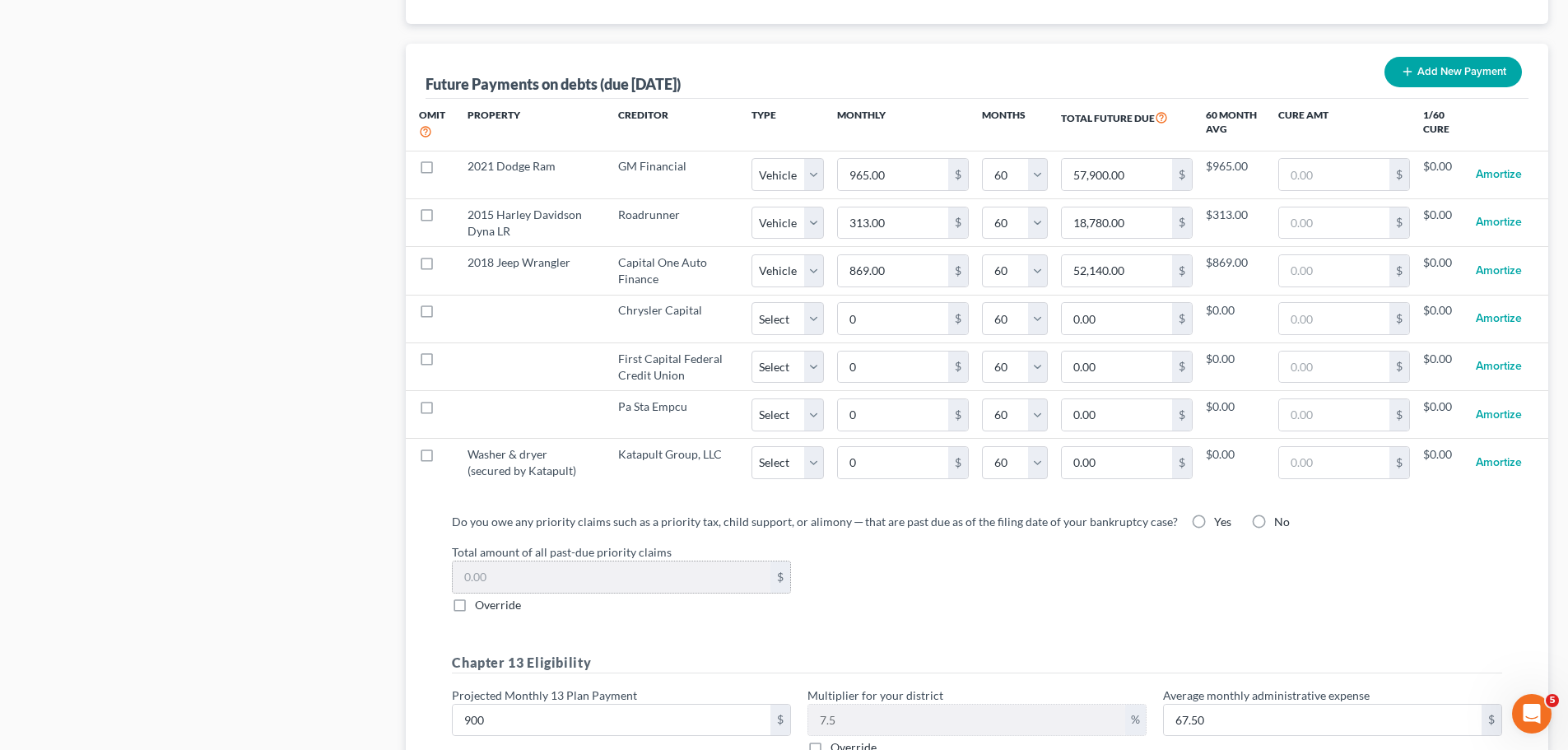
scroll to position [1564, 0]
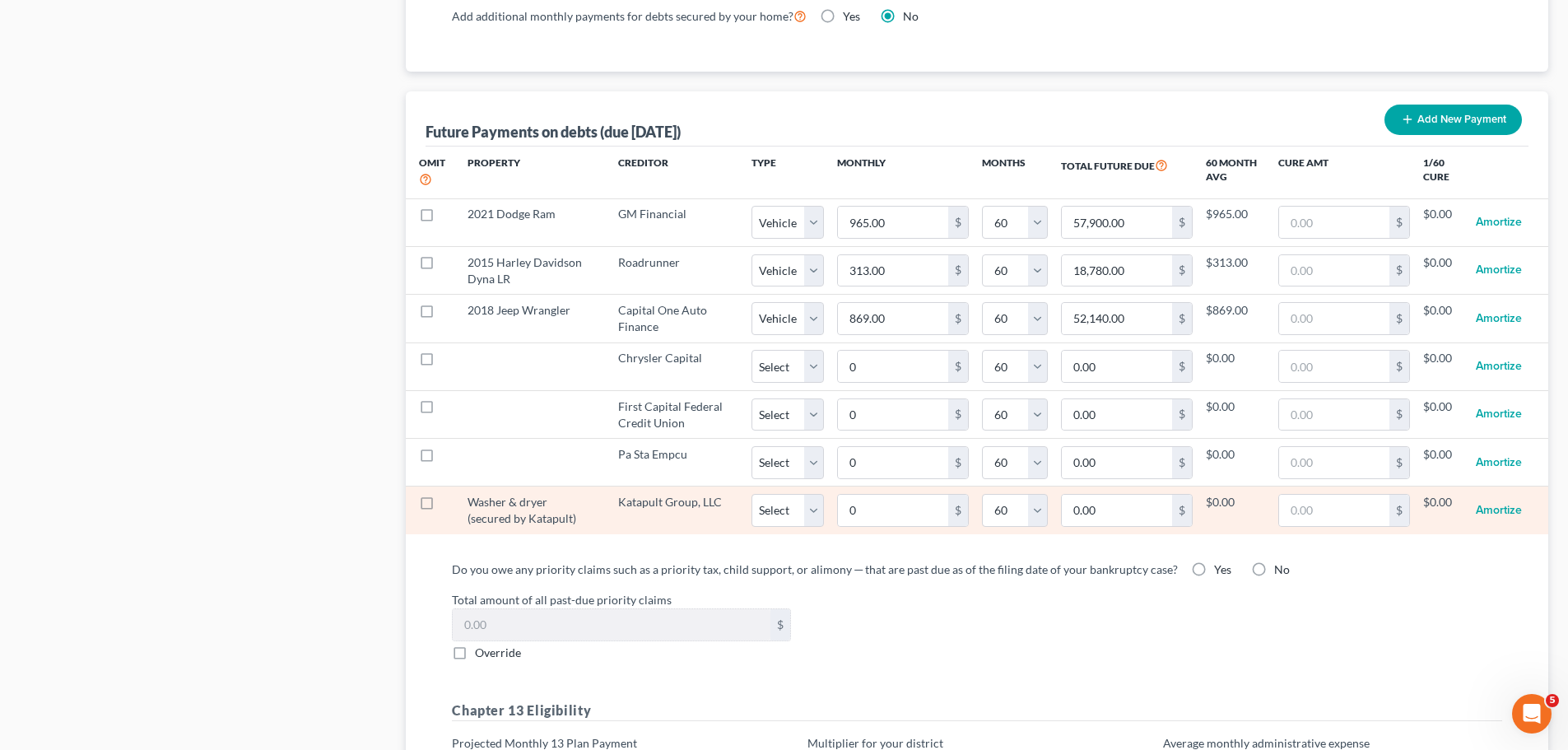
click at [1100, 513] on td "0.00 $" at bounding box center [1128, 510] width 158 height 48
click at [1120, 496] on input "0.00" at bounding box center [1117, 511] width 110 height 31
type input "500"
select select "60"
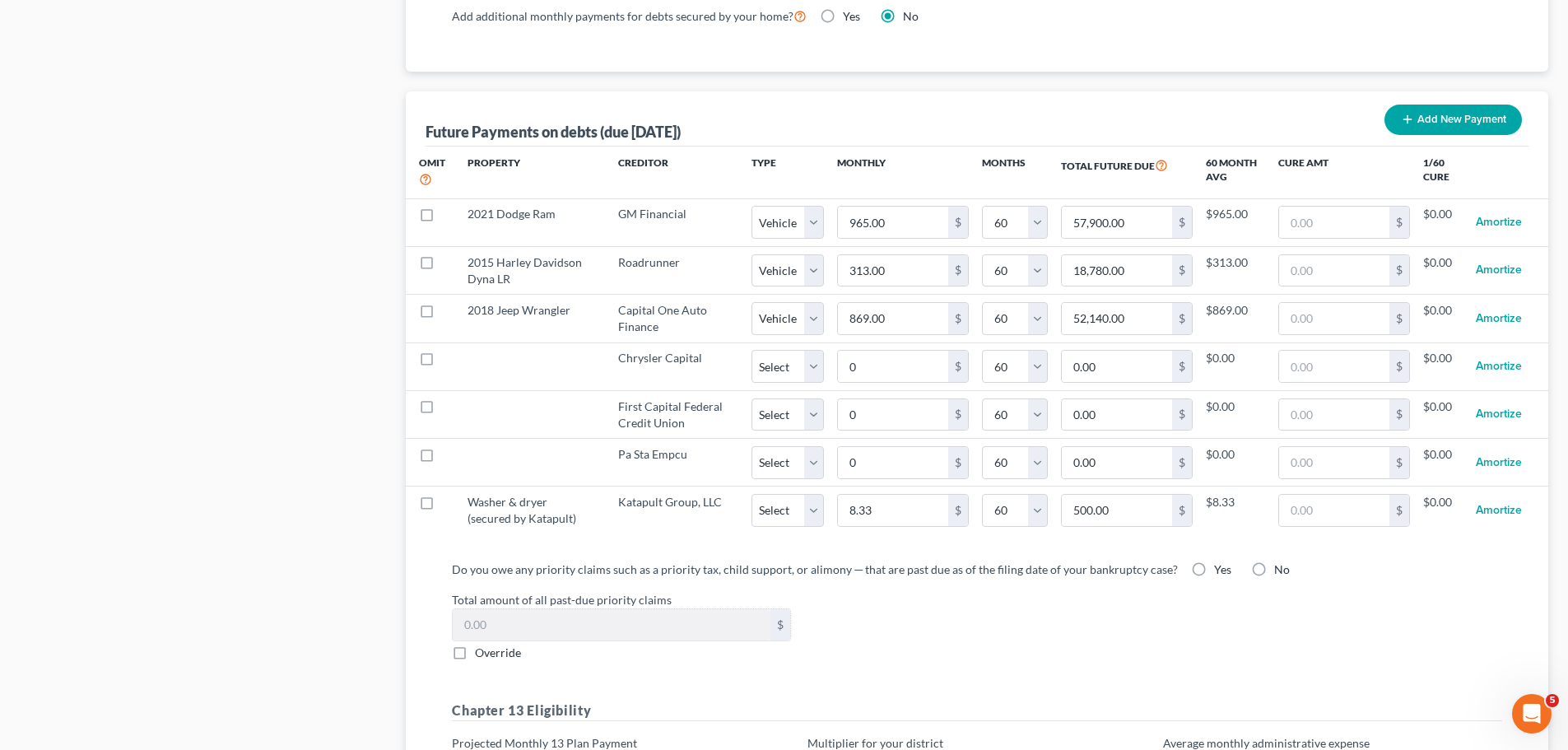
select select "60"
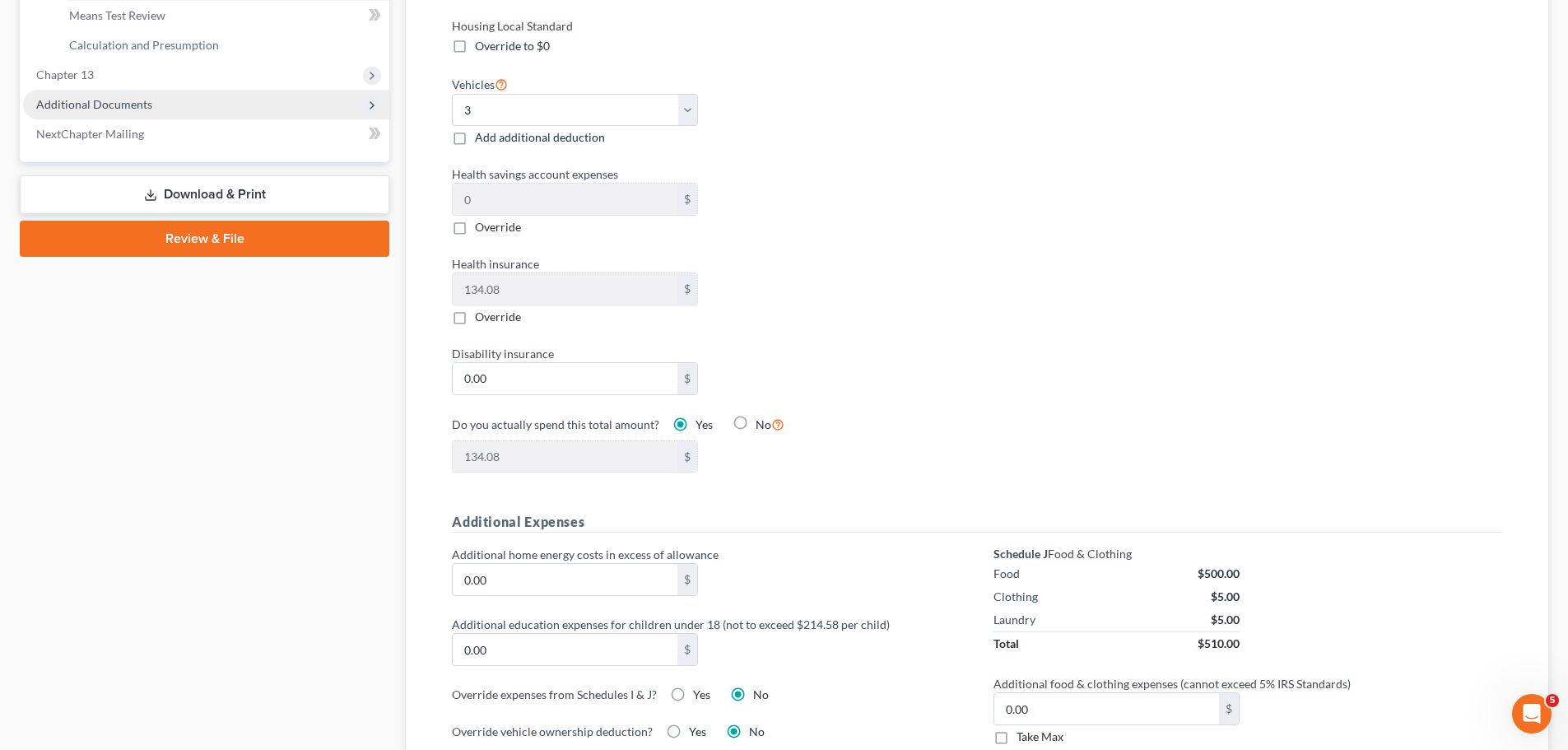
scroll to position [0, 0]
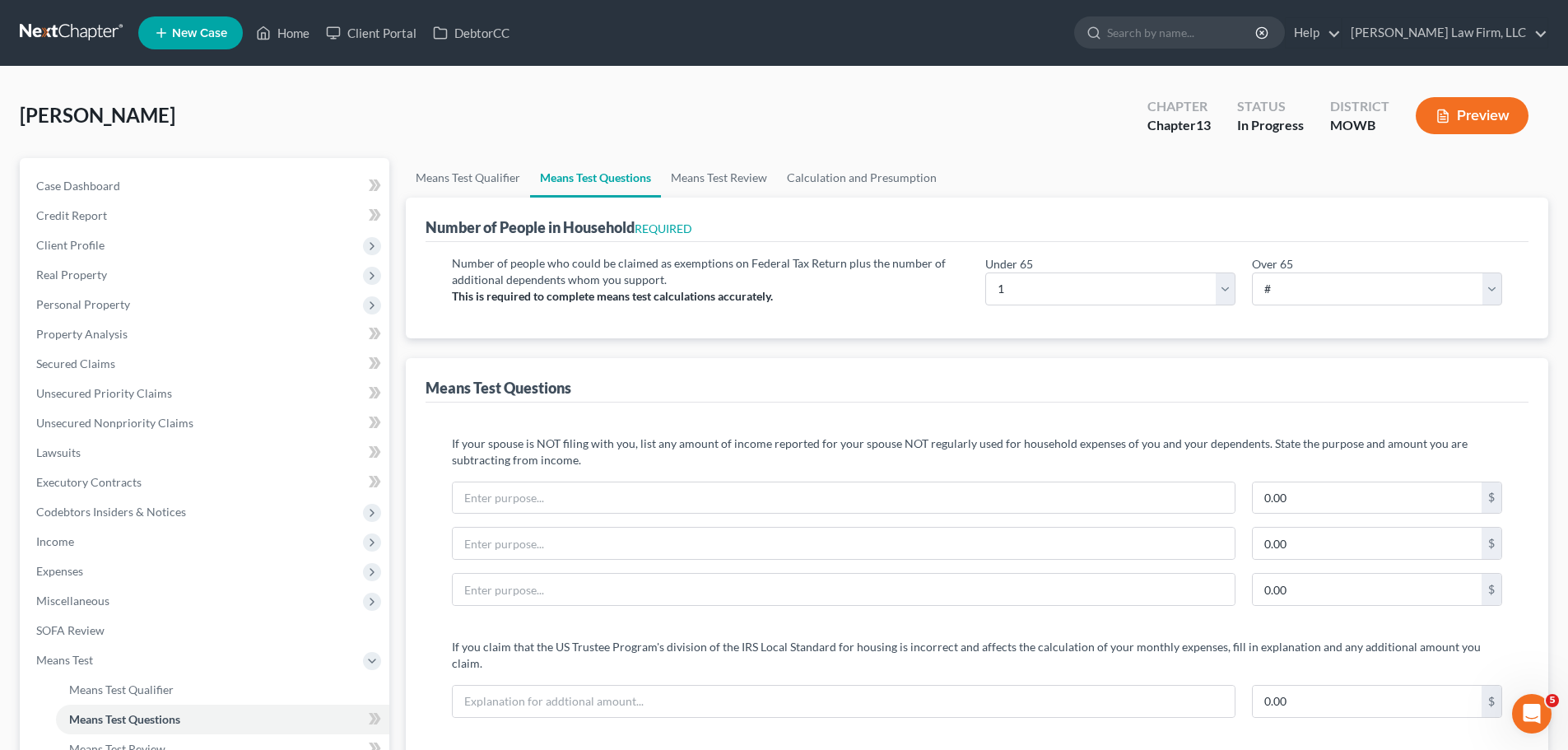
click at [276, 49] on ul "New Case Home Client Portal DebtorCC - No Result - See all results Or Press Ent…" at bounding box center [844, 33] width 1411 height 43
click at [281, 38] on link "Home" at bounding box center [283, 33] width 70 height 29
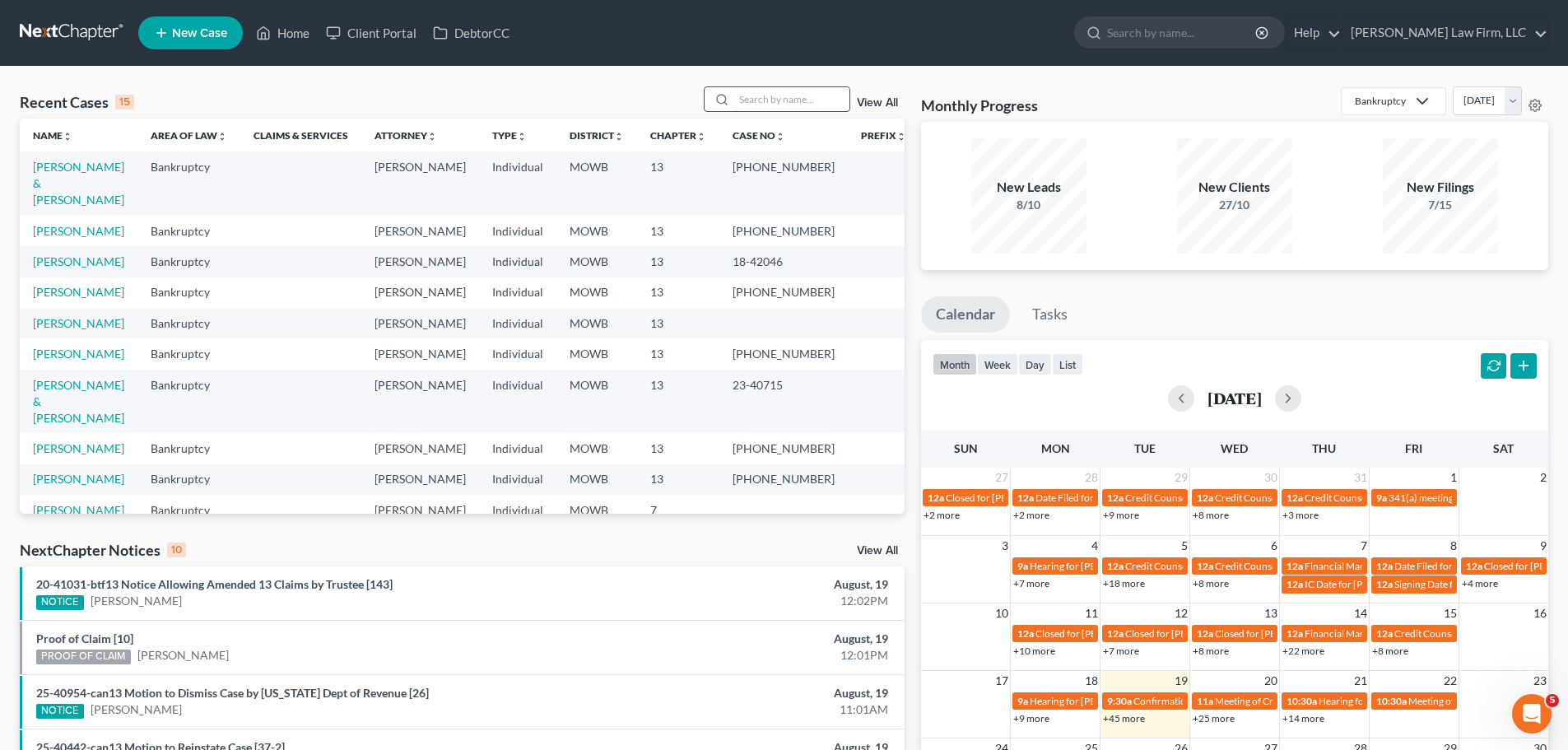
click at [784, 107] on input "search" at bounding box center [792, 99] width 115 height 23
type input "[PERSON_NAME]"
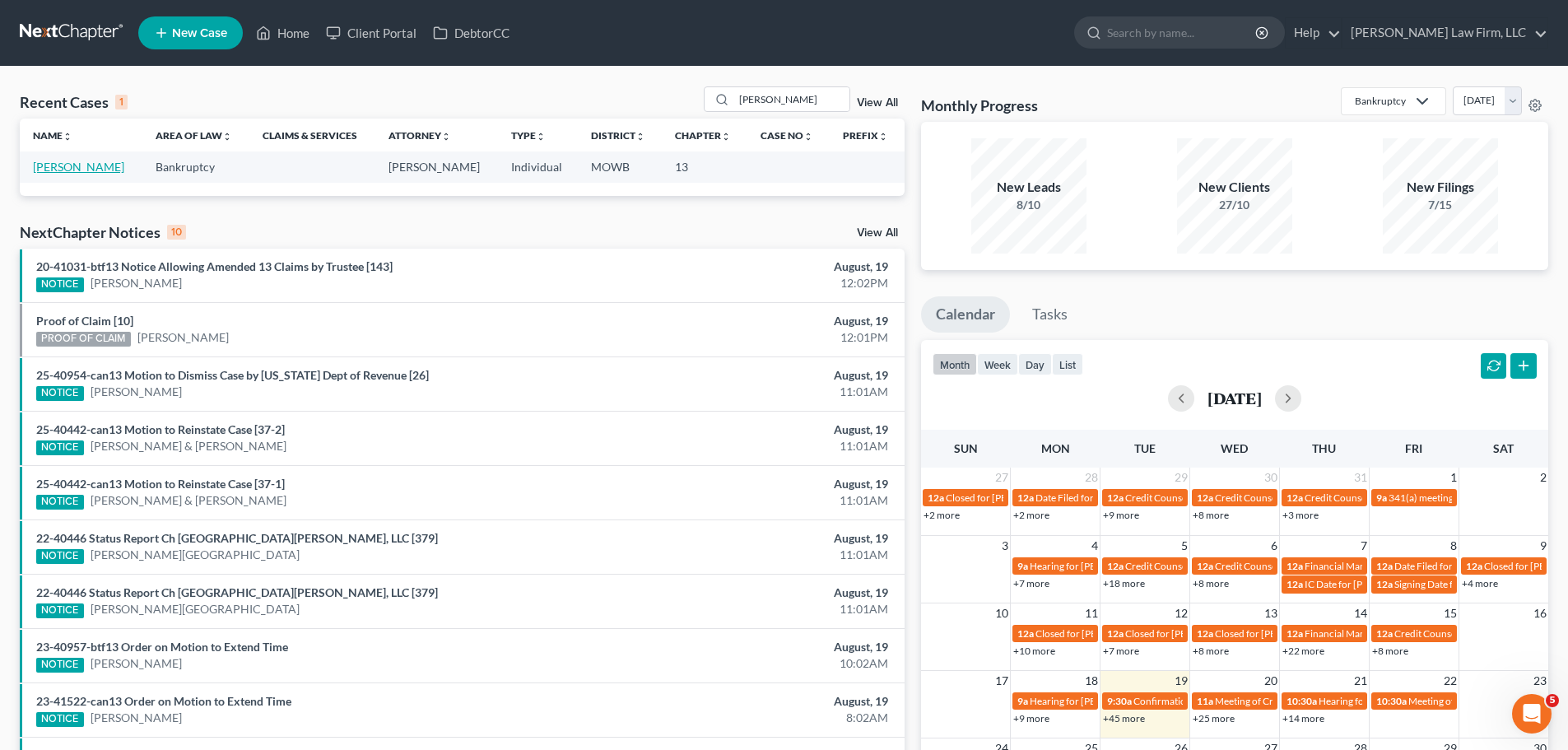
click at [87, 169] on link "[PERSON_NAME]" at bounding box center [79, 167] width 92 height 14
select select "4"
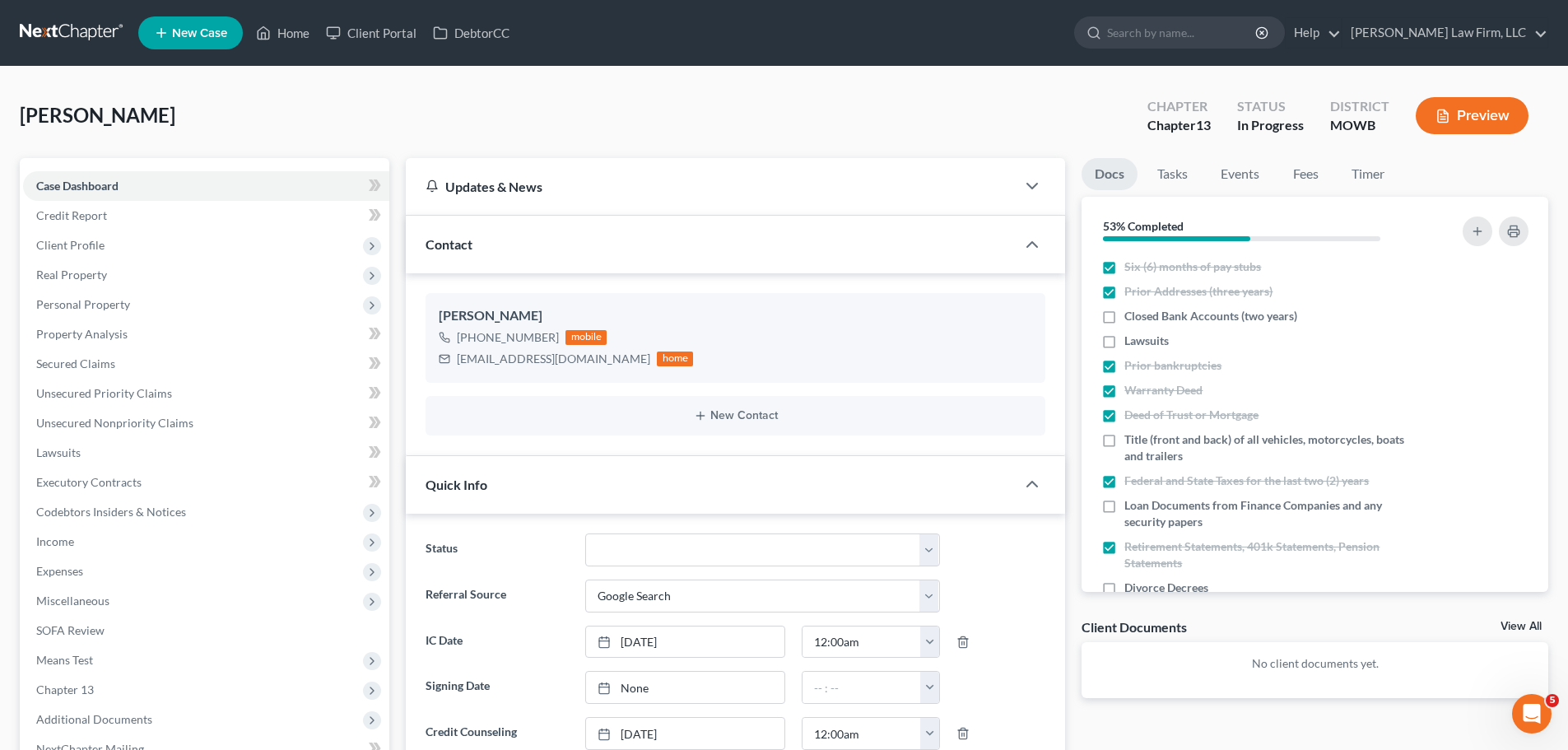
scroll to position [785, 0]
click at [91, 539] on span "Income" at bounding box center [206, 542] width 366 height 29
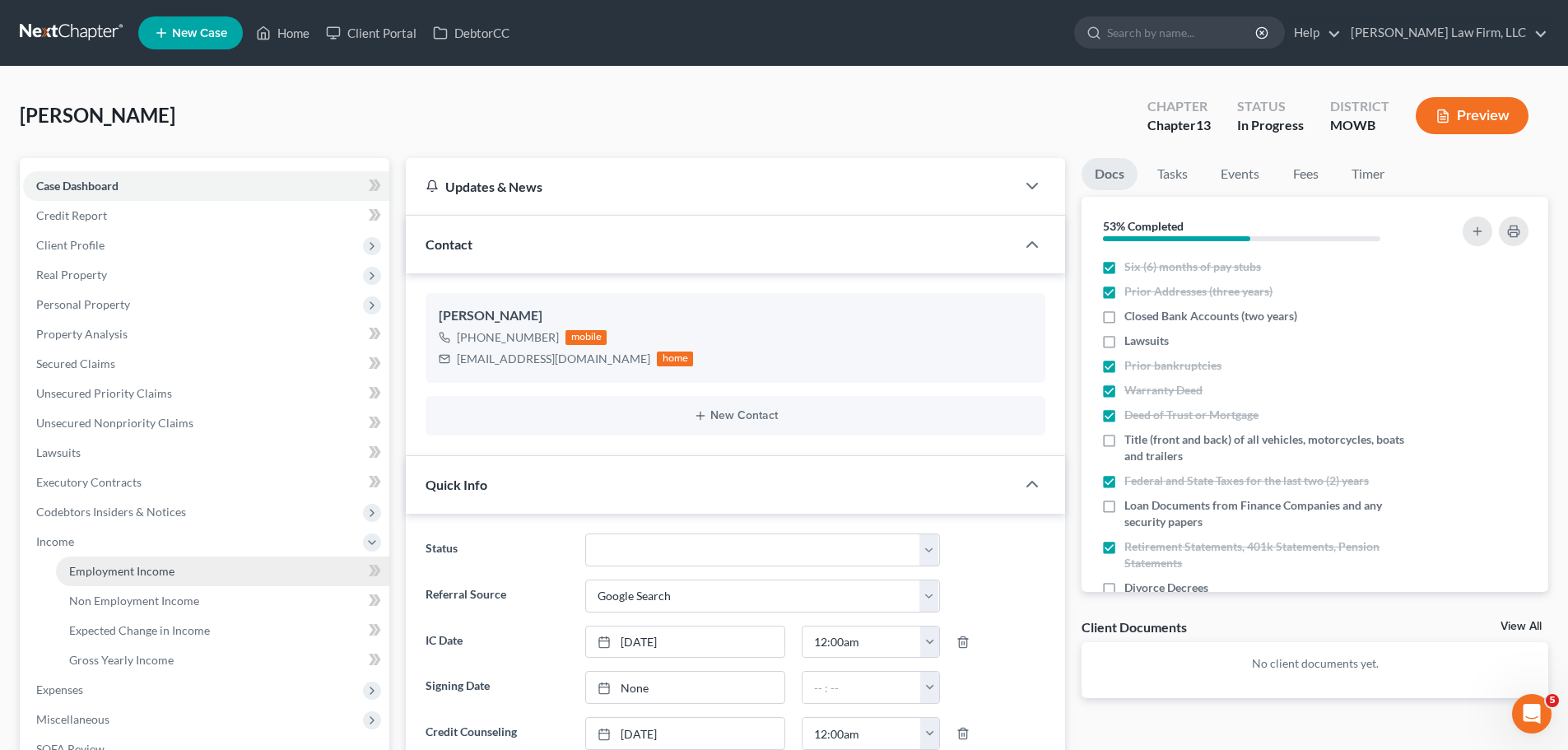
click at [175, 570] on link "Employment Income" at bounding box center [223, 571] width 334 height 29
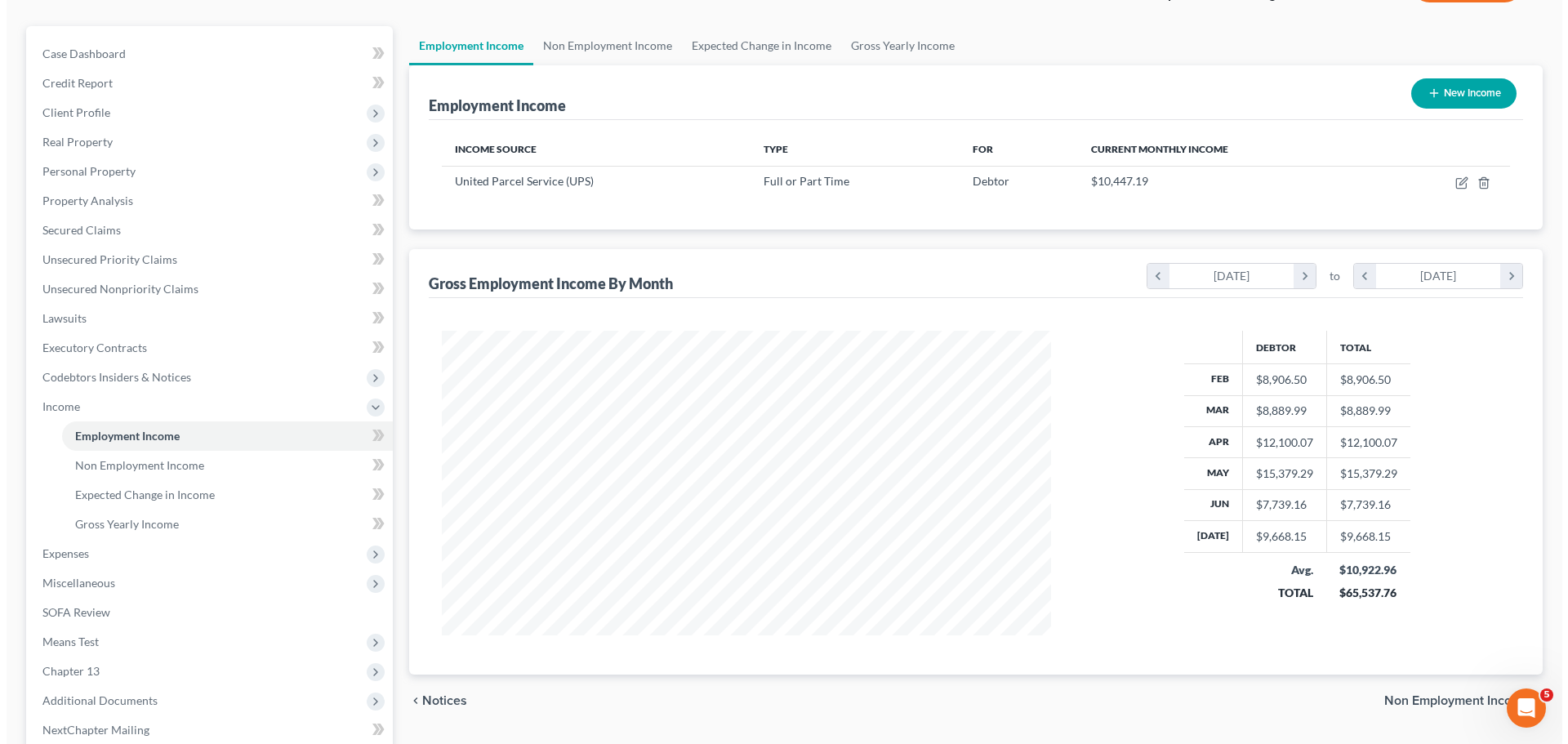
scroll to position [55, 0]
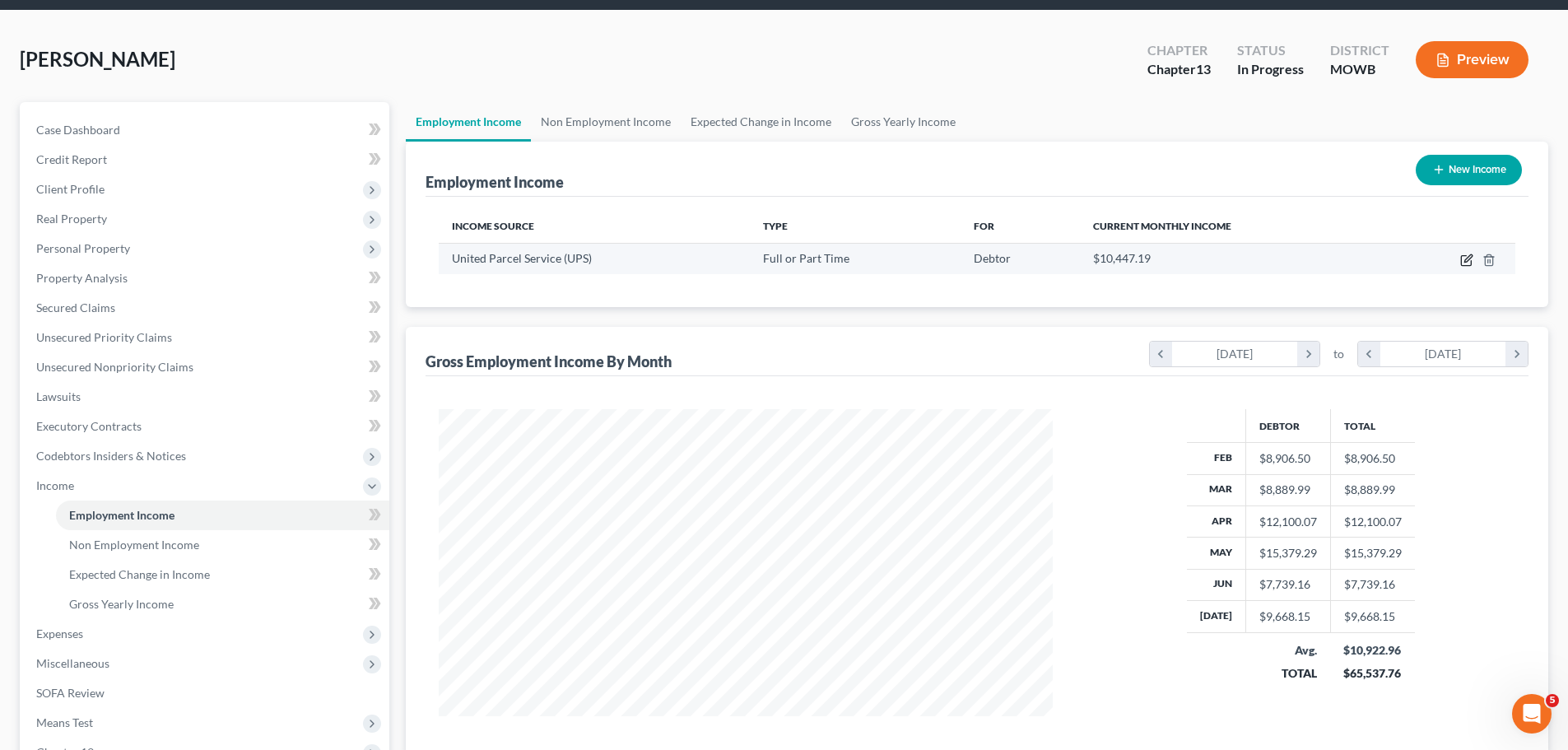
click at [1465, 260] on icon "button" at bounding box center [1466, 260] width 13 height 13
select select "0"
select select "17"
select select "3"
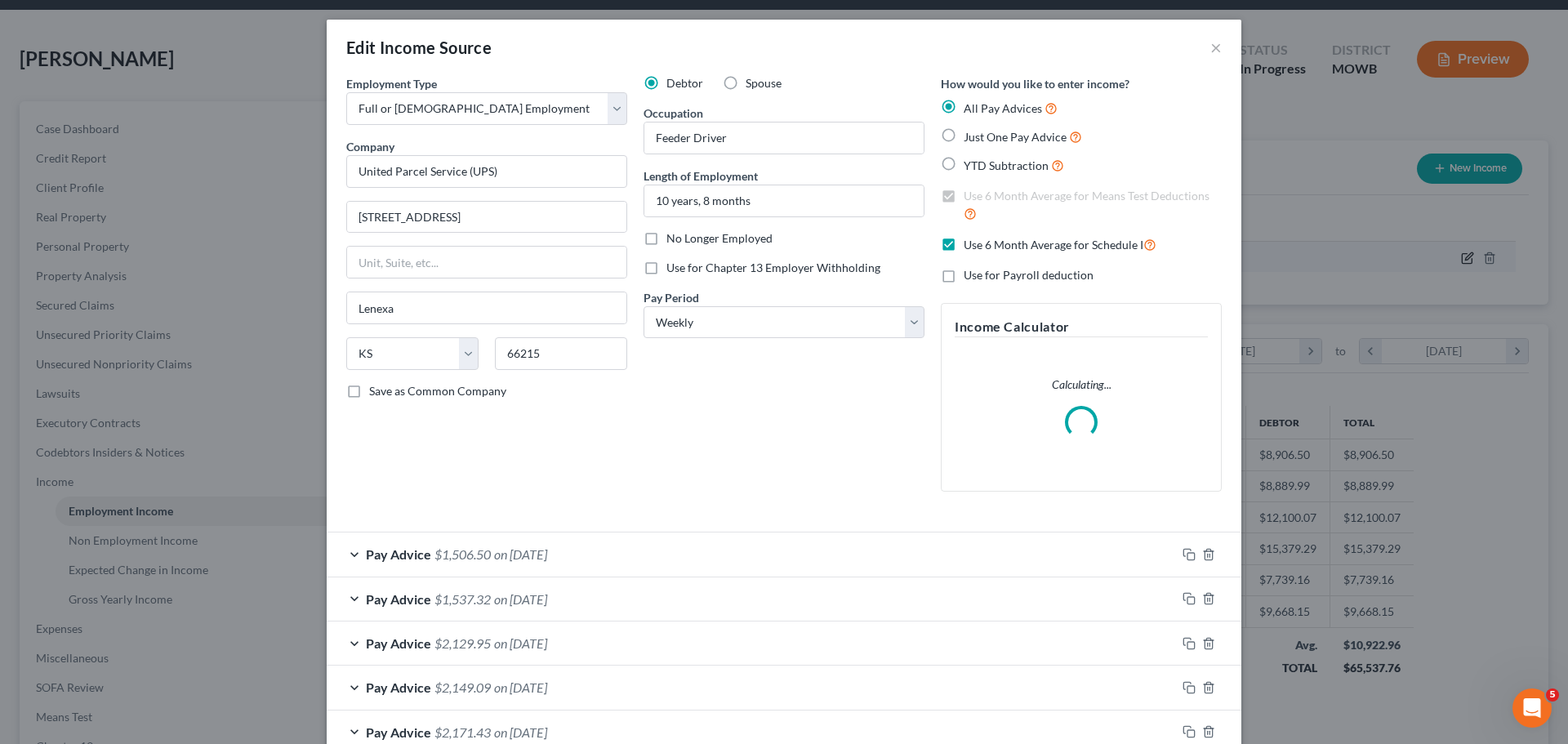
scroll to position [307, 648]
click at [586, 544] on div "Pay Advice $1,506.50 on [DATE]" at bounding box center [751, 554] width 849 height 44
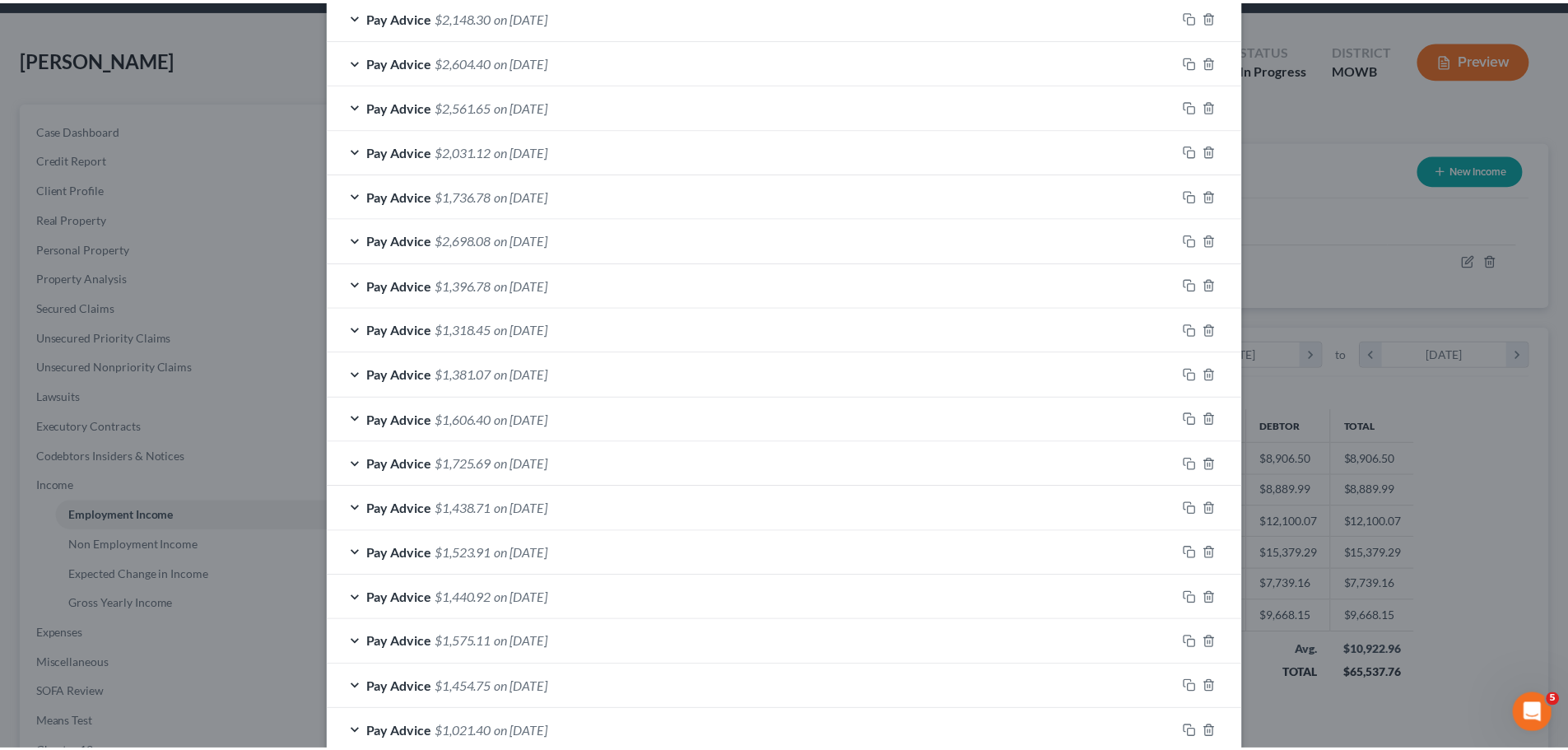
scroll to position [2094, 0]
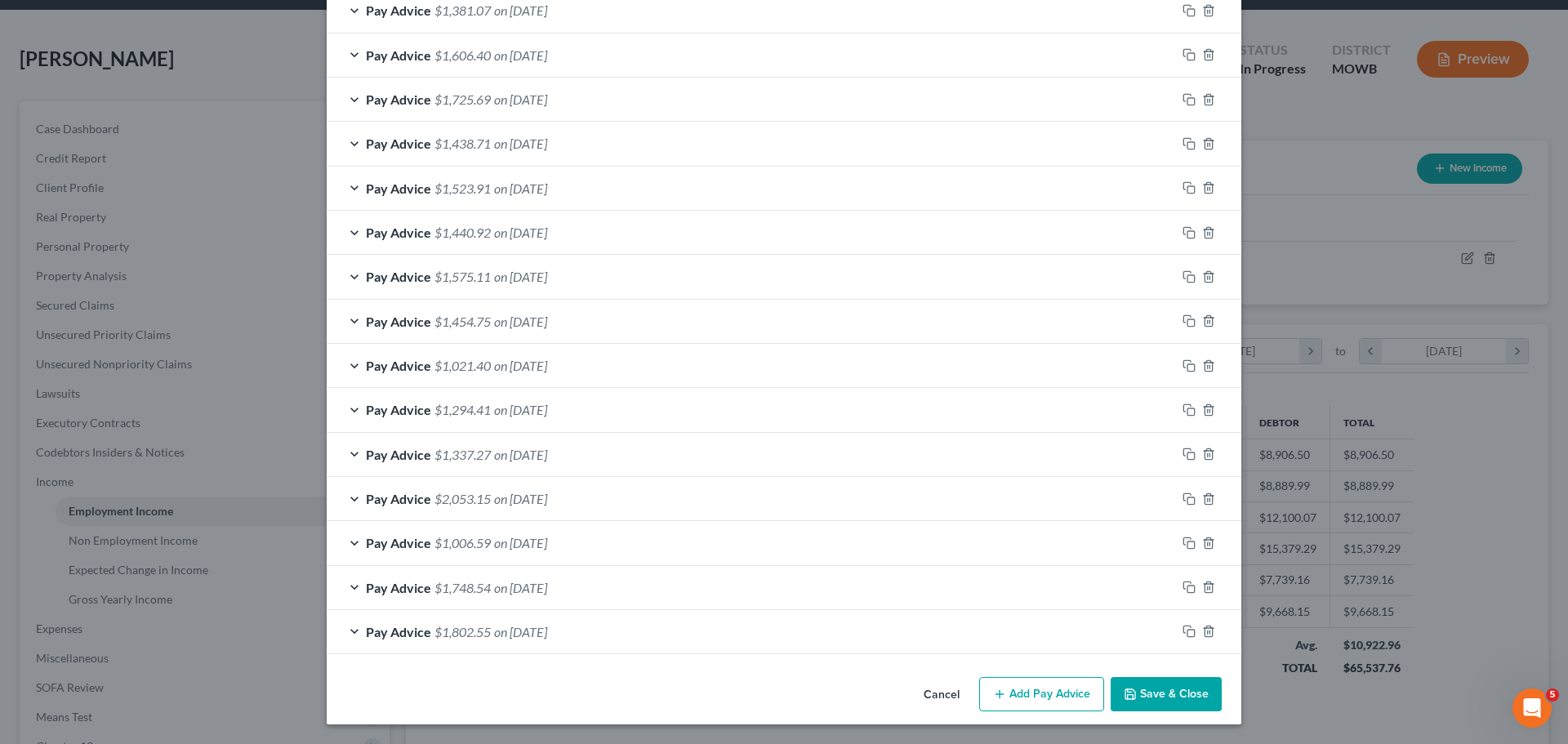
click at [1188, 702] on button "Save & Close" at bounding box center [1166, 694] width 111 height 34
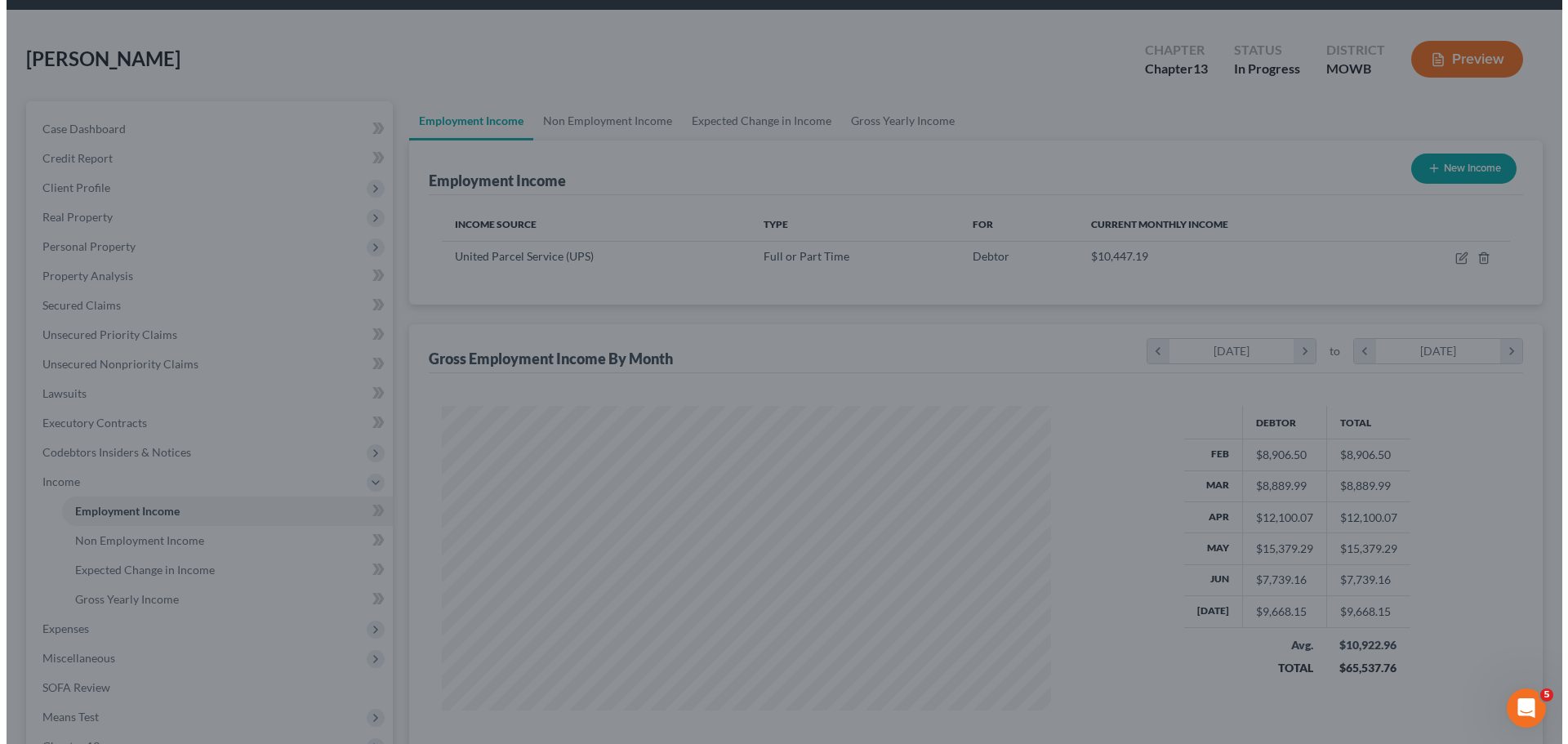
scroll to position [816639, 816089]
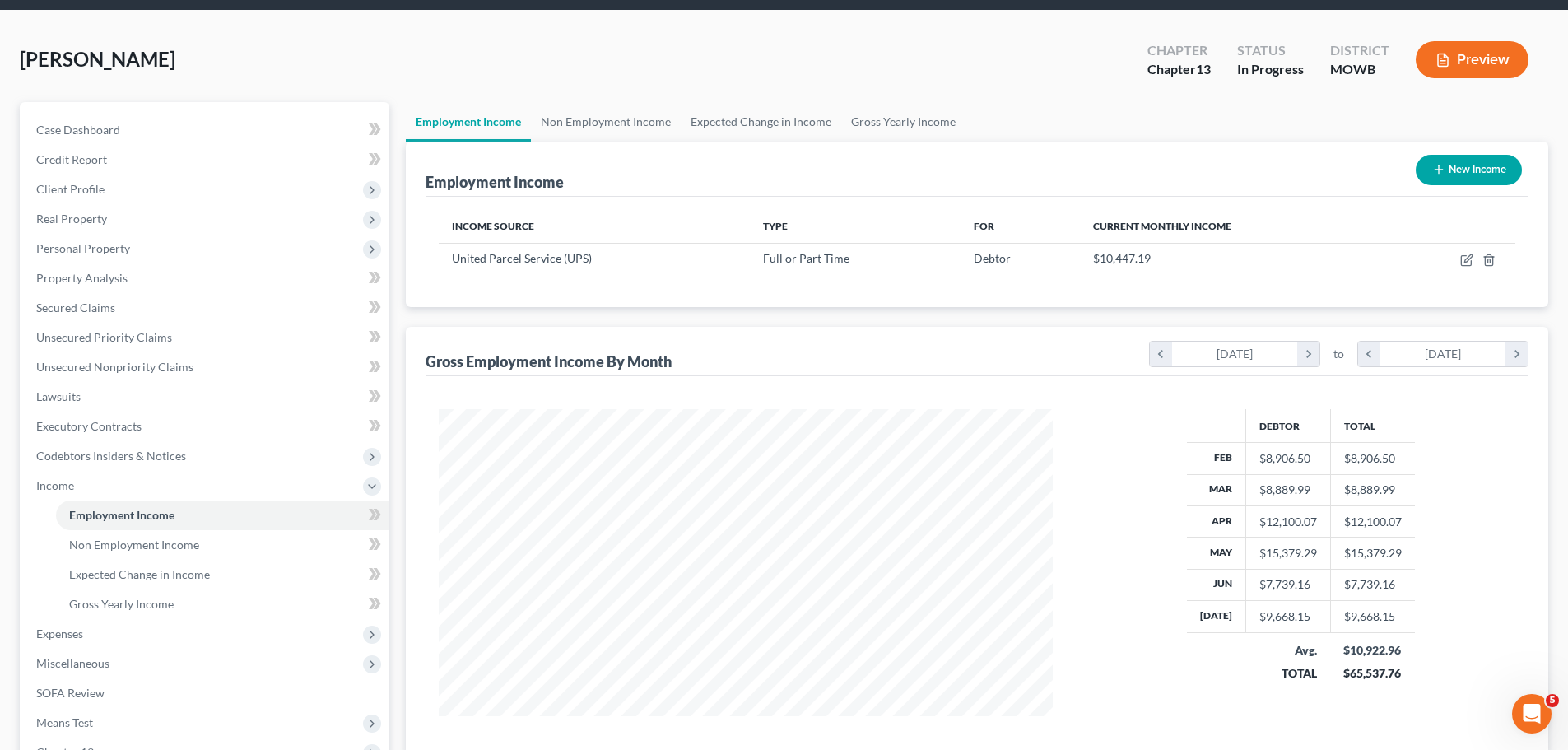
click at [1465, 63] on button "Preview" at bounding box center [1472, 60] width 113 height 37
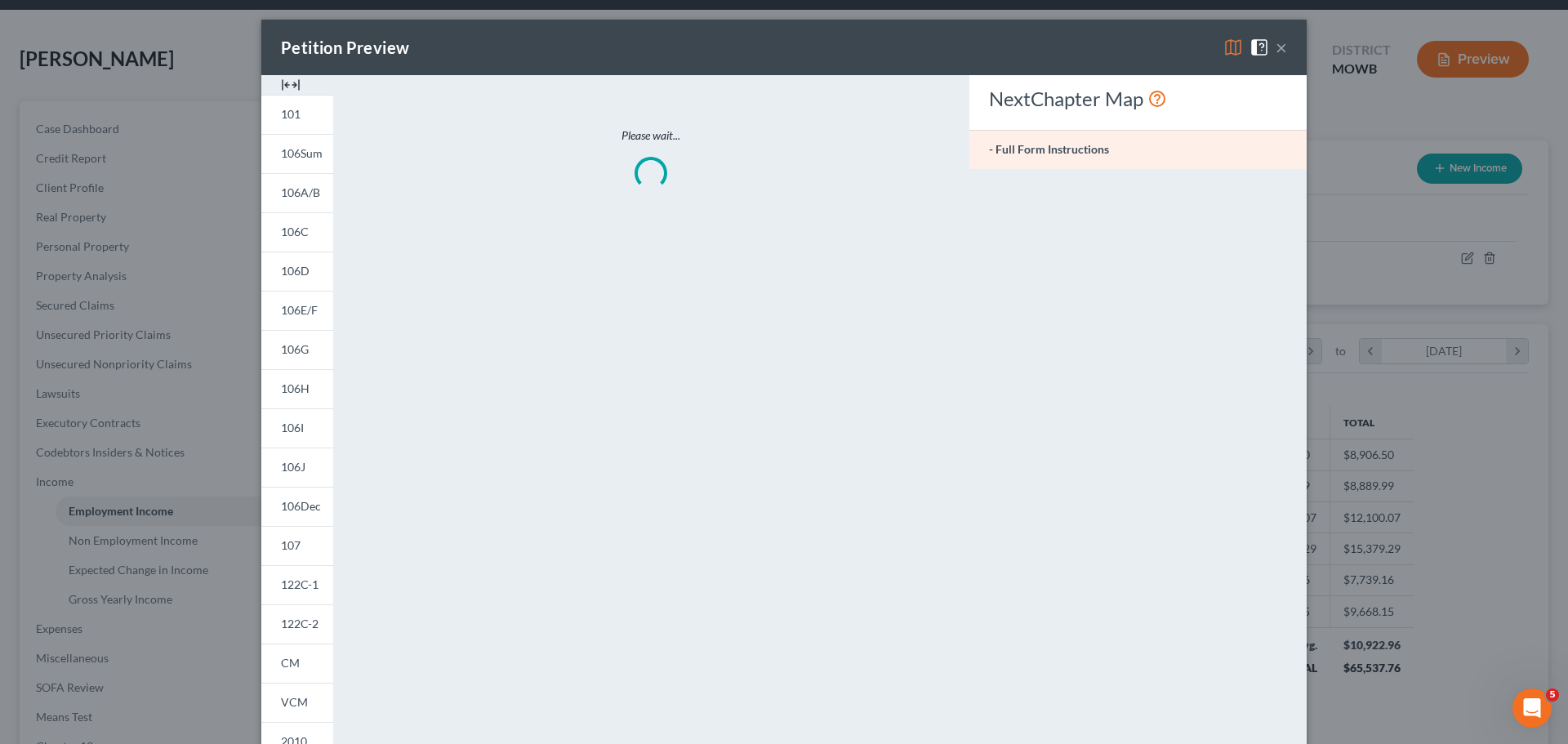
scroll to position [307, 648]
